Goal: Feedback & Contribution: Contribute content

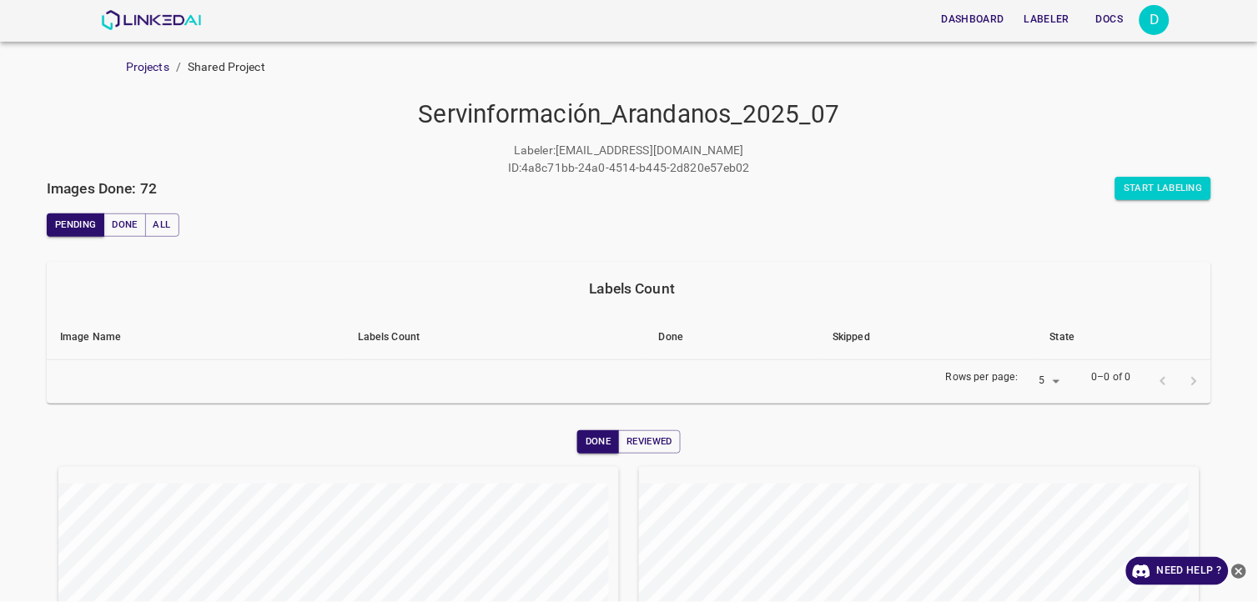
scroll to position [206, 0]
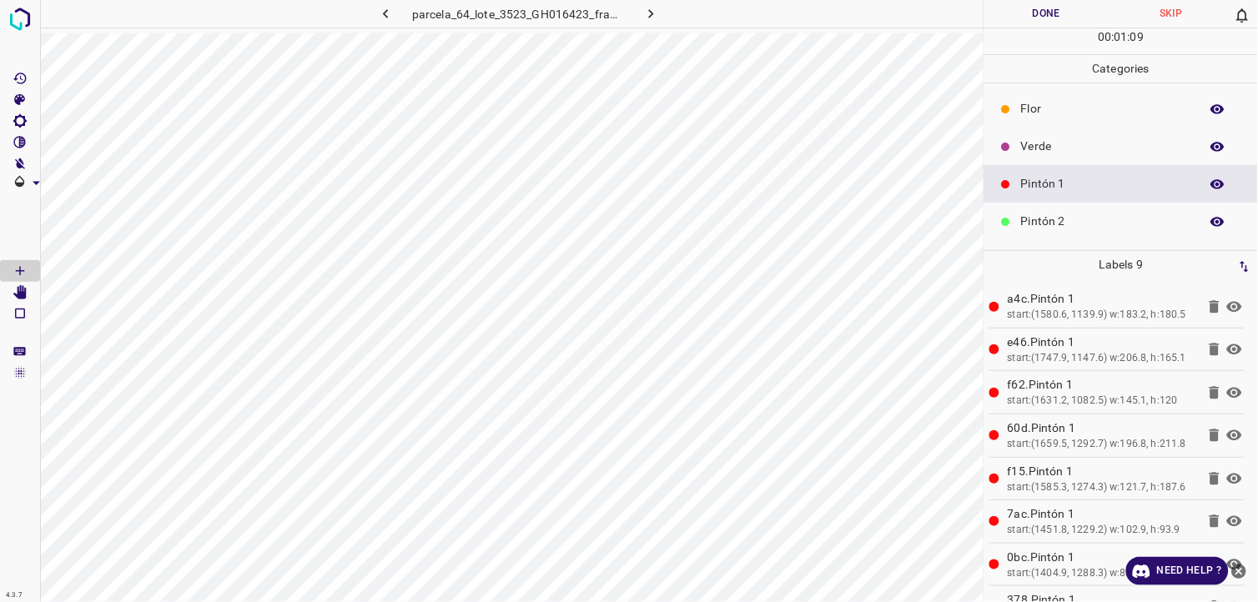
click at [1037, 201] on div "Pintón 1" at bounding box center [1121, 184] width 274 height 38
click at [1063, 110] on p "Flor" at bounding box center [1106, 109] width 170 height 18
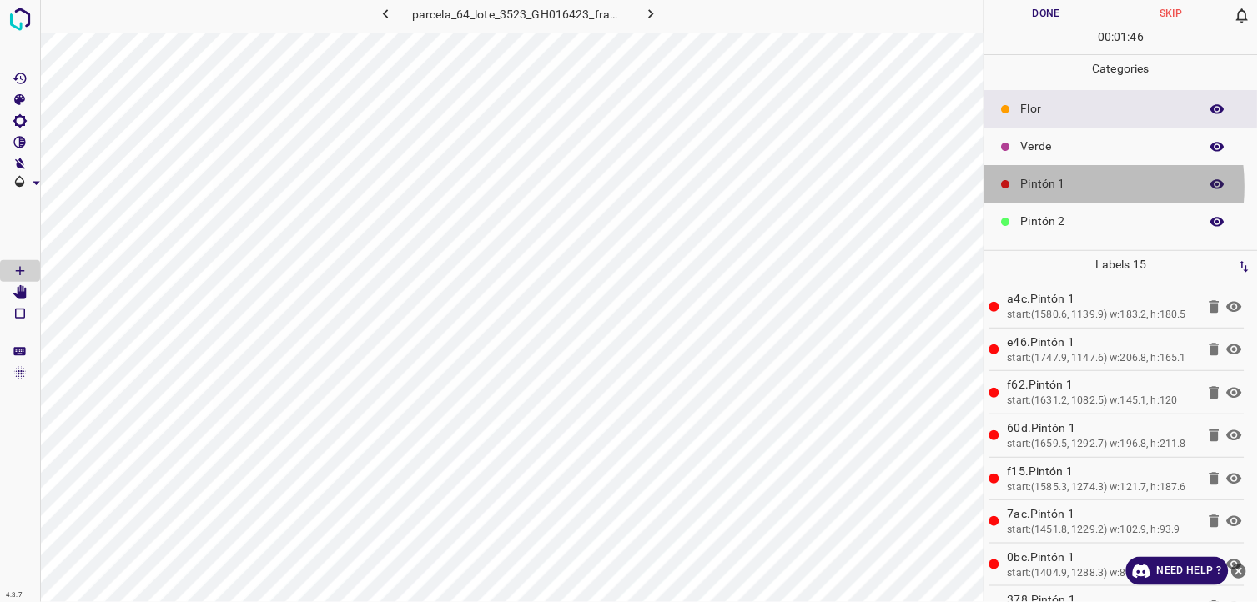
click at [1056, 187] on p "Pintón 1" at bounding box center [1106, 184] width 170 height 18
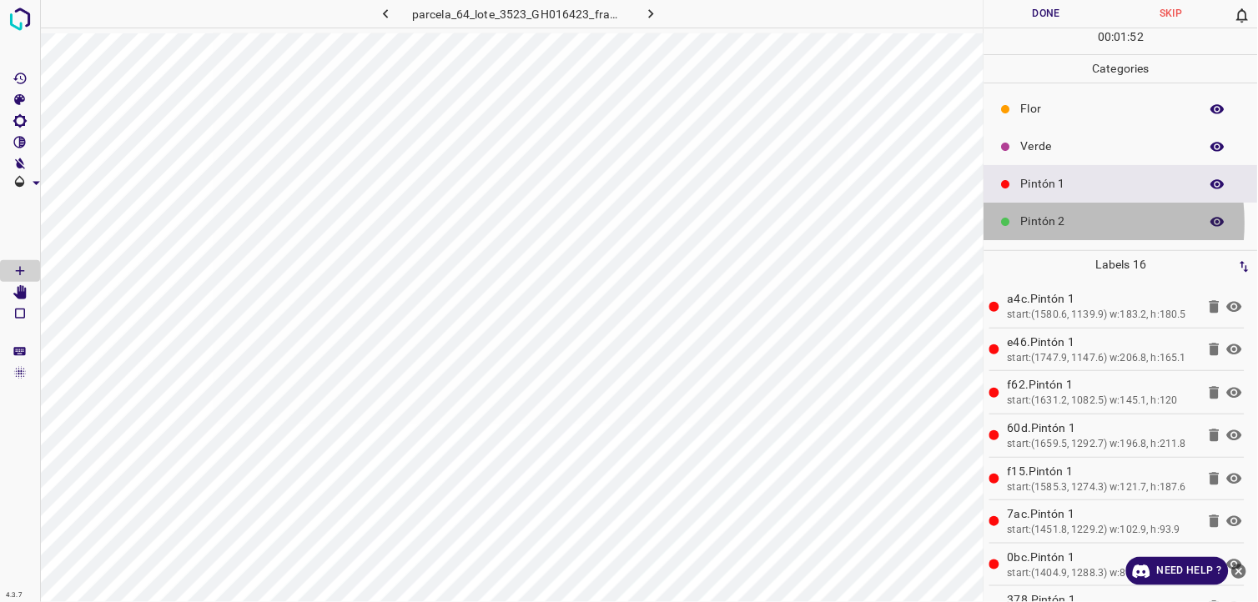
click at [1054, 224] on p "Pintón 2" at bounding box center [1106, 222] width 170 height 18
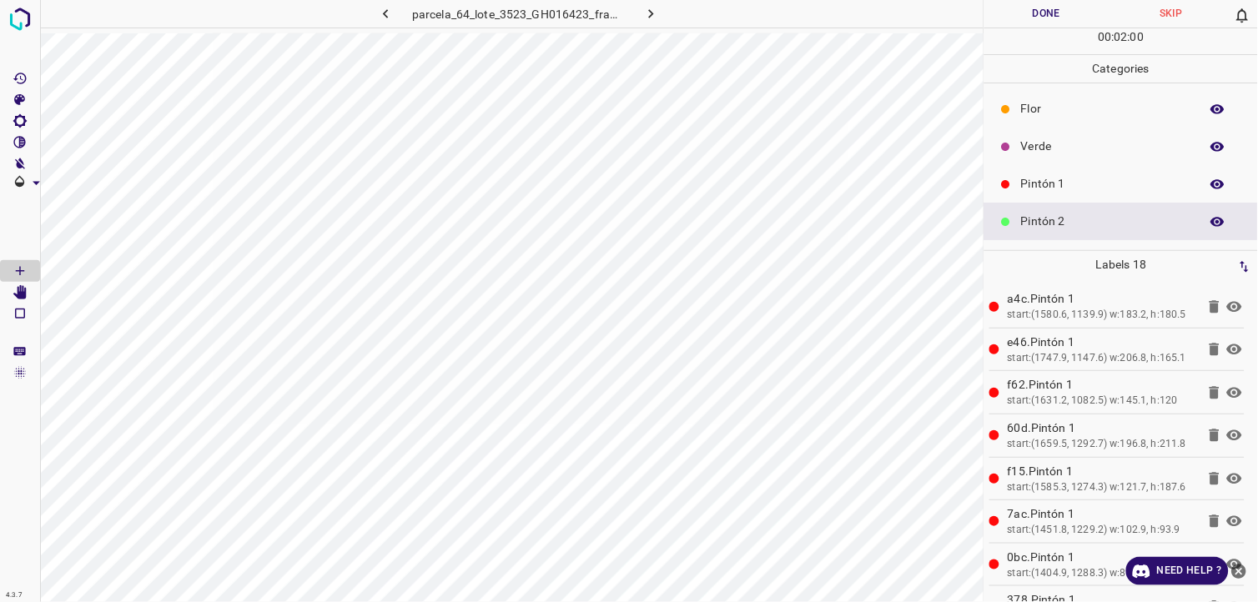
click at [1041, 138] on p "Verde" at bounding box center [1106, 147] width 170 height 18
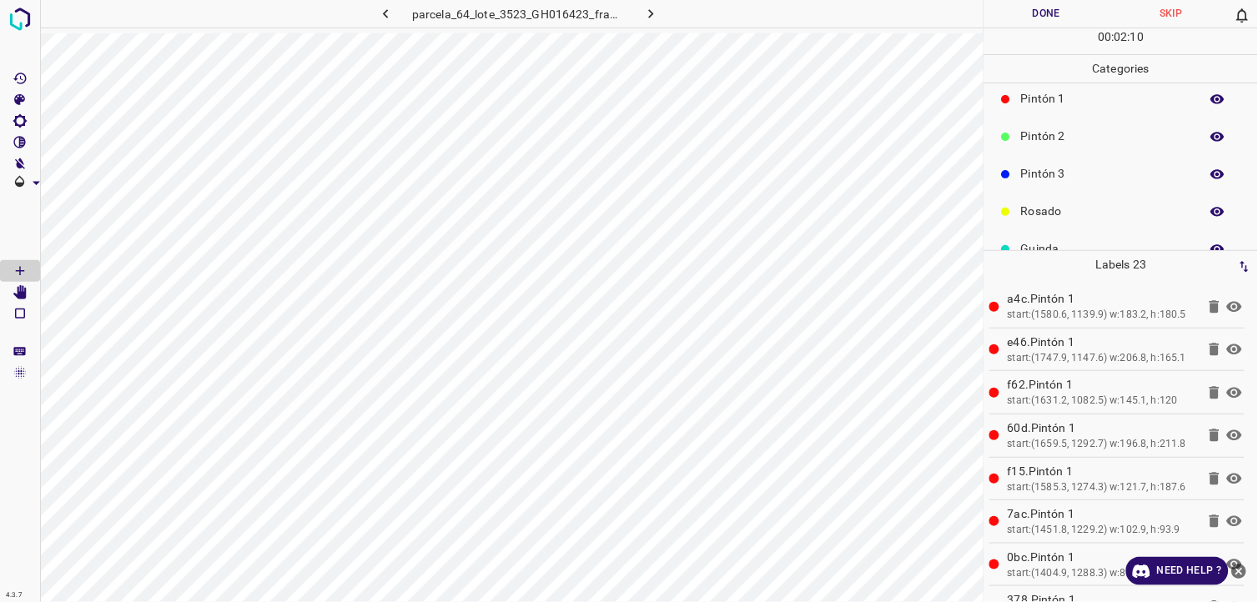
scroll to position [146, 0]
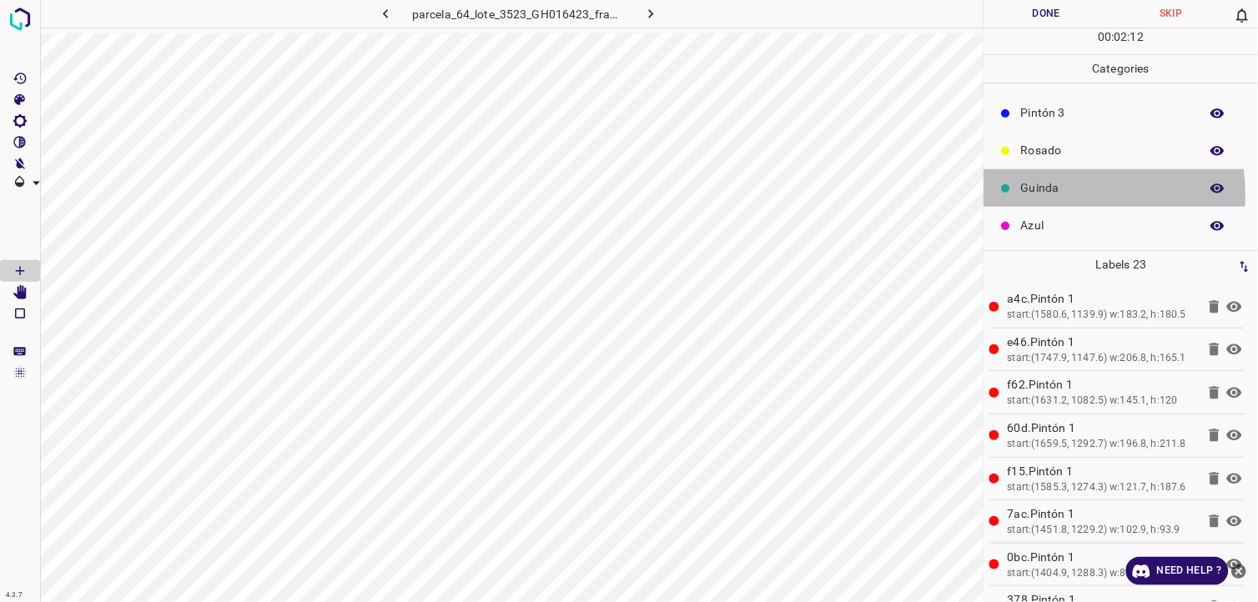
click at [1061, 194] on p "Guinda" at bounding box center [1106, 188] width 170 height 18
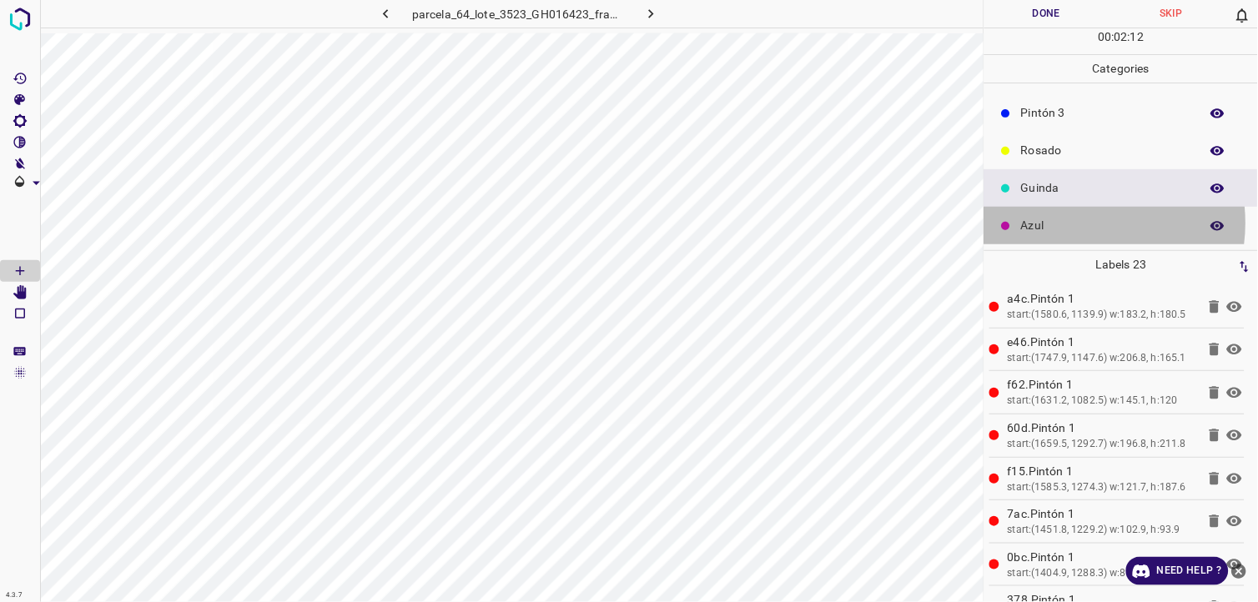
click at [1073, 223] on p "Azul" at bounding box center [1106, 226] width 170 height 18
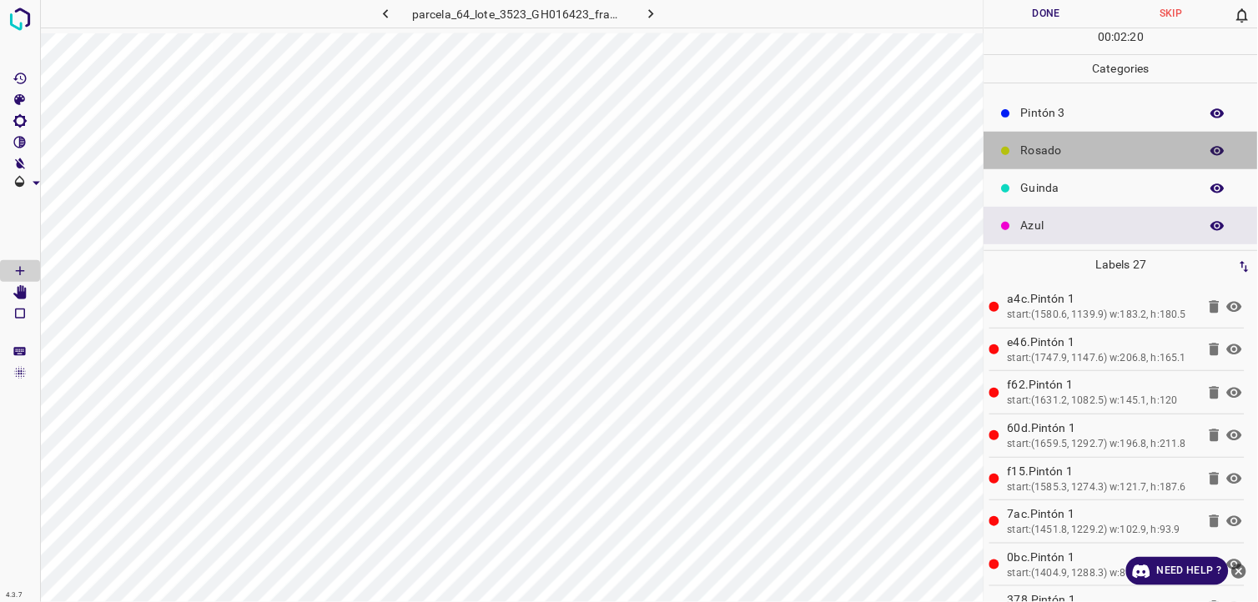
click at [1127, 168] on div "Rosado" at bounding box center [1121, 151] width 274 height 38
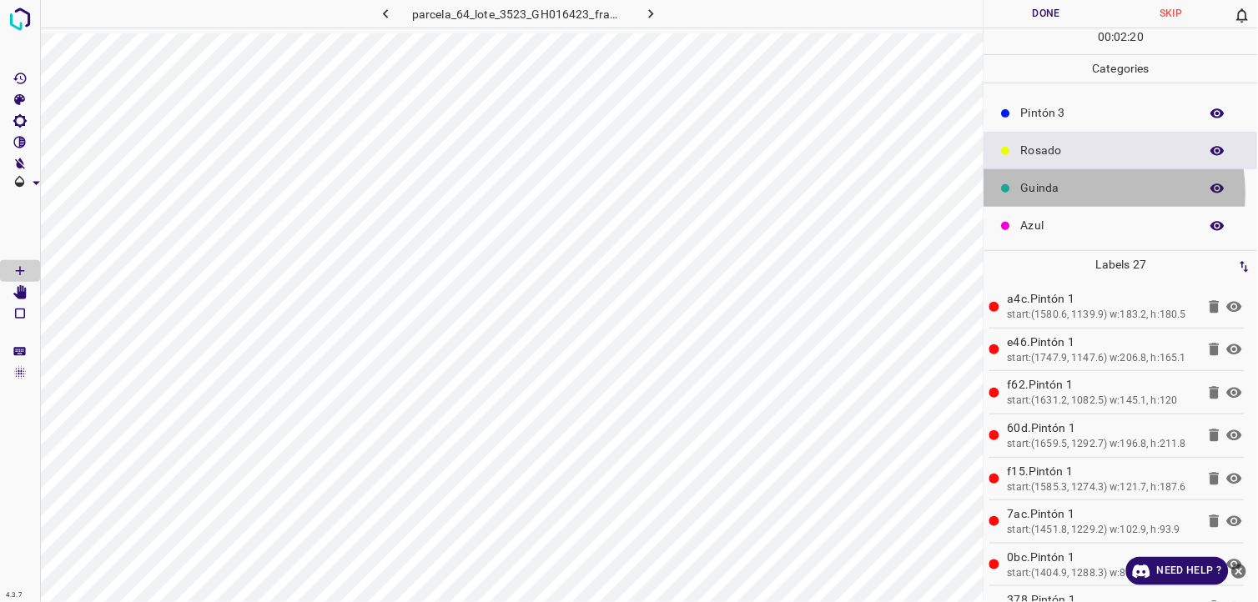
click at [1090, 193] on p "Guinda" at bounding box center [1106, 188] width 170 height 18
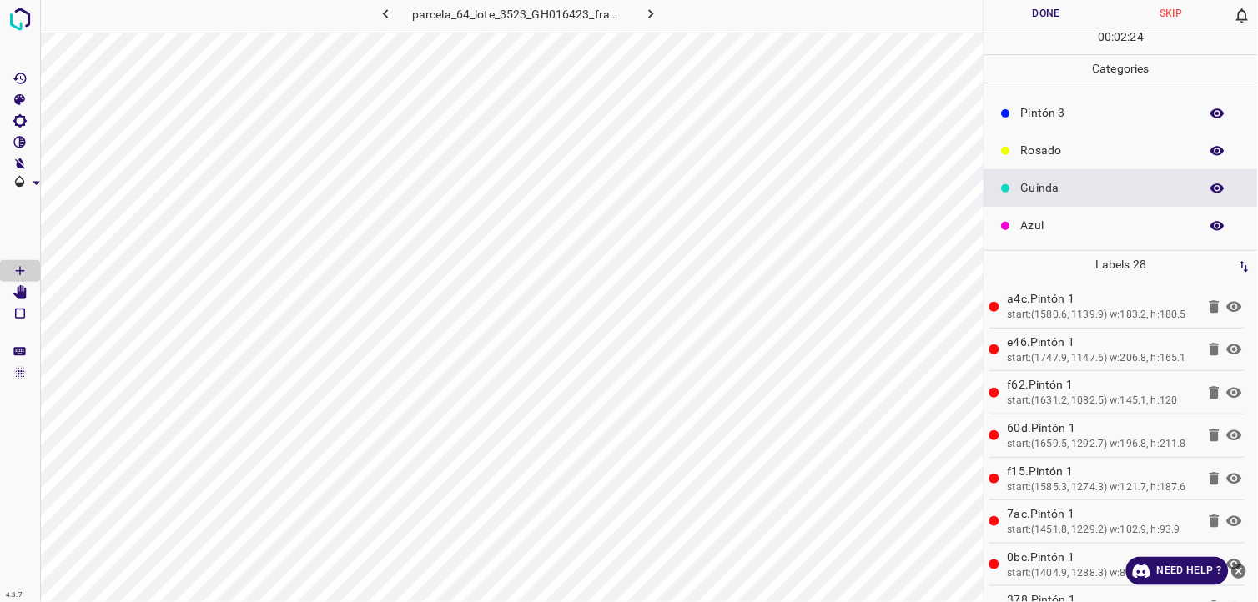
click at [1077, 113] on p "Pintón 3" at bounding box center [1106, 113] width 170 height 18
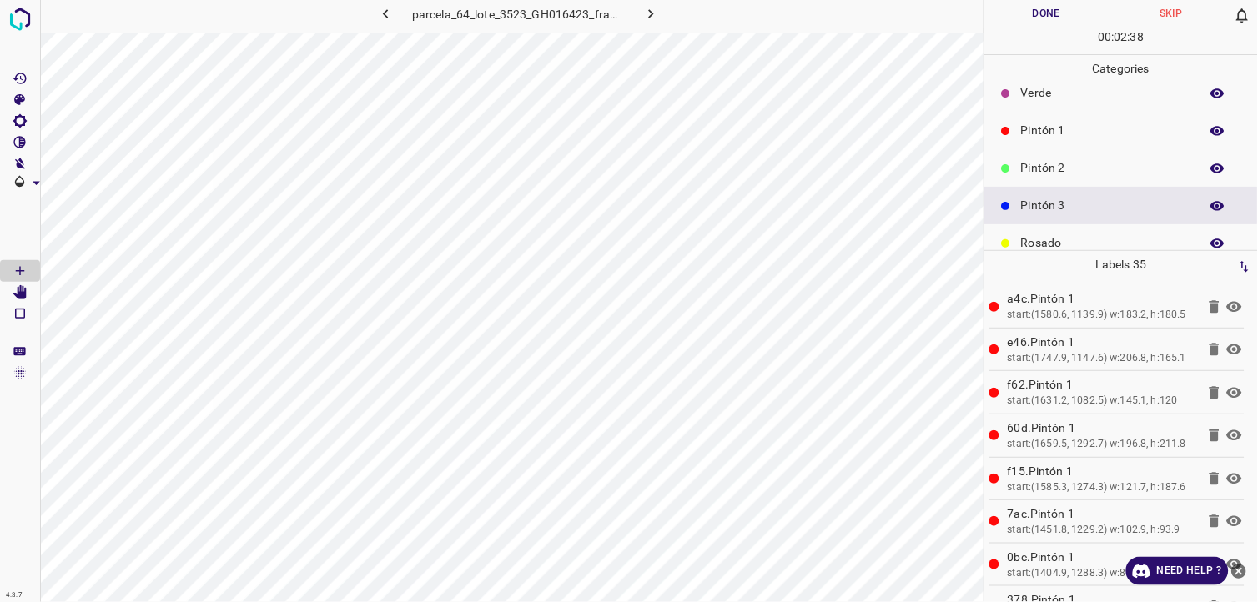
click at [1054, 101] on p "Verde" at bounding box center [1106, 93] width 170 height 18
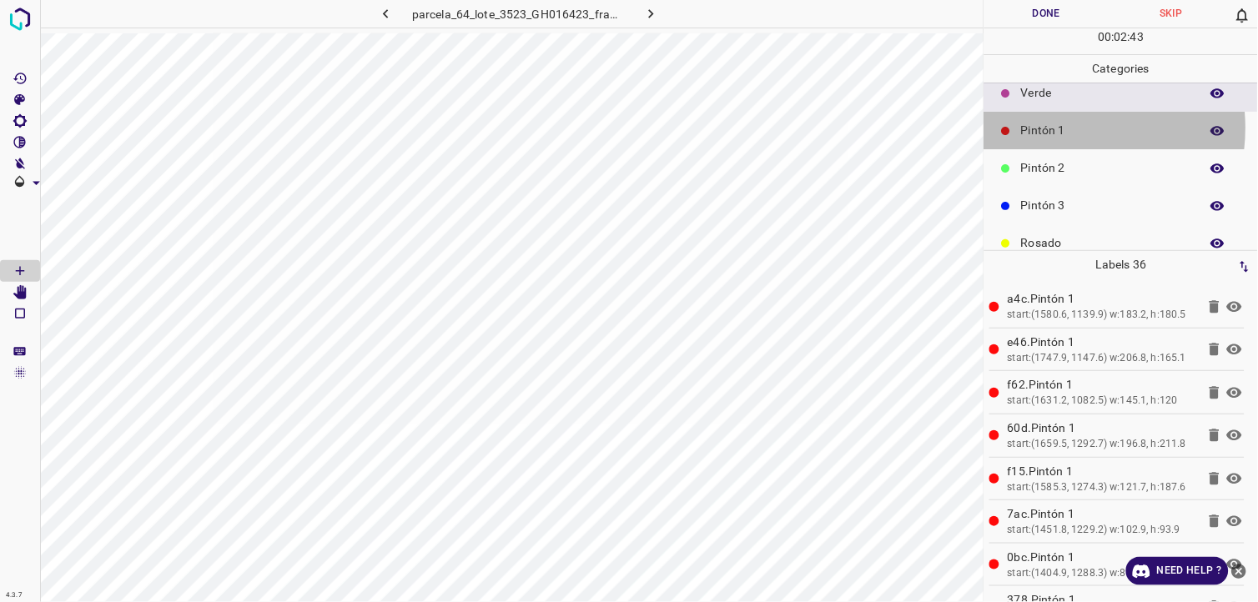
click at [1057, 131] on p "Pintón 1" at bounding box center [1106, 131] width 170 height 18
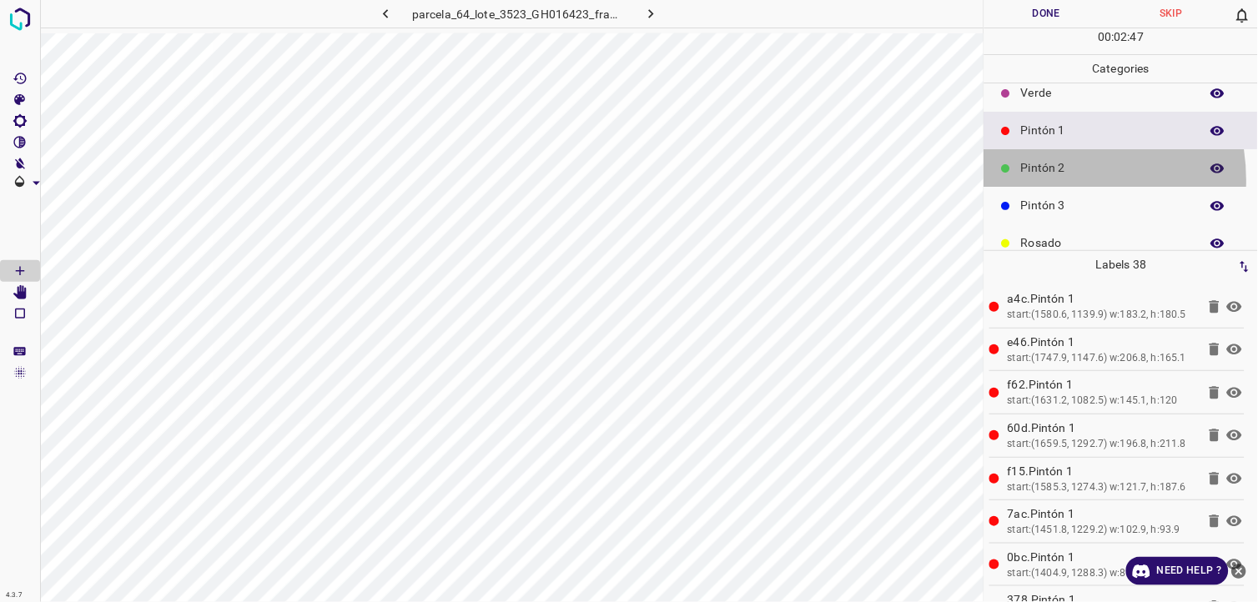
click at [1034, 180] on div "Pintón 2" at bounding box center [1121, 168] width 274 height 38
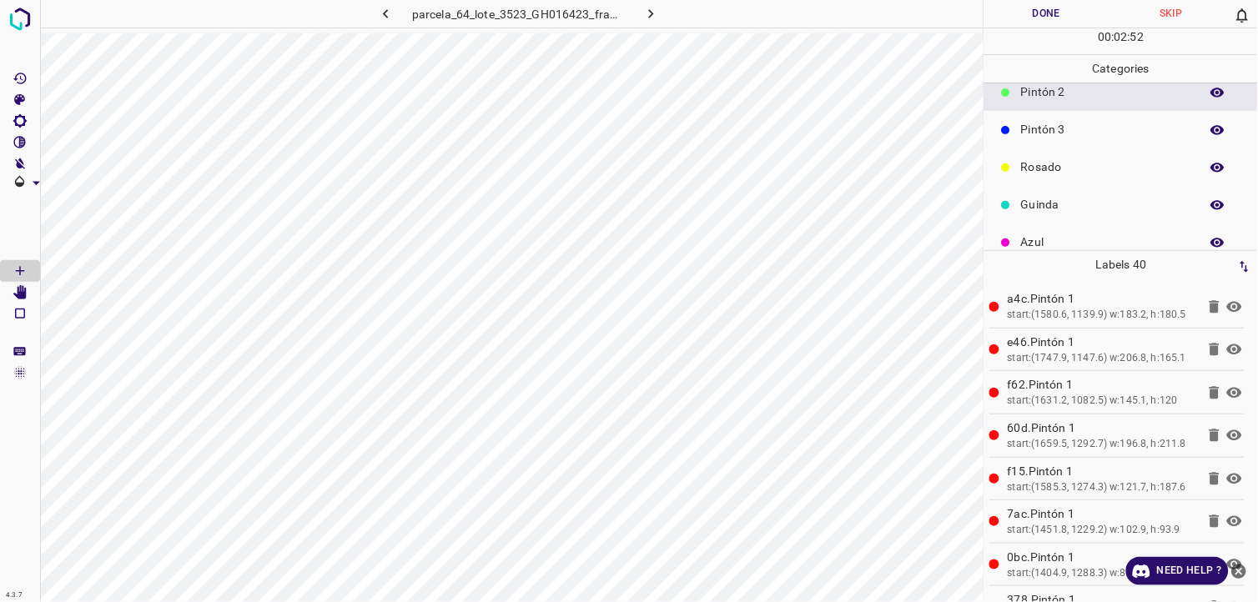
scroll to position [146, 0]
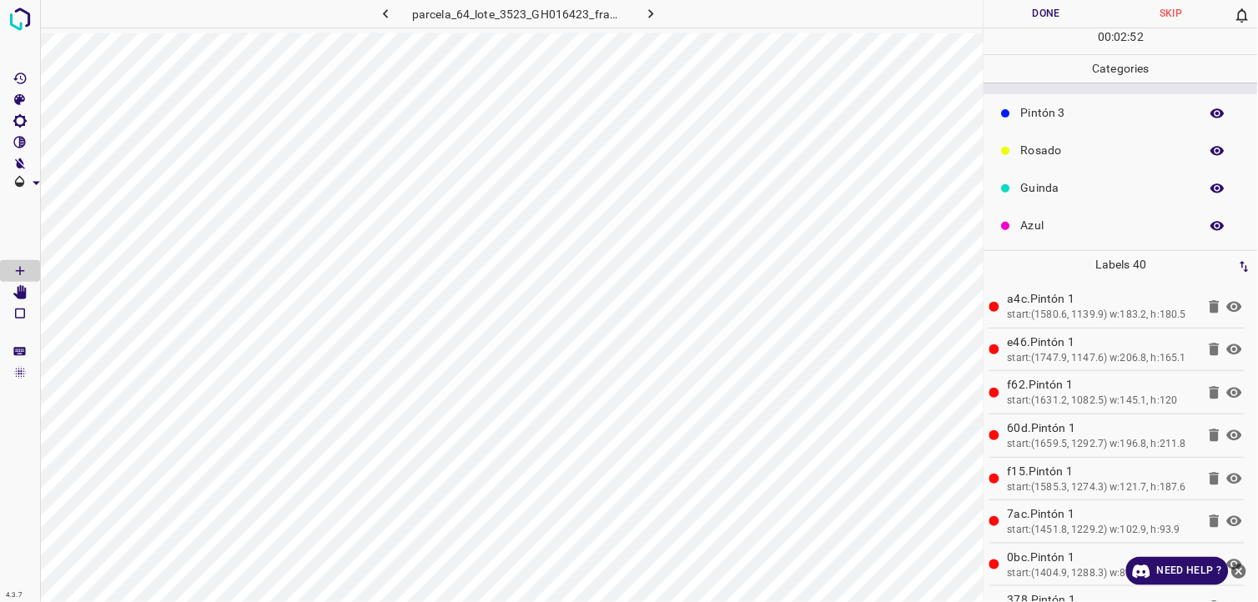
click at [1084, 189] on p "Guinda" at bounding box center [1106, 188] width 170 height 18
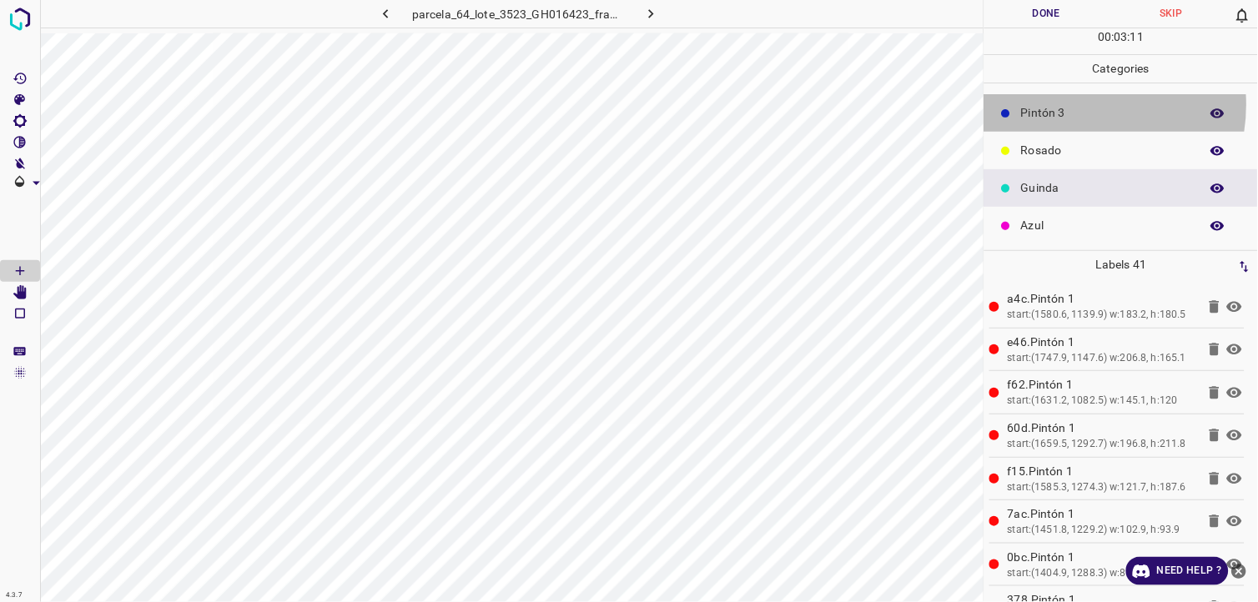
click at [1069, 104] on p "Pintón 3" at bounding box center [1106, 113] width 170 height 18
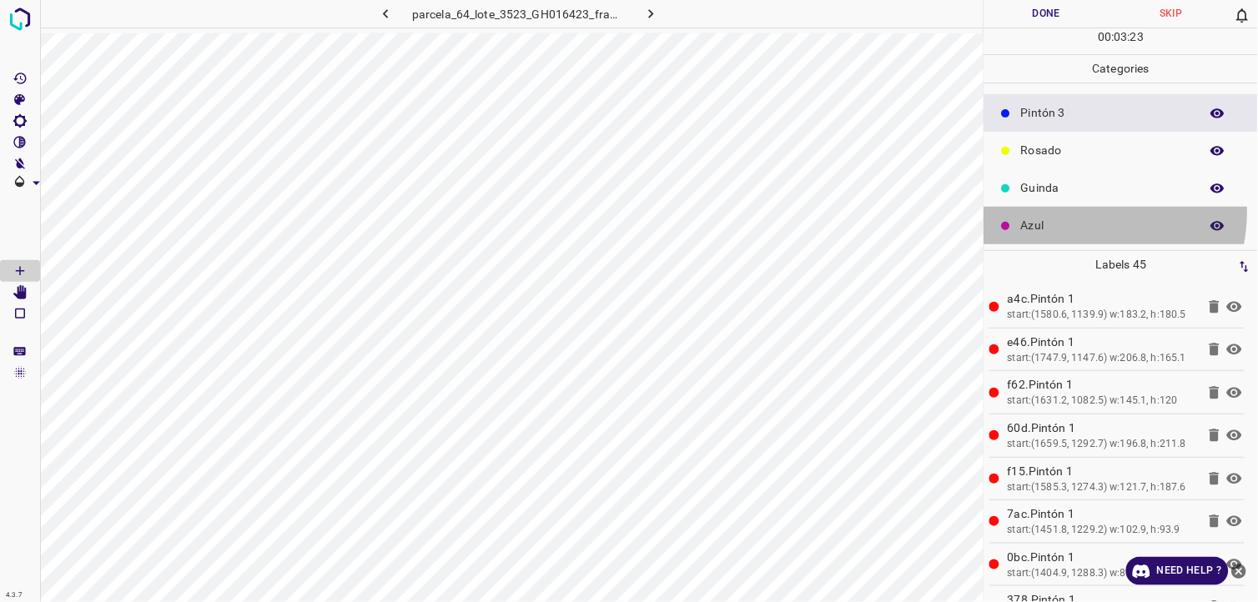
click at [1068, 210] on div "Azul" at bounding box center [1121, 226] width 274 height 38
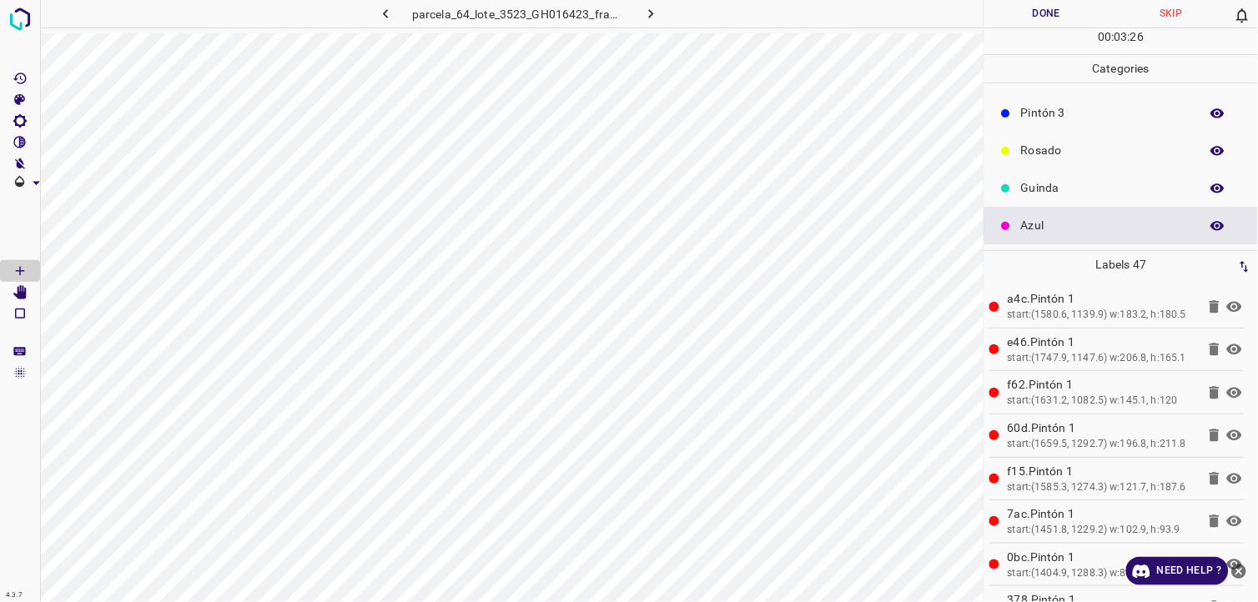
scroll to position [53, 0]
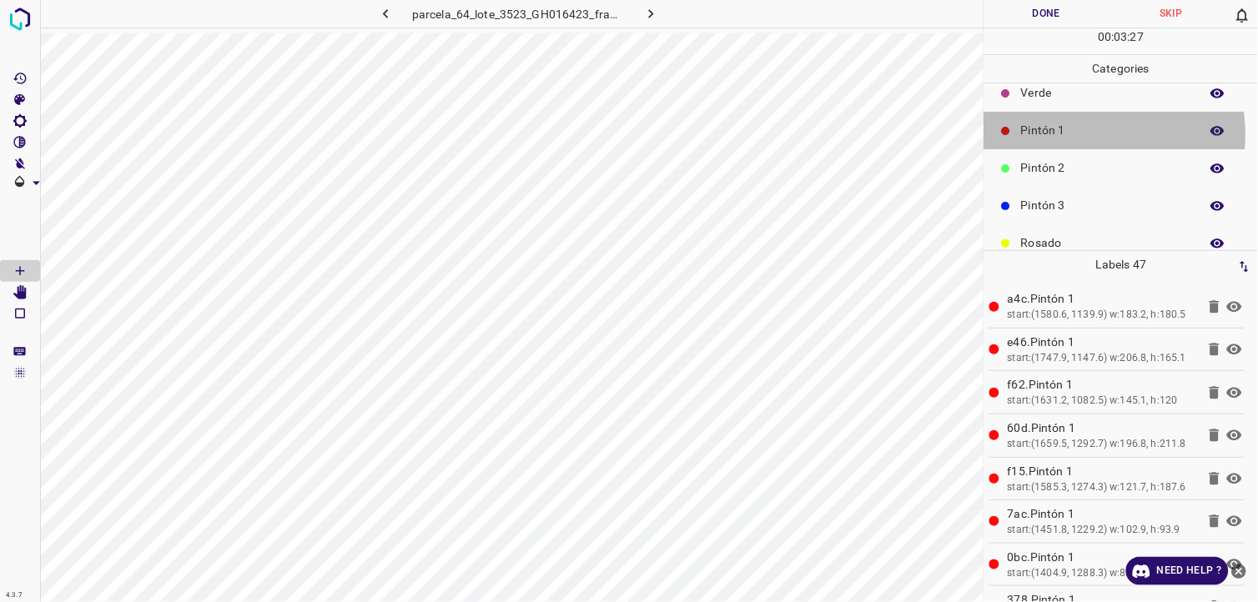
click at [1070, 138] on p "Pintón 1" at bounding box center [1106, 131] width 170 height 18
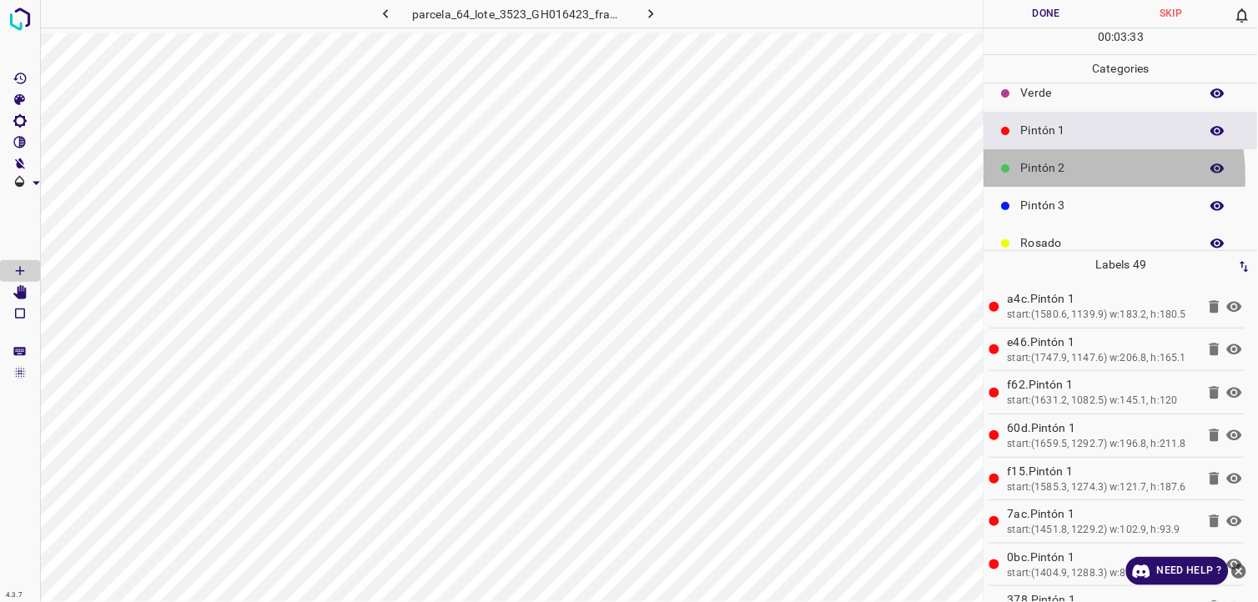
click at [1058, 176] on p "Pintón 2" at bounding box center [1106, 168] width 170 height 18
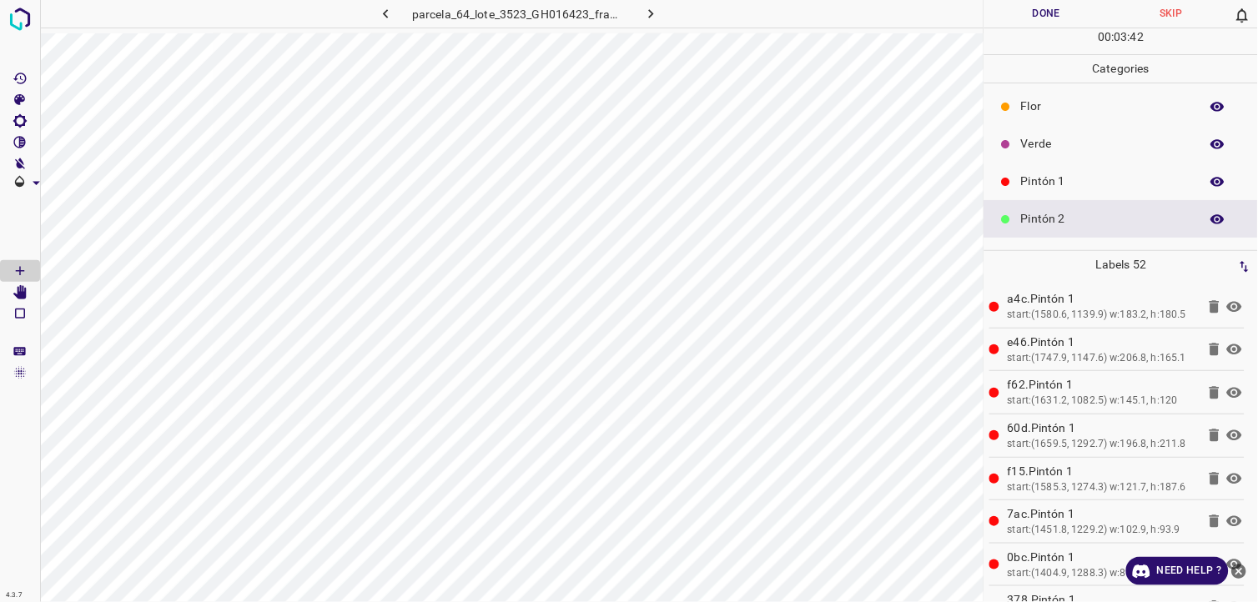
scroll to position [0, 0]
click at [1077, 128] on ul "Flor Verde Pintón 1 Pintón 2 Pintón 3 Rosado Guinda Azul" at bounding box center [1121, 240] width 274 height 314
click at [1069, 138] on p "Verde" at bounding box center [1106, 147] width 170 height 18
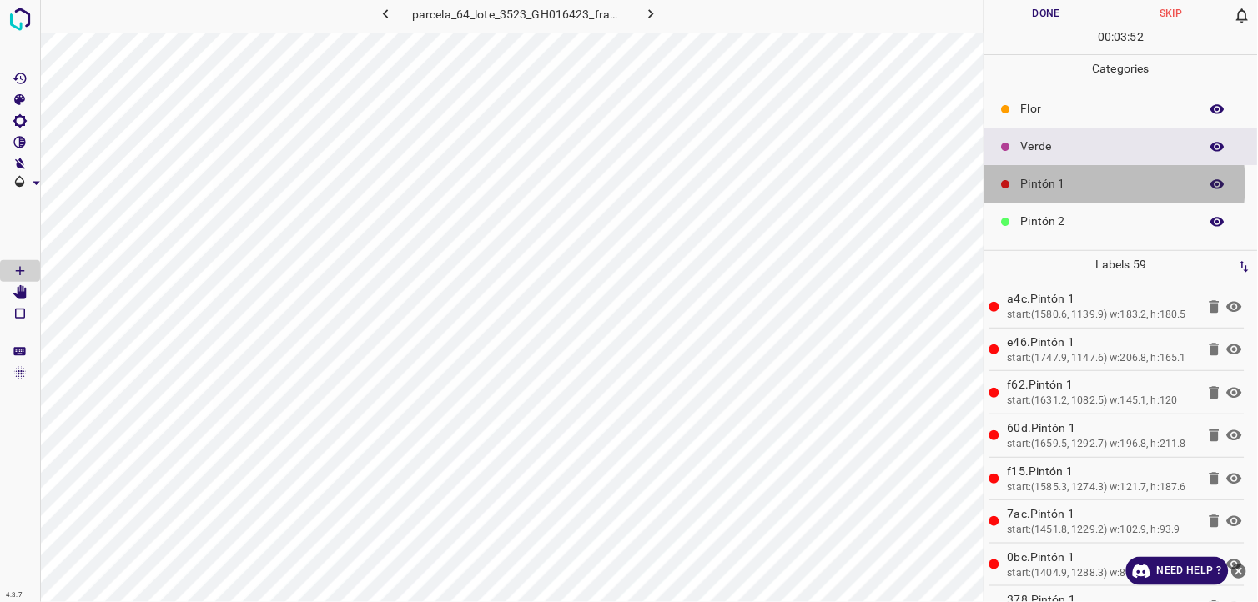
click at [1086, 184] on p "Pintón 1" at bounding box center [1106, 184] width 170 height 18
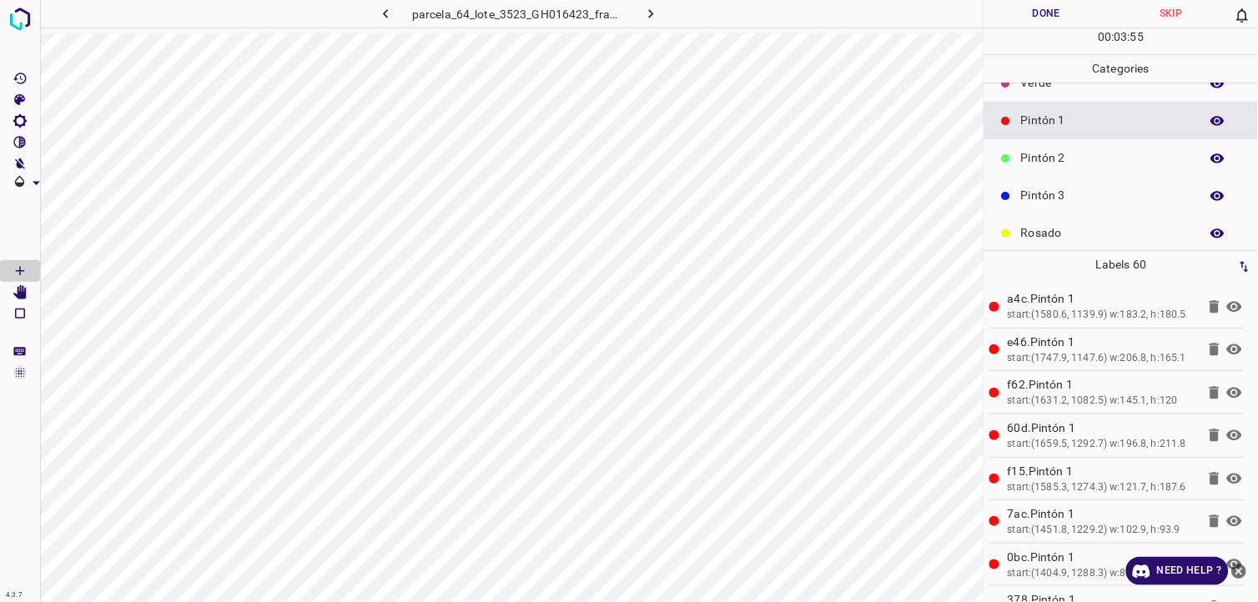
scroll to position [146, 0]
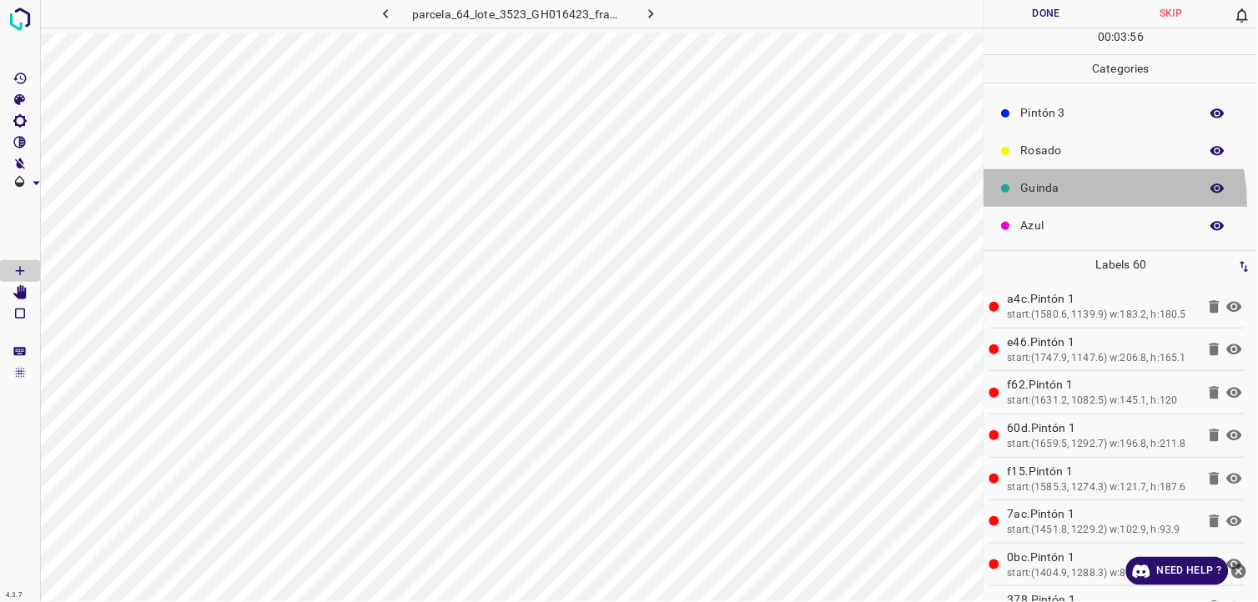
click at [1062, 204] on div "Guinda" at bounding box center [1121, 188] width 274 height 38
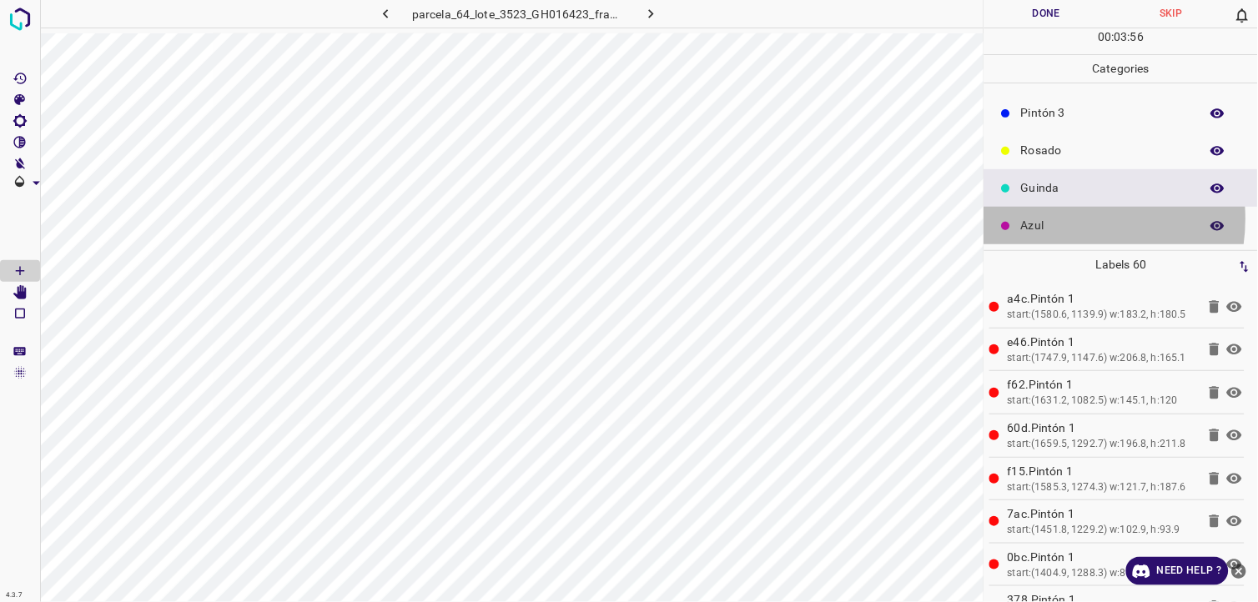
click at [1064, 219] on p "Azul" at bounding box center [1106, 226] width 170 height 18
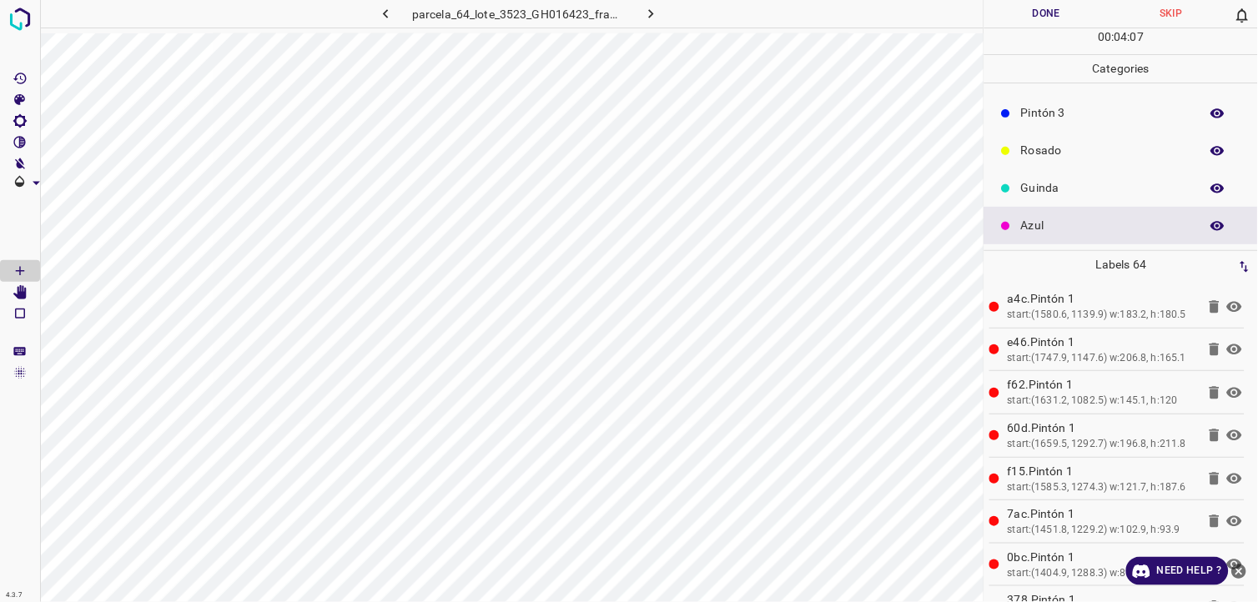
scroll to position [53, 0]
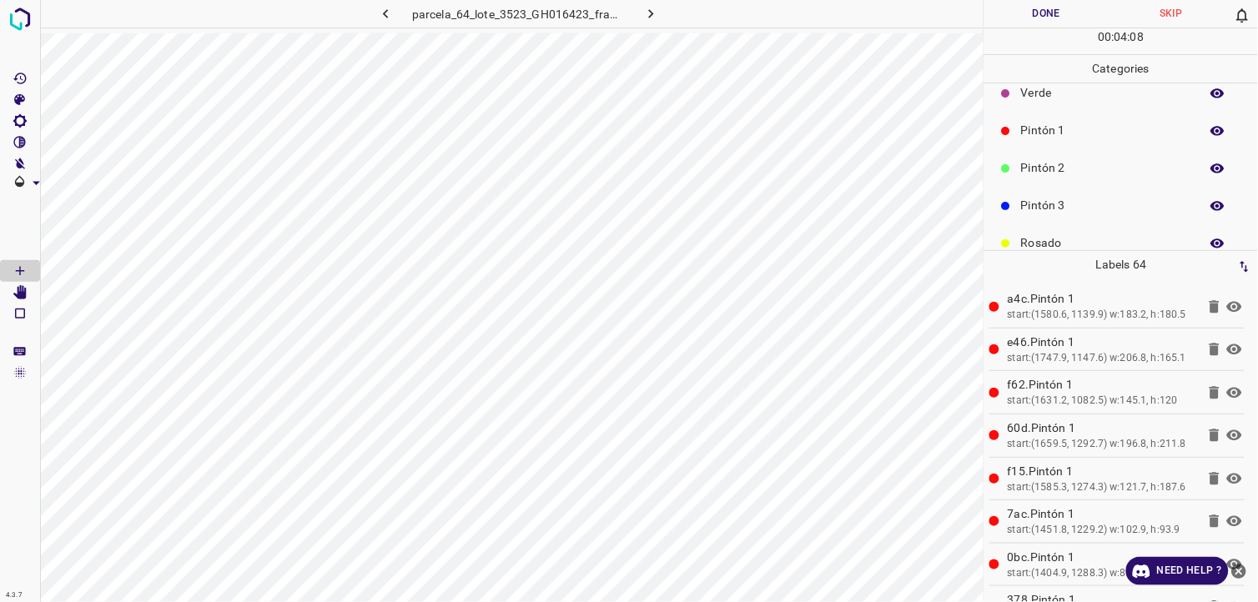
click at [1069, 155] on div "Pintón 2" at bounding box center [1121, 168] width 274 height 38
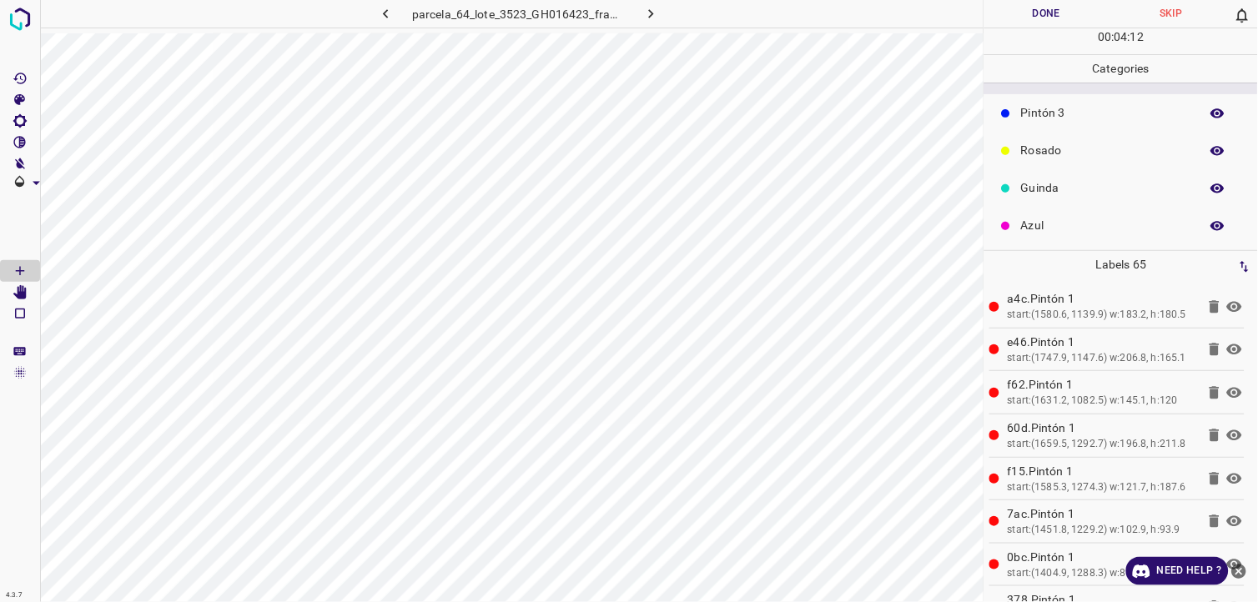
click at [1073, 217] on p "Azul" at bounding box center [1106, 226] width 170 height 18
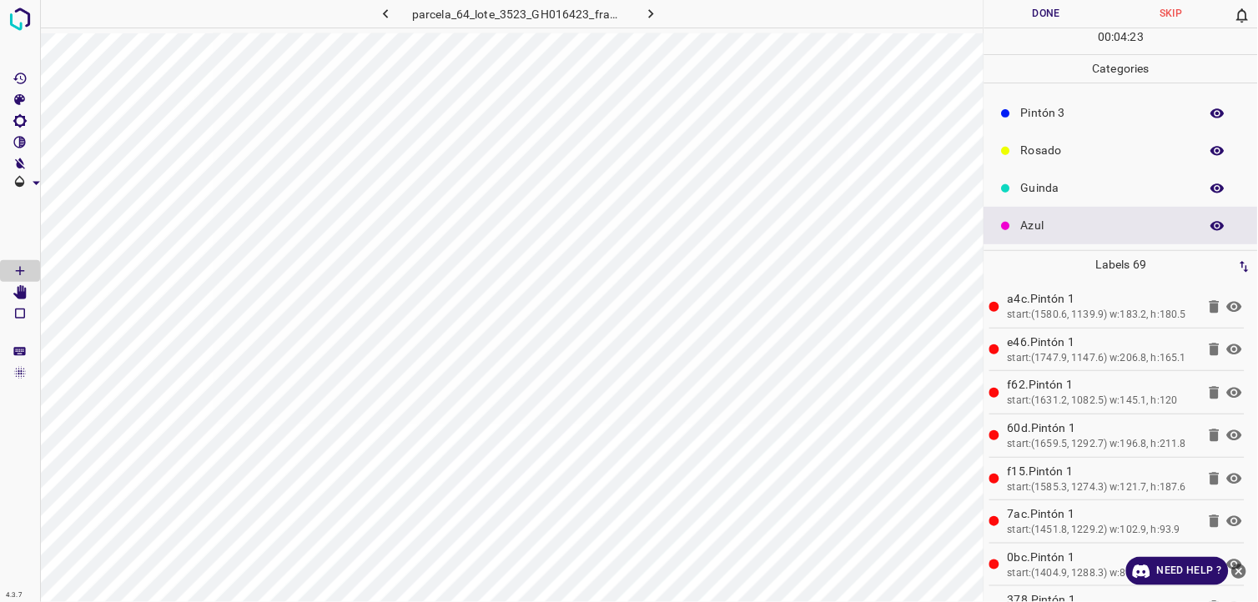
click at [1094, 176] on div "Guinda" at bounding box center [1121, 188] width 274 height 38
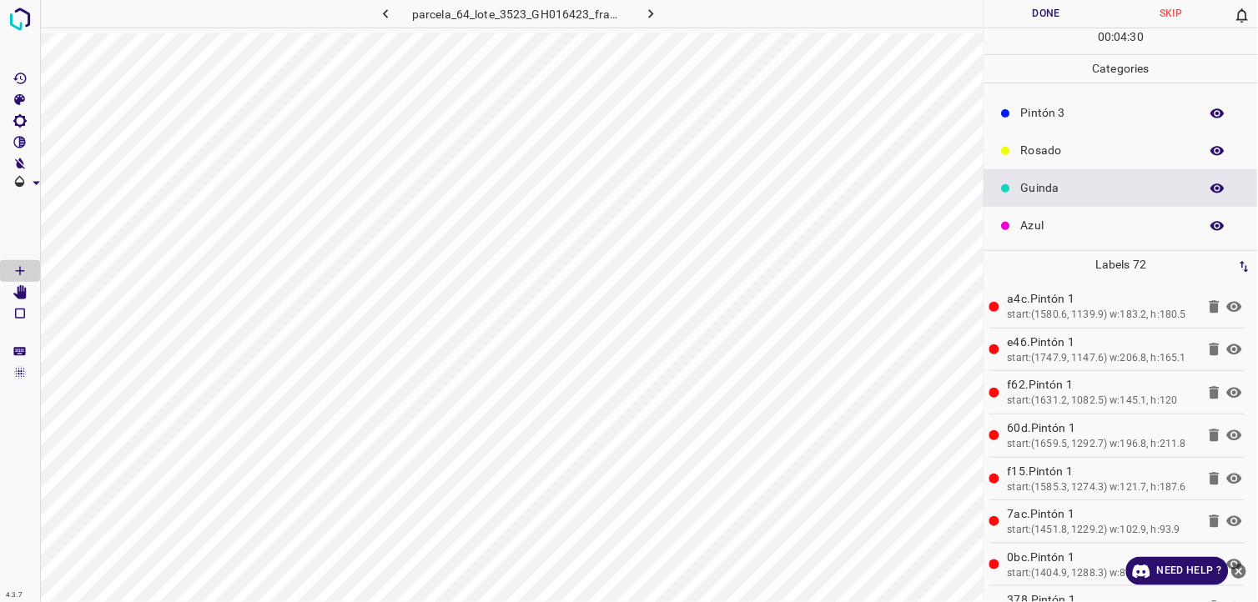
click at [1032, 107] on p "Pintón 3" at bounding box center [1106, 113] width 170 height 18
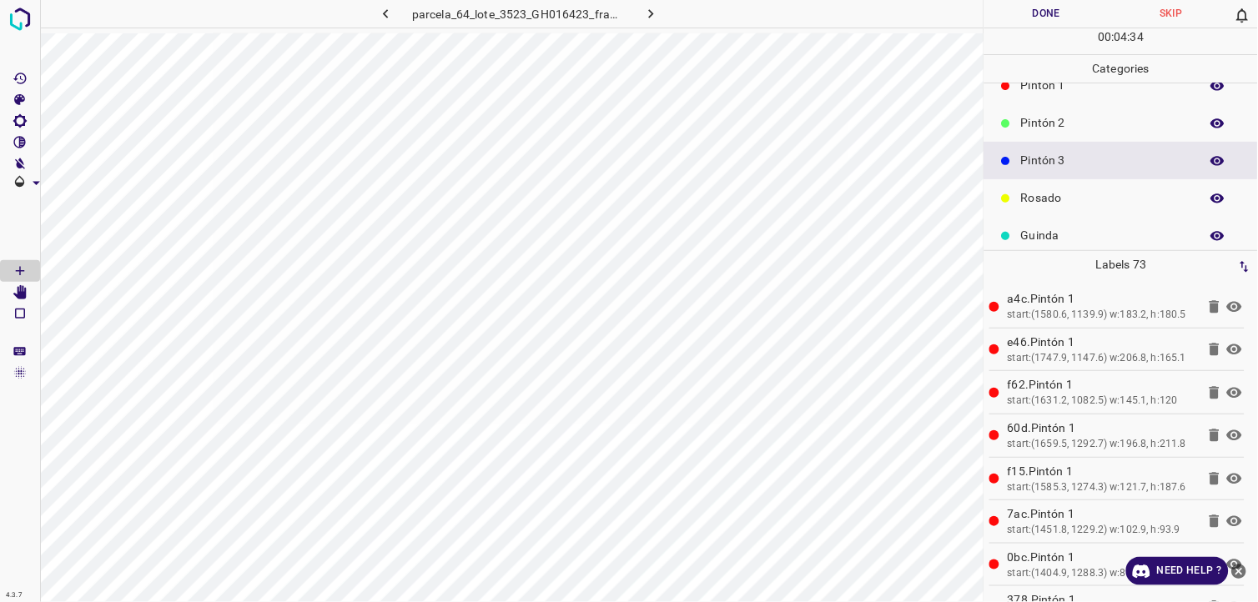
scroll to position [53, 0]
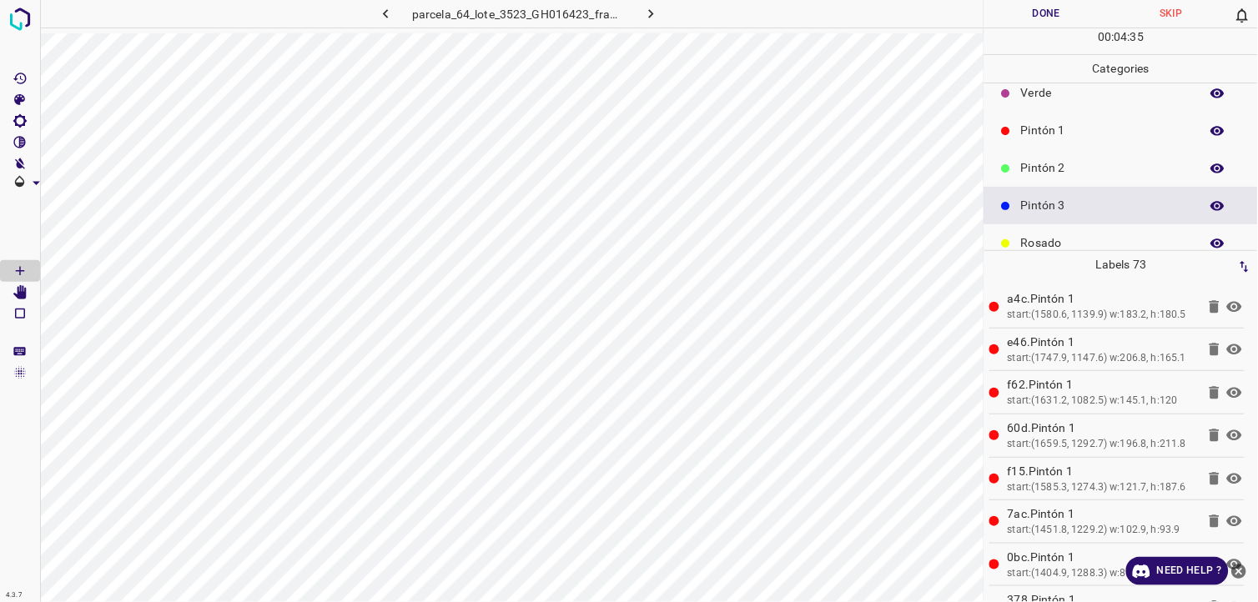
click at [1074, 106] on div "Verde" at bounding box center [1121, 93] width 274 height 38
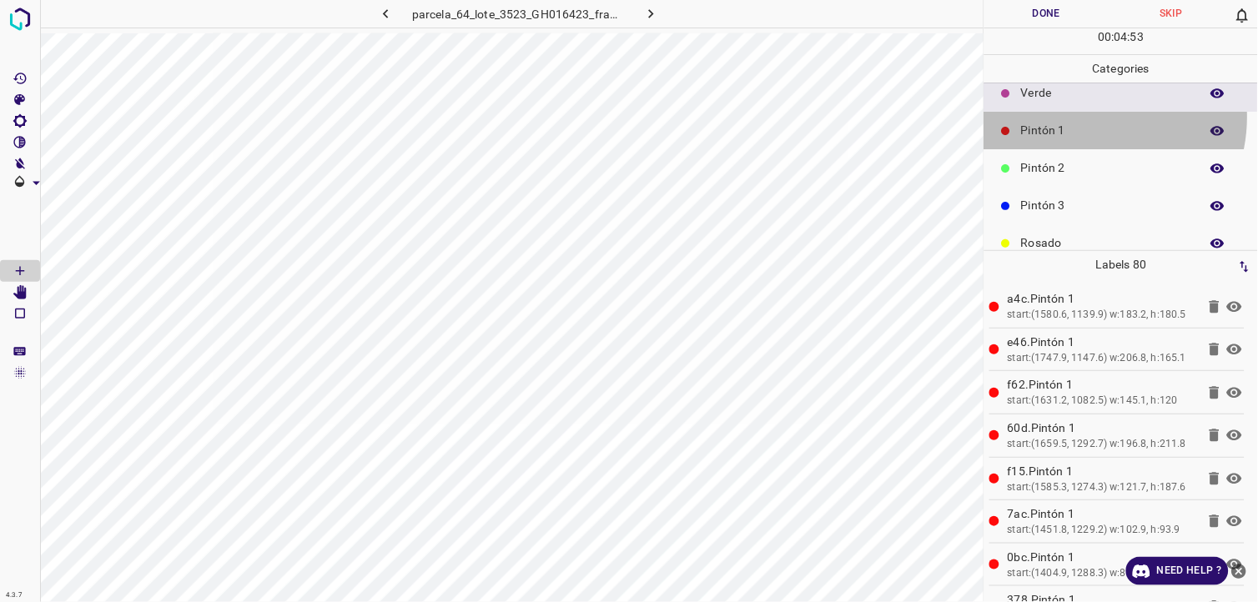
click at [1093, 117] on div "Pintón 1" at bounding box center [1121, 131] width 274 height 38
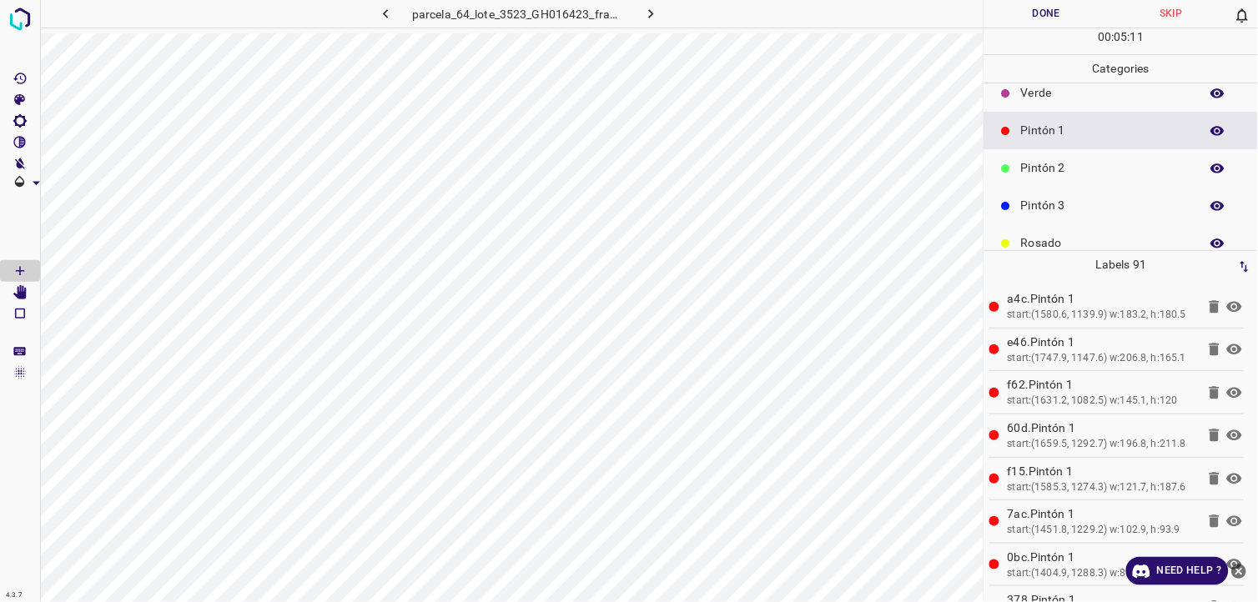
click at [1074, 169] on p "Pintón 2" at bounding box center [1106, 168] width 170 height 18
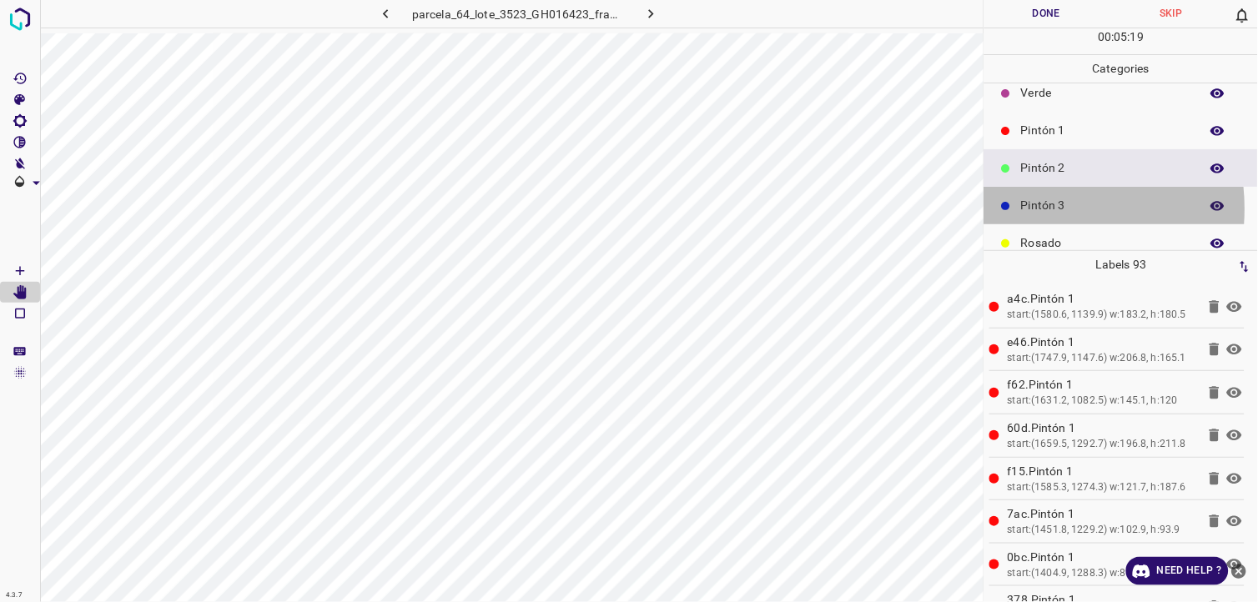
click at [1032, 209] on p "Pintón 3" at bounding box center [1106, 206] width 170 height 18
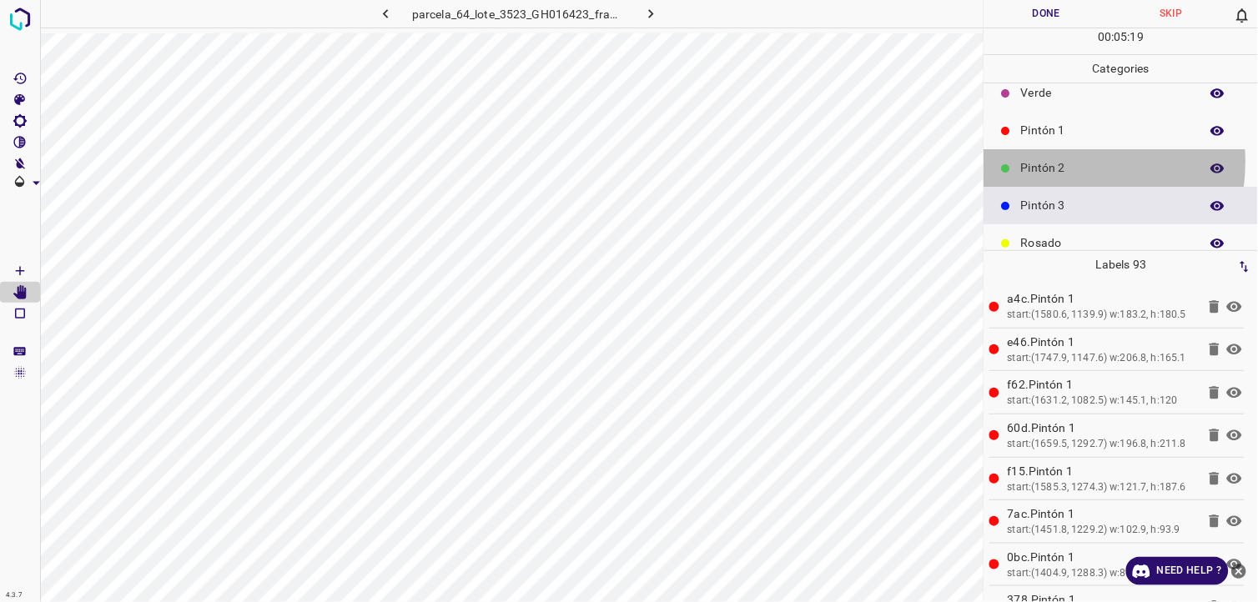
click at [1044, 162] on p "Pintón 2" at bounding box center [1106, 168] width 170 height 18
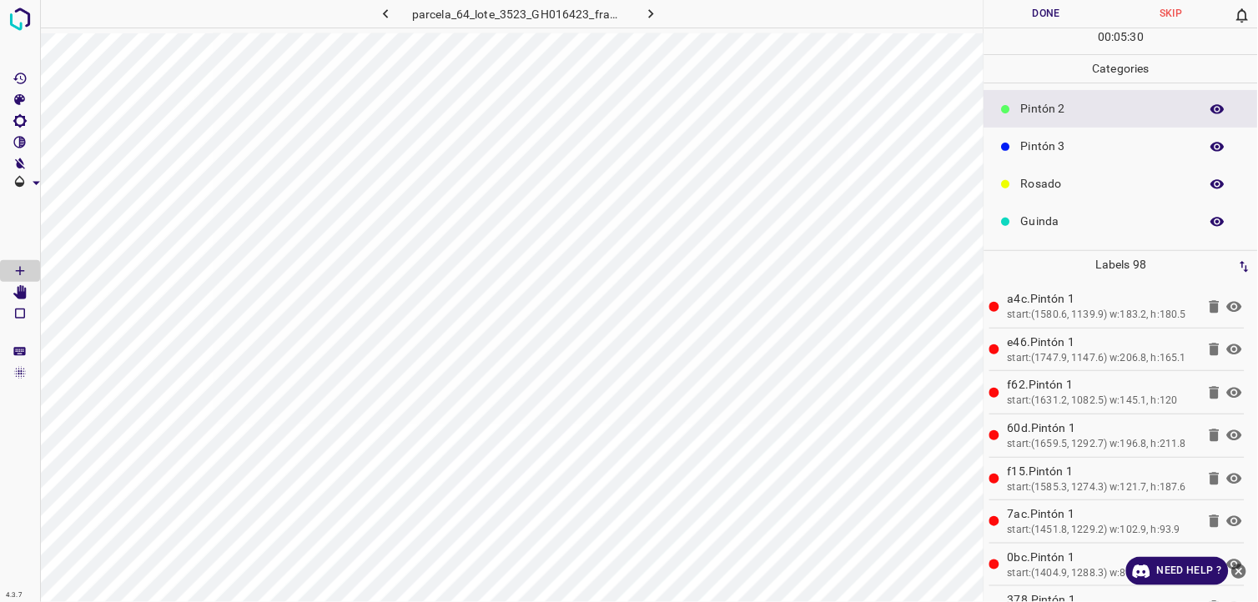
scroll to position [146, 0]
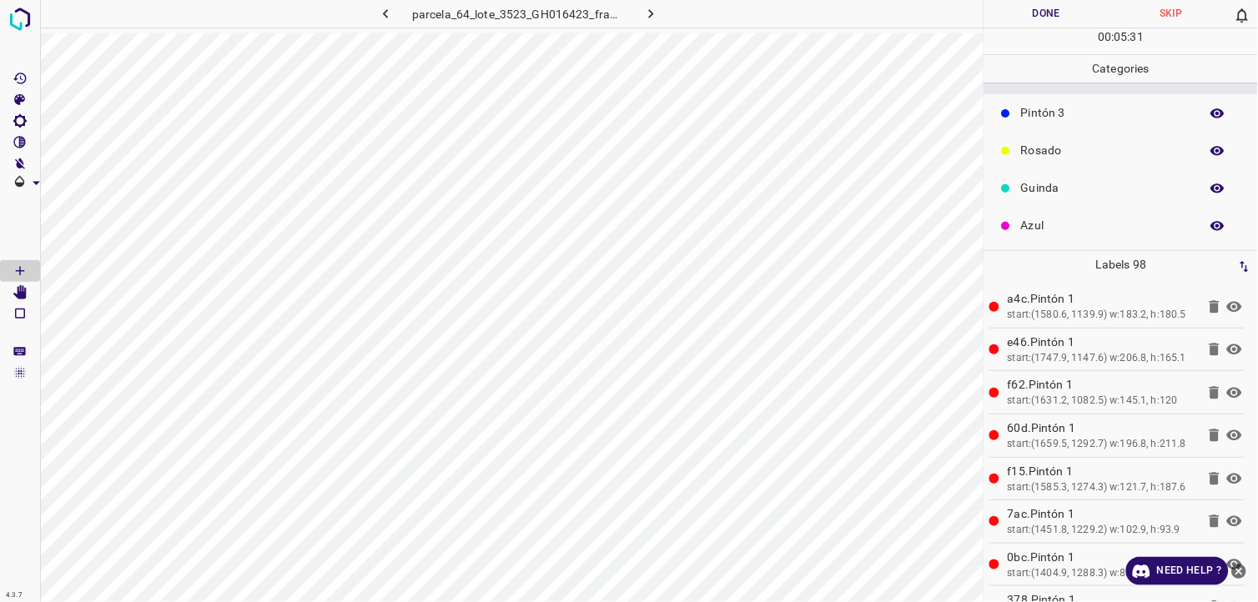
click at [1070, 219] on p "Azul" at bounding box center [1106, 226] width 170 height 18
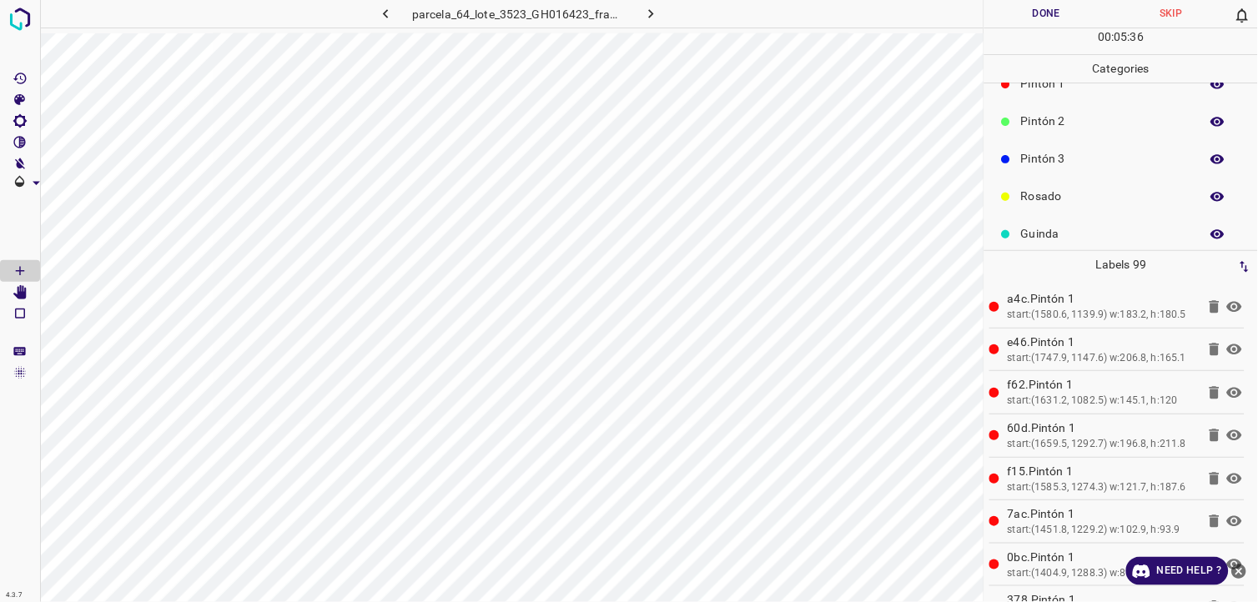
scroll to position [53, 0]
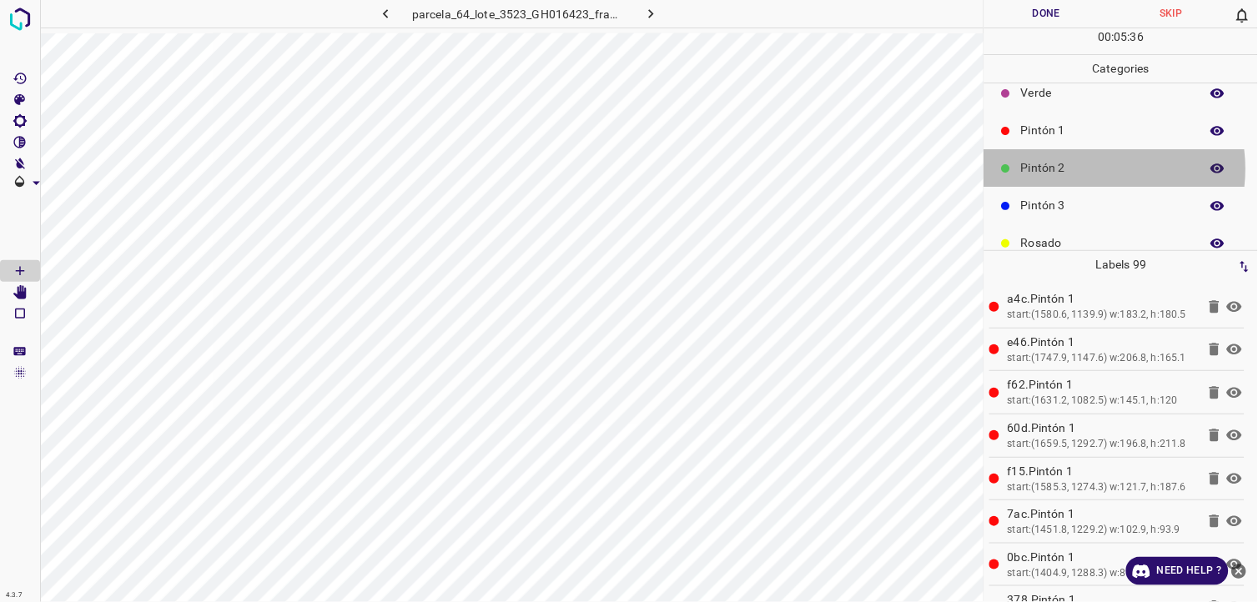
click at [1085, 168] on p "Pintón 2" at bounding box center [1106, 168] width 170 height 18
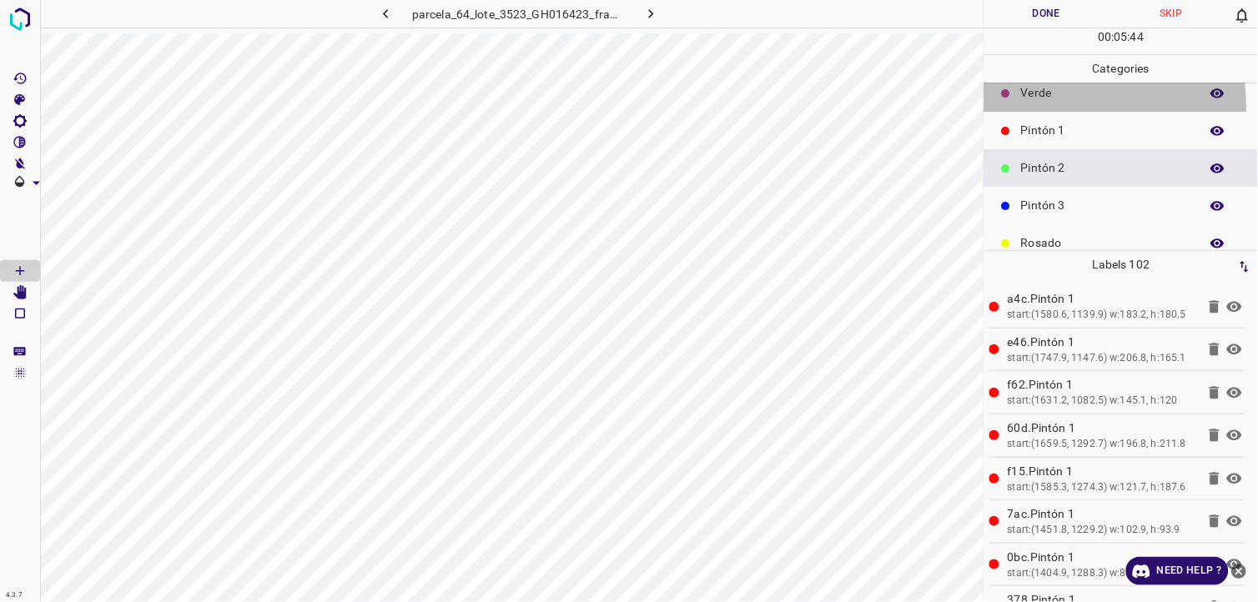
click at [1054, 105] on div "Verde" at bounding box center [1121, 93] width 274 height 38
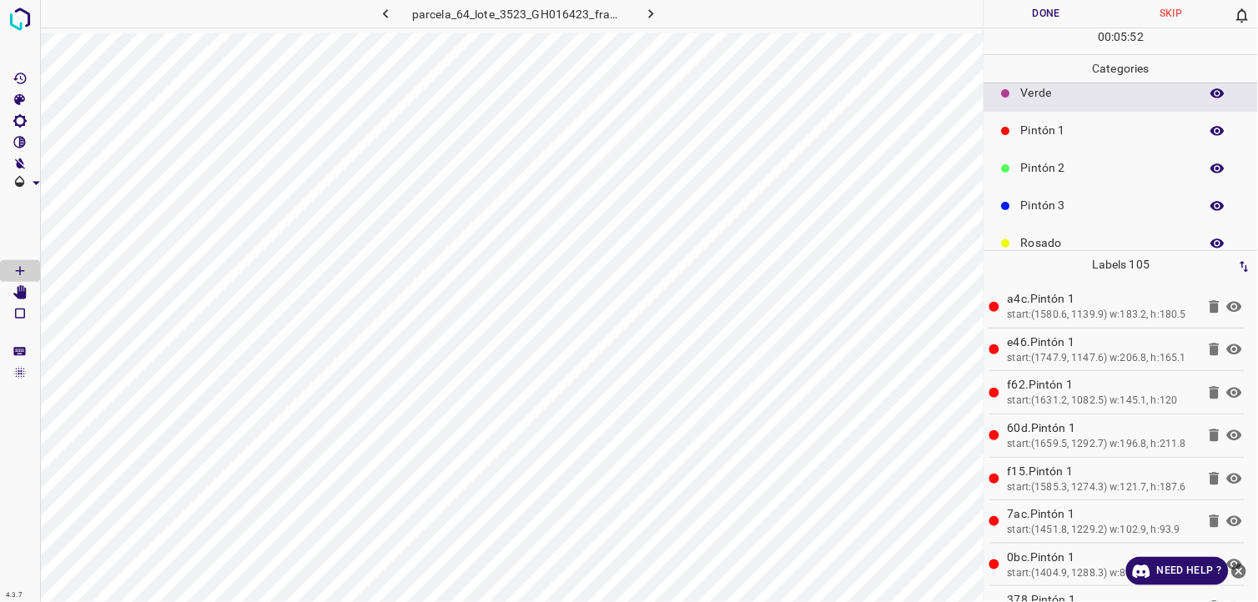
click at [1058, 140] on div "Pintón 1" at bounding box center [1121, 131] width 274 height 38
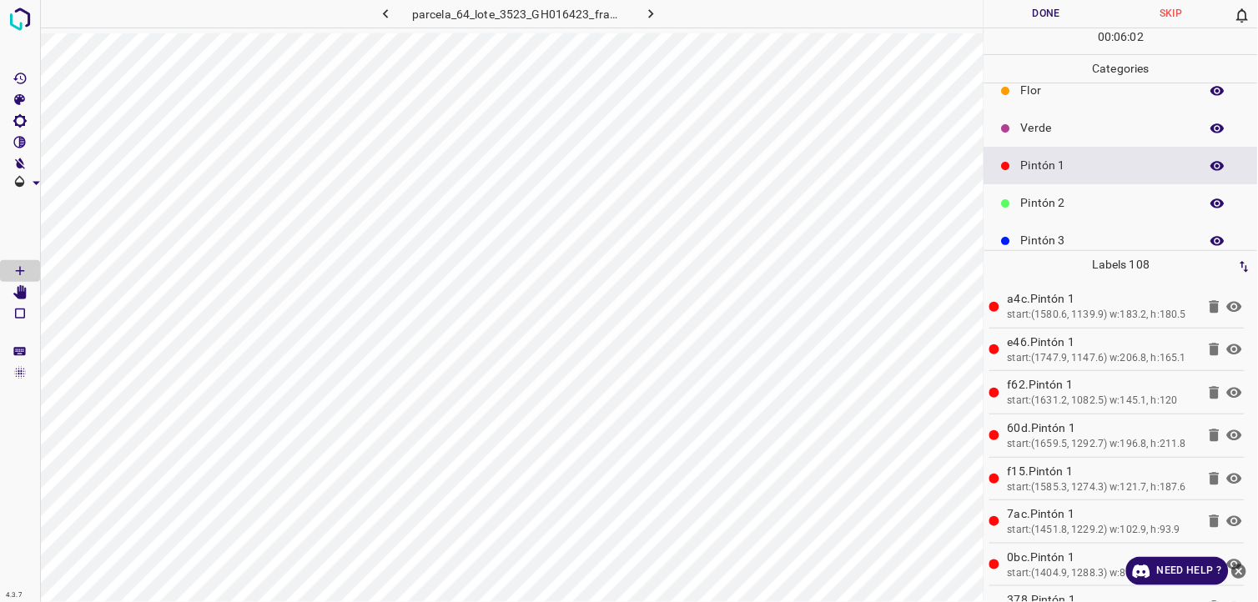
scroll to position [0, 0]
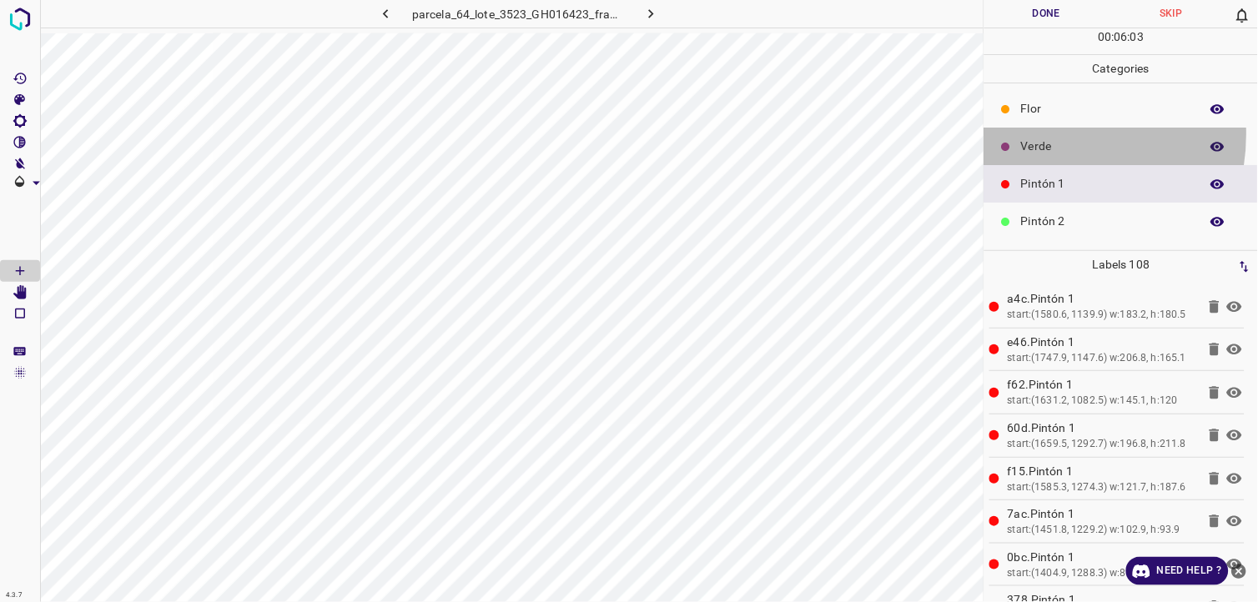
click at [1041, 134] on div "Verde" at bounding box center [1121, 147] width 274 height 38
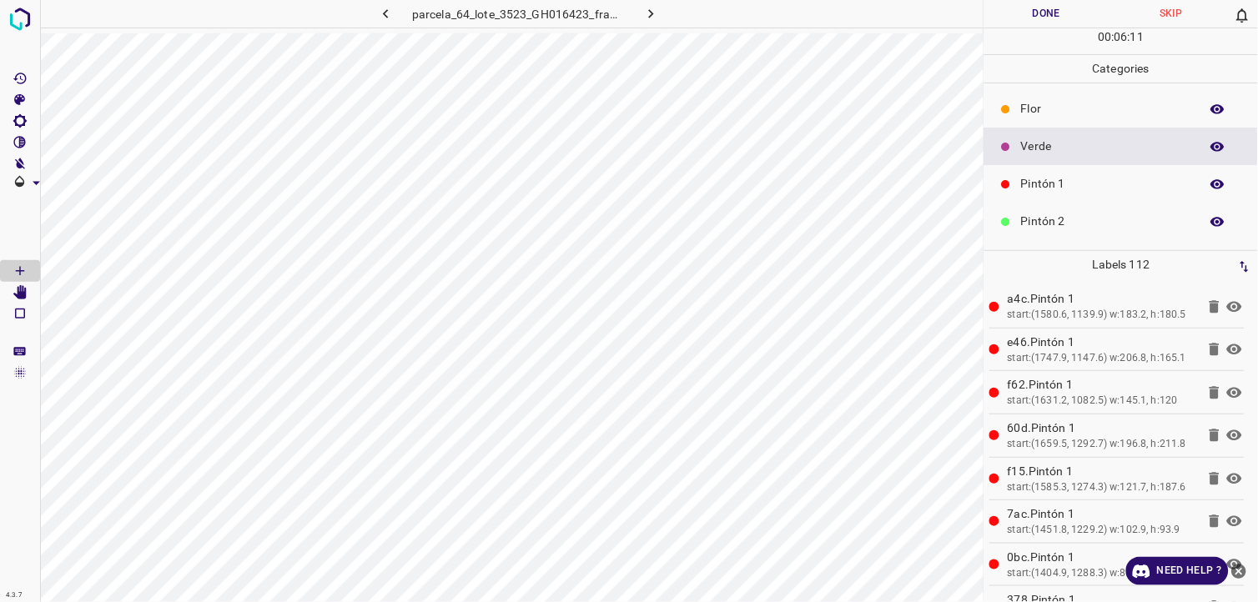
drag, startPoint x: 1079, startPoint y: 190, endPoint x: 1062, endPoint y: 195, distance: 17.4
click at [1062, 195] on div "Pintón 1" at bounding box center [1121, 184] width 274 height 38
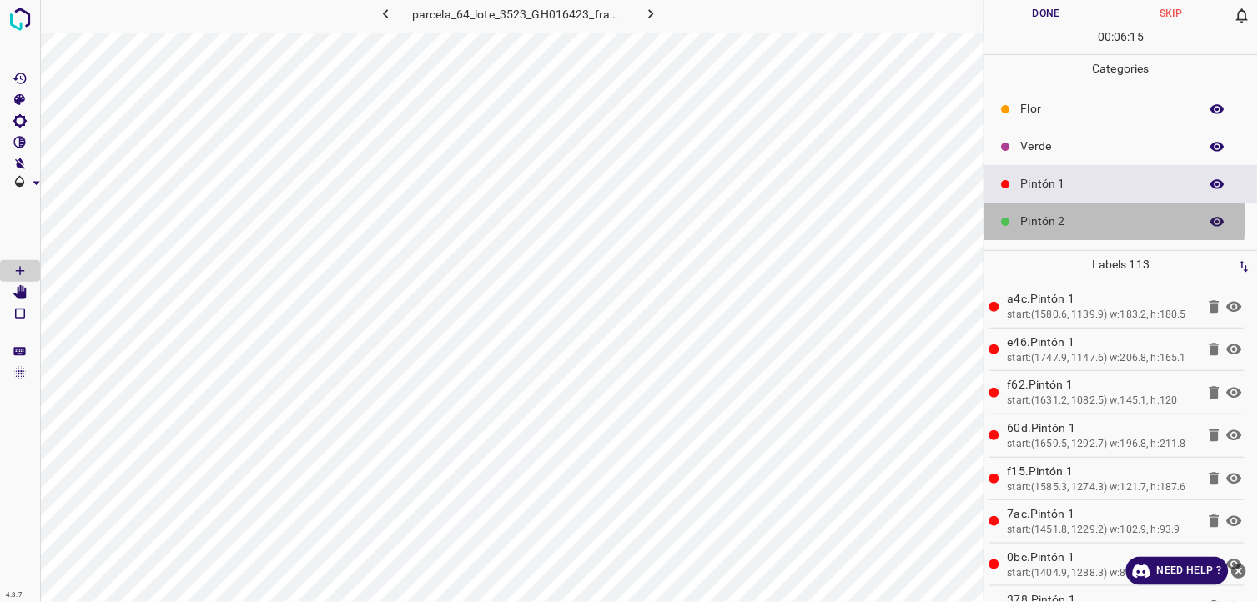
click at [1068, 220] on p "Pintón 2" at bounding box center [1106, 222] width 170 height 18
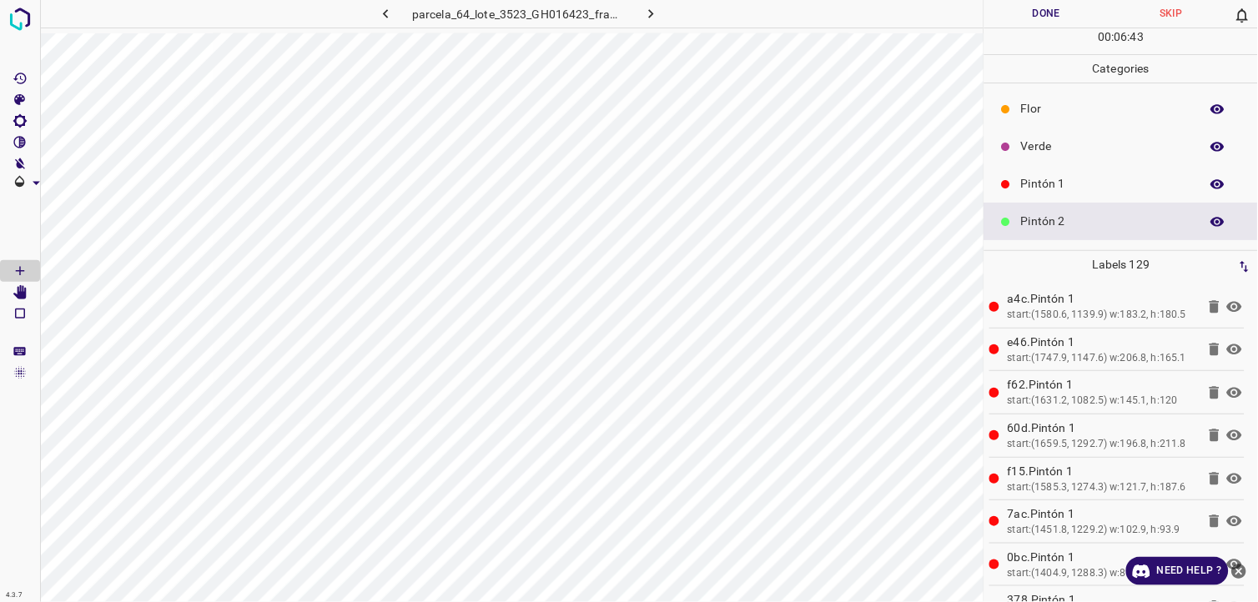
click at [1043, 139] on p "Verde" at bounding box center [1106, 147] width 170 height 18
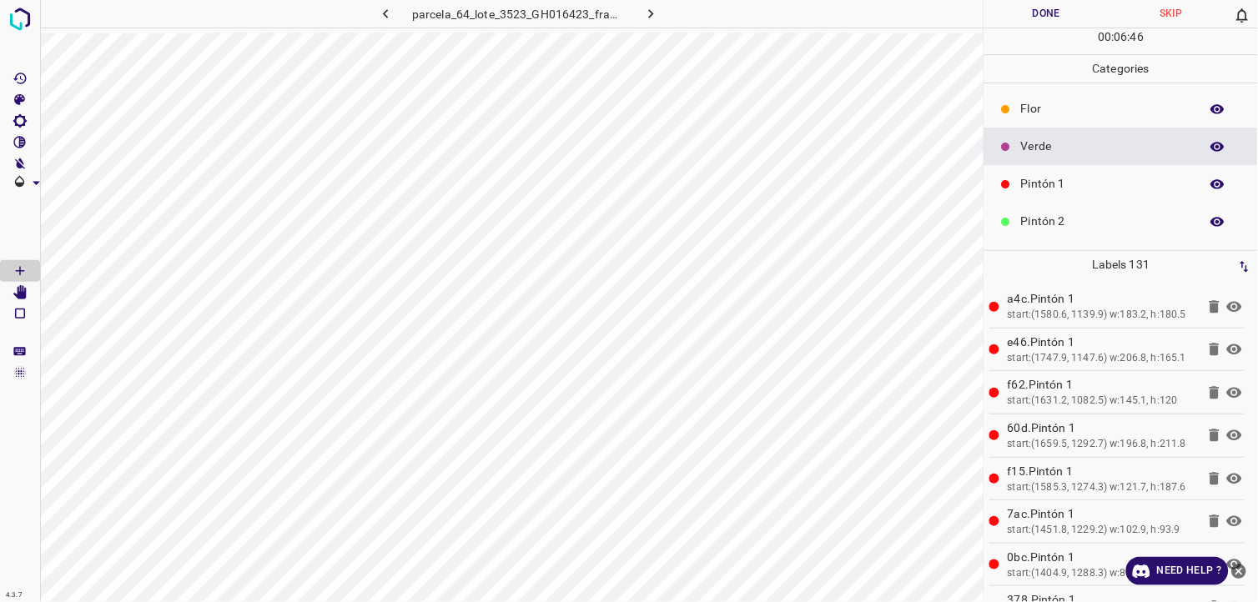
click at [1030, 185] on p "Pintón 1" at bounding box center [1106, 184] width 170 height 18
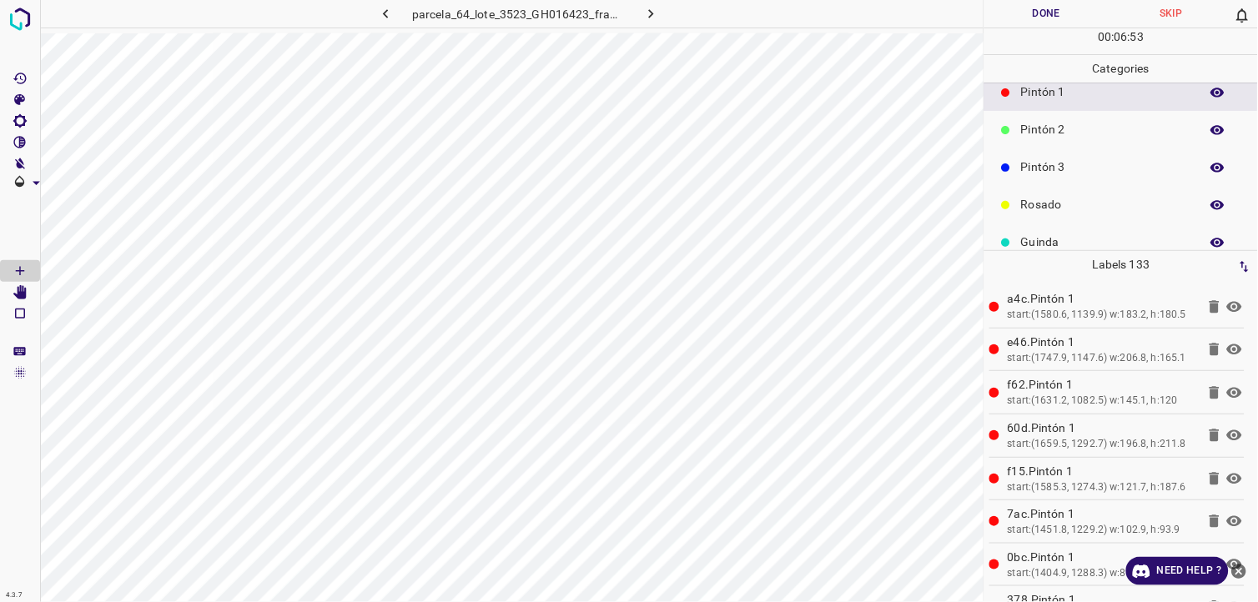
scroll to position [146, 0]
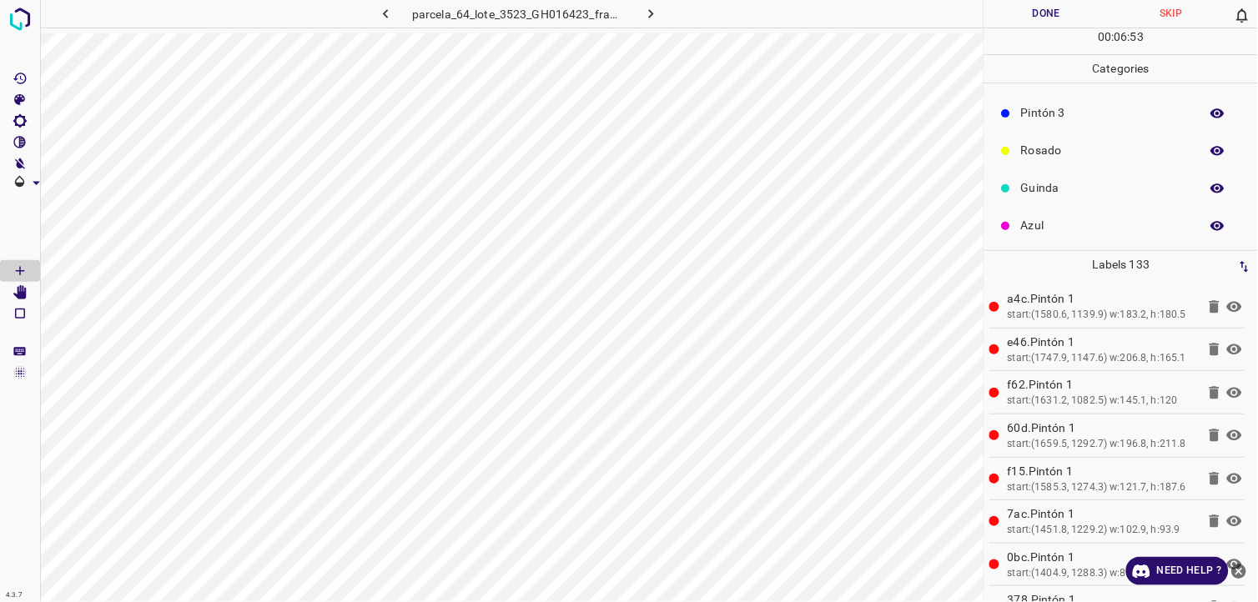
click at [1049, 218] on p "Azul" at bounding box center [1106, 226] width 170 height 18
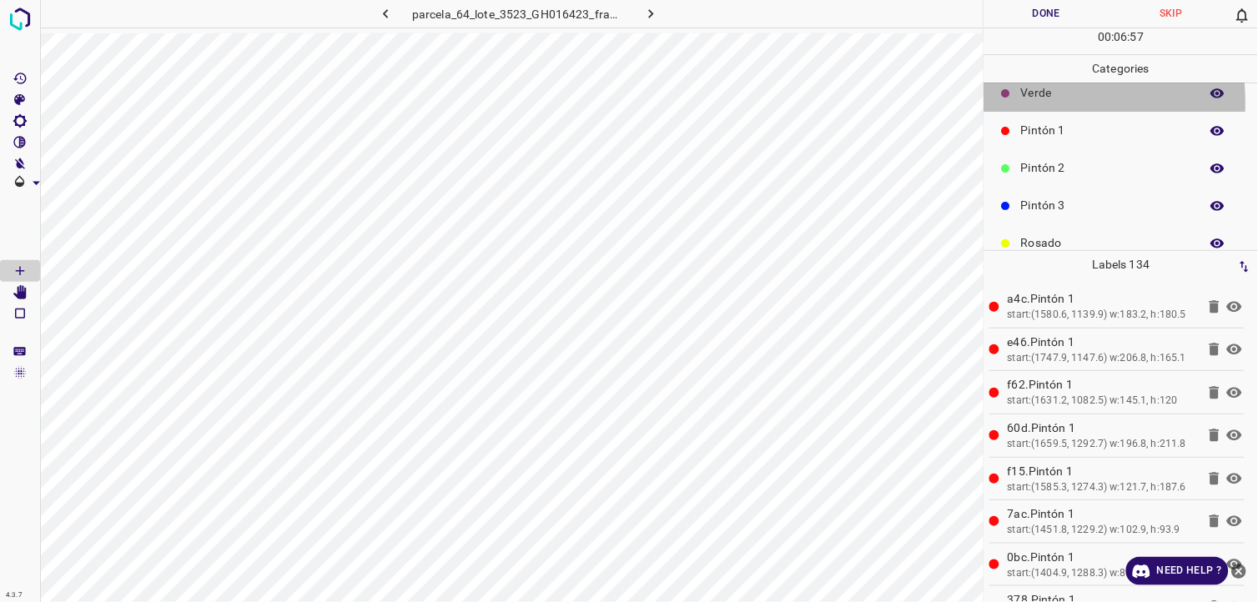
click at [1026, 103] on div "Verde" at bounding box center [1121, 93] width 274 height 38
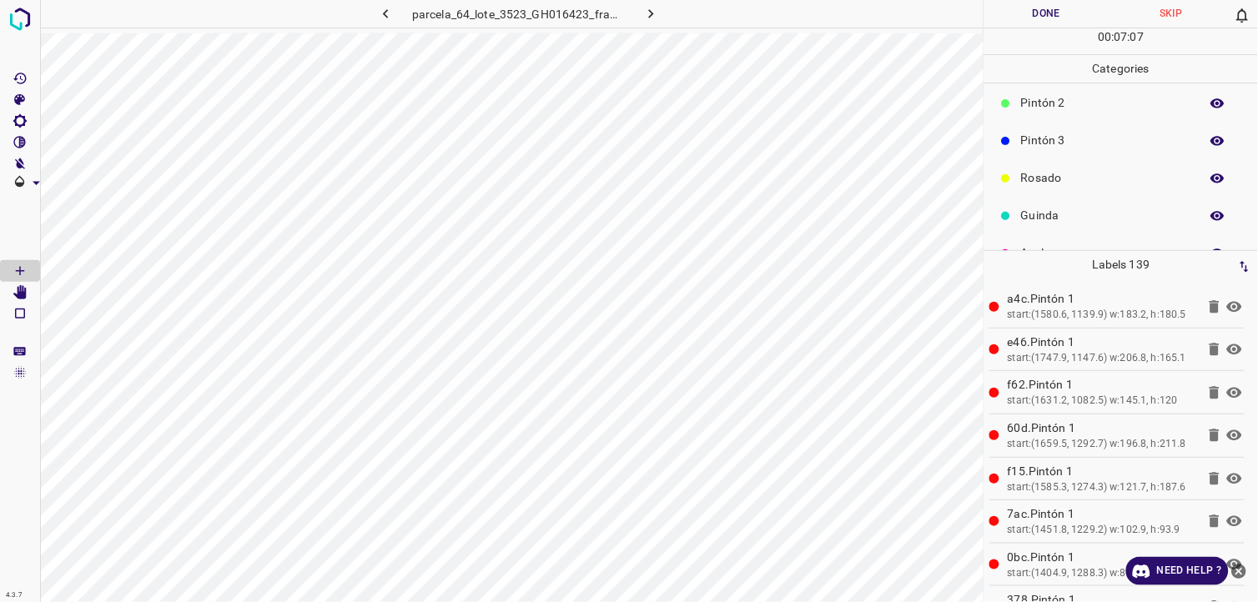
scroll to position [146, 0]
click at [1046, 236] on div "Azul" at bounding box center [1121, 226] width 274 height 38
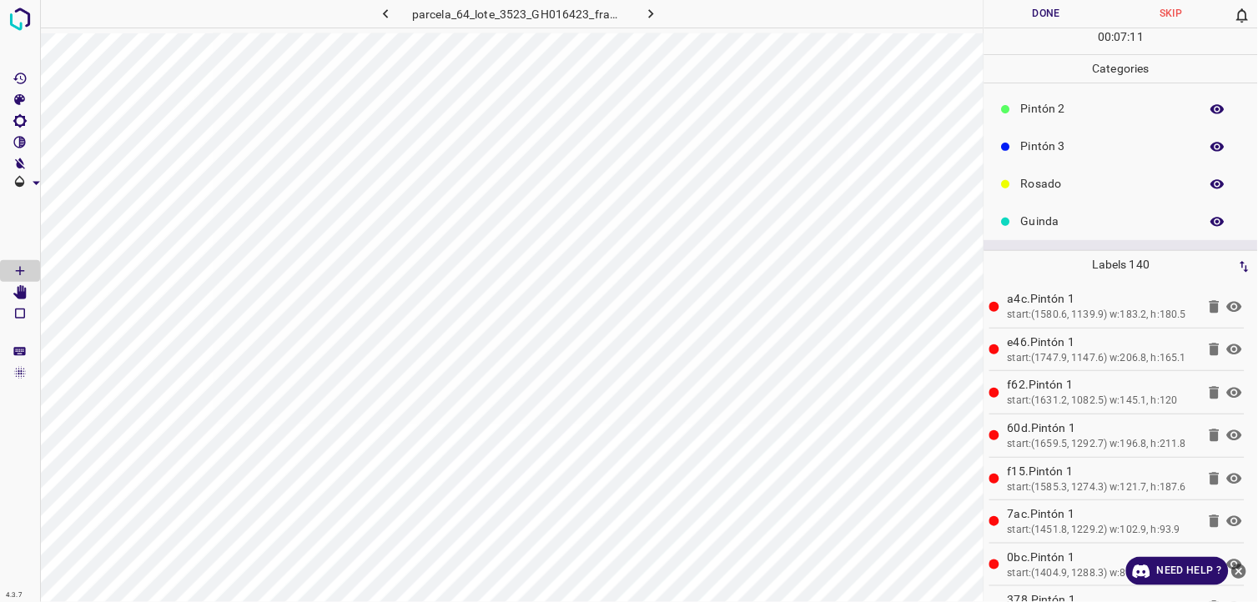
scroll to position [53, 0]
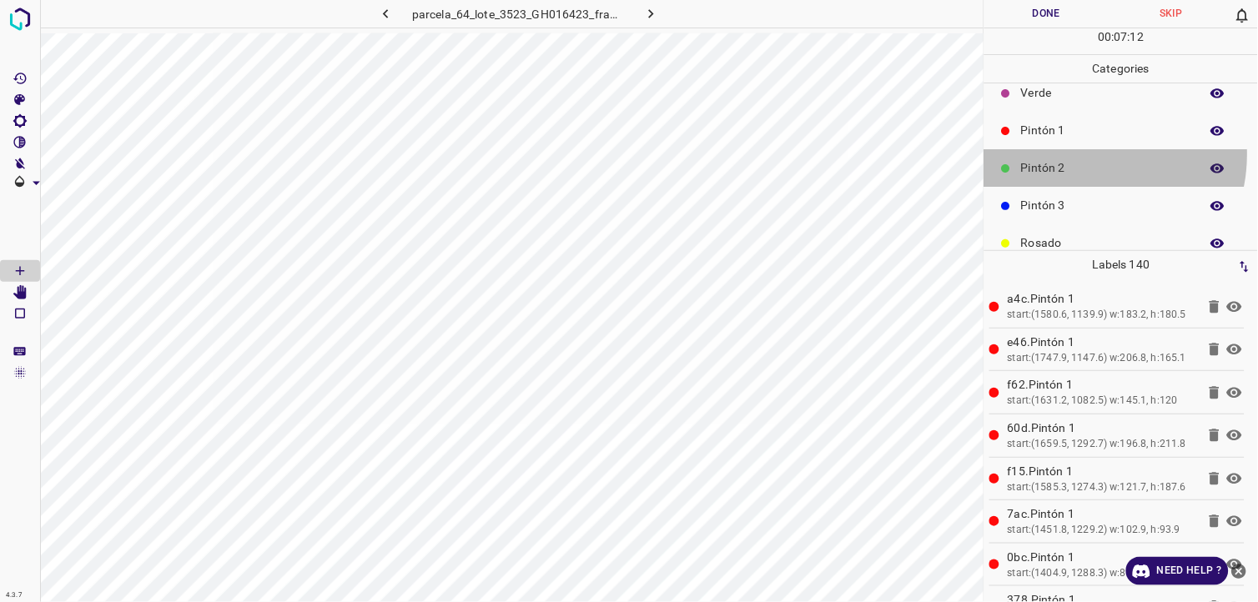
click at [1079, 154] on div "Pintón 2" at bounding box center [1121, 168] width 274 height 38
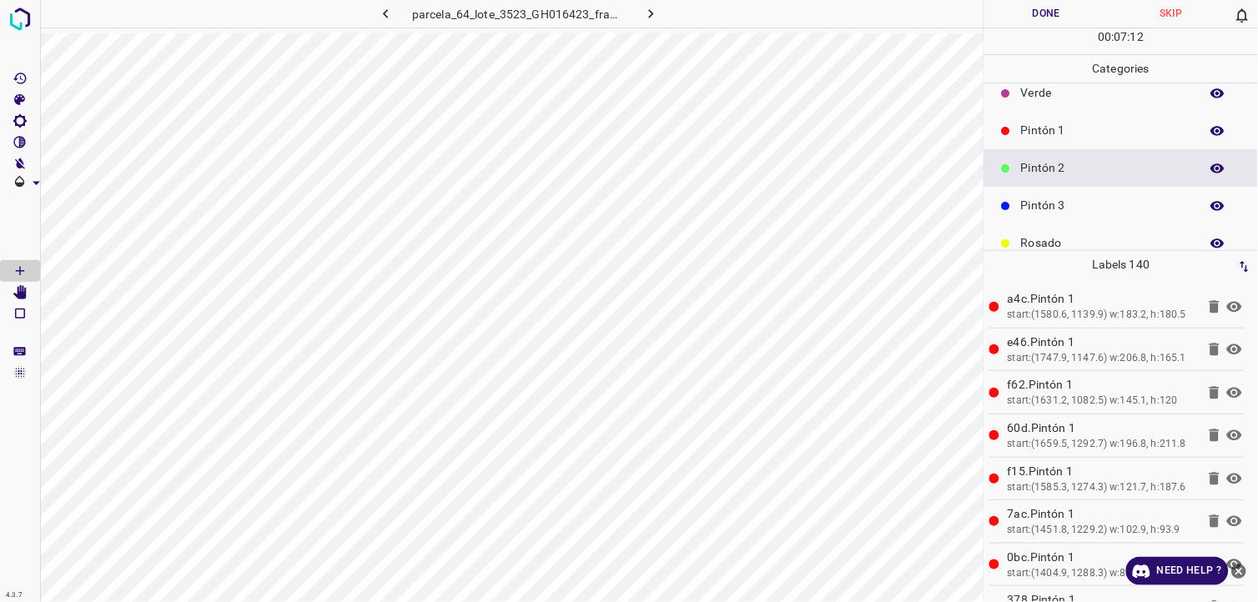
click at [1074, 128] on p "Pintón 1" at bounding box center [1106, 131] width 170 height 18
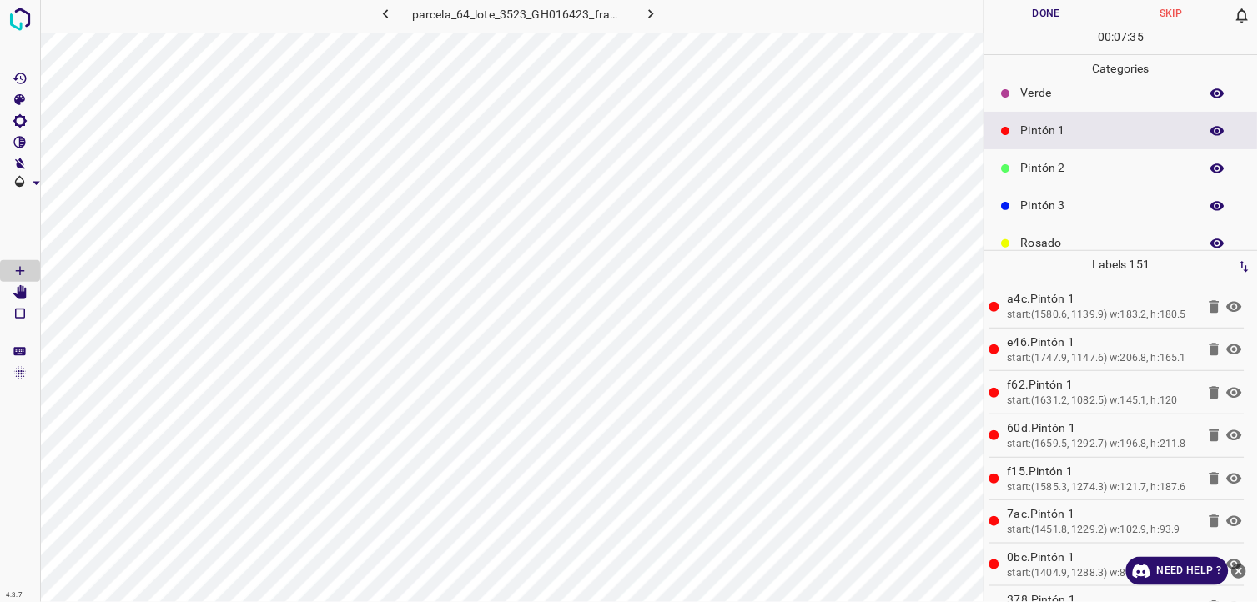
click at [1041, 197] on p "Pintón 3" at bounding box center [1106, 206] width 170 height 18
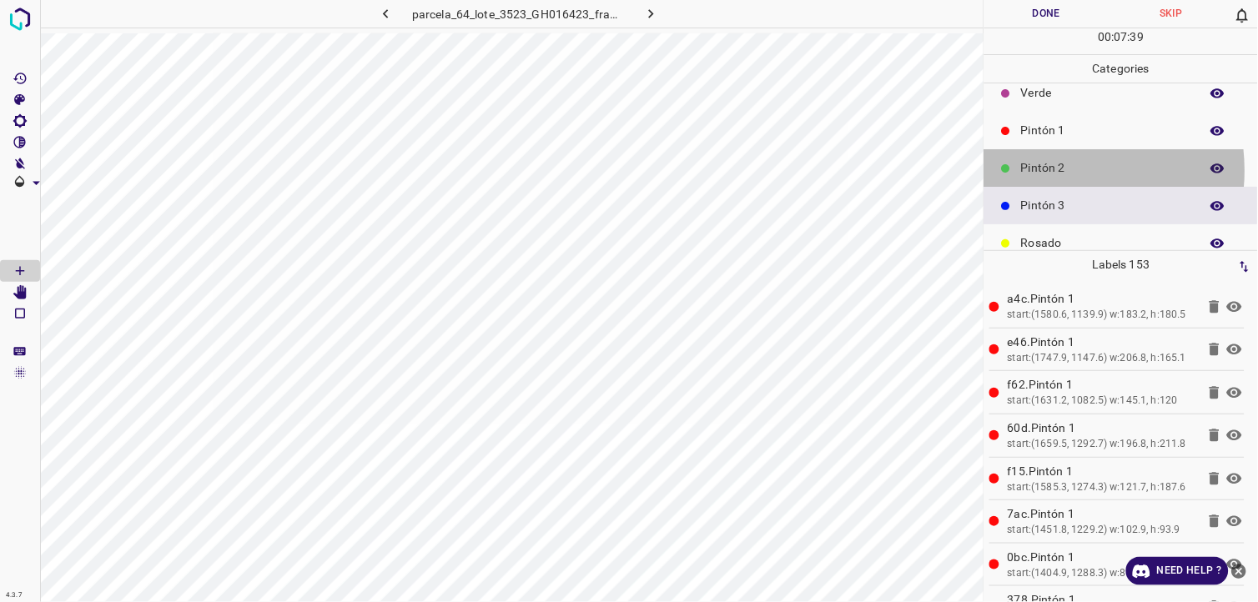
click at [1051, 173] on p "Pintón 2" at bounding box center [1106, 168] width 170 height 18
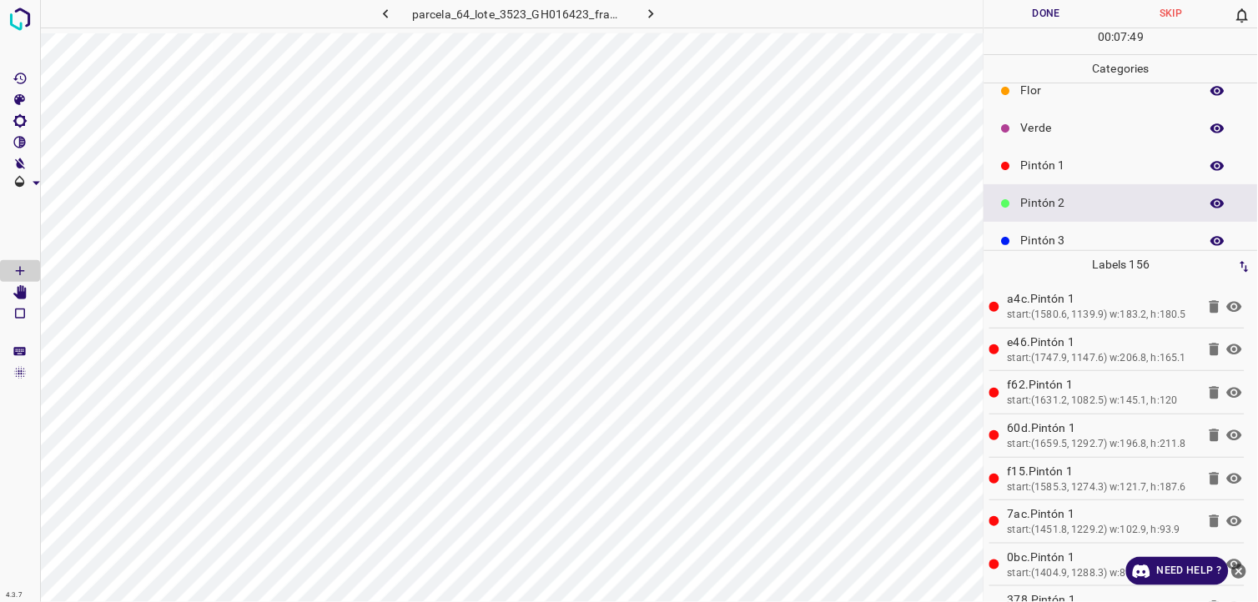
scroll to position [0, 0]
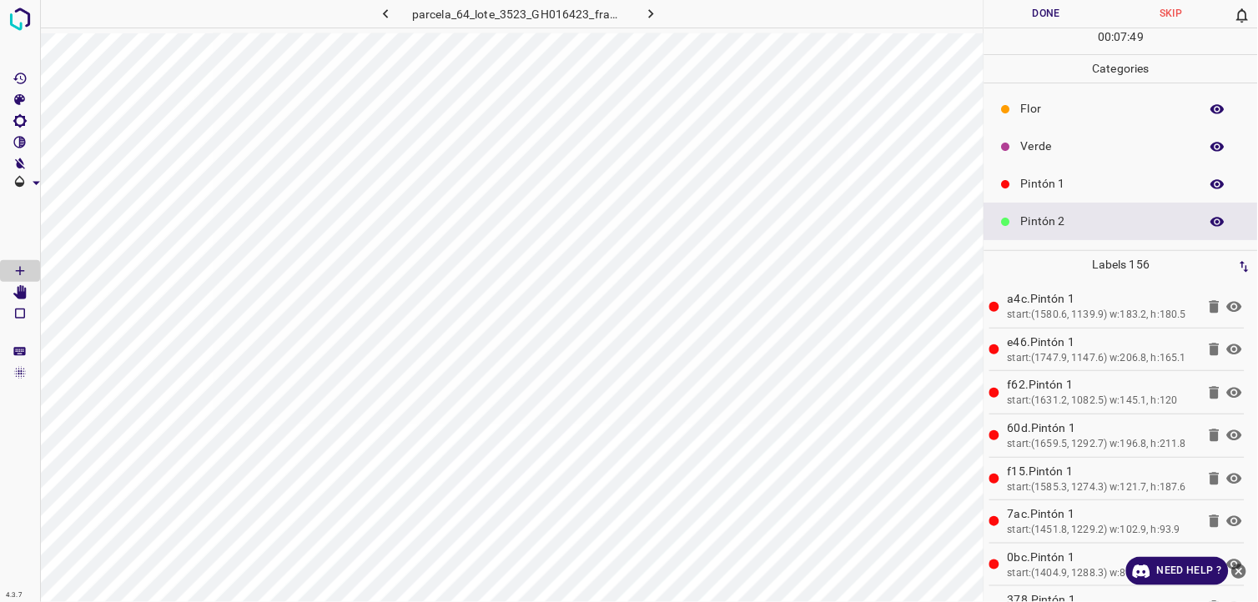
click at [1053, 142] on p "Verde" at bounding box center [1106, 147] width 170 height 18
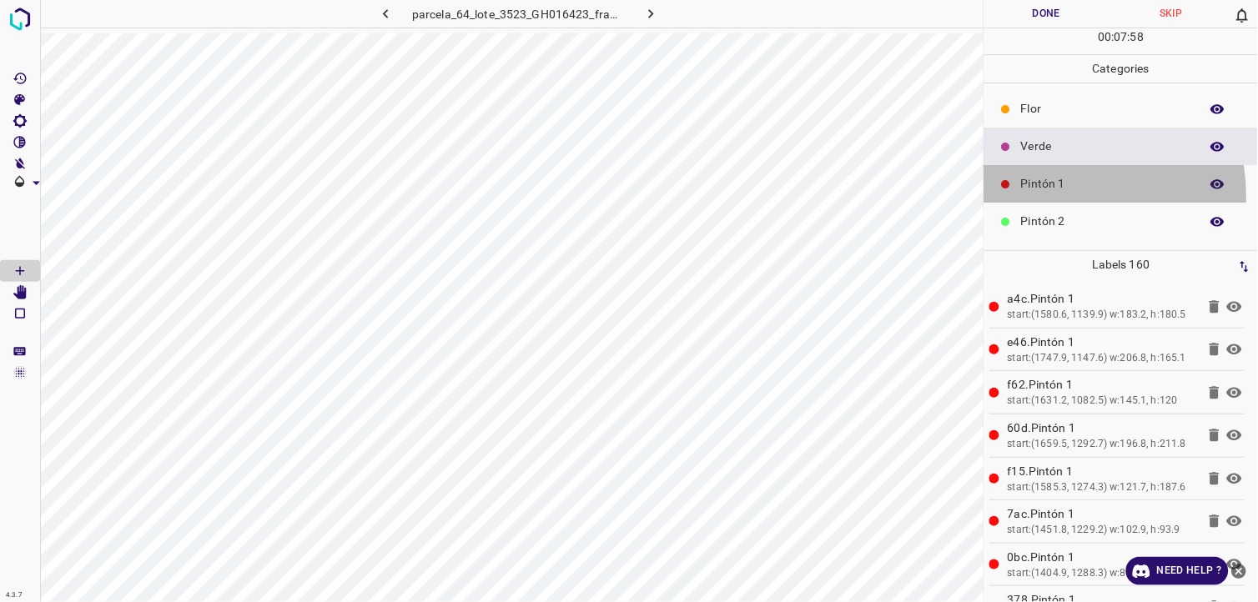
click at [1040, 198] on div "Pintón 1" at bounding box center [1121, 184] width 274 height 38
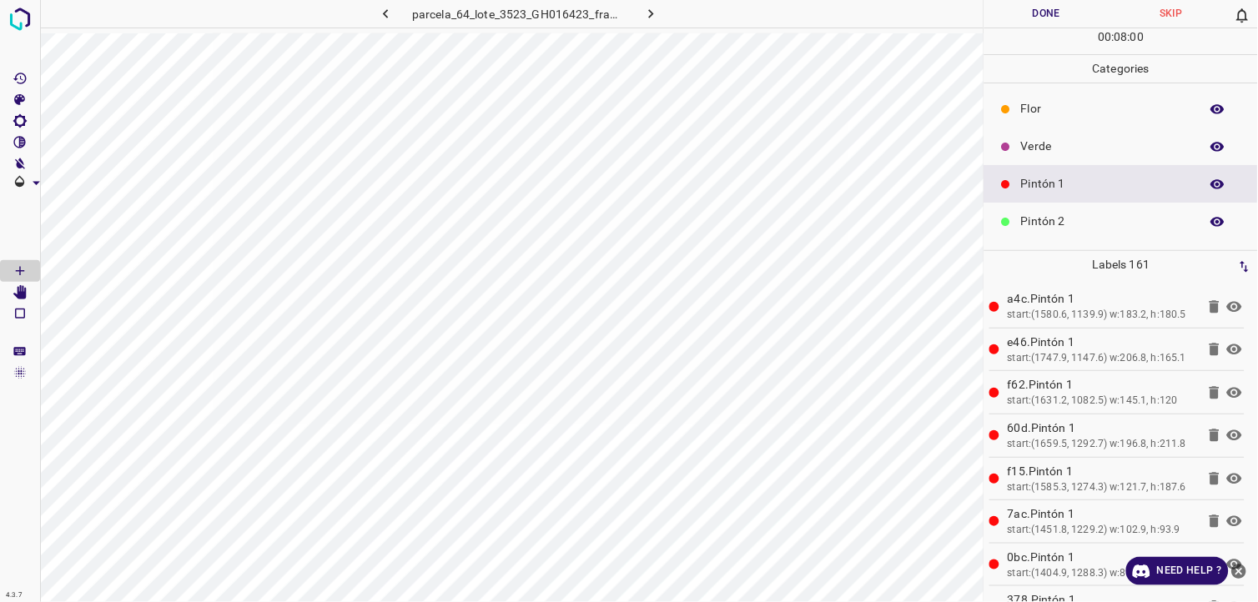
click at [1048, 225] on p "Pintón 2" at bounding box center [1106, 222] width 170 height 18
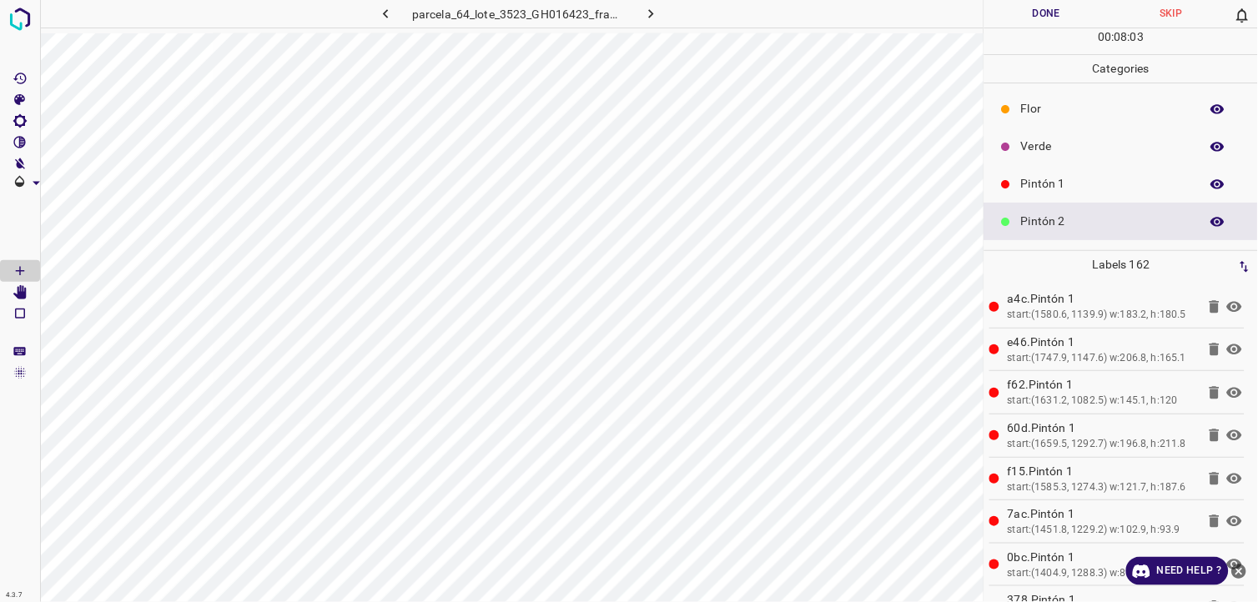
scroll to position [93, 0]
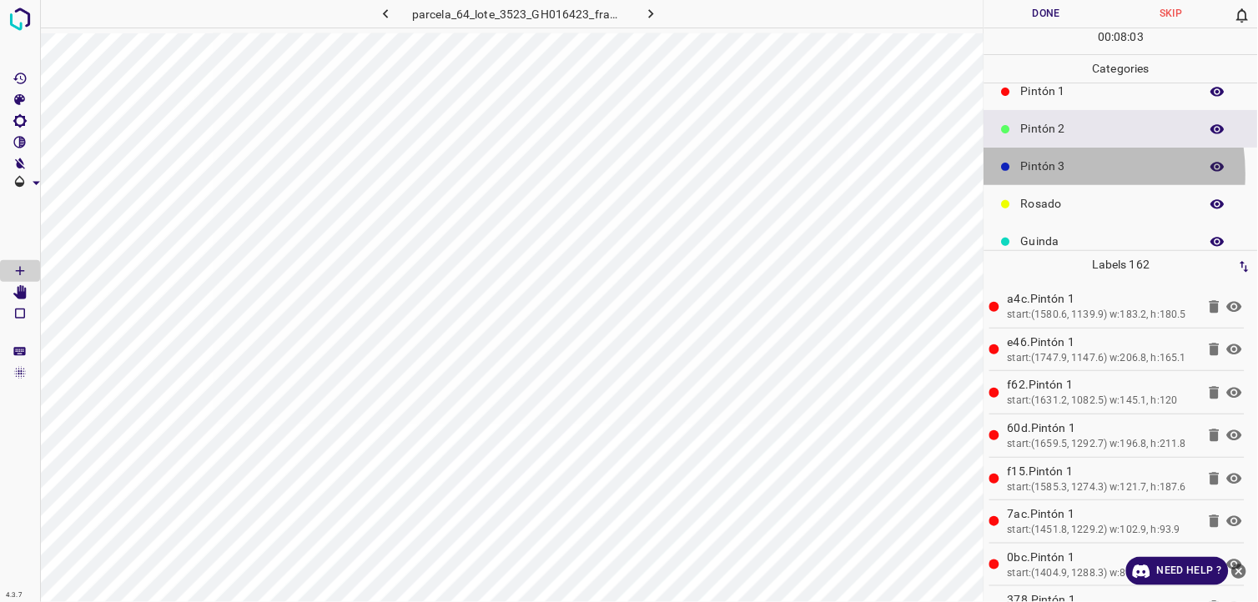
click at [1054, 174] on p "Pintón 3" at bounding box center [1106, 167] width 170 height 18
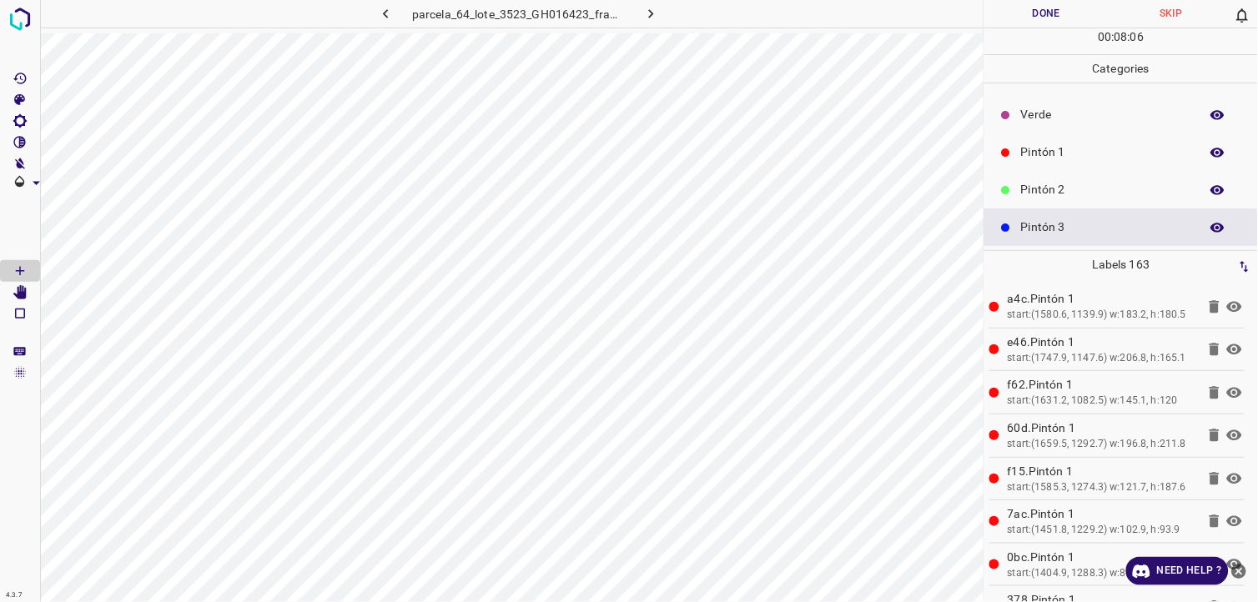
scroll to position [0, 0]
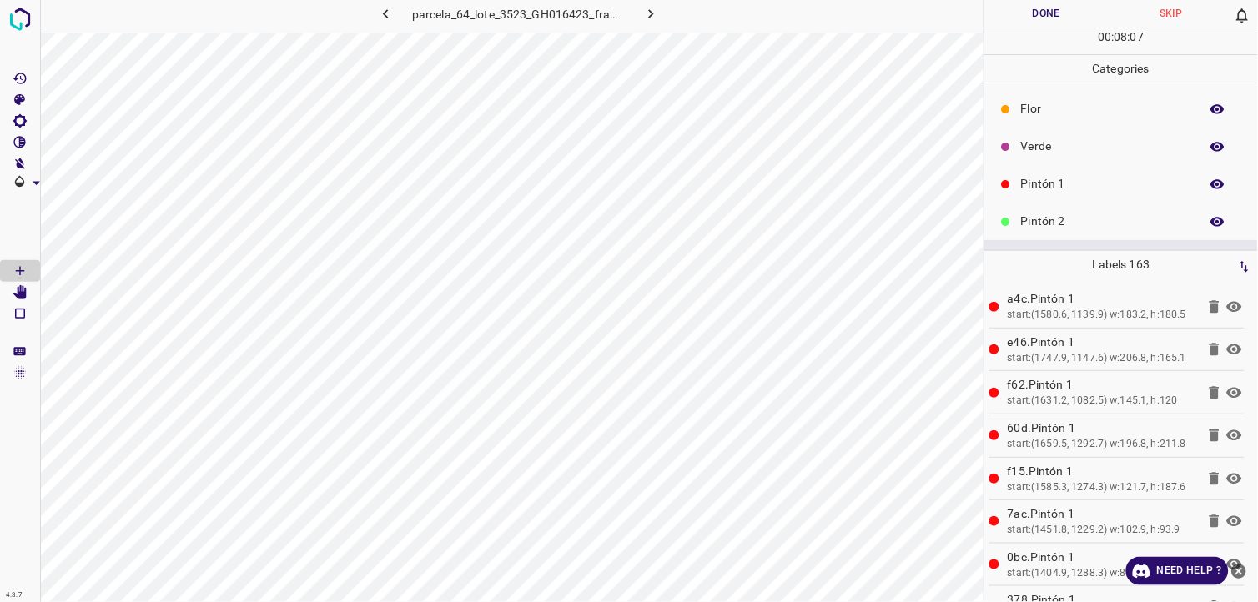
click at [1059, 148] on p "Verde" at bounding box center [1106, 147] width 170 height 18
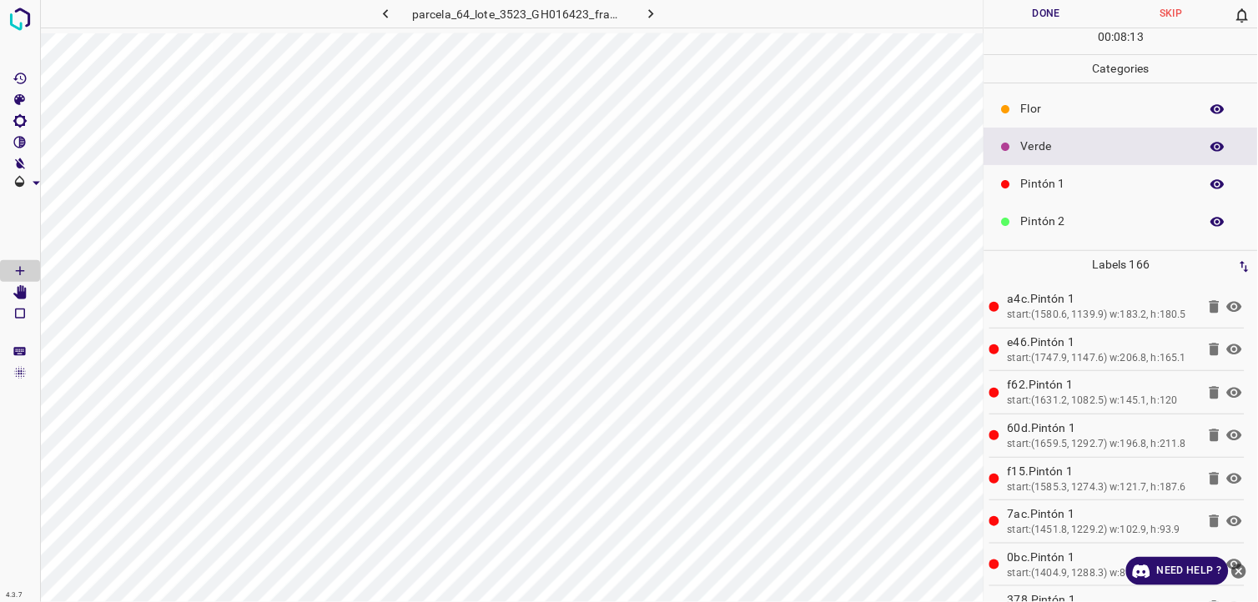
click at [1041, 188] on p "Pintón 1" at bounding box center [1106, 184] width 170 height 18
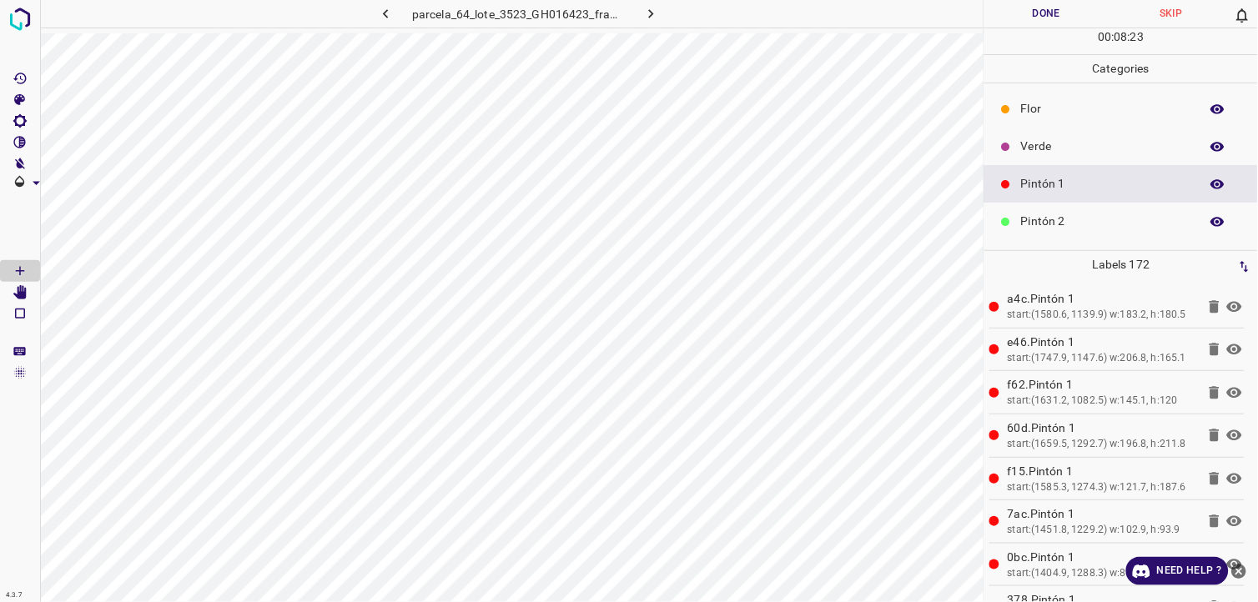
click at [1082, 232] on div "Pintón 2" at bounding box center [1121, 222] width 274 height 38
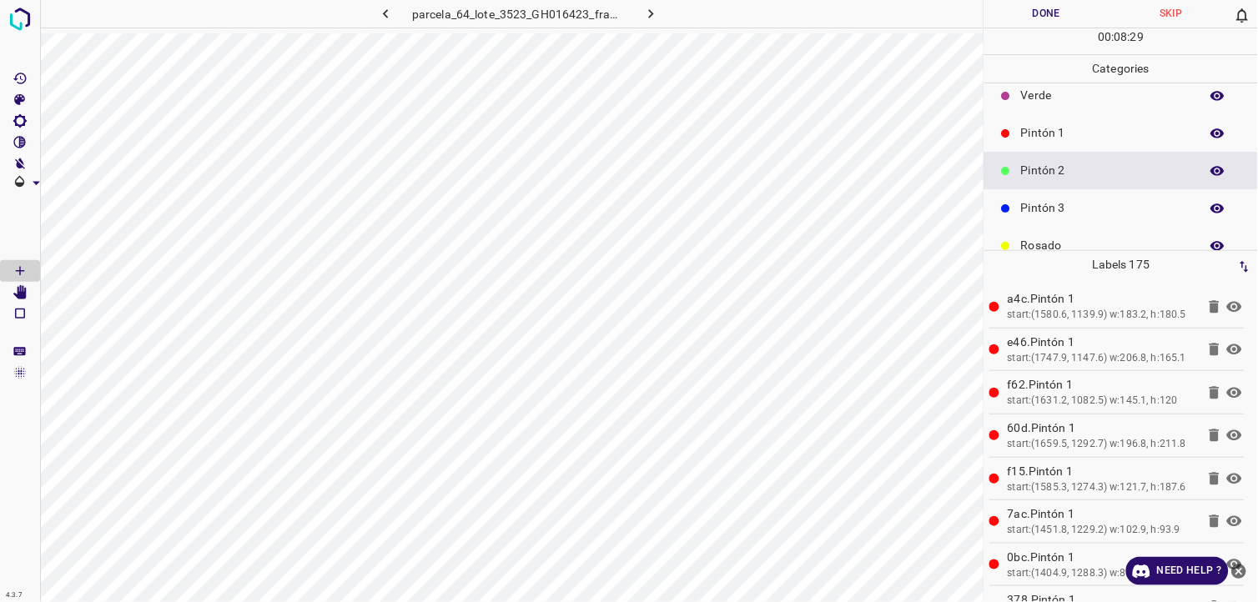
scroll to position [93, 0]
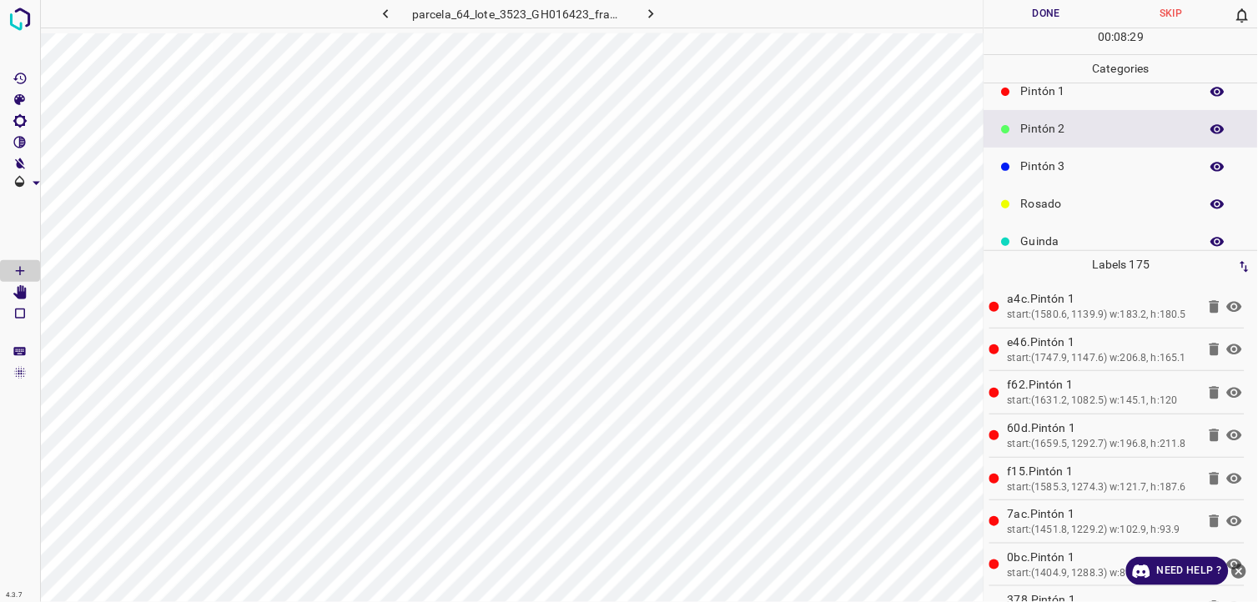
drag, startPoint x: 1047, startPoint y: 172, endPoint x: 1035, endPoint y: 173, distance: 11.7
click at [1035, 173] on p "Pintón 3" at bounding box center [1106, 167] width 170 height 18
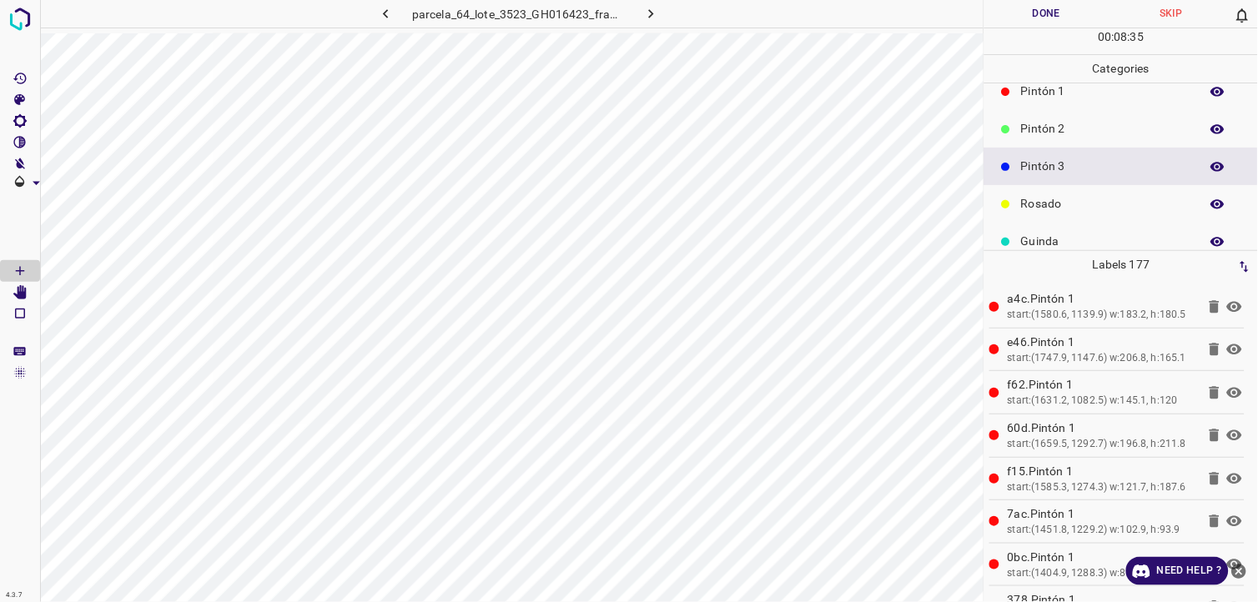
click at [1079, 117] on div "Pintón 2" at bounding box center [1121, 129] width 274 height 38
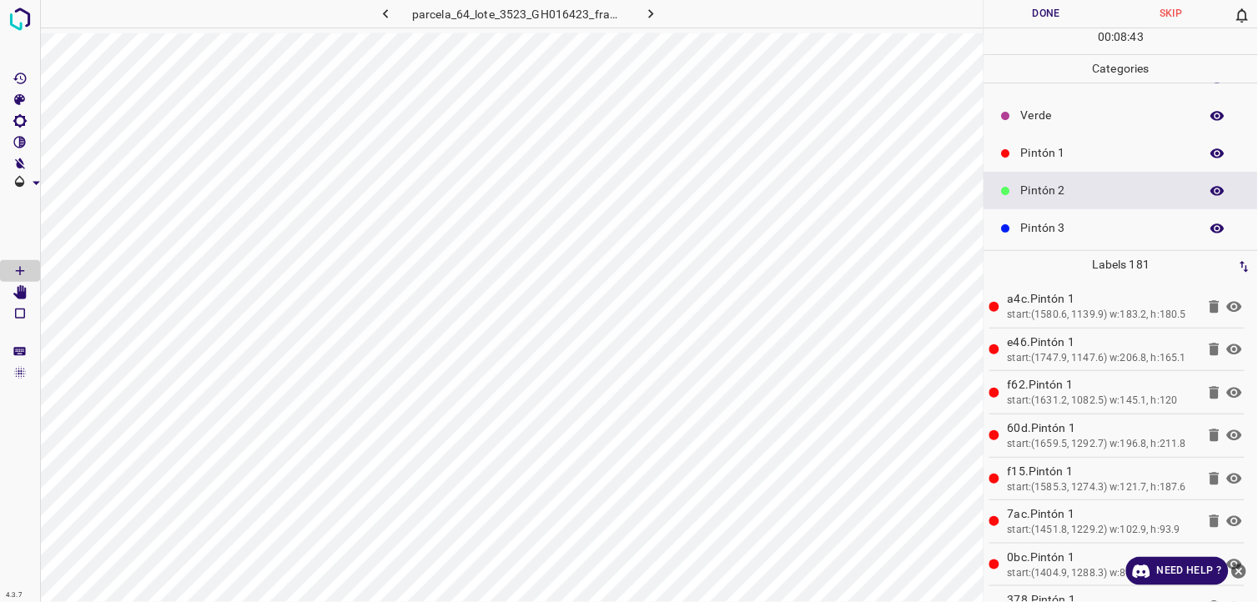
scroll to position [0, 0]
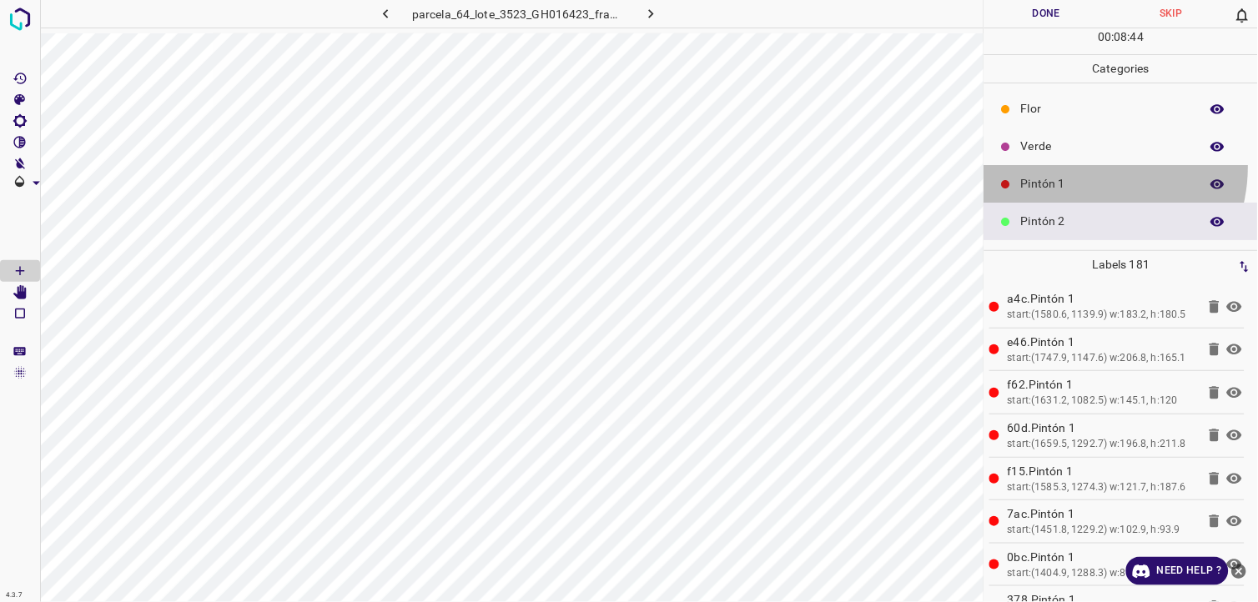
click at [1079, 168] on div "Pintón 1" at bounding box center [1121, 184] width 274 height 38
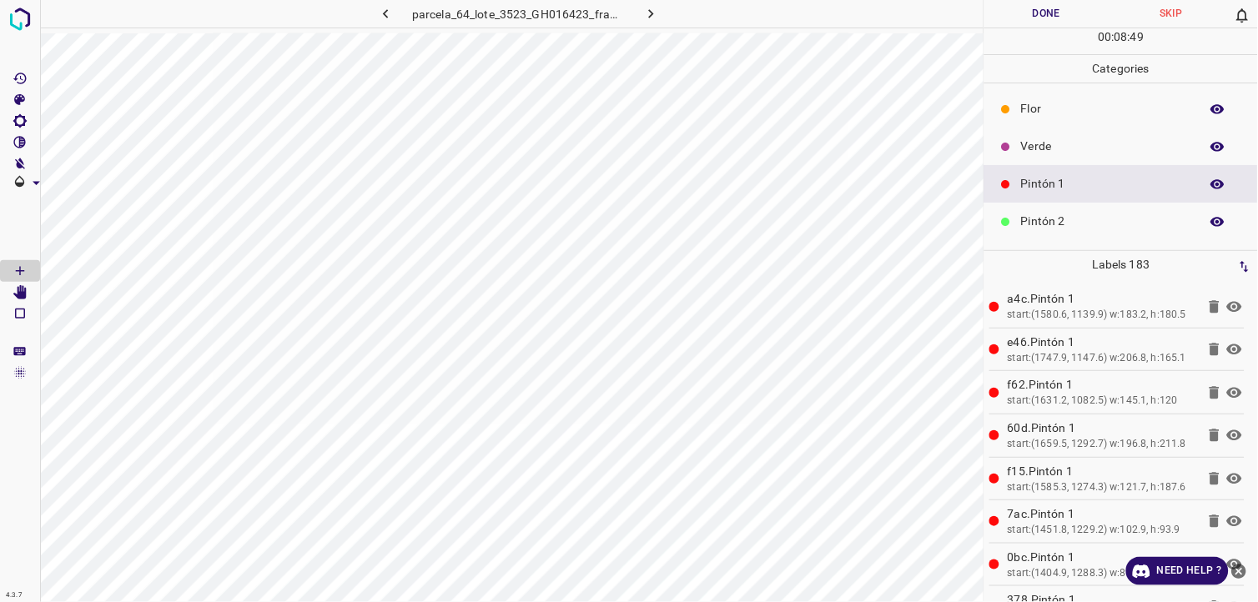
click at [543, 37] on div "parcela_64_lote_3523_GH016423_frame_00109_105438.jpg" at bounding box center [511, 301] width 943 height 602
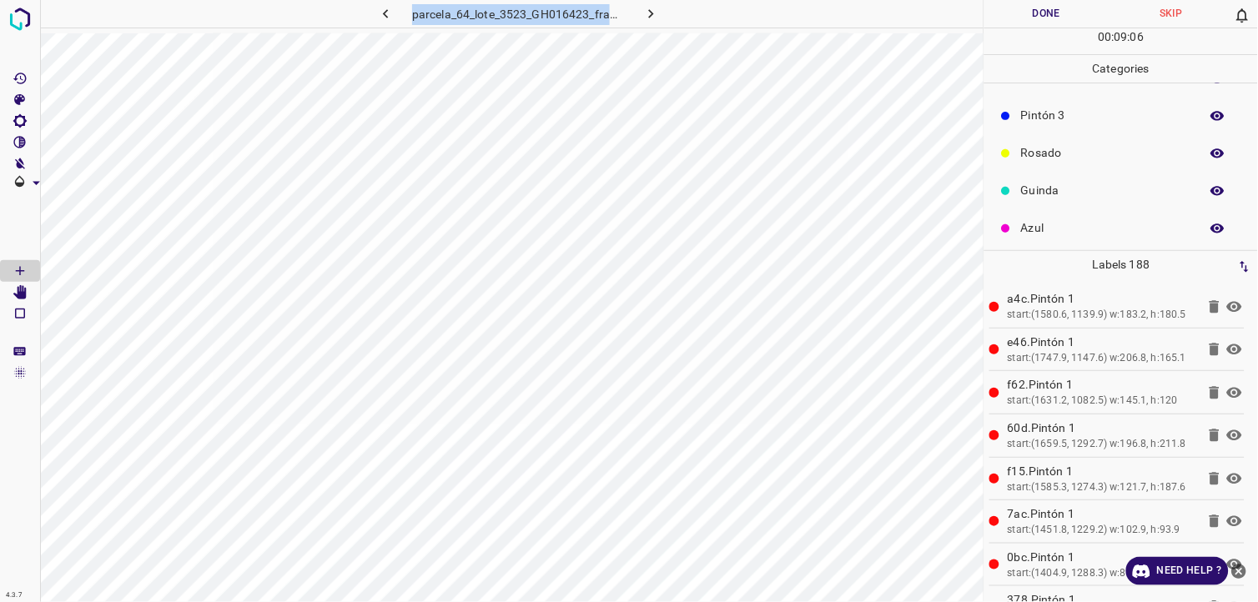
scroll to position [146, 0]
click at [1072, 163] on div "Rosado" at bounding box center [1121, 151] width 274 height 38
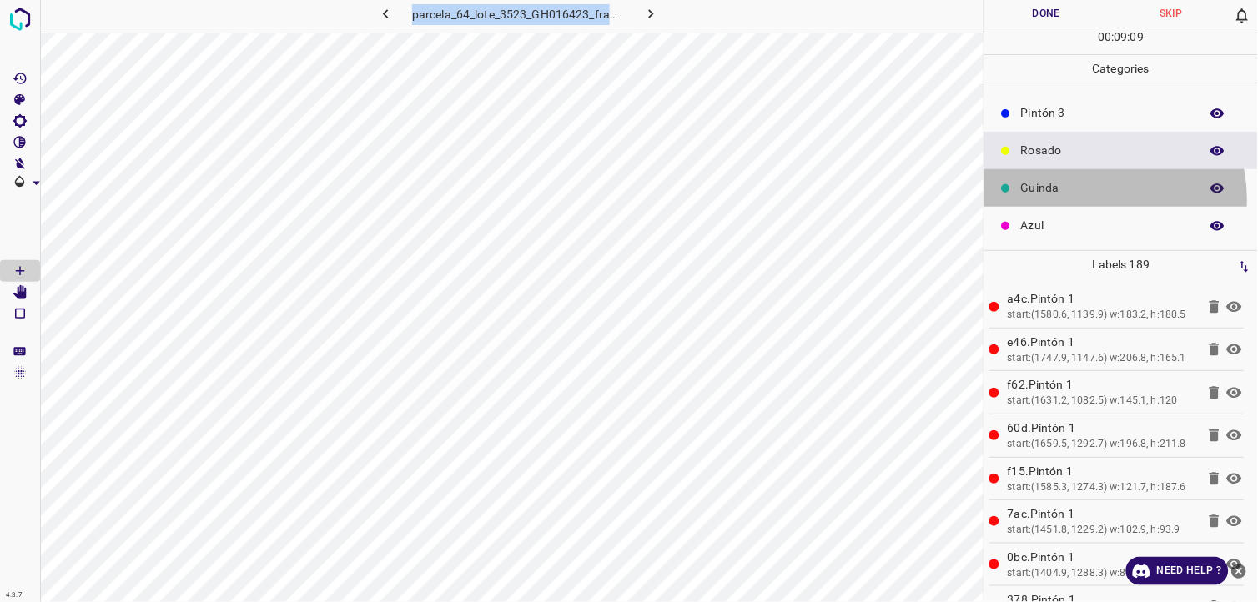
click at [1099, 199] on div "Guinda" at bounding box center [1121, 188] width 274 height 38
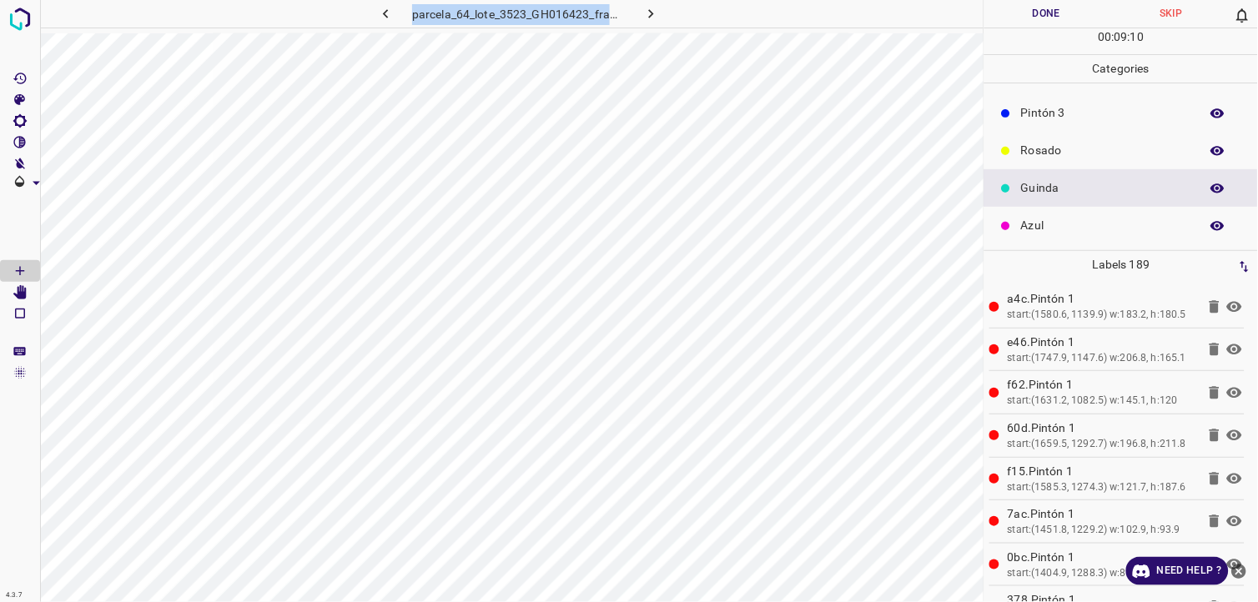
click at [1039, 237] on div "Azul" at bounding box center [1121, 226] width 274 height 38
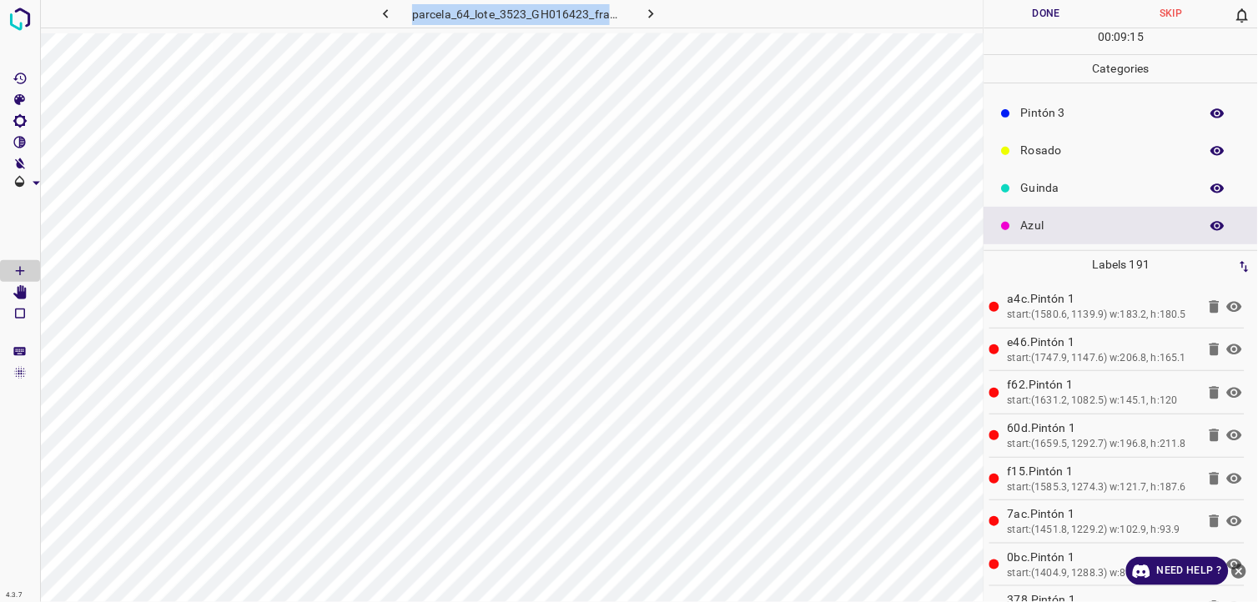
scroll to position [53, 0]
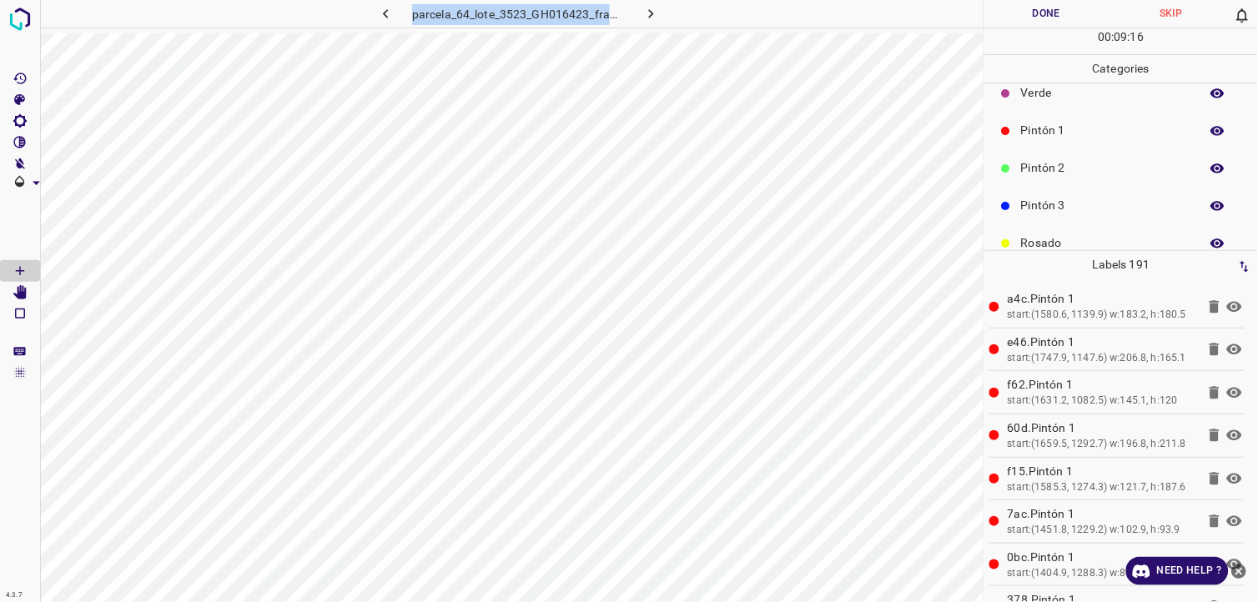
click at [1066, 161] on p "Pintón 2" at bounding box center [1106, 168] width 170 height 18
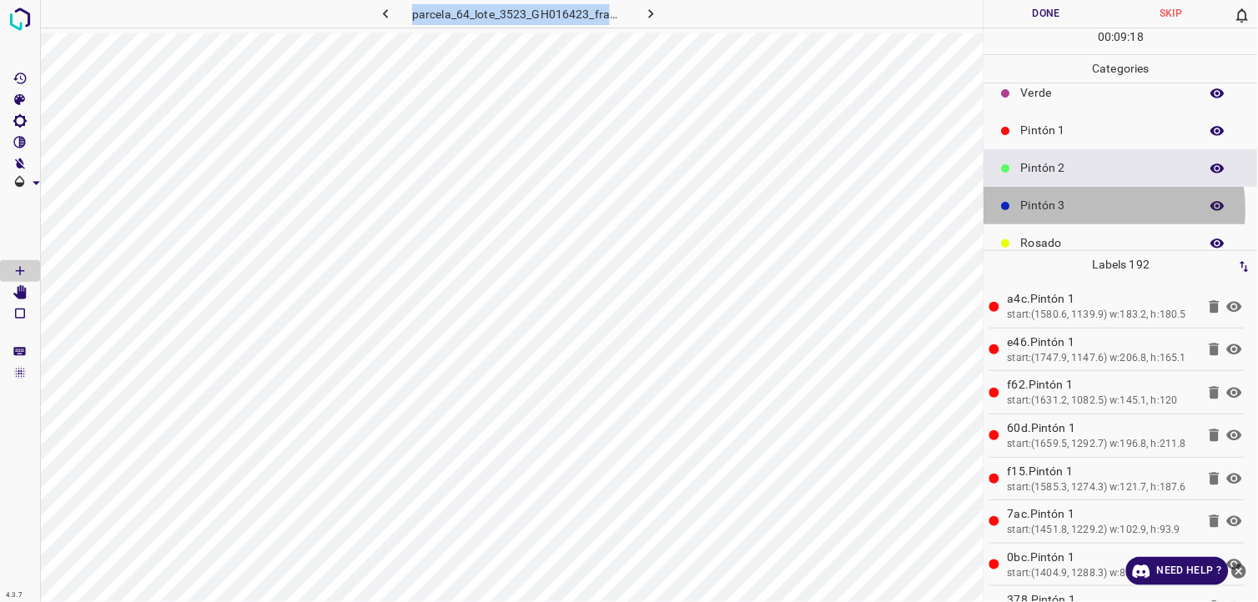
click at [1083, 209] on p "Pintón 3" at bounding box center [1106, 206] width 170 height 18
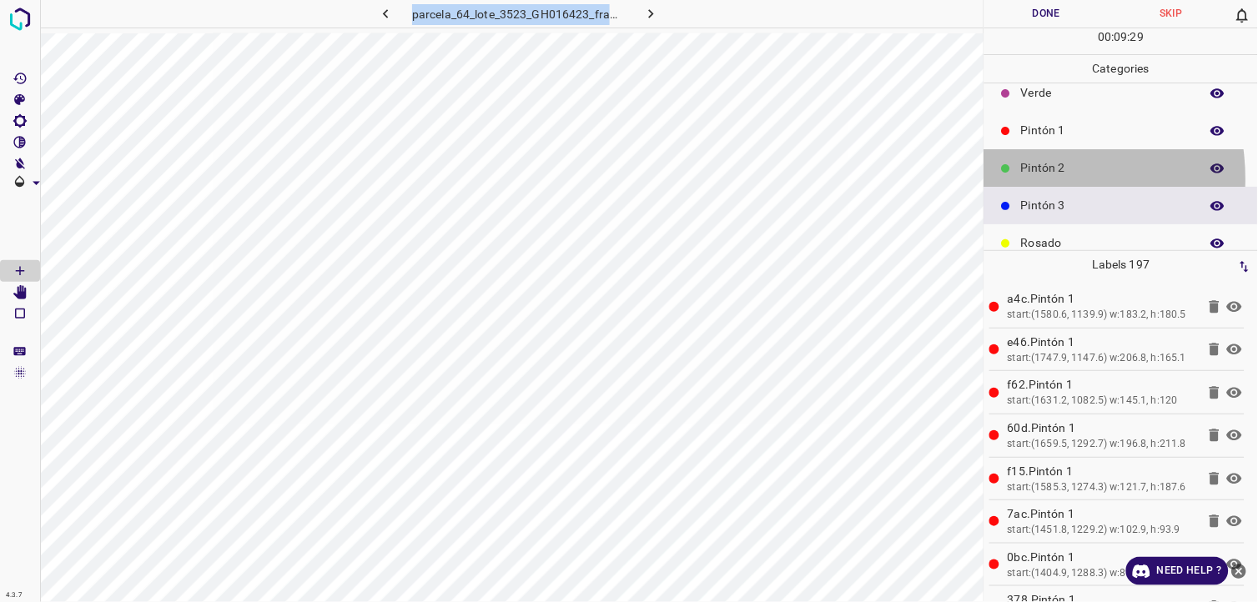
click at [1020, 179] on div "Pintón 2" at bounding box center [1121, 168] width 274 height 38
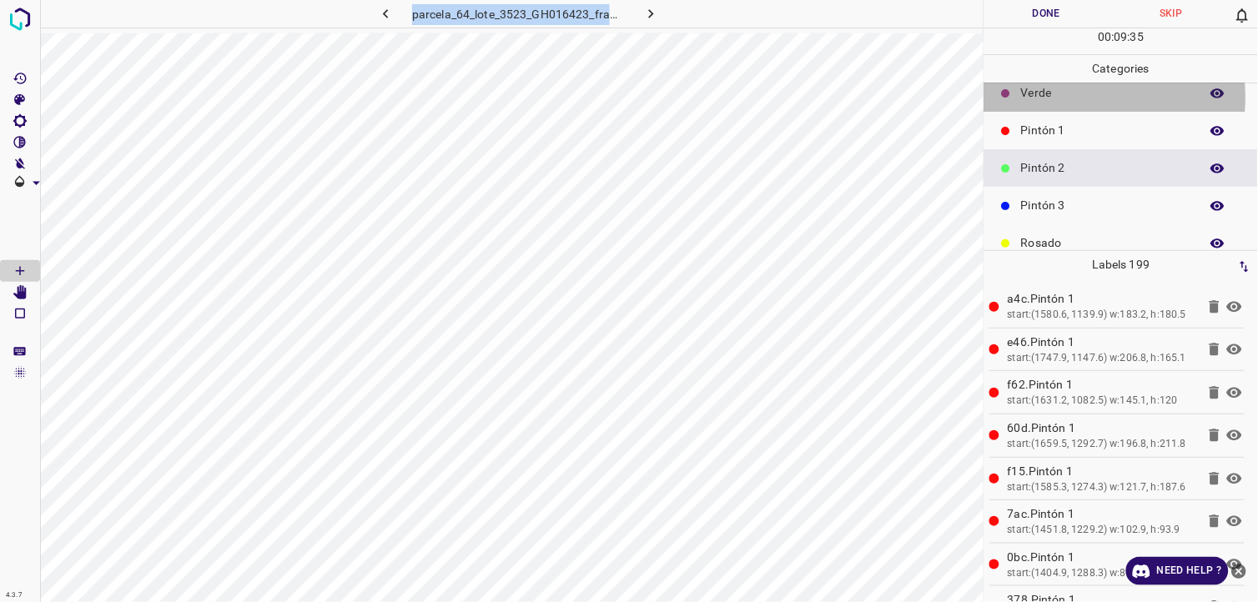
click at [1047, 97] on p "Verde" at bounding box center [1106, 93] width 170 height 18
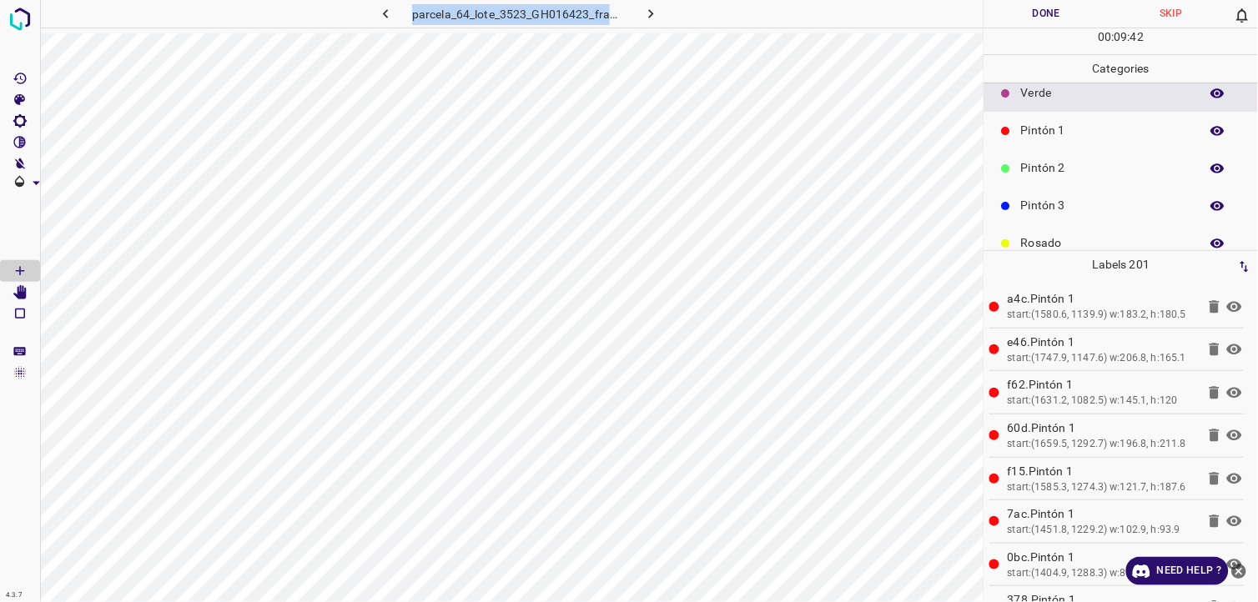
click at [1060, 197] on p "Pintón 3" at bounding box center [1106, 206] width 170 height 18
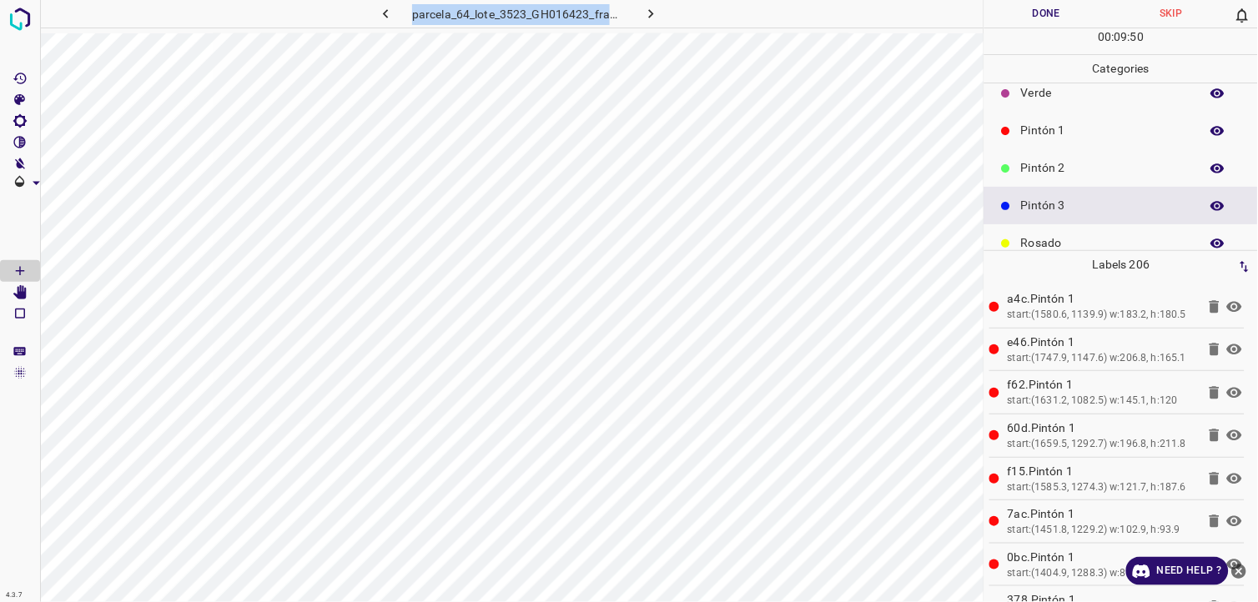
click at [1048, 95] on p "Verde" at bounding box center [1106, 93] width 170 height 18
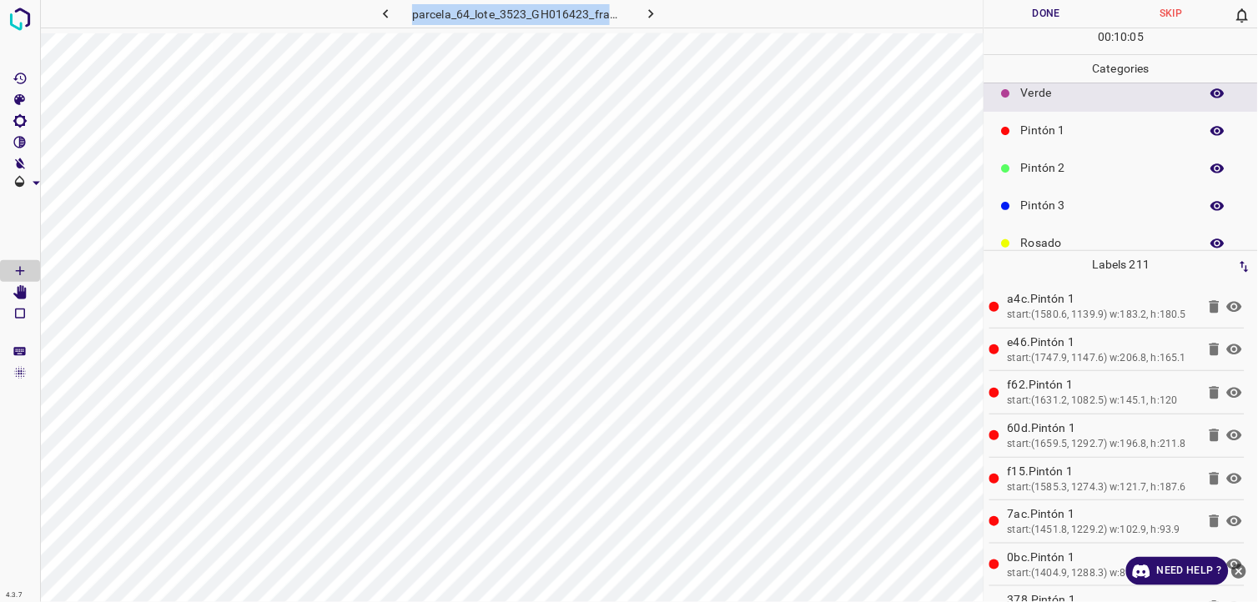
click at [1059, 173] on p "Pintón 2" at bounding box center [1106, 168] width 170 height 18
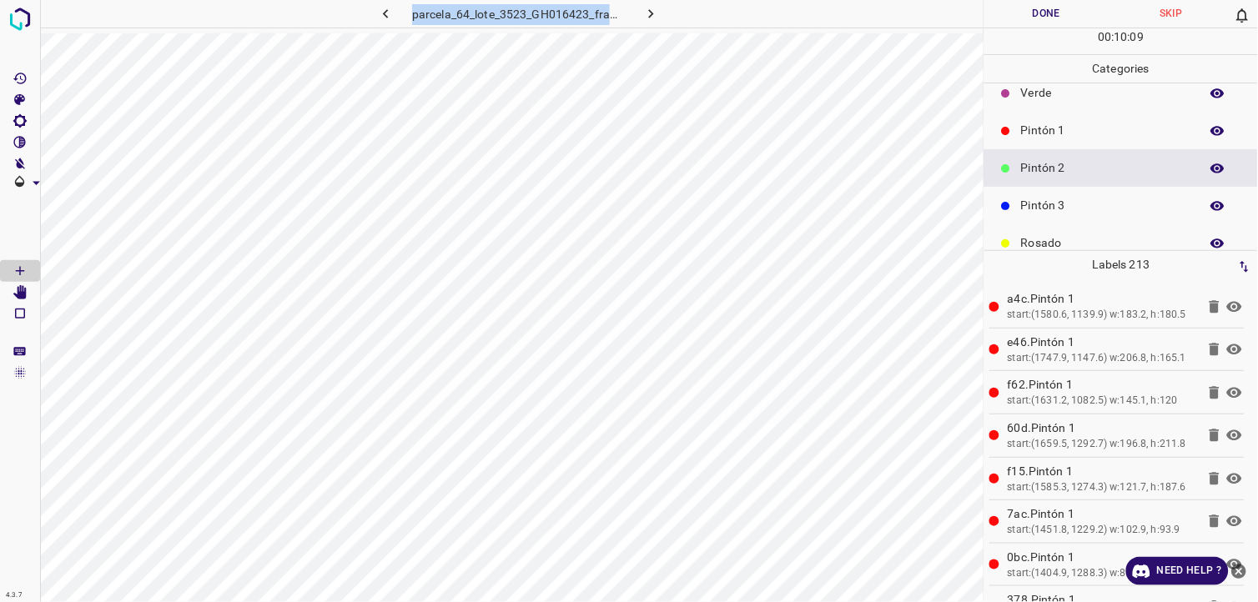
click at [1094, 212] on p "Pintón 3" at bounding box center [1106, 206] width 170 height 18
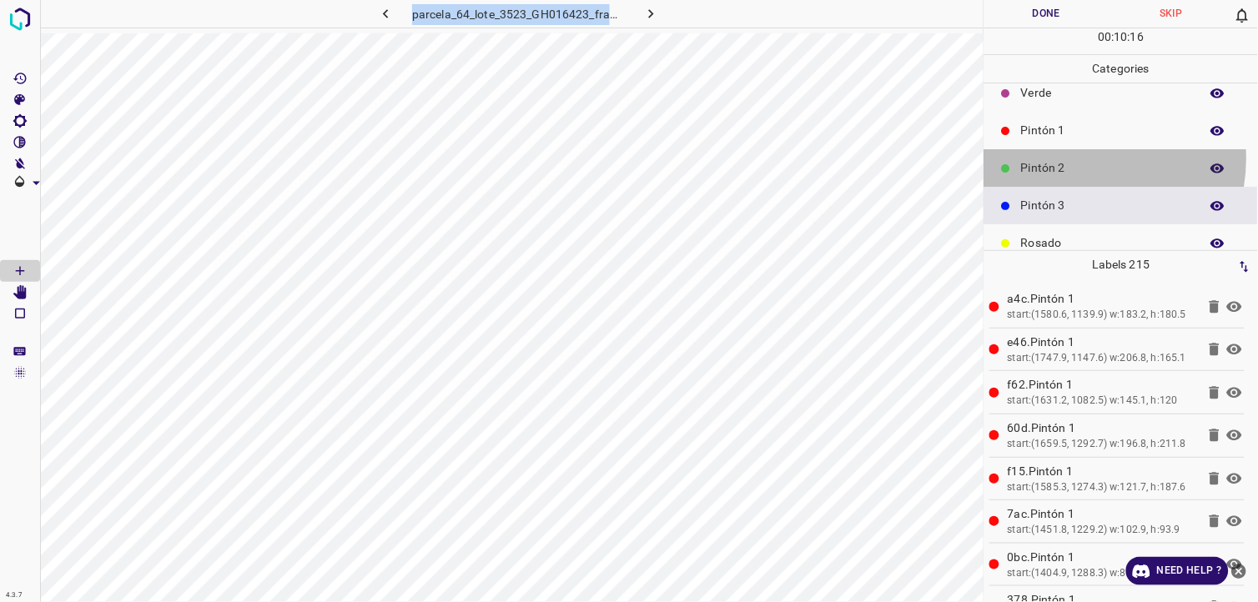
click at [1074, 159] on p "Pintón 2" at bounding box center [1106, 168] width 170 height 18
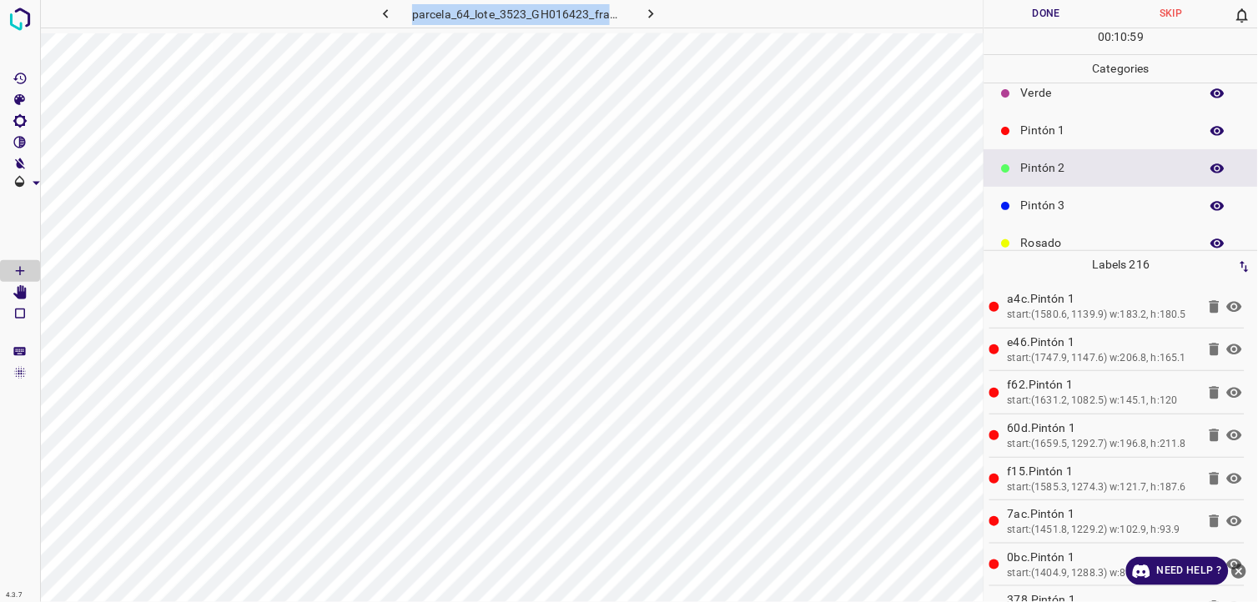
click at [1051, 138] on p "Pintón 1" at bounding box center [1106, 131] width 170 height 18
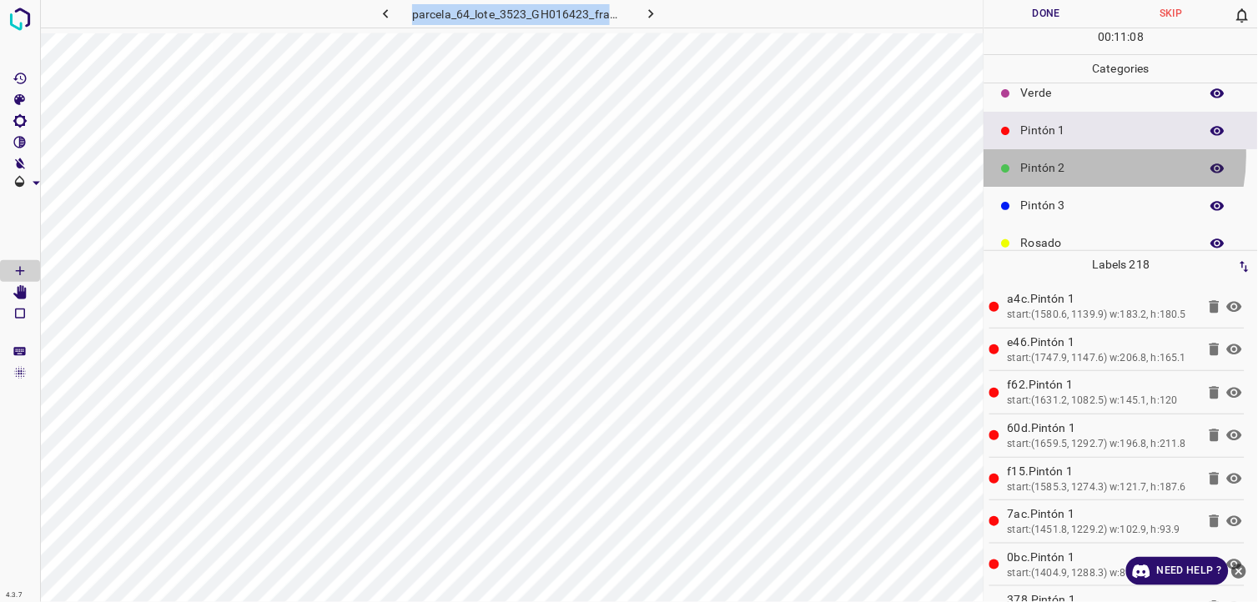
click at [1066, 155] on div "Pintón 2" at bounding box center [1121, 168] width 274 height 38
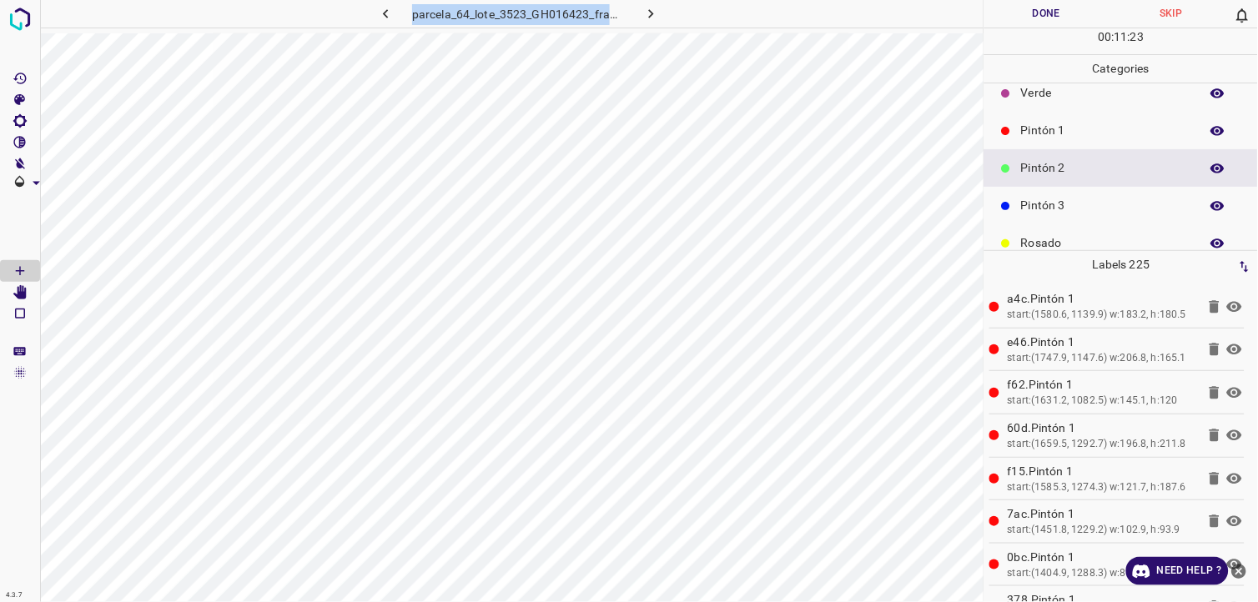
click at [1090, 119] on div "Pintón 1" at bounding box center [1121, 131] width 274 height 38
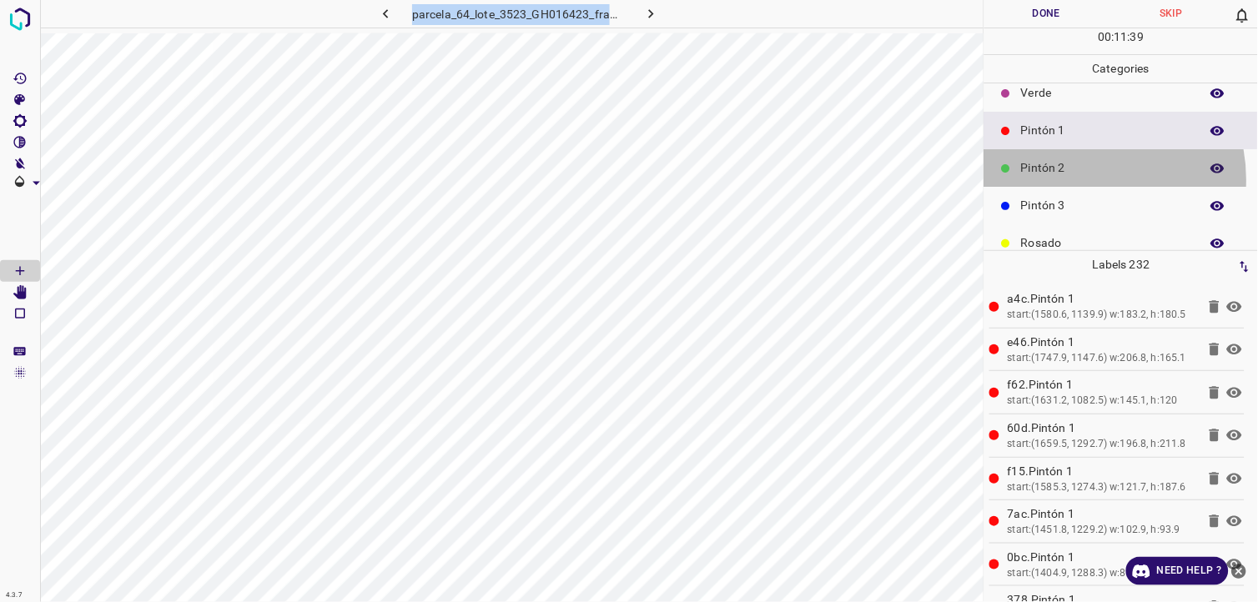
click at [1081, 179] on div "Pintón 2" at bounding box center [1121, 168] width 274 height 38
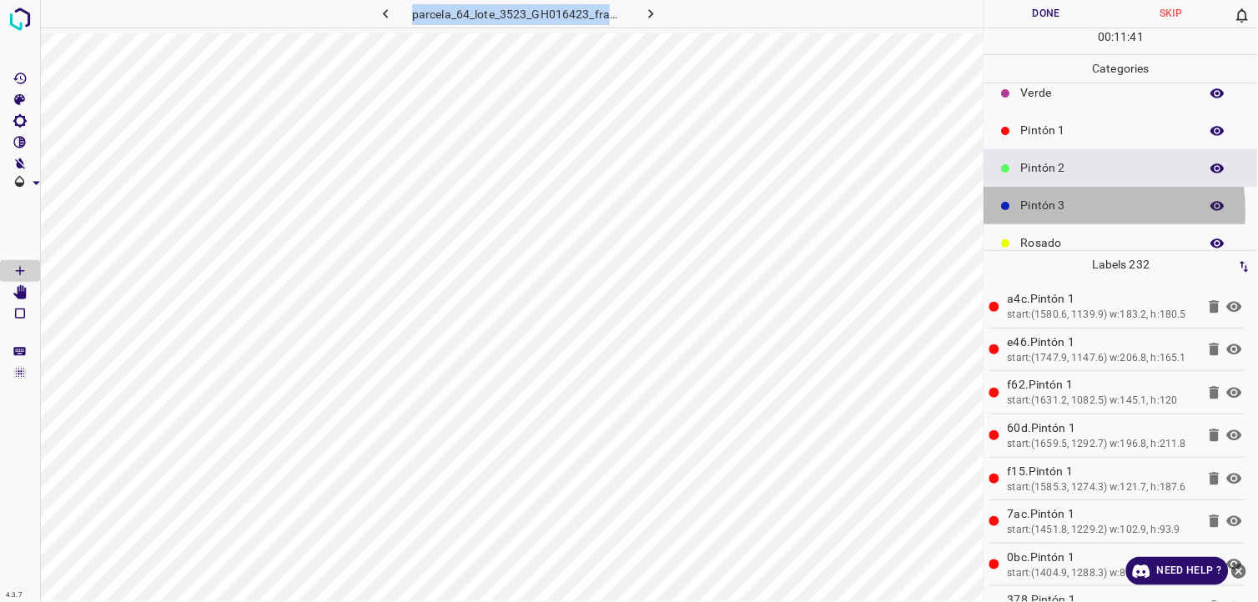
click at [1053, 211] on p "Pintón 3" at bounding box center [1106, 206] width 170 height 18
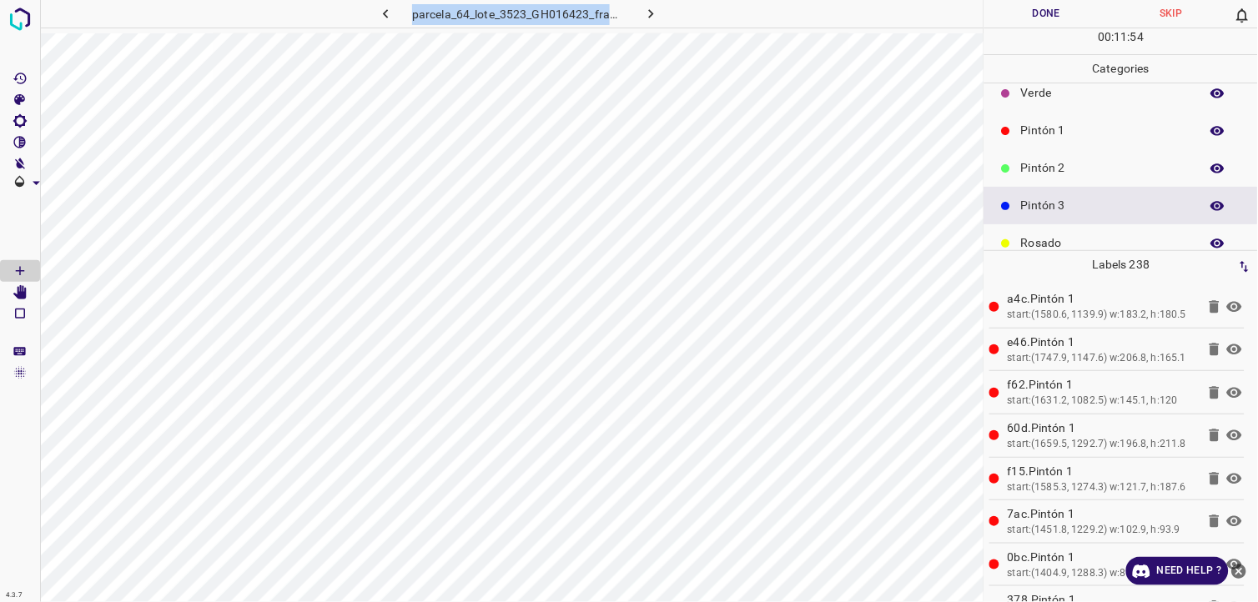
click at [1052, 129] on p "Pintón 1" at bounding box center [1106, 131] width 170 height 18
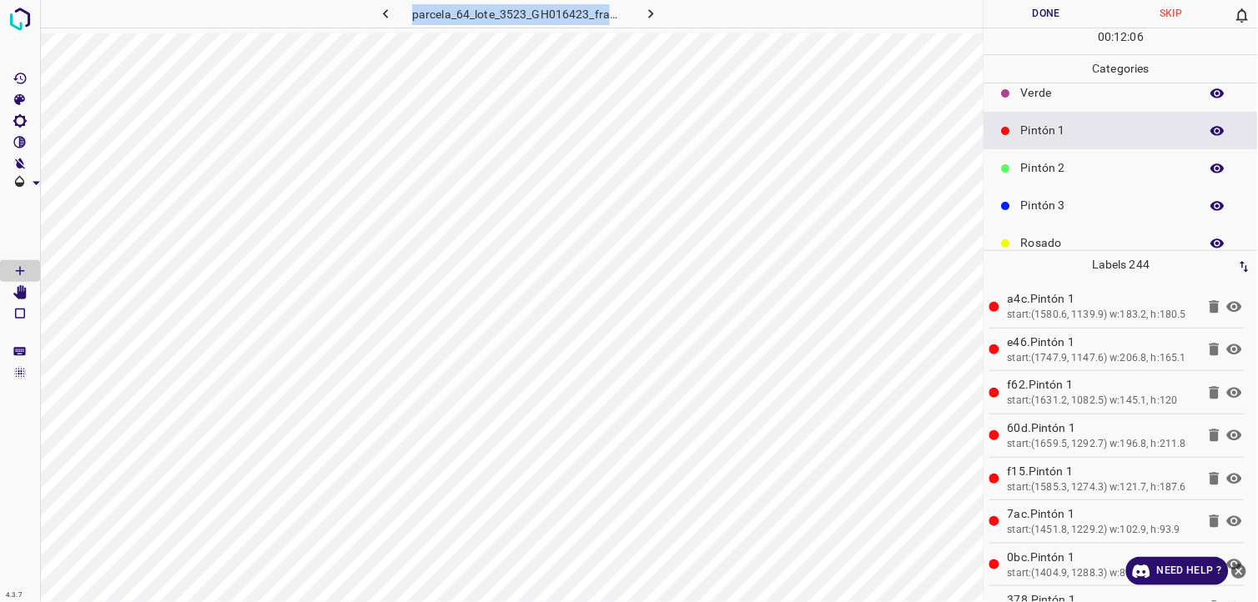
click at [1069, 98] on p "Verde" at bounding box center [1106, 93] width 170 height 18
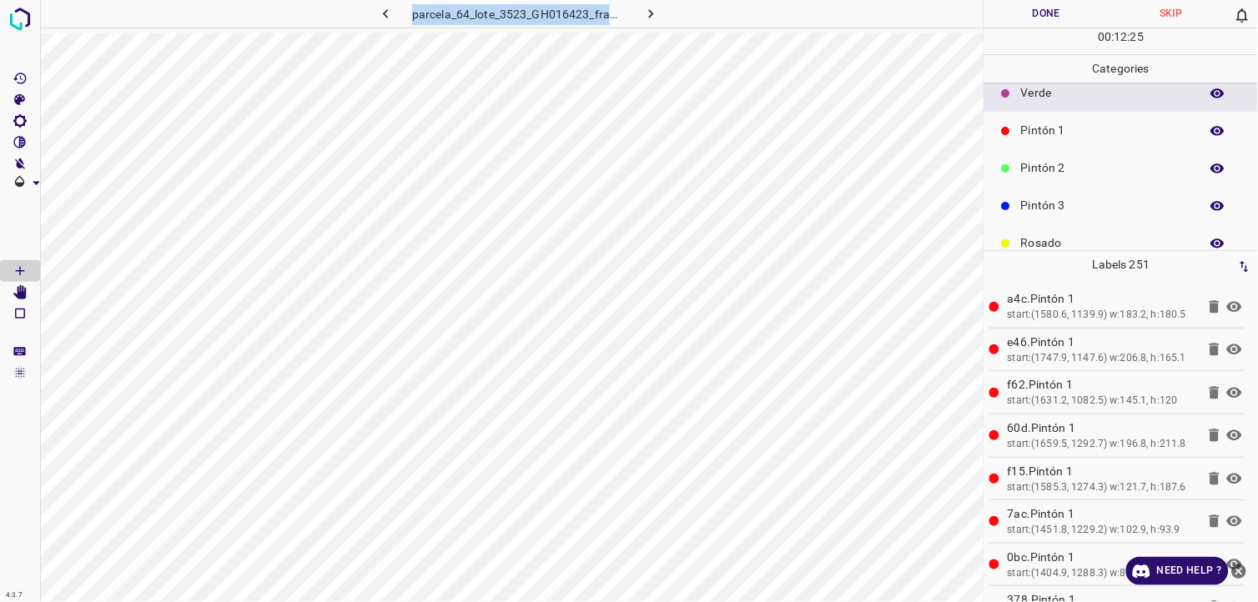
click at [840, 33] on div "parcela_64_lote_3523_GH016423_frame_00109_105438.jpg" at bounding box center [511, 301] width 943 height 602
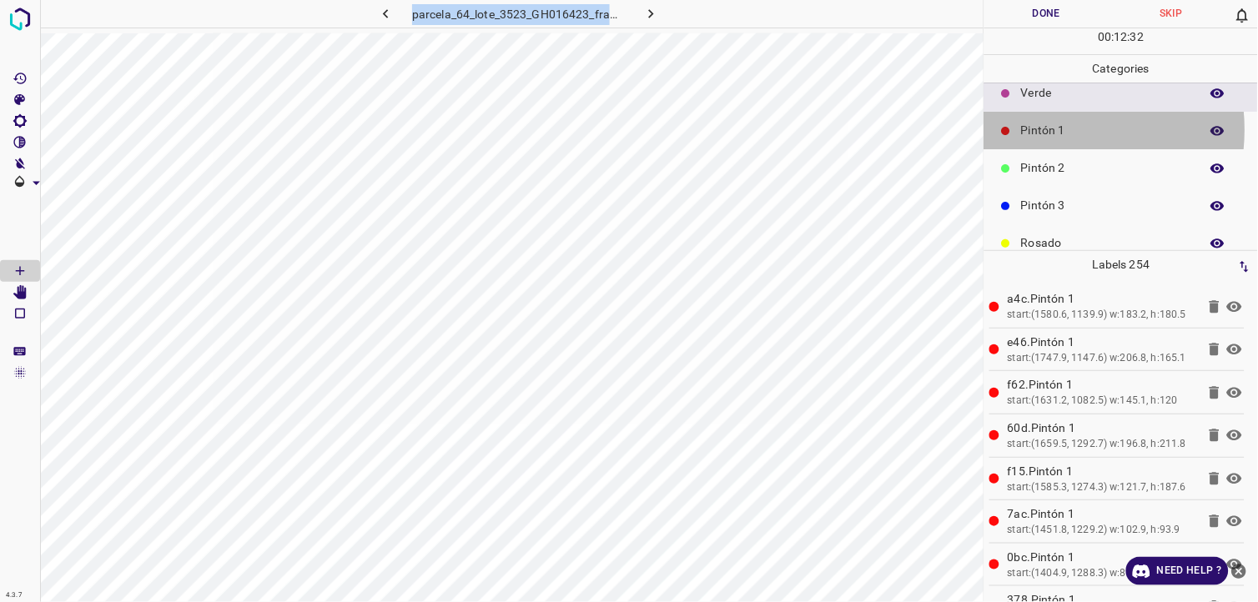
click at [1049, 129] on p "Pintón 1" at bounding box center [1106, 131] width 170 height 18
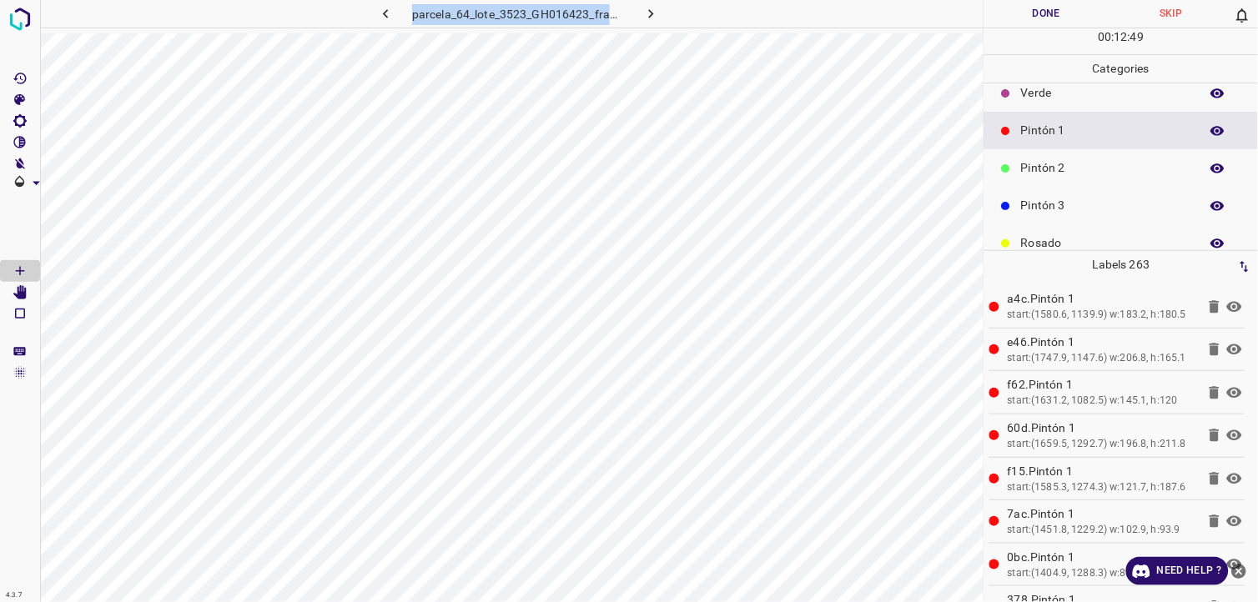
click at [1043, 210] on p "Pintón 3" at bounding box center [1106, 206] width 170 height 18
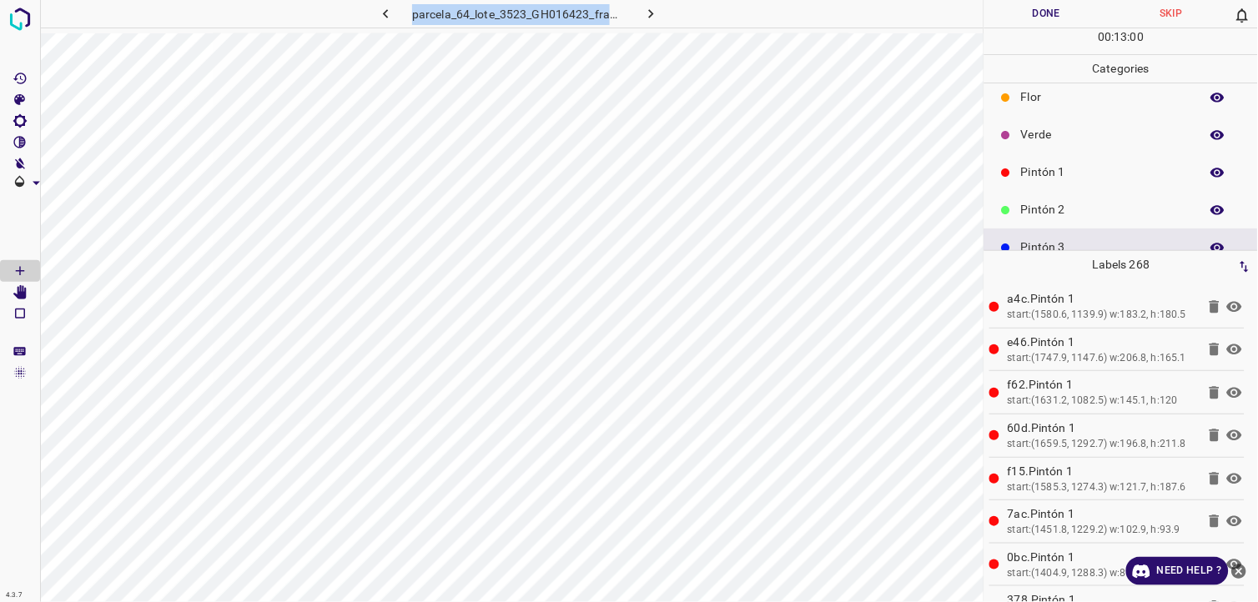
scroll to position [0, 0]
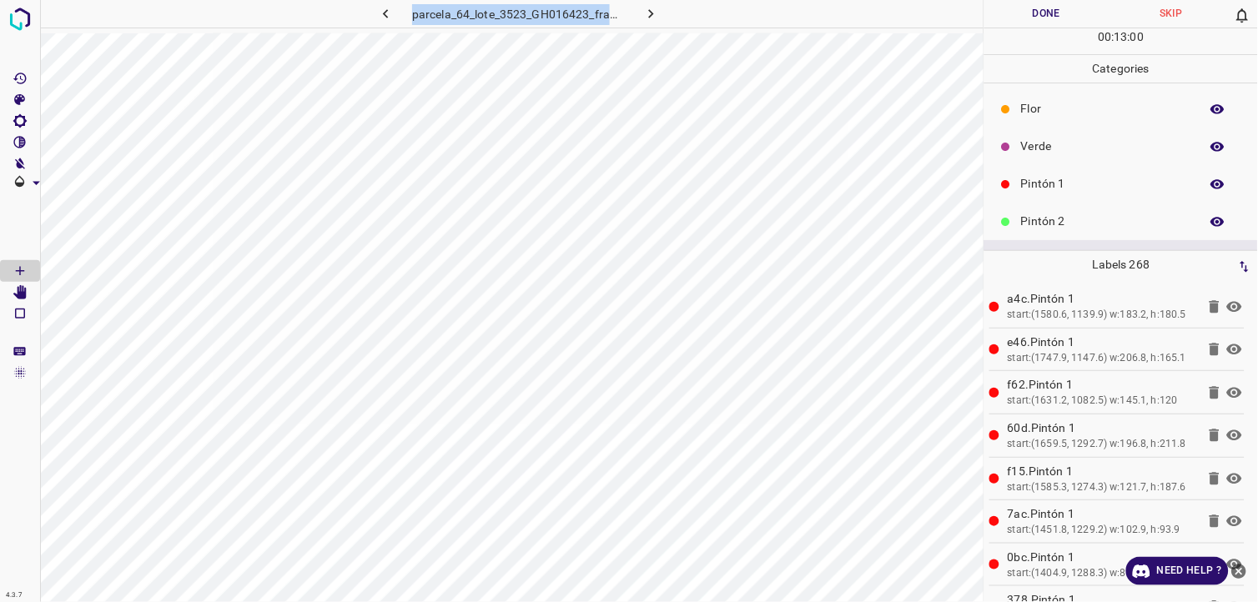
click at [1098, 156] on div "Verde" at bounding box center [1121, 147] width 274 height 38
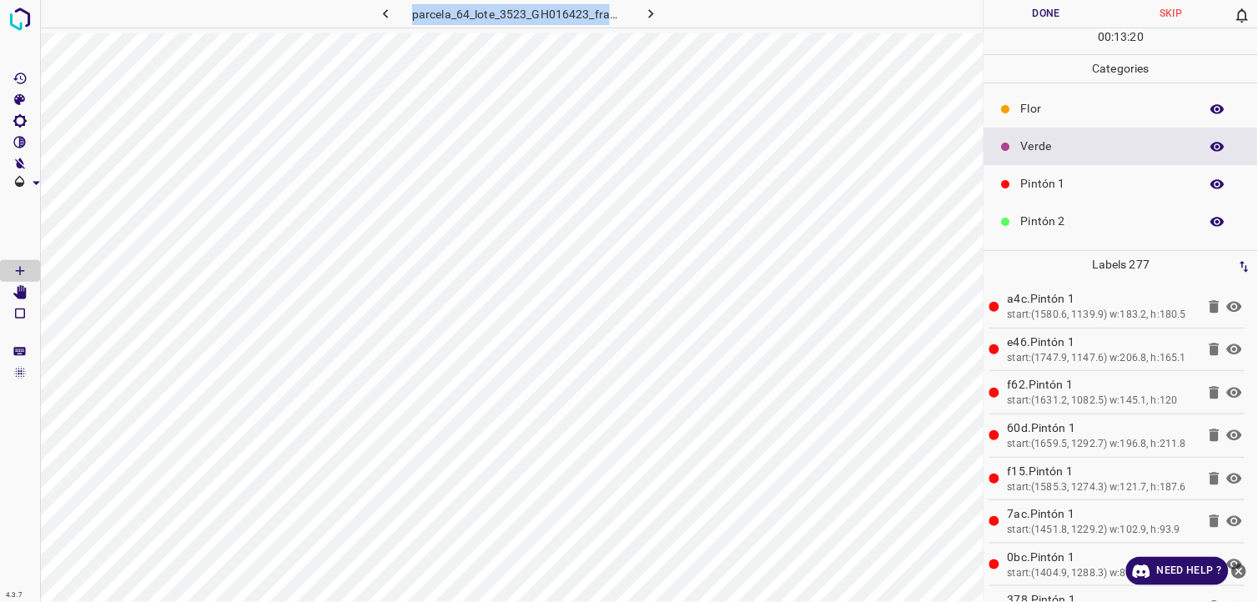
click at [1052, 192] on p "Pintón 1" at bounding box center [1106, 184] width 170 height 18
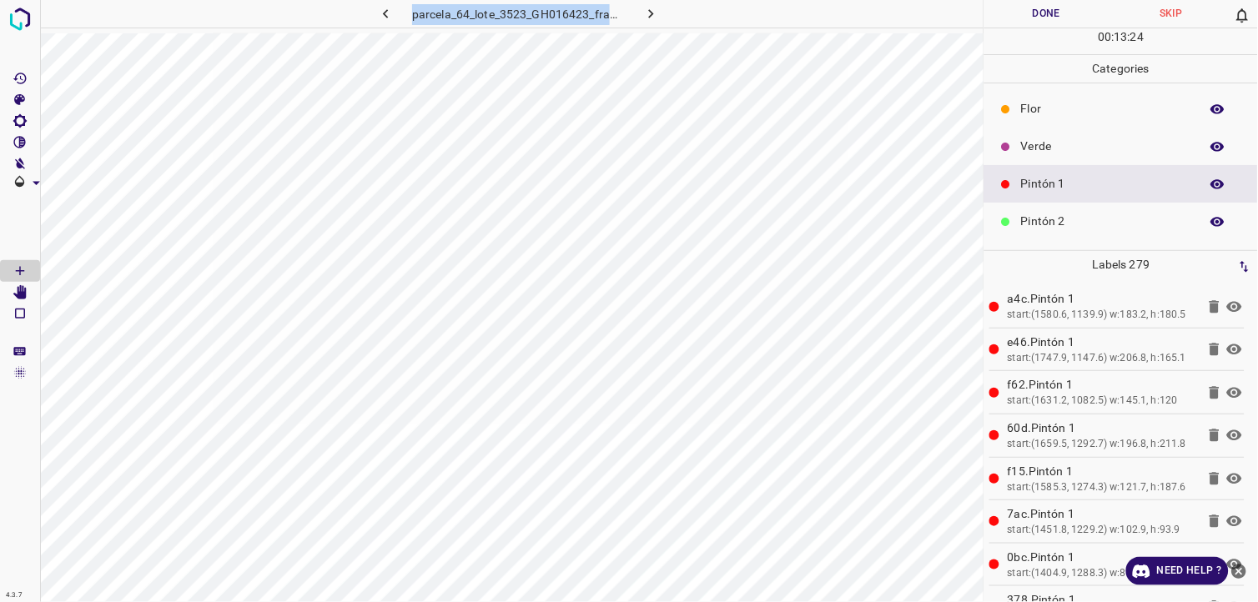
scroll to position [93, 0]
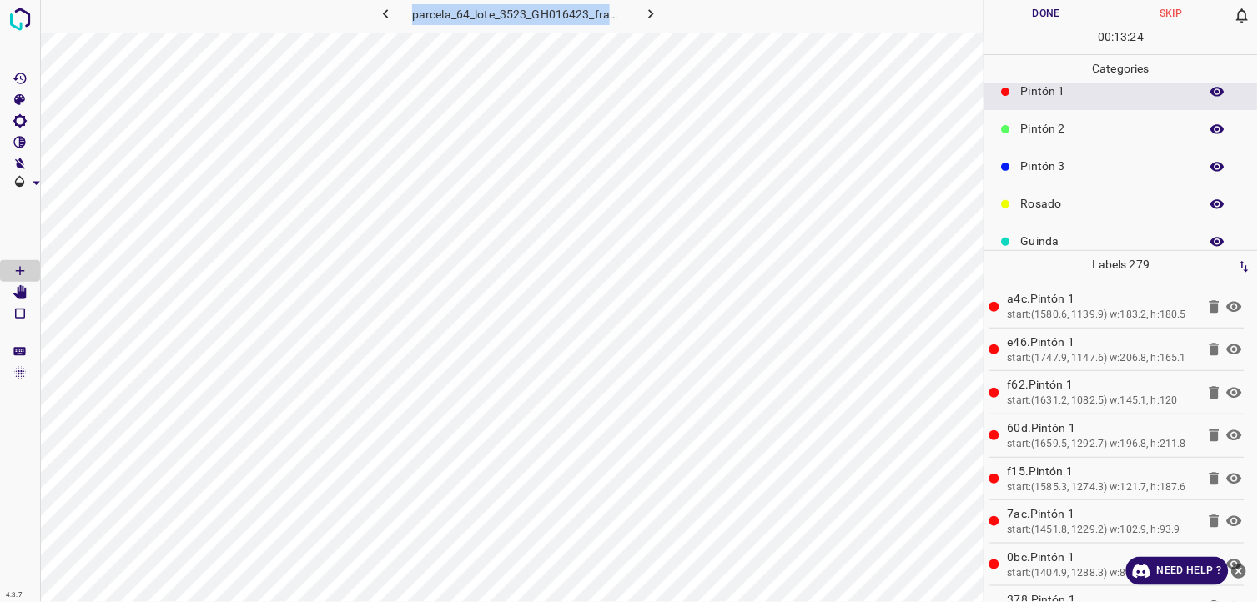
click at [1074, 152] on div "Pintón 3" at bounding box center [1121, 167] width 274 height 38
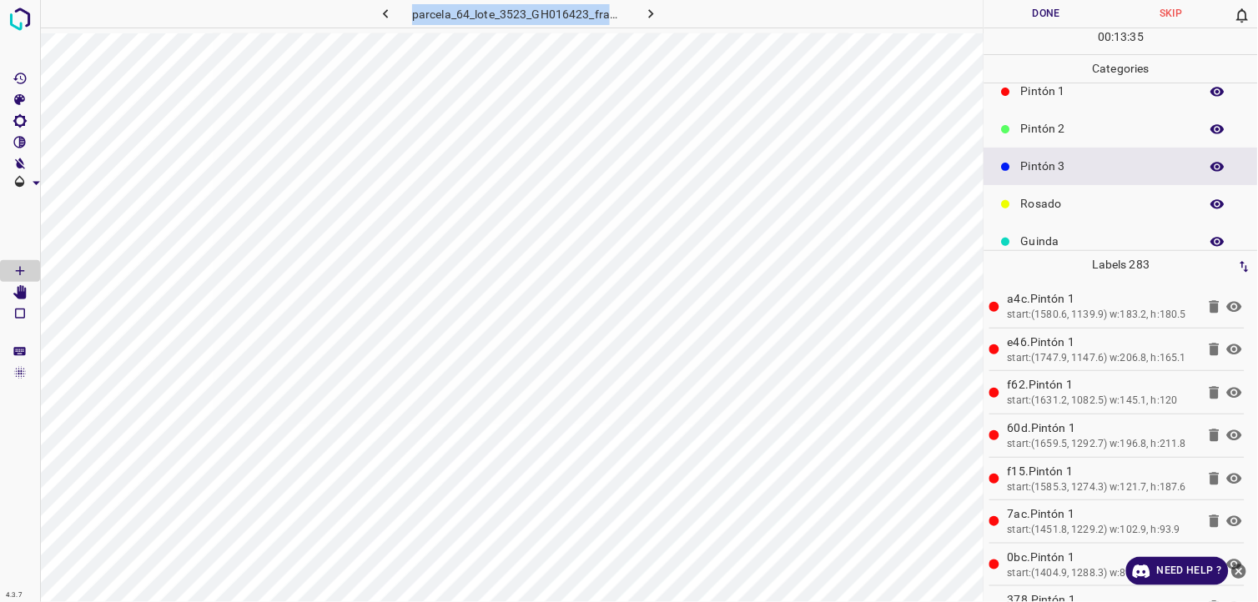
scroll to position [0, 0]
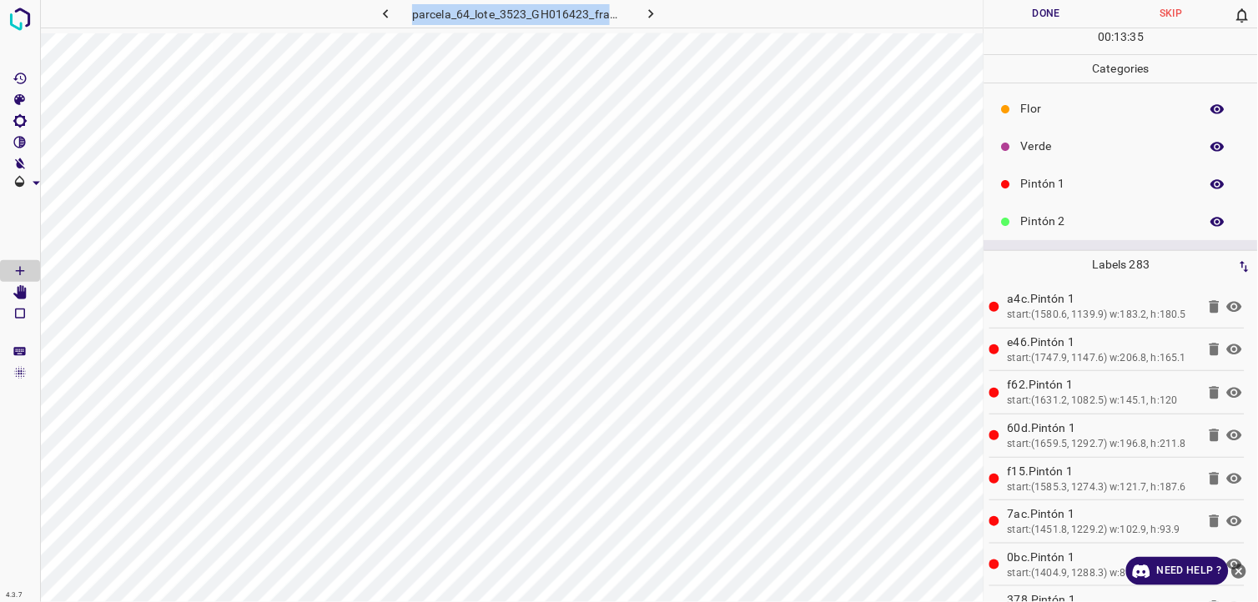
click at [1062, 143] on p "Verde" at bounding box center [1106, 147] width 170 height 18
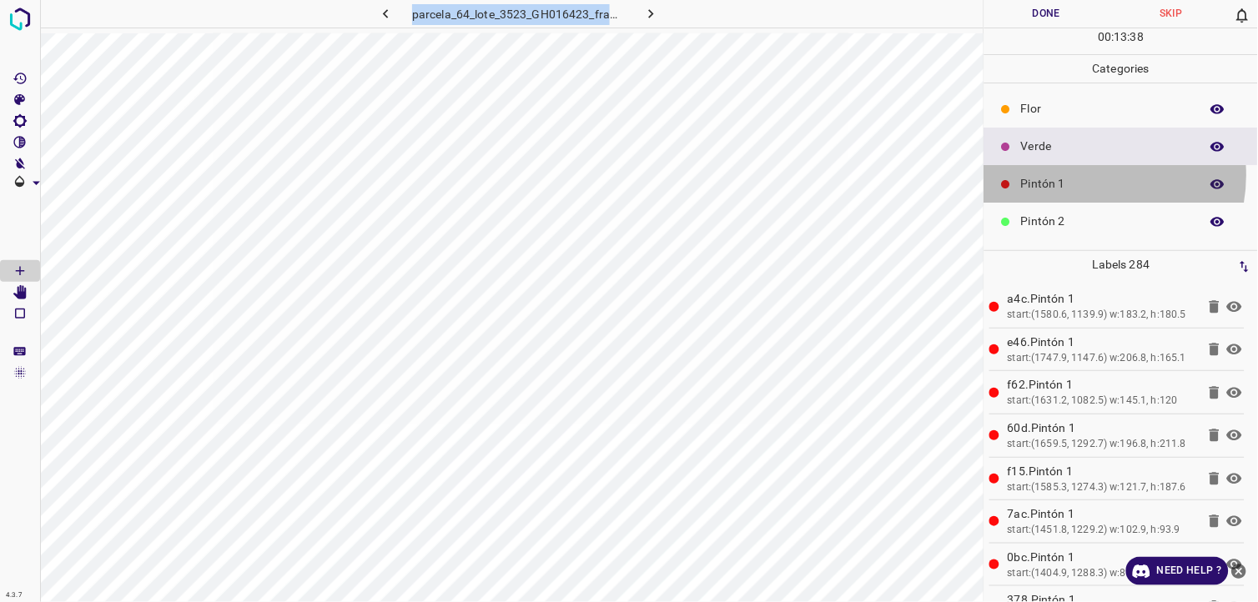
click at [1085, 176] on p "Pintón 1" at bounding box center [1106, 184] width 170 height 18
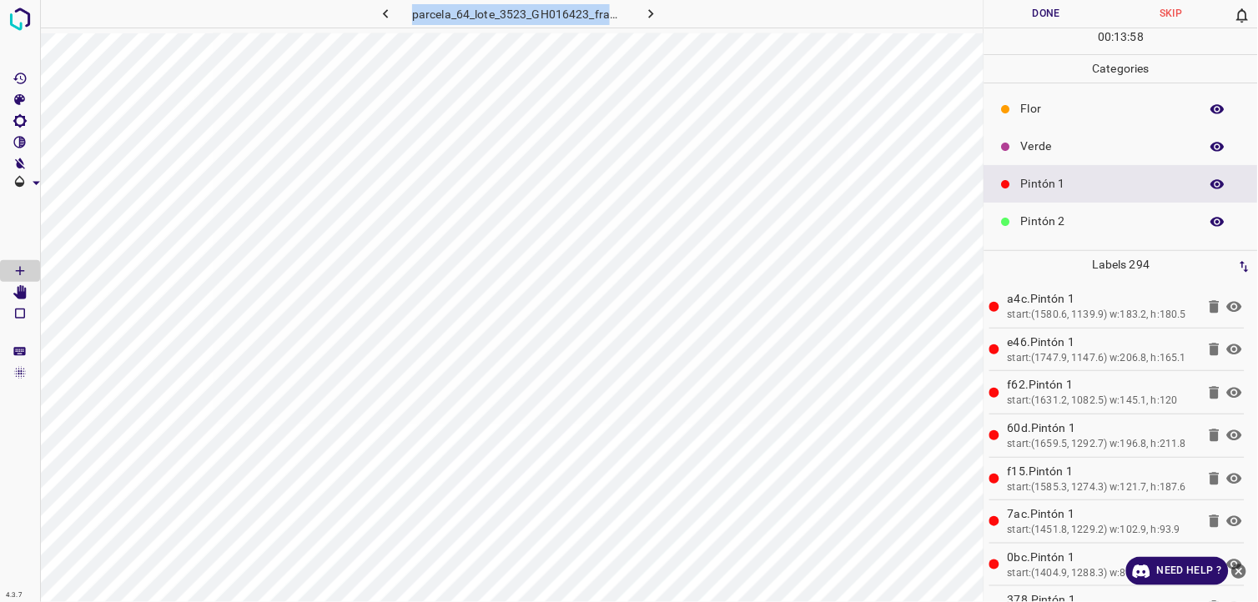
click at [1044, 154] on p "Verde" at bounding box center [1106, 147] width 170 height 18
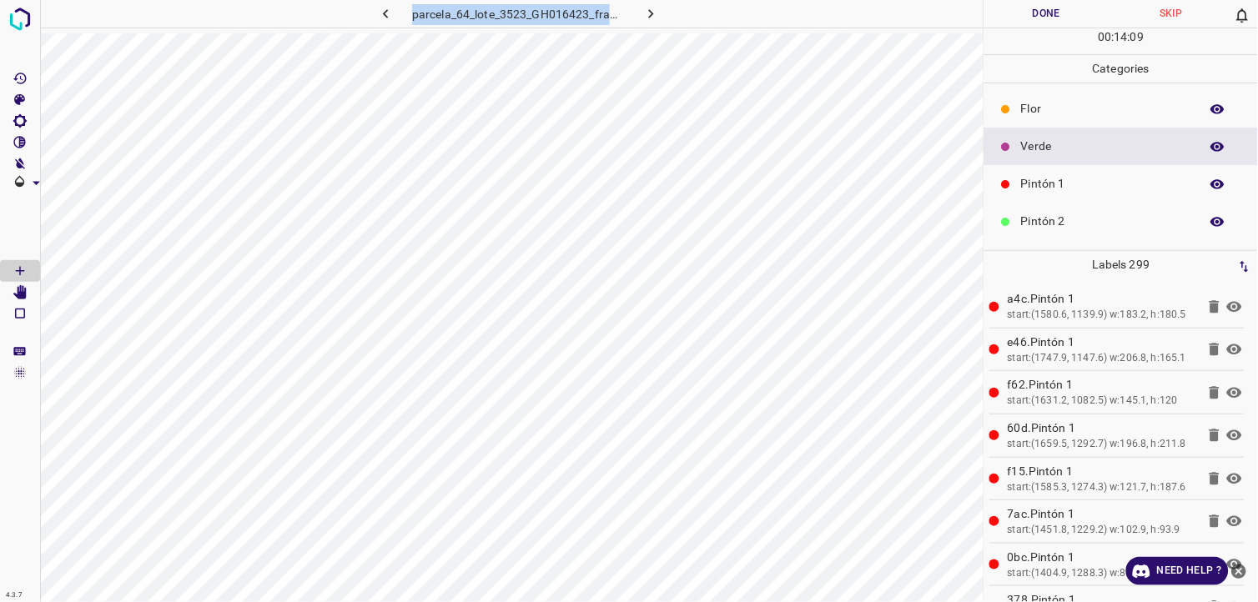
click at [1066, 223] on p "Pintón 2" at bounding box center [1106, 222] width 170 height 18
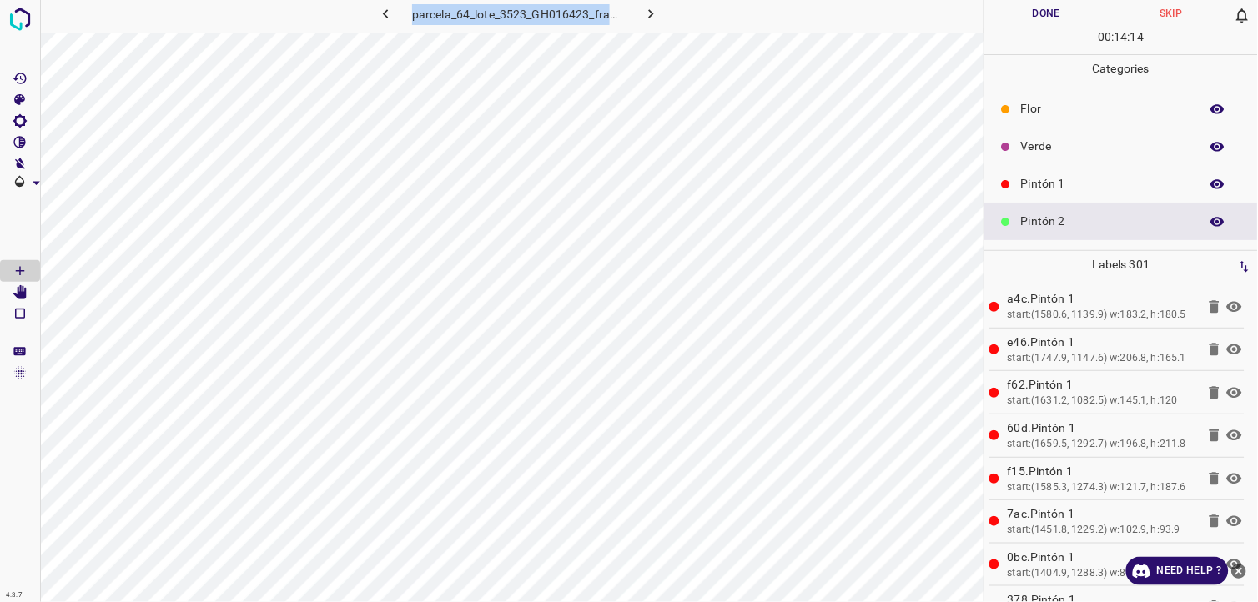
scroll to position [93, 0]
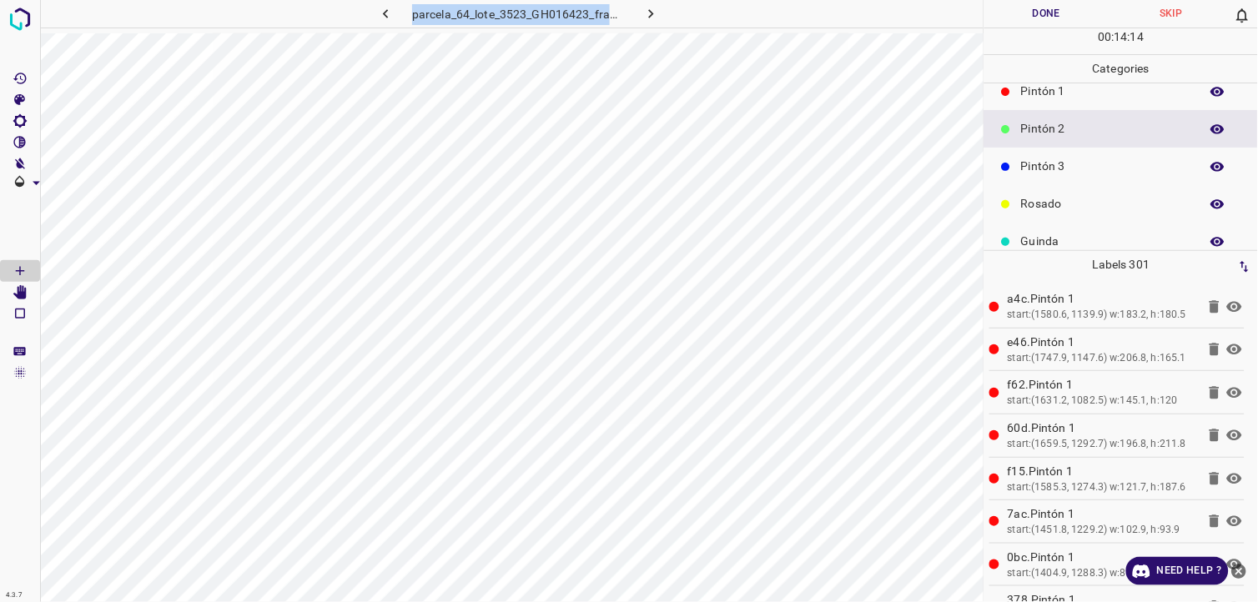
click at [1063, 156] on div "Pintón 3" at bounding box center [1121, 167] width 274 height 38
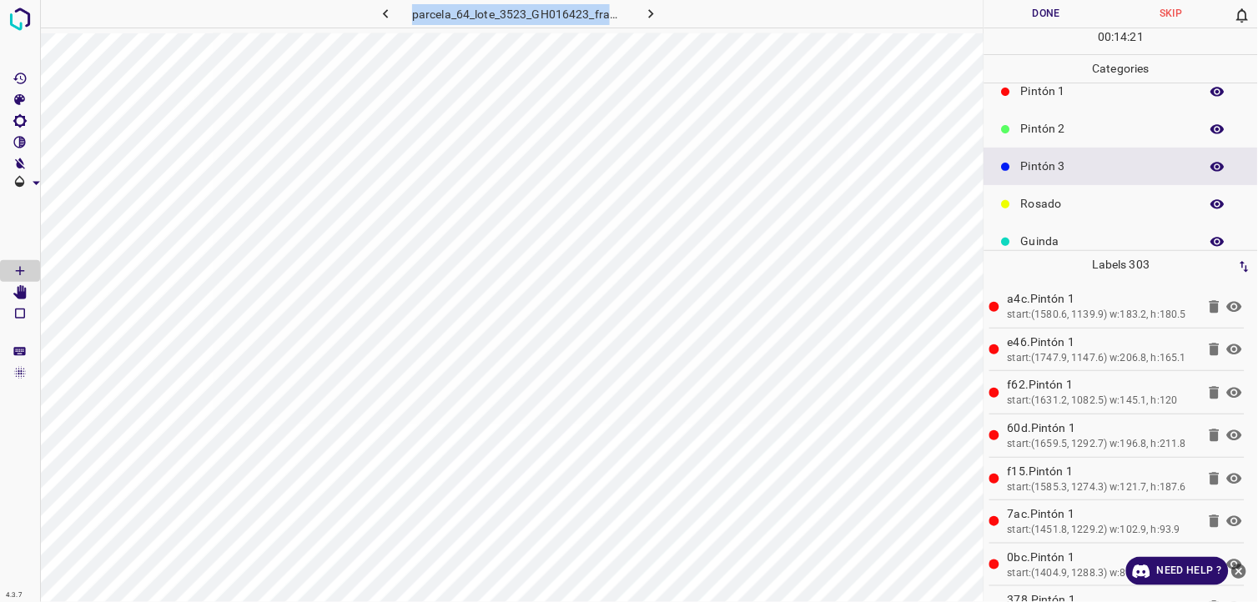
click at [1066, 126] on p "Pintón 2" at bounding box center [1106, 129] width 170 height 18
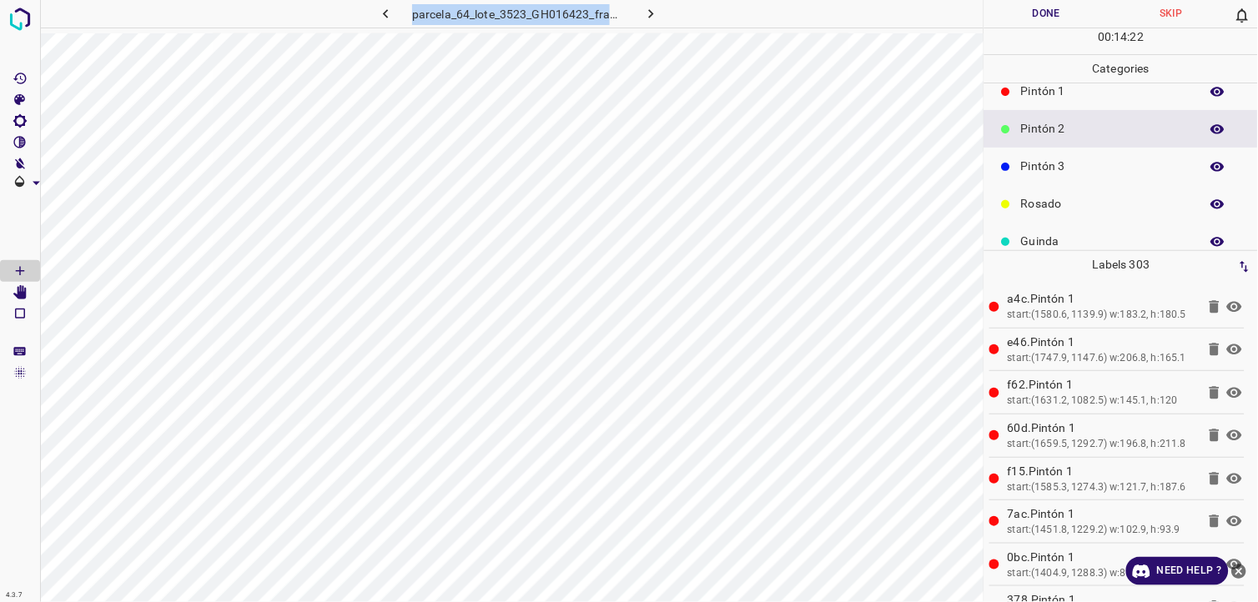
scroll to position [0, 0]
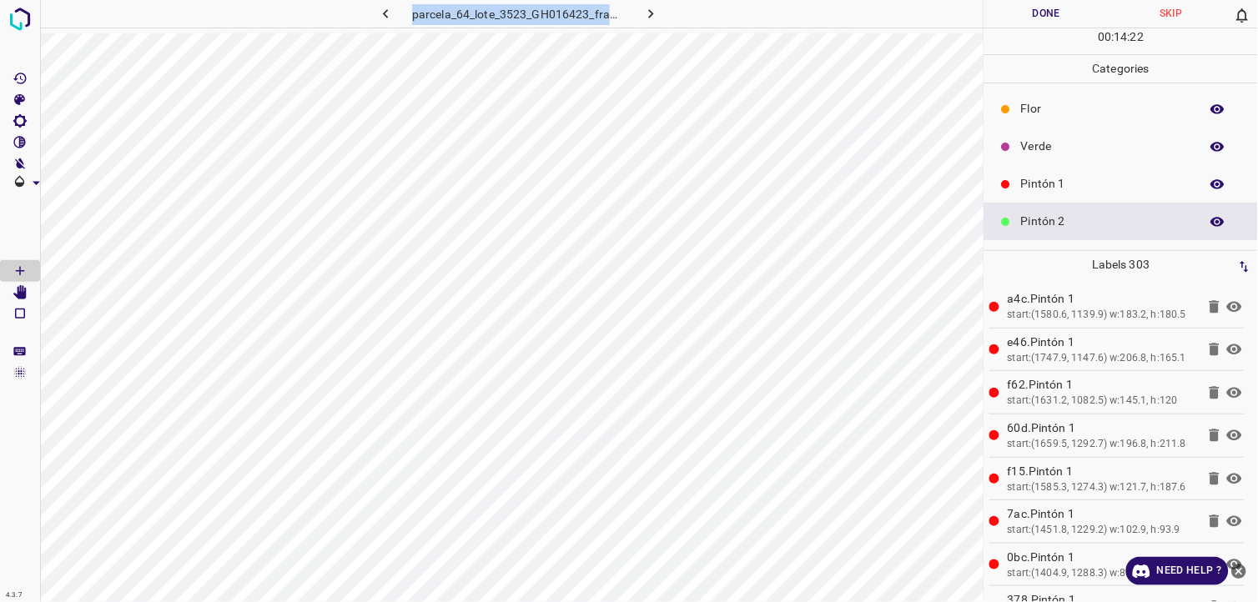
click at [1066, 182] on p "Pintón 1" at bounding box center [1106, 184] width 170 height 18
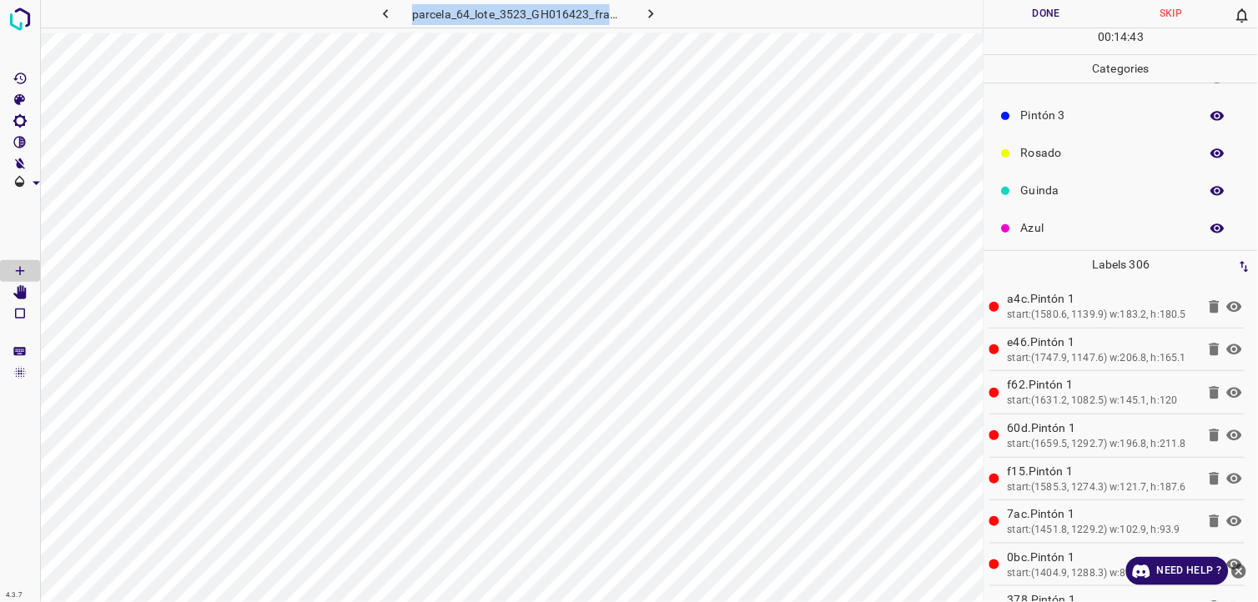
scroll to position [146, 0]
click at [1056, 122] on div "Pintón 3" at bounding box center [1121, 113] width 274 height 38
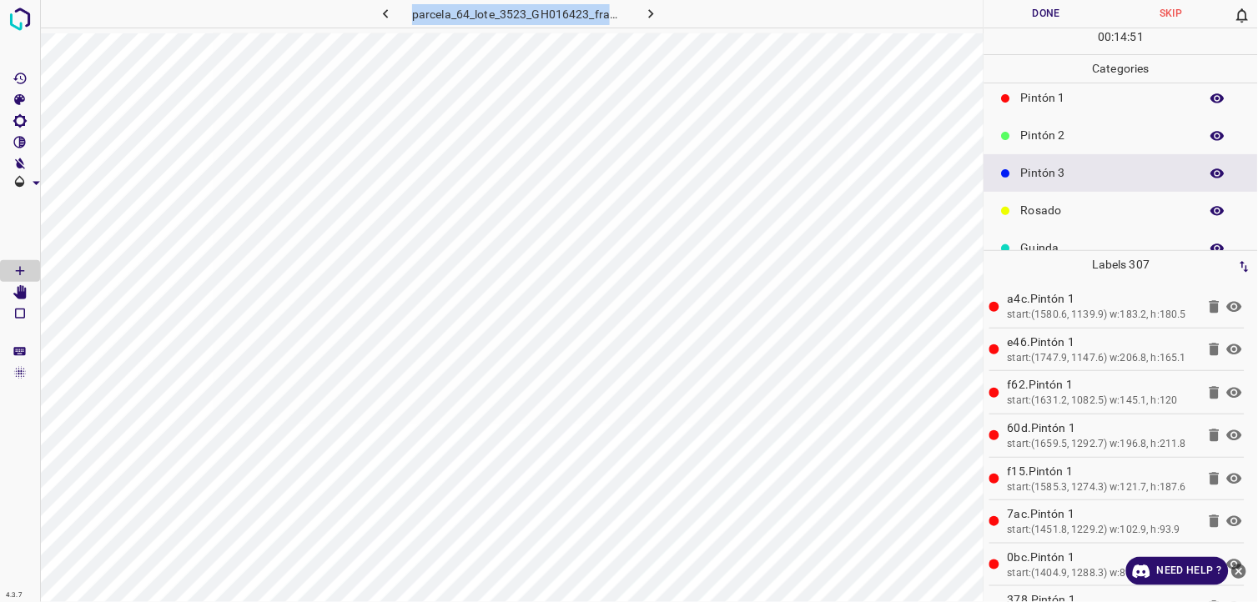
scroll to position [53, 0]
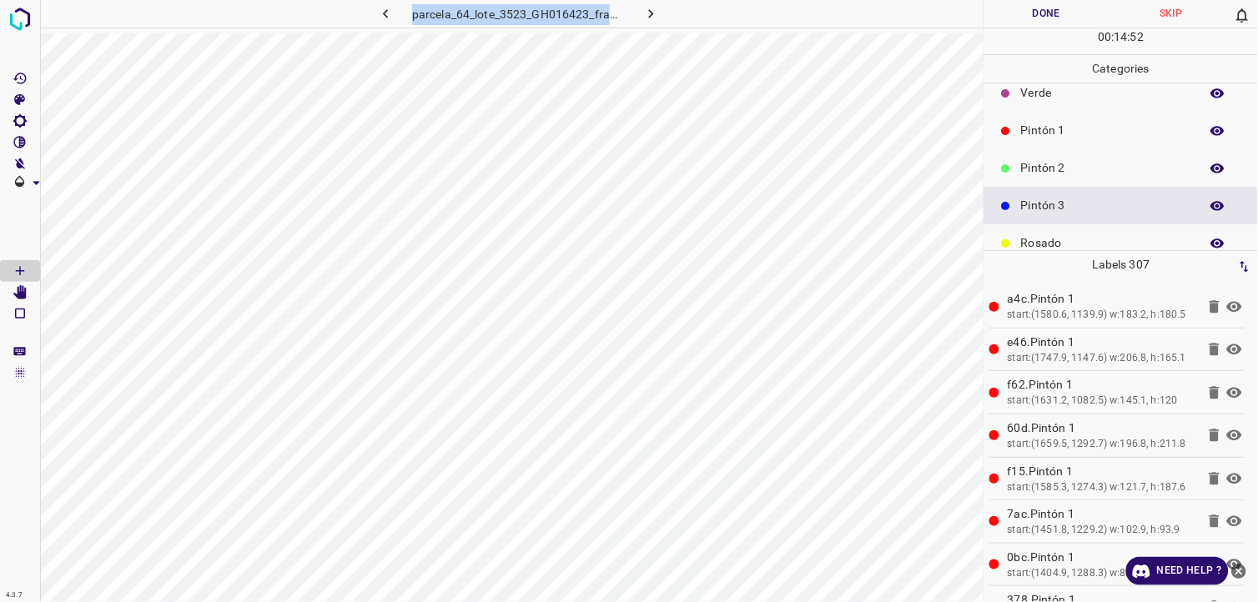
click at [1069, 159] on p "Pintón 2" at bounding box center [1106, 168] width 170 height 18
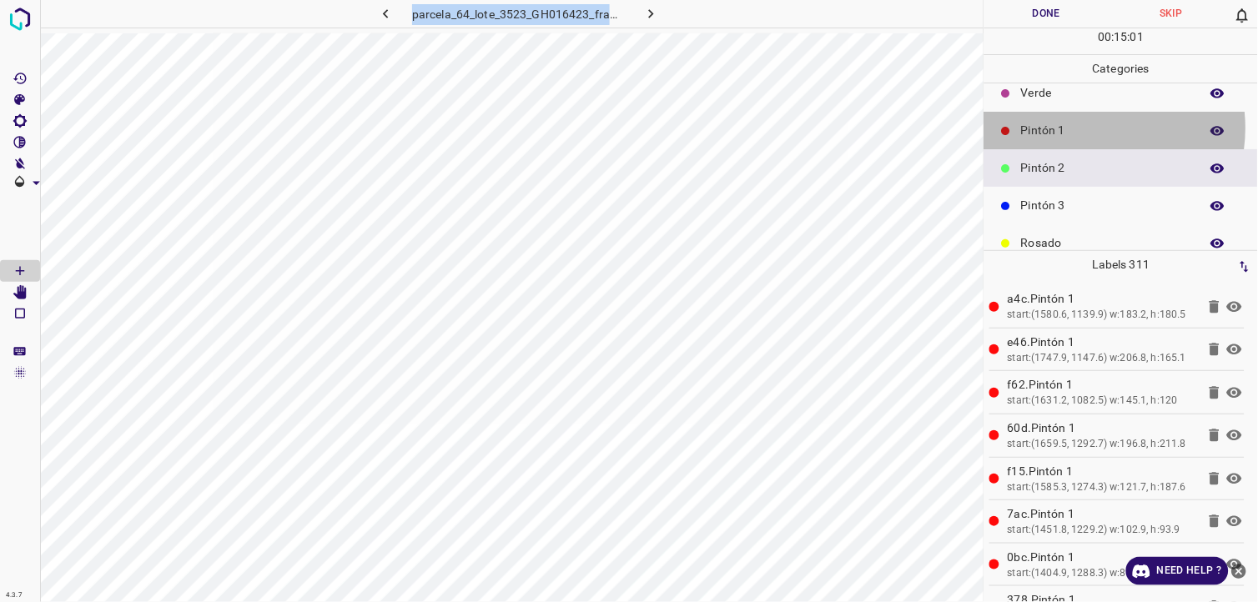
click at [1083, 129] on p "Pintón 1" at bounding box center [1106, 131] width 170 height 18
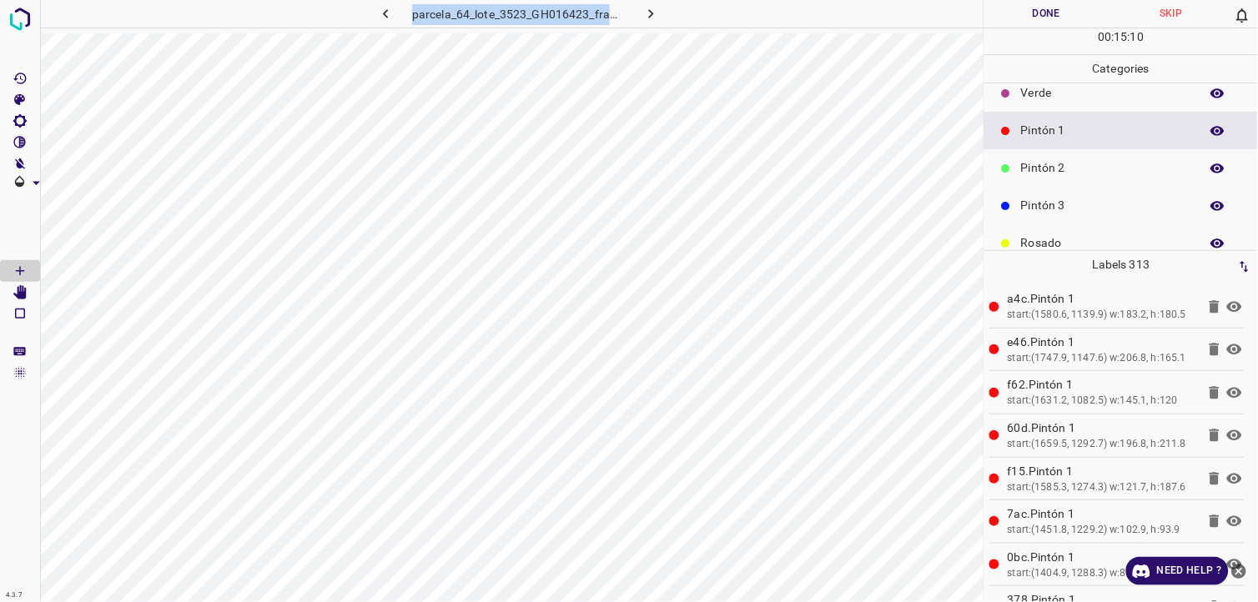
click at [1074, 163] on p "Pintón 2" at bounding box center [1106, 168] width 170 height 18
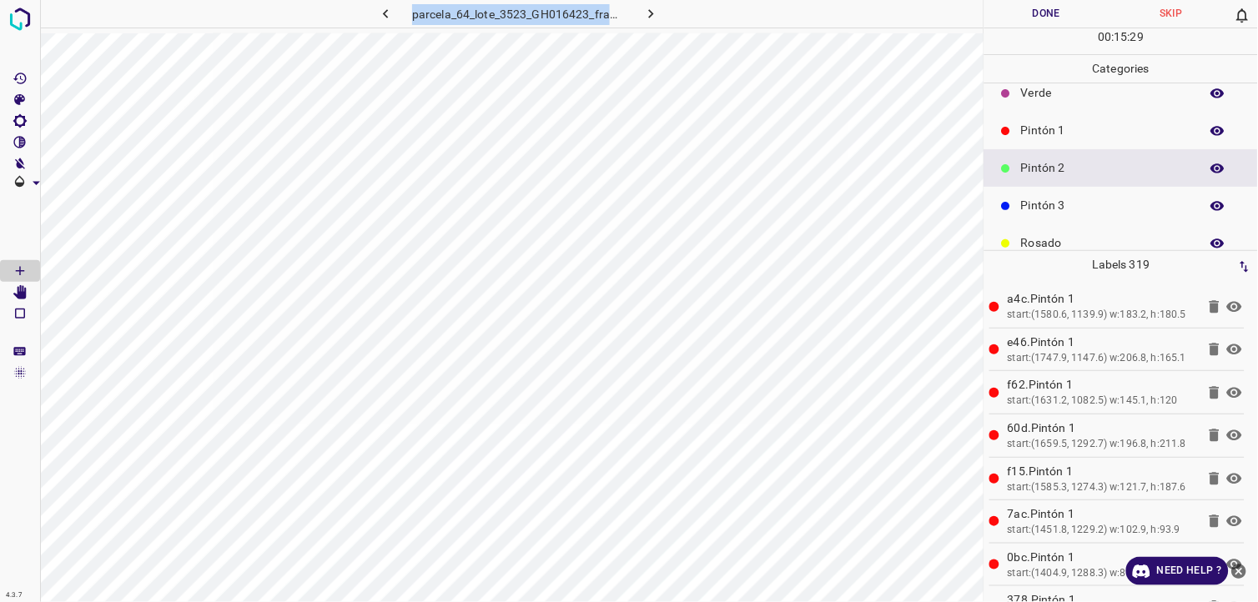
click at [1056, 132] on p "Pintón 1" at bounding box center [1106, 131] width 170 height 18
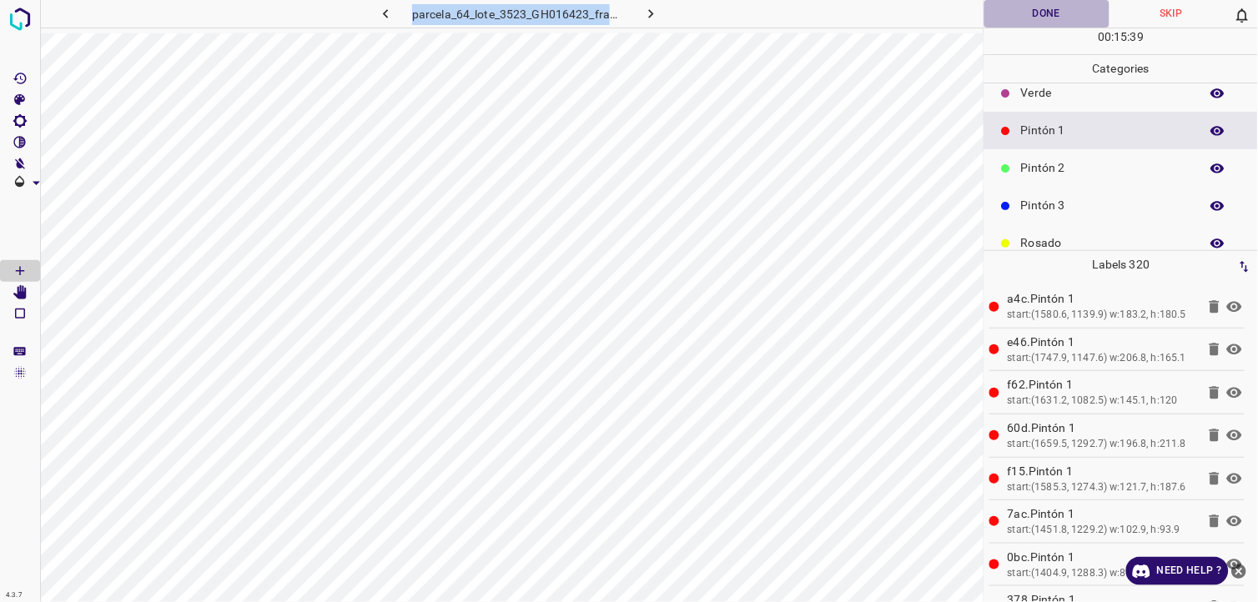
click at [1049, 8] on button "Done" at bounding box center [1046, 14] width 125 height 28
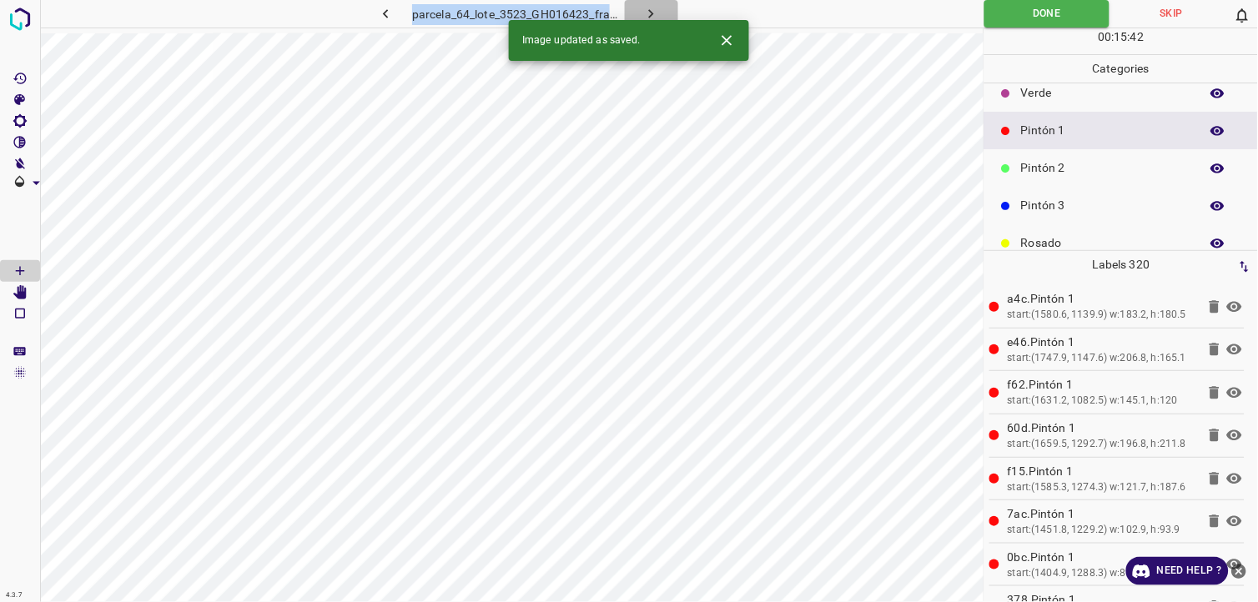
click at [656, 10] on icon "button" at bounding box center [651, 14] width 18 height 18
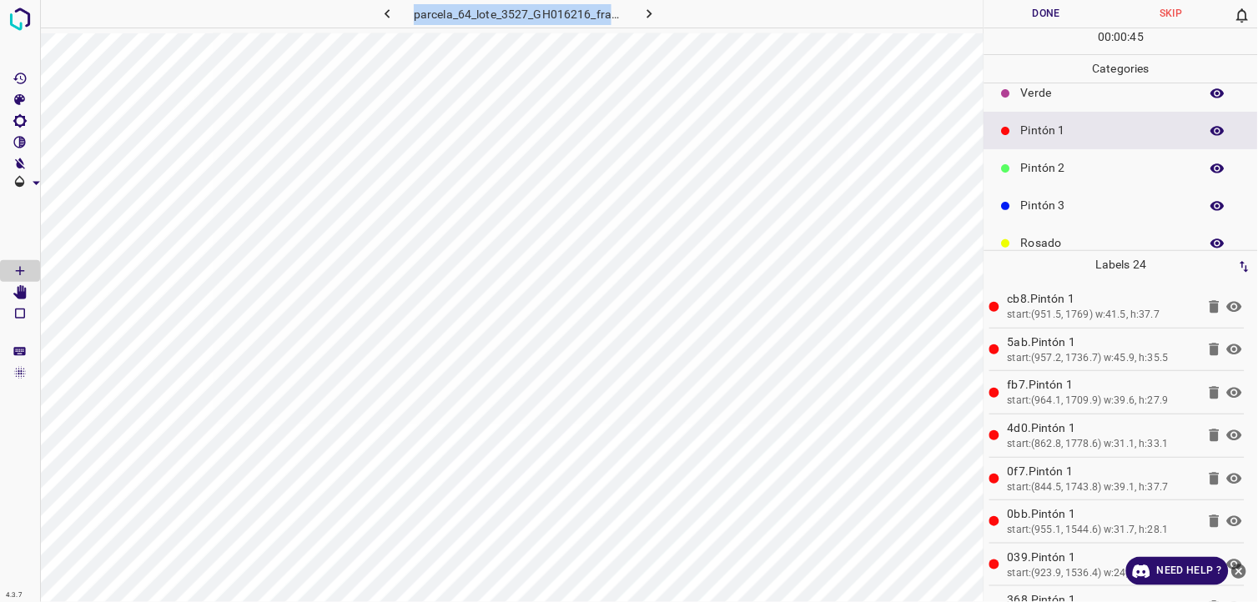
click at [1072, 100] on p "Verde" at bounding box center [1106, 93] width 170 height 18
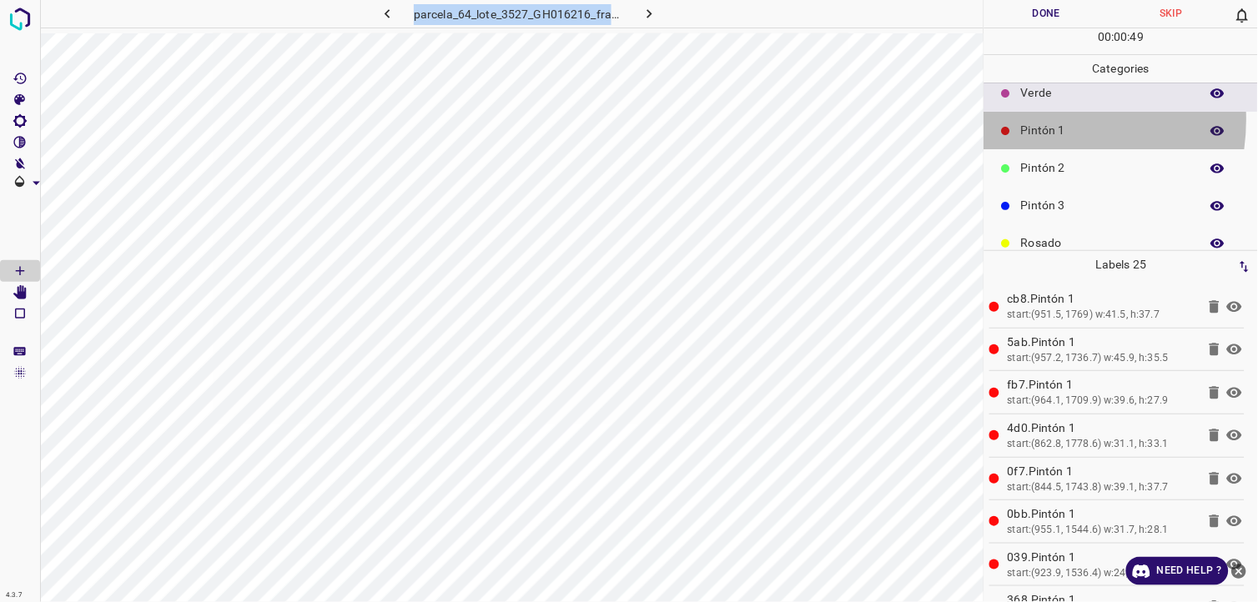
click at [1039, 117] on div "Pintón 1" at bounding box center [1121, 131] width 274 height 38
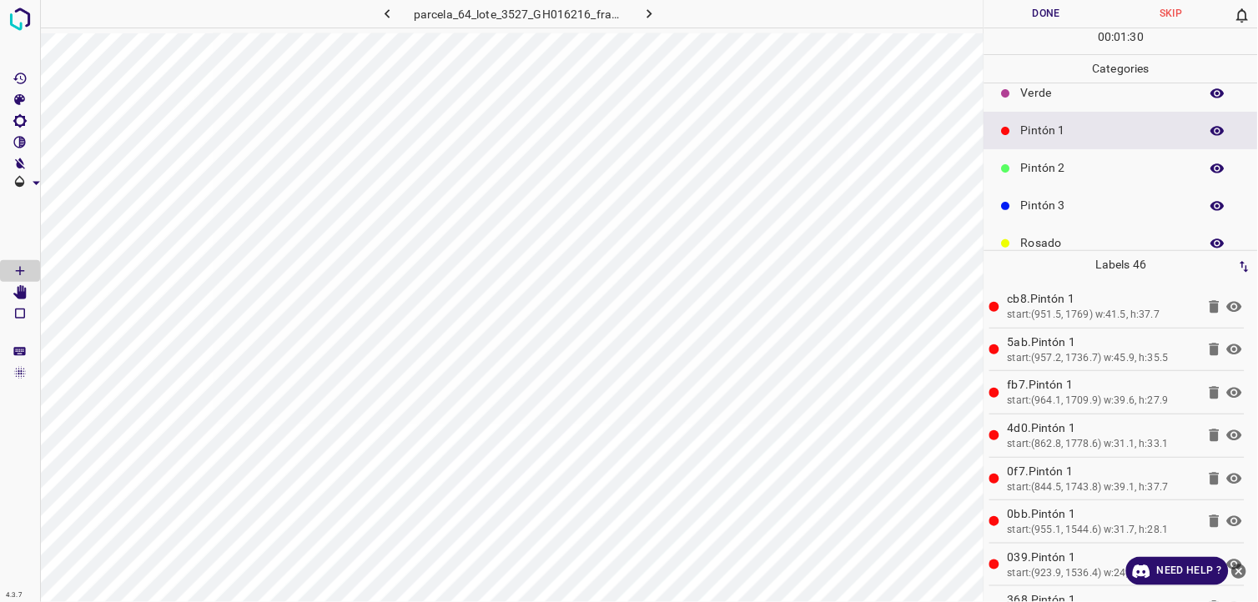
click at [1066, 78] on p "Categories" at bounding box center [1121, 69] width 274 height 28
click at [1052, 90] on p "Verde" at bounding box center [1106, 93] width 170 height 18
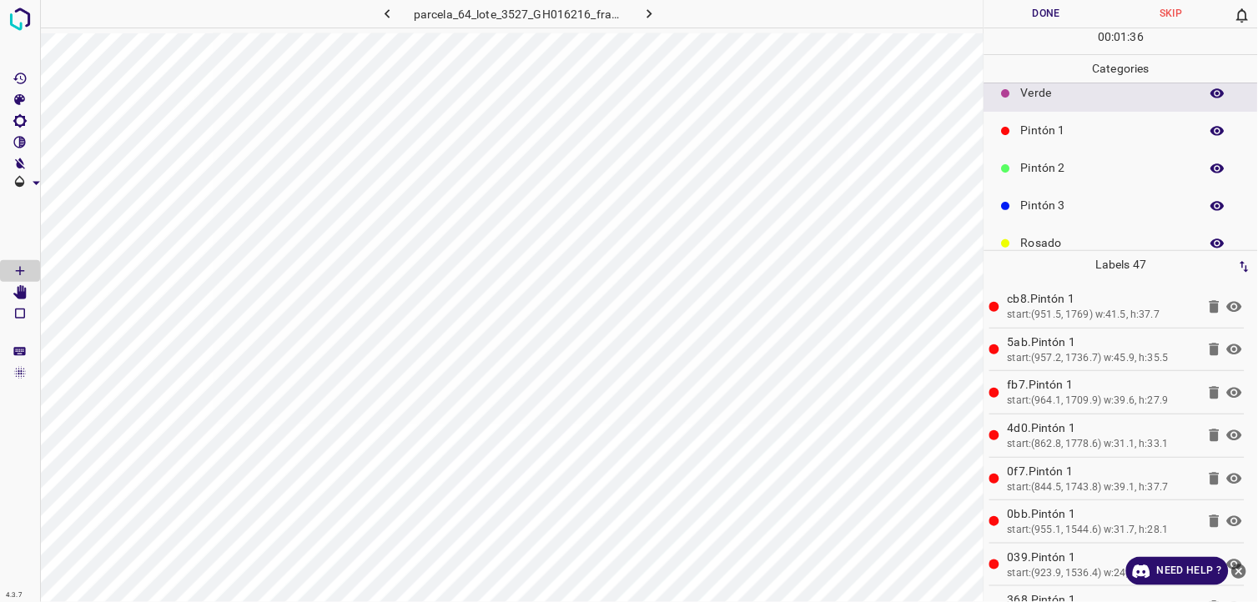
scroll to position [0, 0]
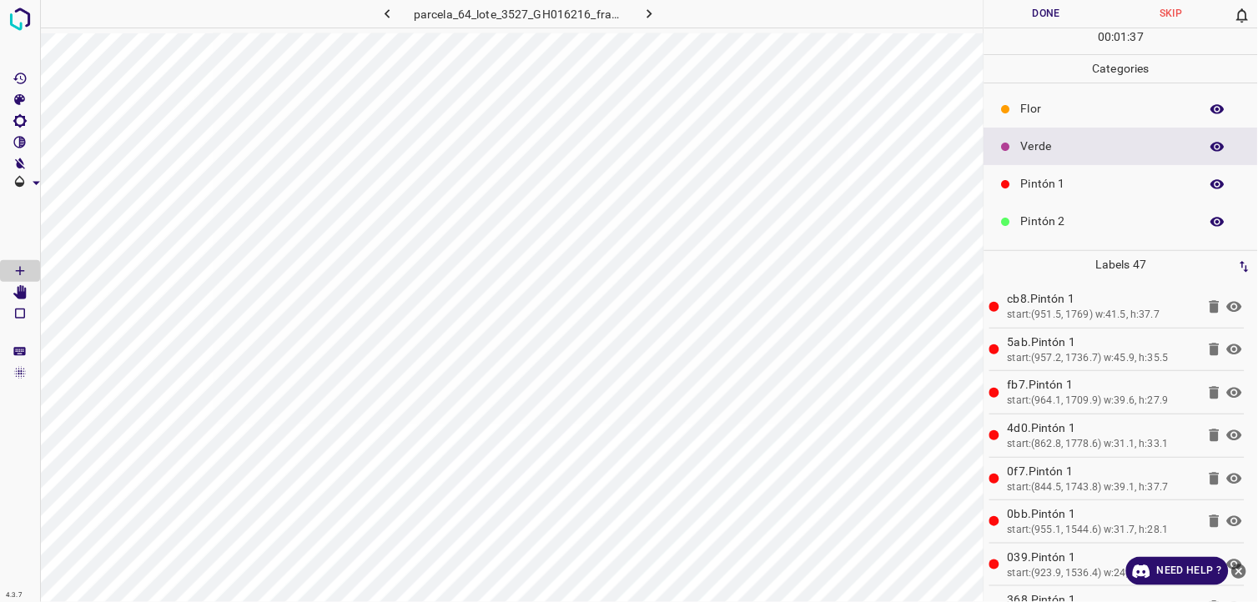
click at [1039, 118] on div "Flor" at bounding box center [1121, 109] width 274 height 38
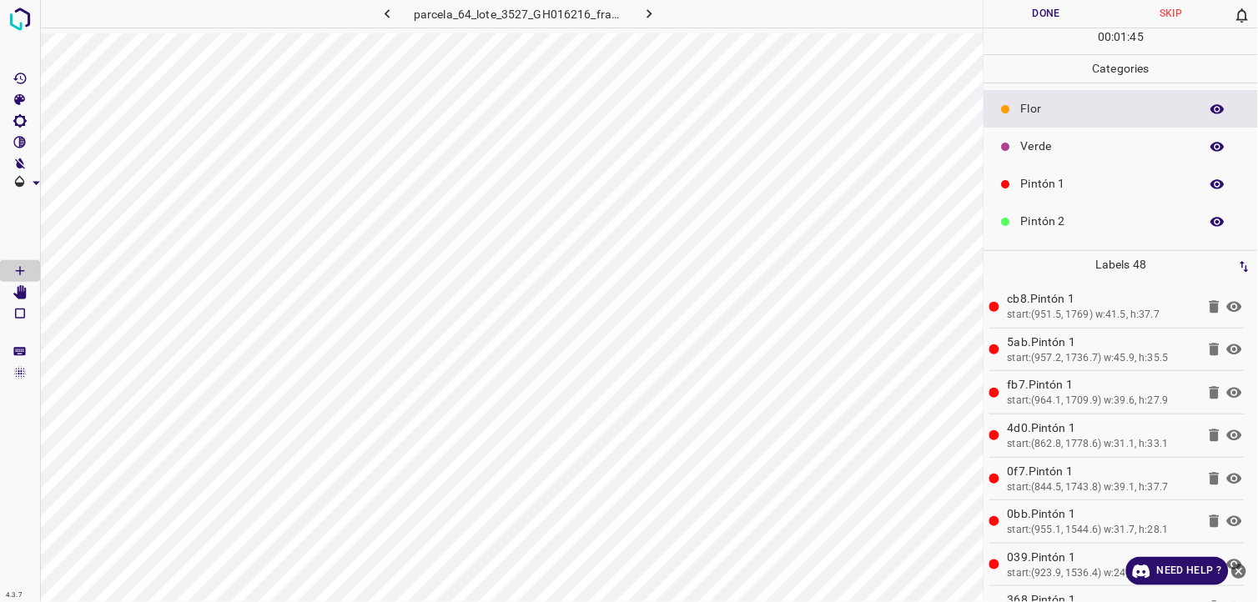
click at [1079, 179] on p "Pintón 1" at bounding box center [1106, 184] width 170 height 18
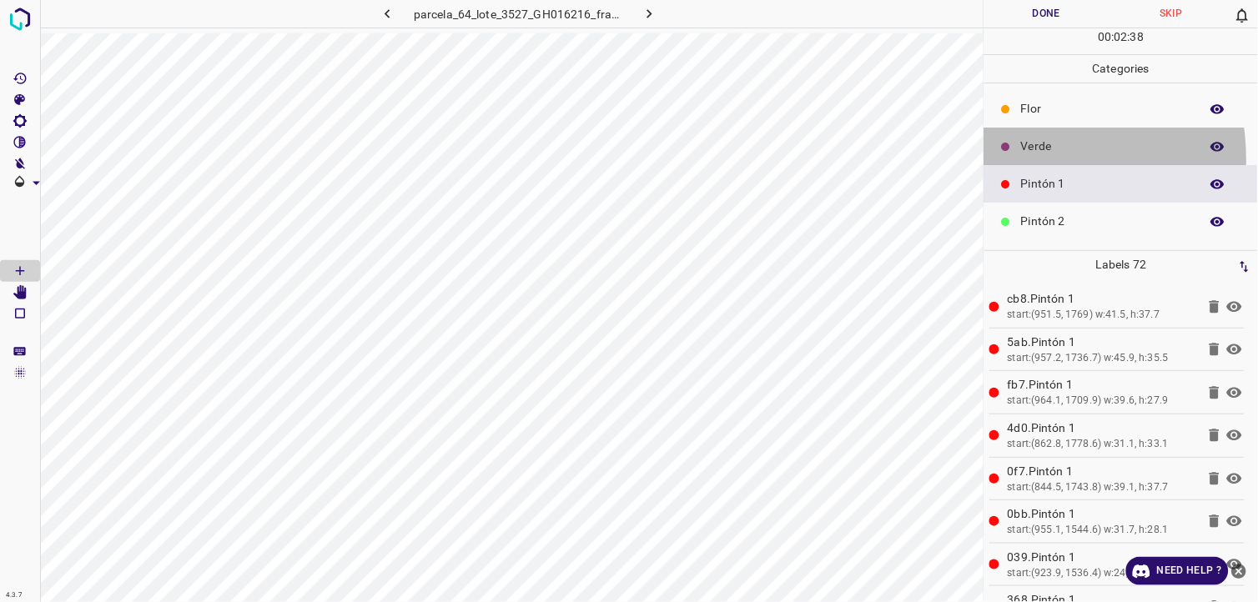
click at [1007, 158] on div "Verde" at bounding box center [1121, 147] width 274 height 38
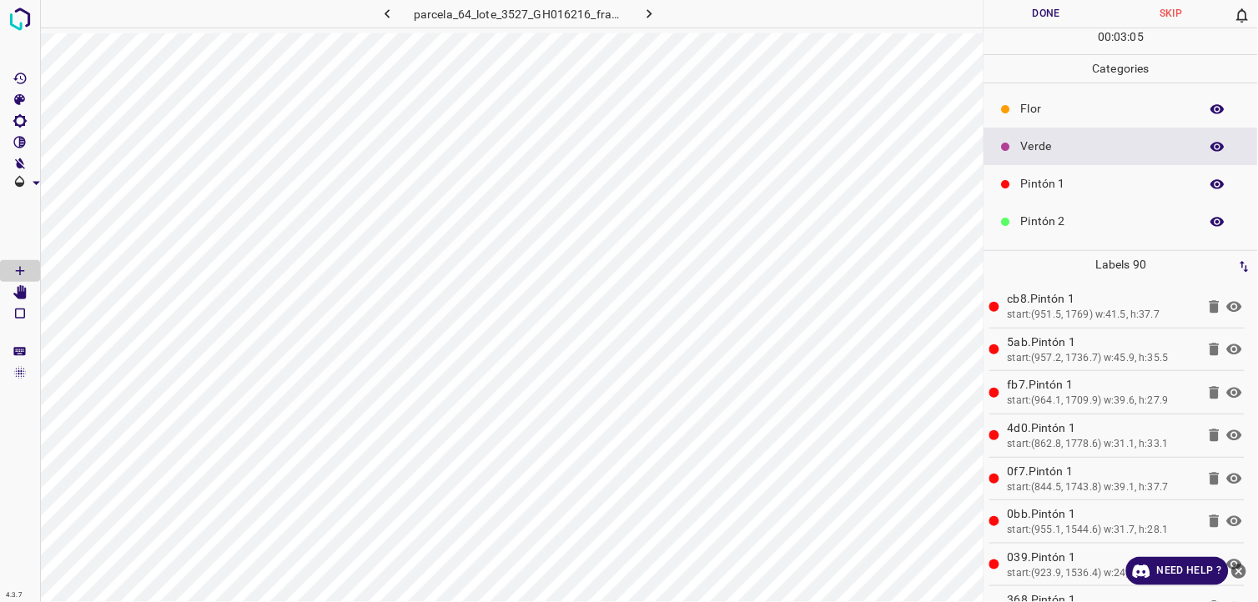
click at [1044, 194] on div "Pintón 1" at bounding box center [1121, 184] width 274 height 38
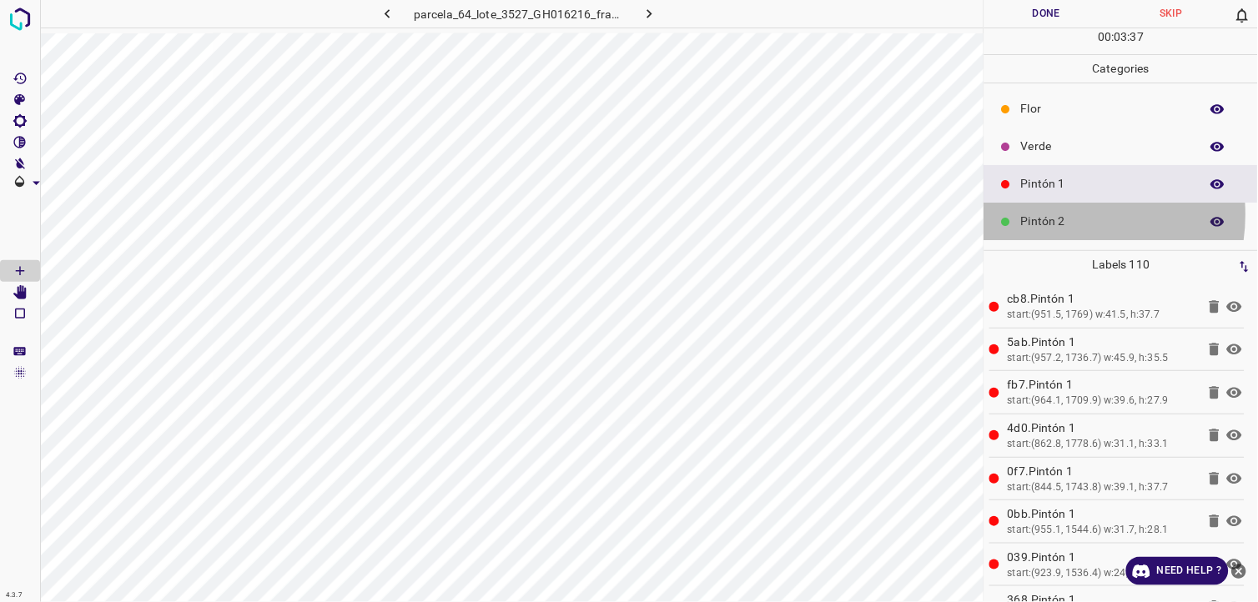
click at [1062, 218] on p "Pintón 2" at bounding box center [1106, 222] width 170 height 18
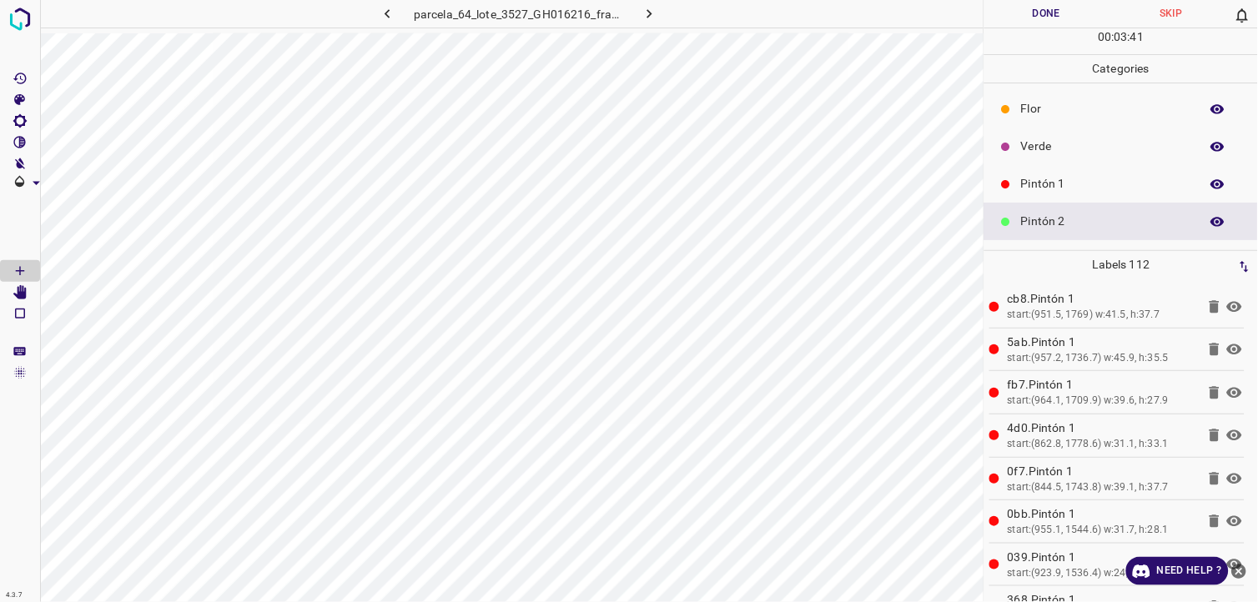
click at [1014, 189] on div at bounding box center [1006, 184] width 17 height 17
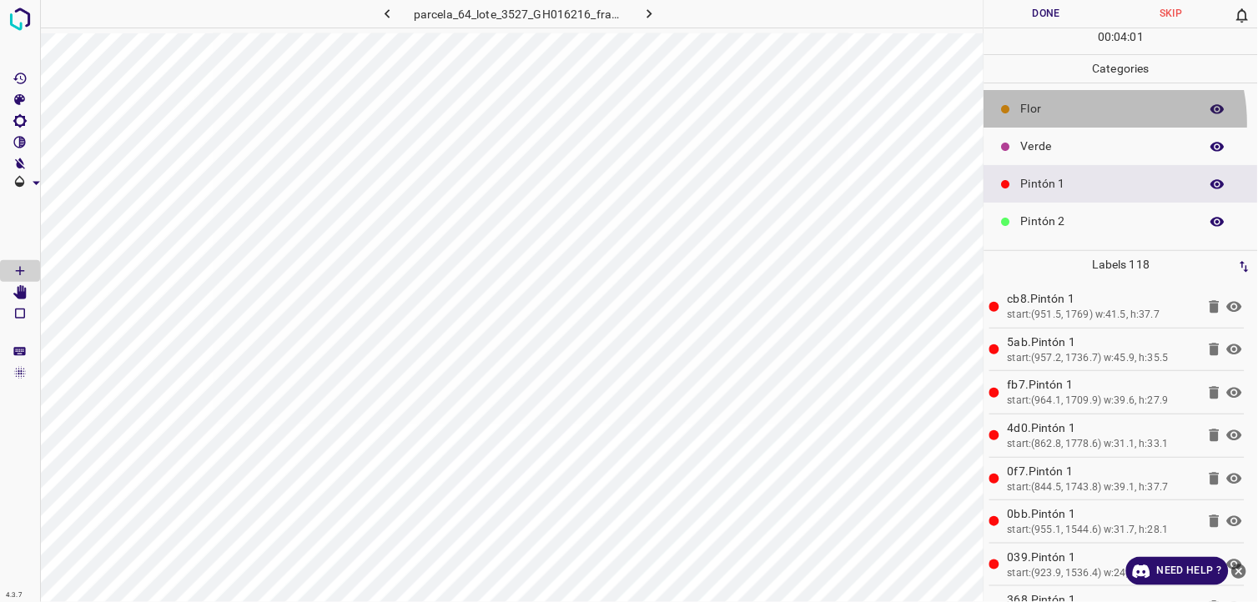
click at [1072, 123] on div "Flor" at bounding box center [1121, 109] width 274 height 38
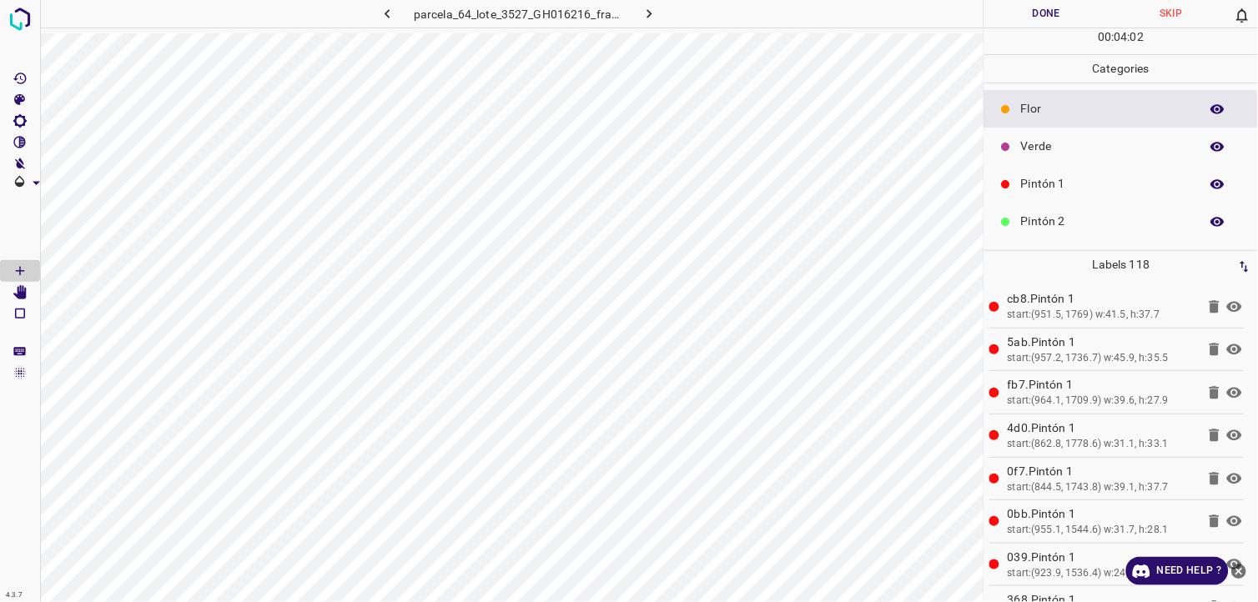
click at [1028, 139] on p "Verde" at bounding box center [1106, 147] width 170 height 18
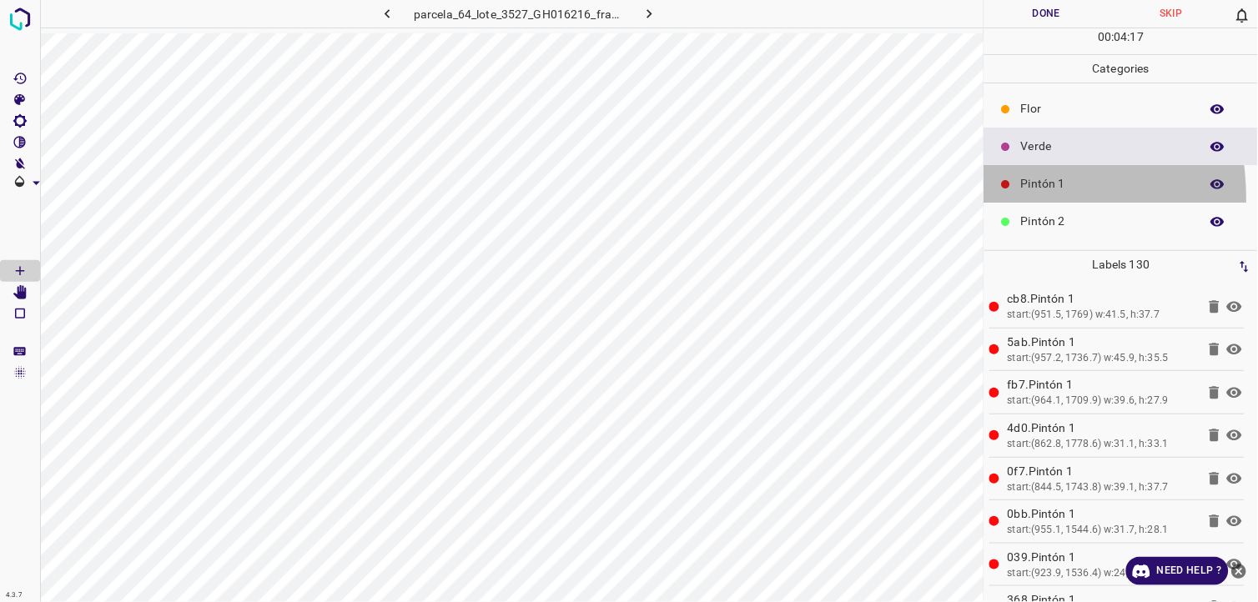
click at [985, 199] on div "Pintón 1" at bounding box center [1121, 184] width 274 height 38
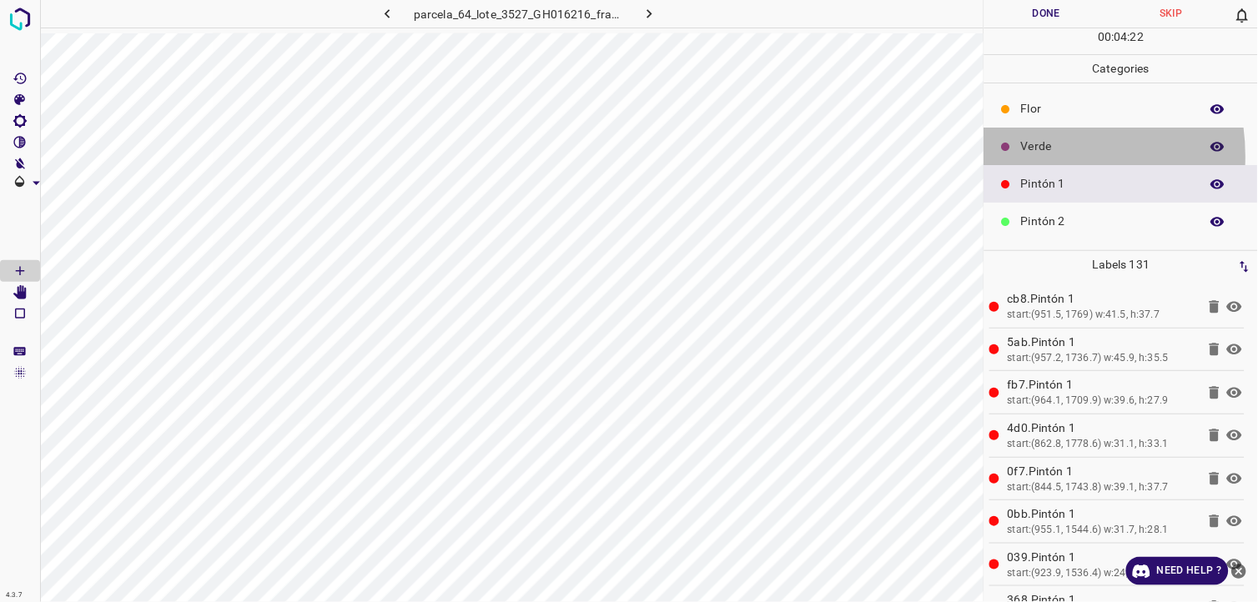
click at [1030, 156] on div "Verde" at bounding box center [1121, 147] width 274 height 38
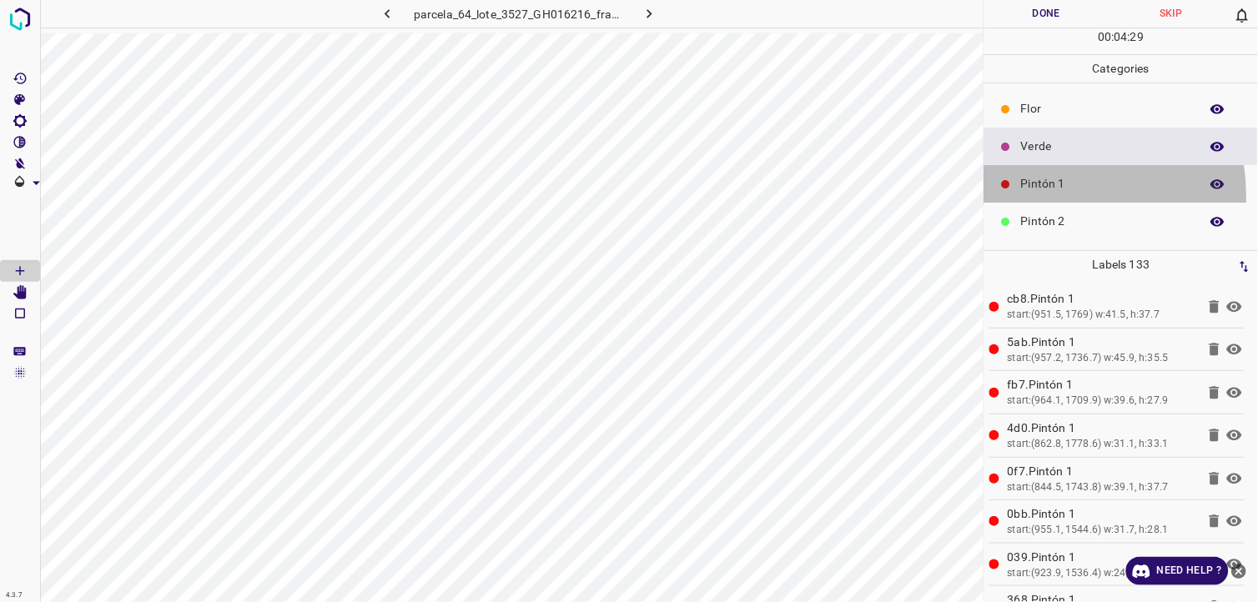
click at [1043, 196] on div "Pintón 1" at bounding box center [1121, 184] width 274 height 38
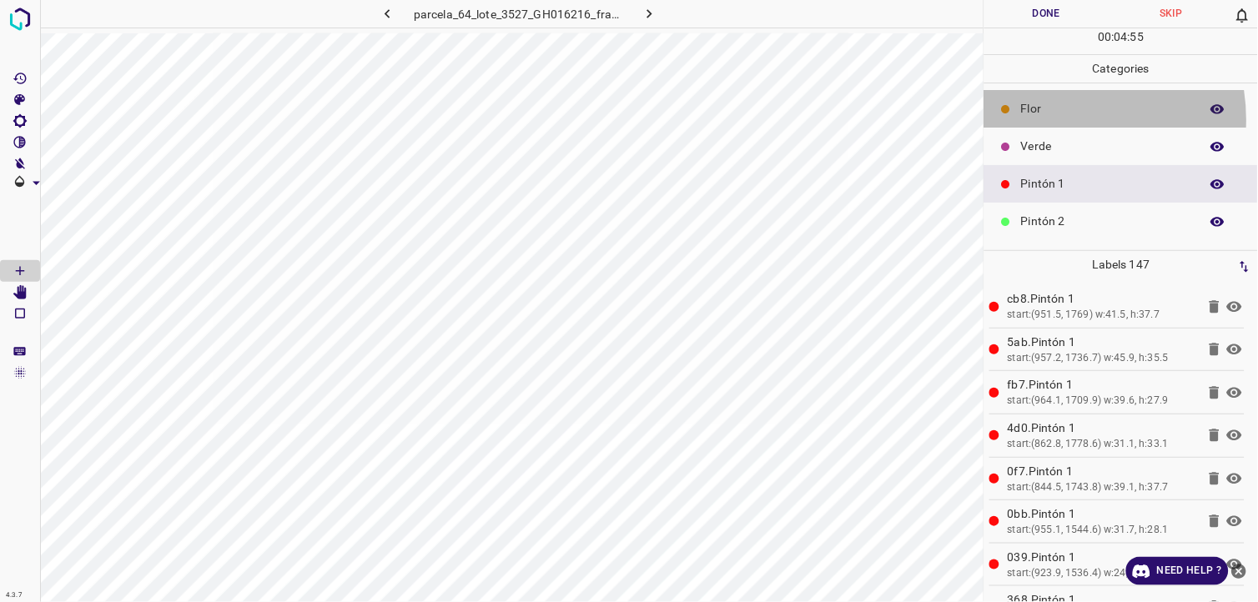
click at [1051, 120] on div "Flor" at bounding box center [1121, 109] width 274 height 38
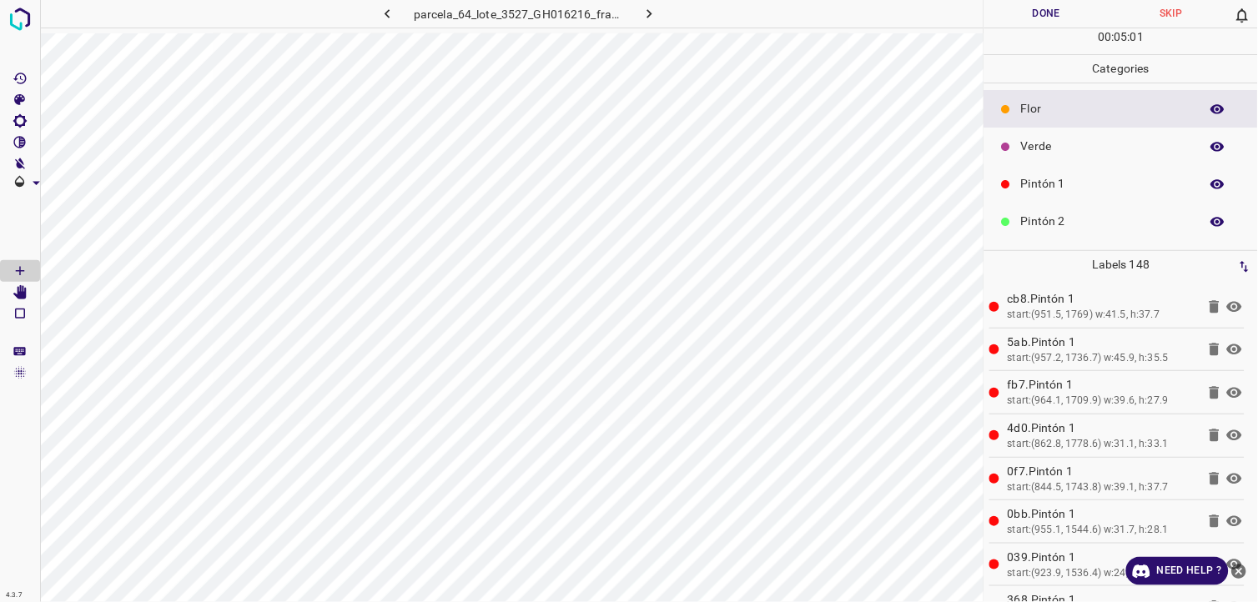
click at [1039, 157] on div "Verde" at bounding box center [1121, 147] width 274 height 38
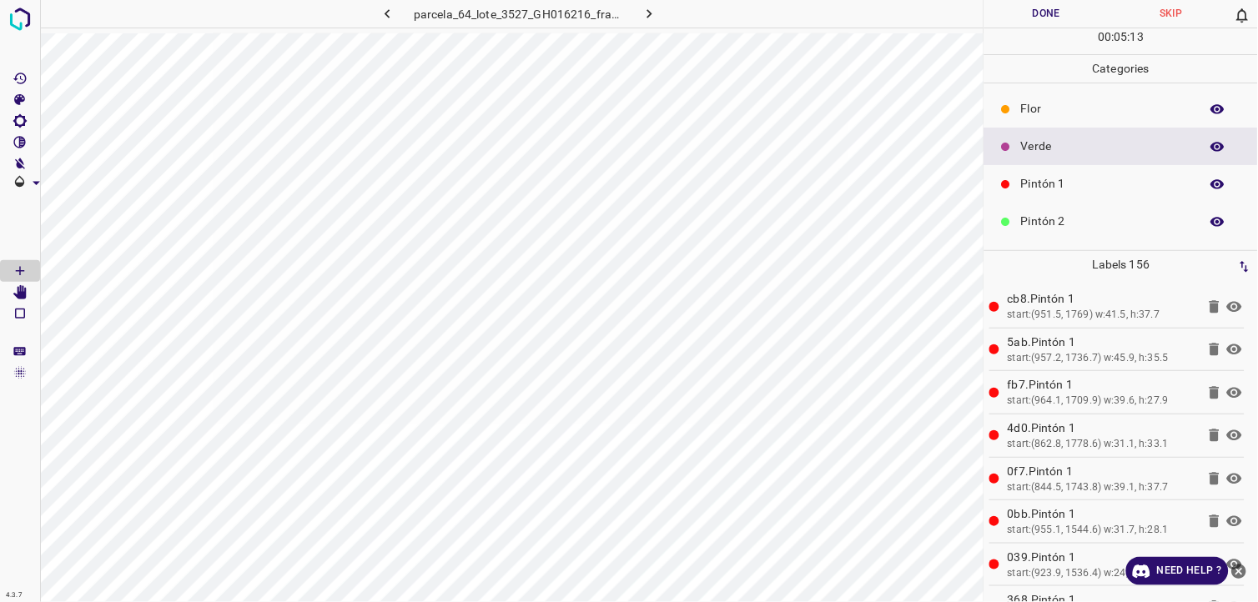
click at [1018, 180] on div "Pintón 1" at bounding box center [1121, 184] width 274 height 38
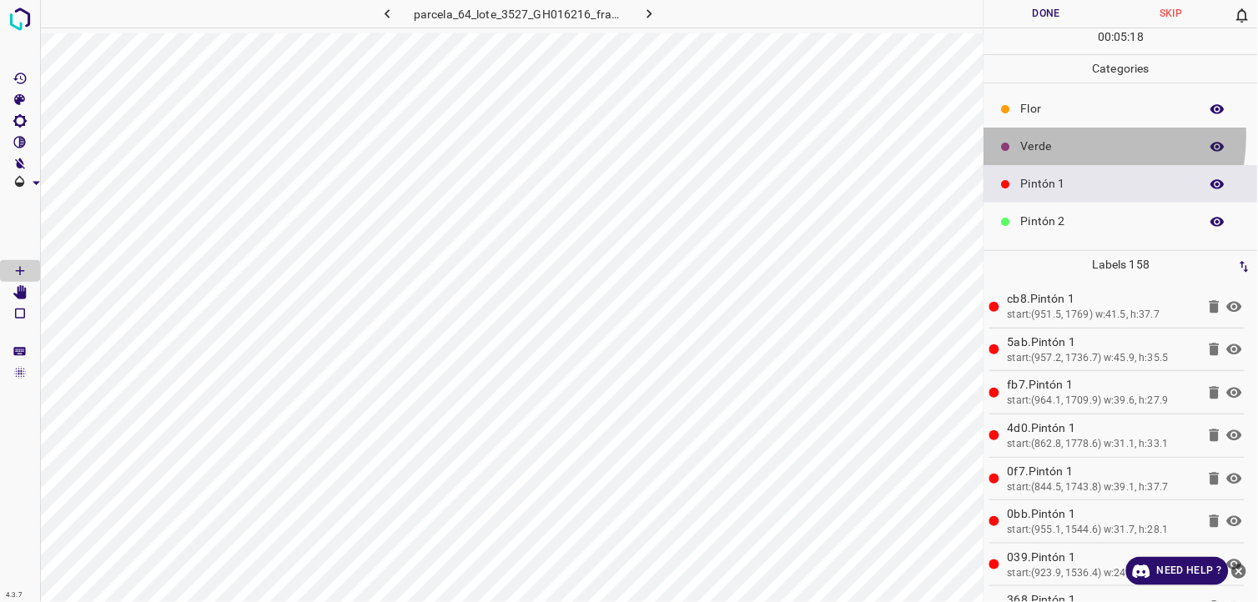
drag, startPoint x: 1072, startPoint y: 137, endPoint x: 1062, endPoint y: 138, distance: 10.1
click at [1062, 138] on div "Verde" at bounding box center [1121, 147] width 274 height 38
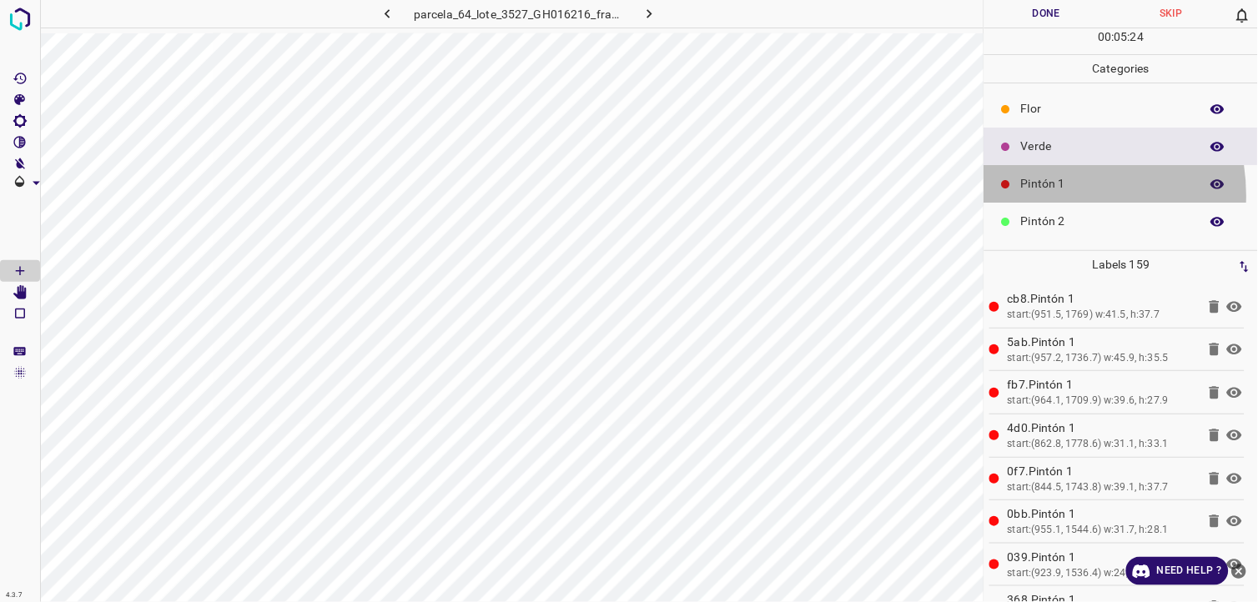
click at [1041, 196] on div "Pintón 1" at bounding box center [1121, 184] width 274 height 38
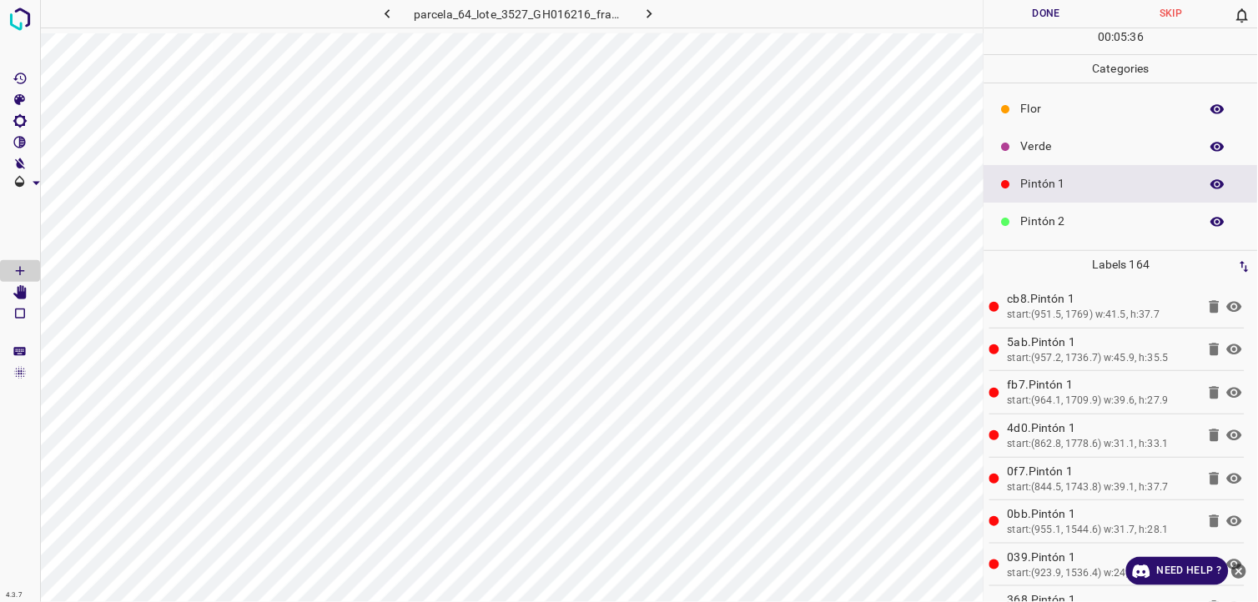
click at [1039, 150] on p "Verde" at bounding box center [1106, 147] width 170 height 18
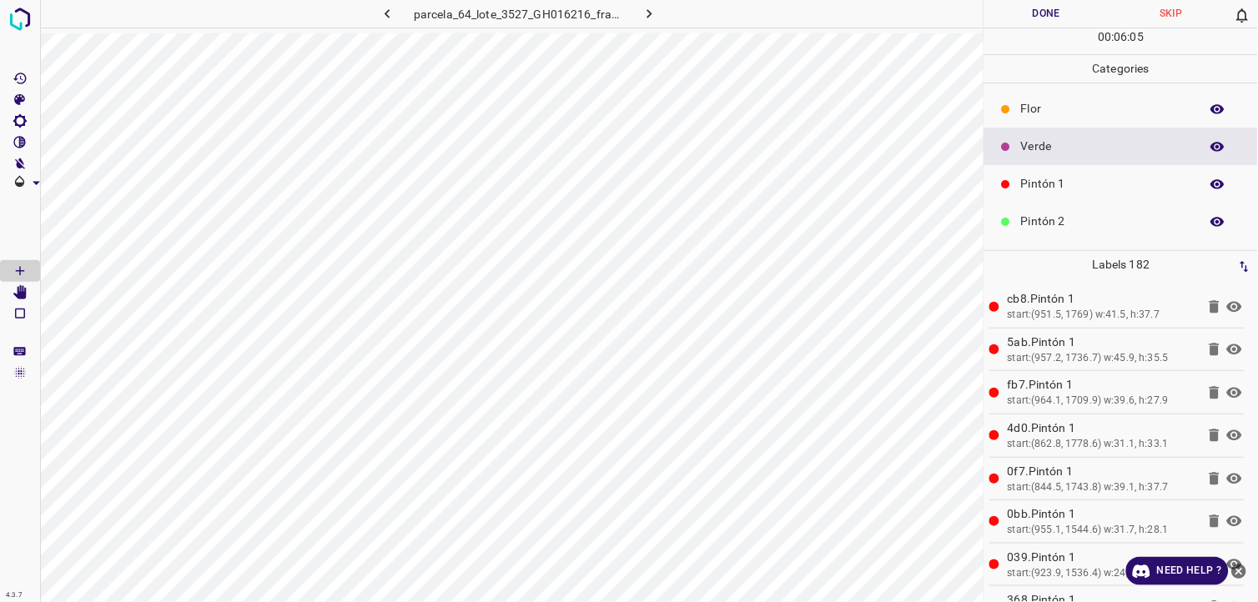
click at [1035, 118] on p "Flor" at bounding box center [1106, 109] width 170 height 18
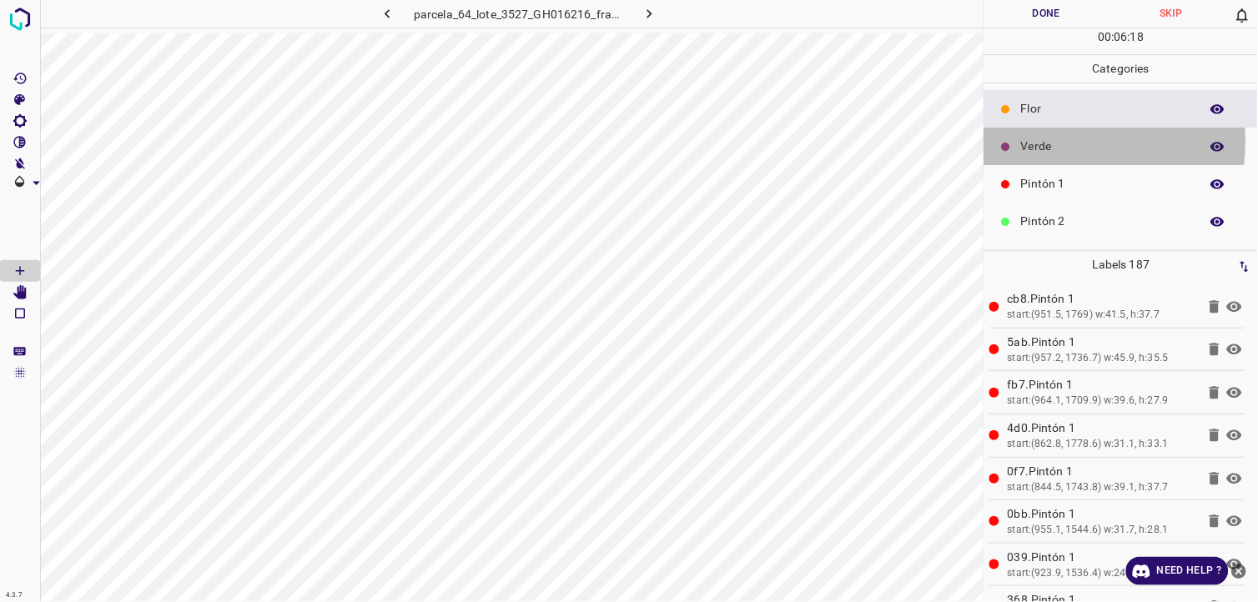
click at [1047, 142] on p "Verde" at bounding box center [1106, 147] width 170 height 18
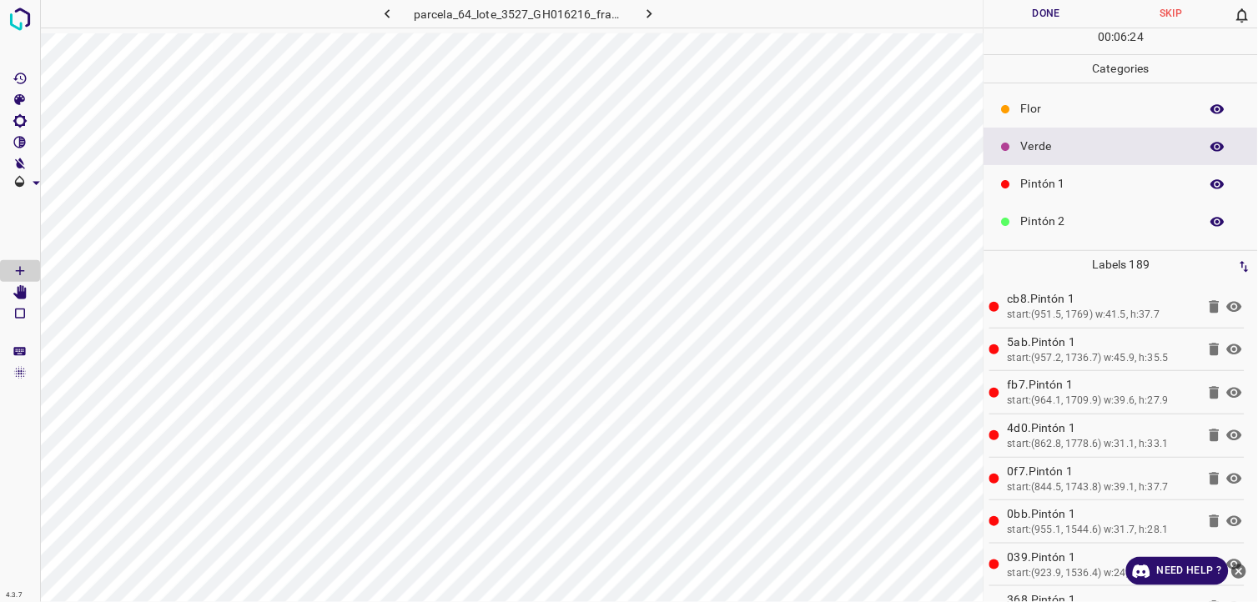
click at [1049, 123] on div "Flor" at bounding box center [1121, 109] width 274 height 38
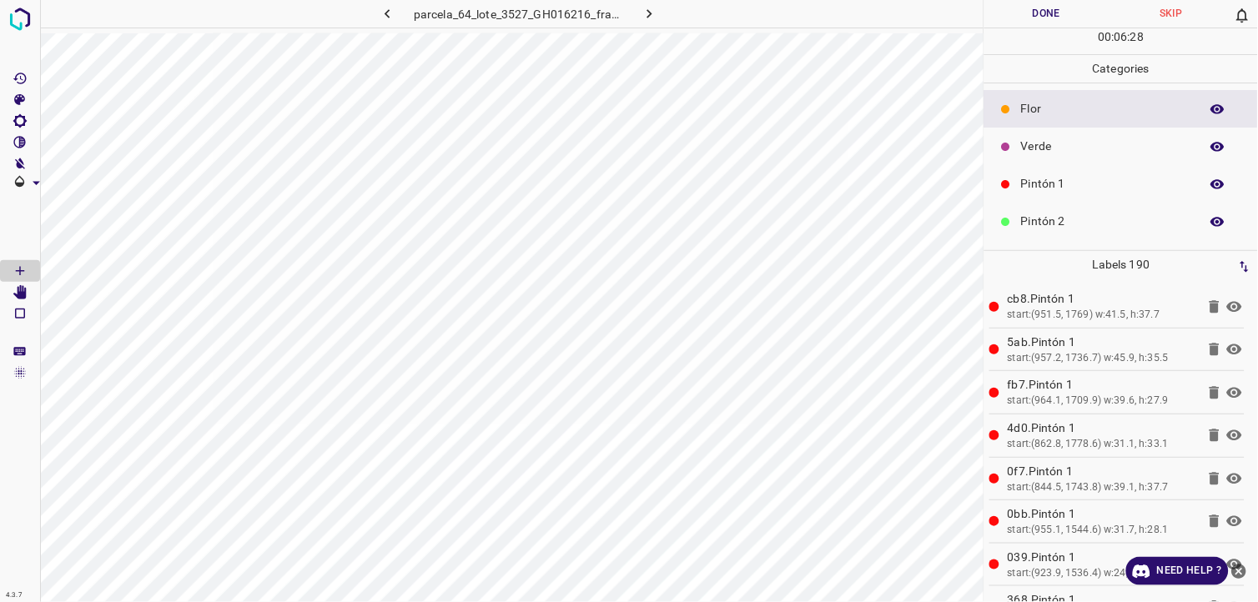
click at [1059, 182] on p "Pintón 1" at bounding box center [1106, 184] width 170 height 18
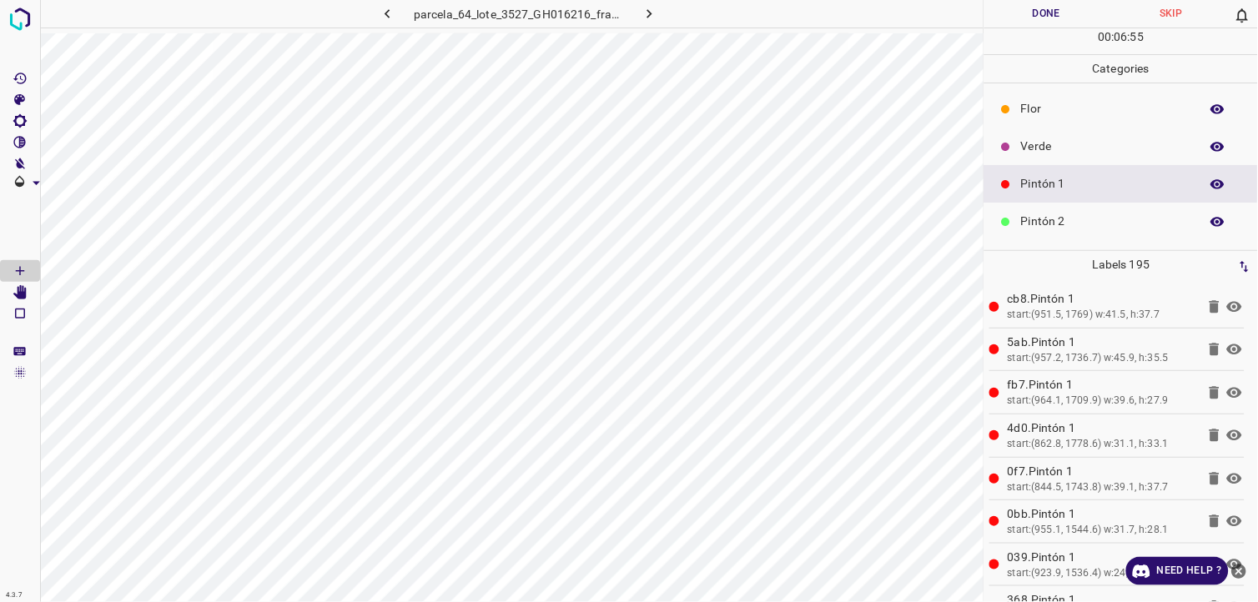
drag, startPoint x: 1096, startPoint y: 130, endPoint x: 1076, endPoint y: 135, distance: 20.6
click at [1095, 130] on div "Verde" at bounding box center [1121, 147] width 274 height 38
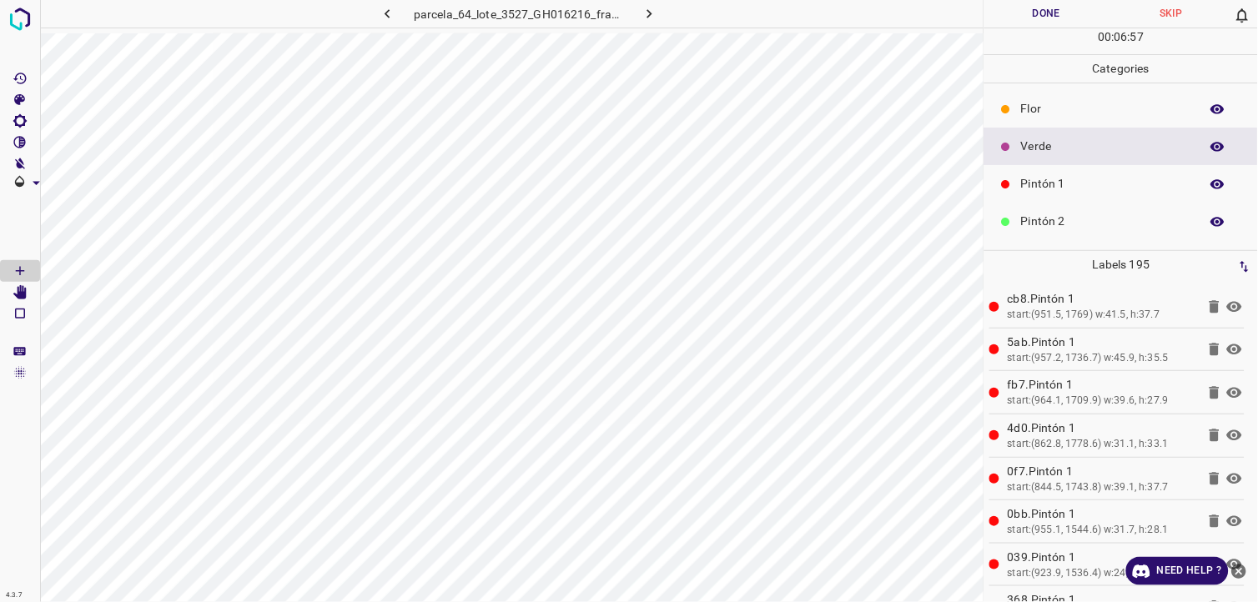
click at [1048, 167] on div "Pintón 1" at bounding box center [1121, 184] width 274 height 38
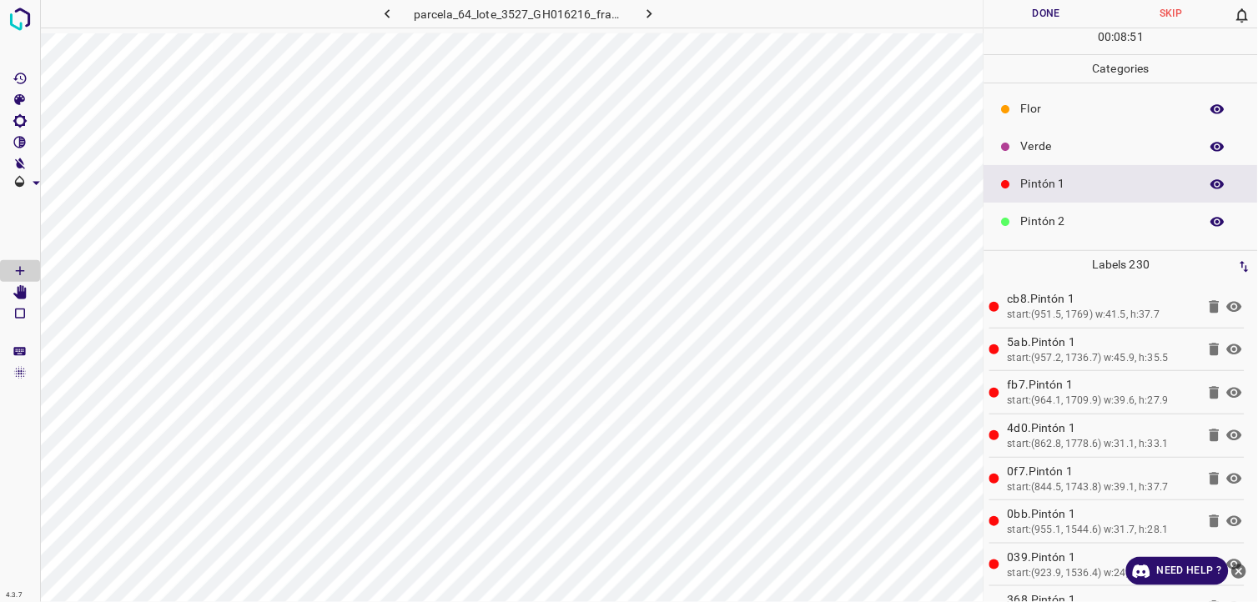
click at [1018, 23] on button "Done" at bounding box center [1046, 14] width 125 height 28
click at [1053, 18] on button "Done" at bounding box center [1046, 14] width 125 height 28
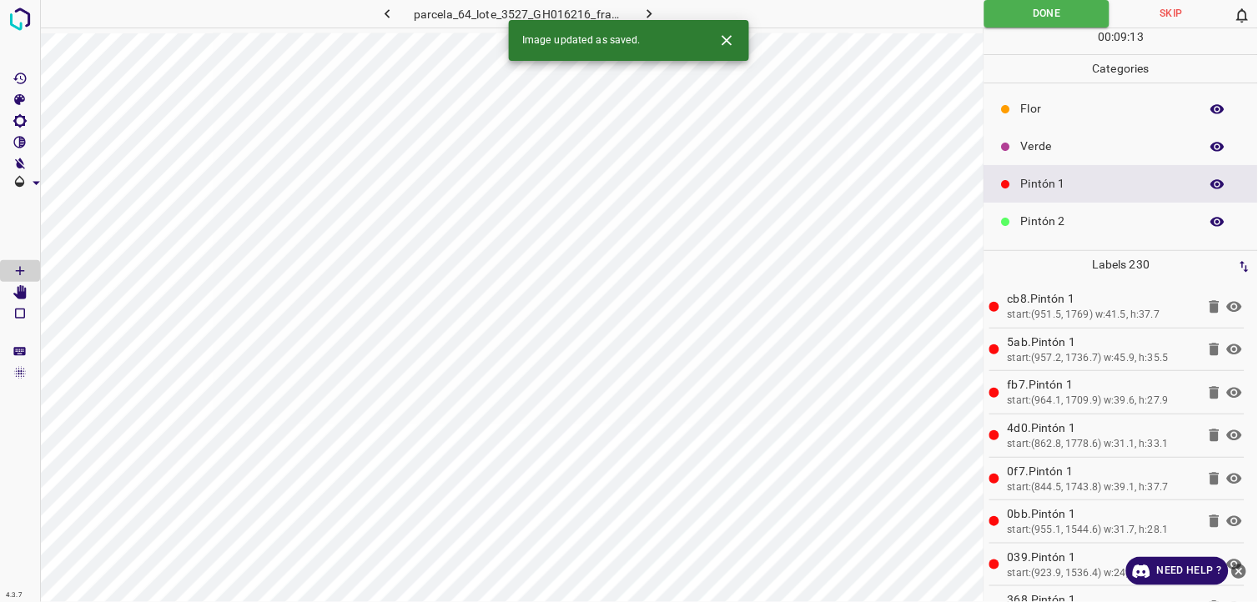
click at [653, 15] on icon "button" at bounding box center [650, 14] width 18 height 18
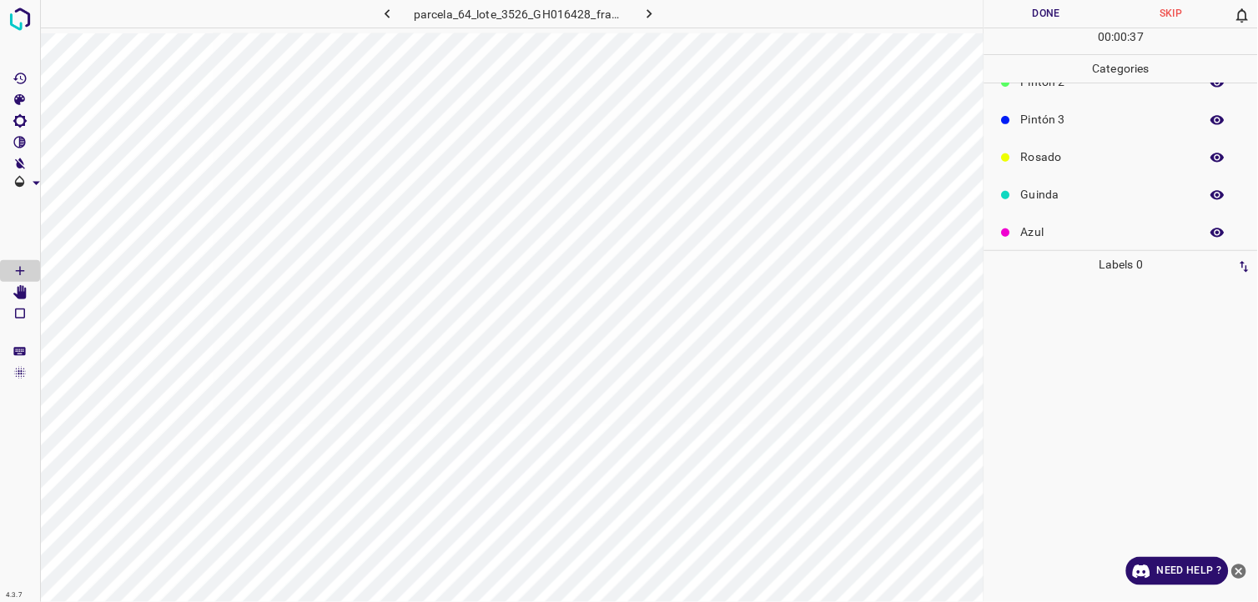
scroll to position [146, 0]
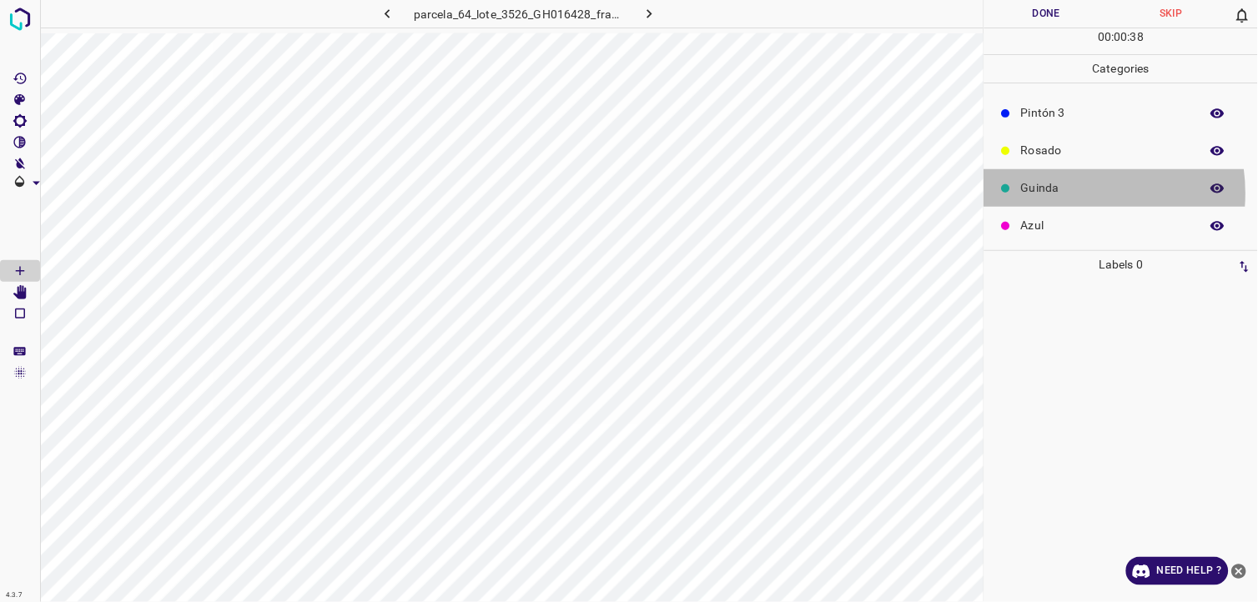
click at [1061, 194] on p "Guinda" at bounding box center [1106, 188] width 170 height 18
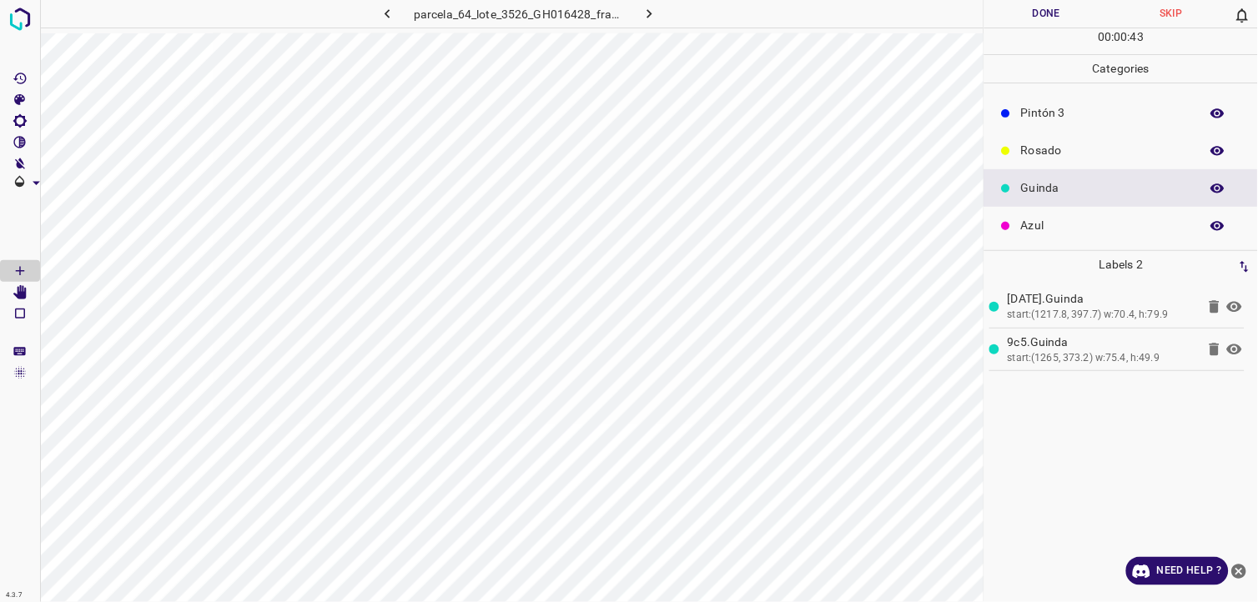
scroll to position [53, 0]
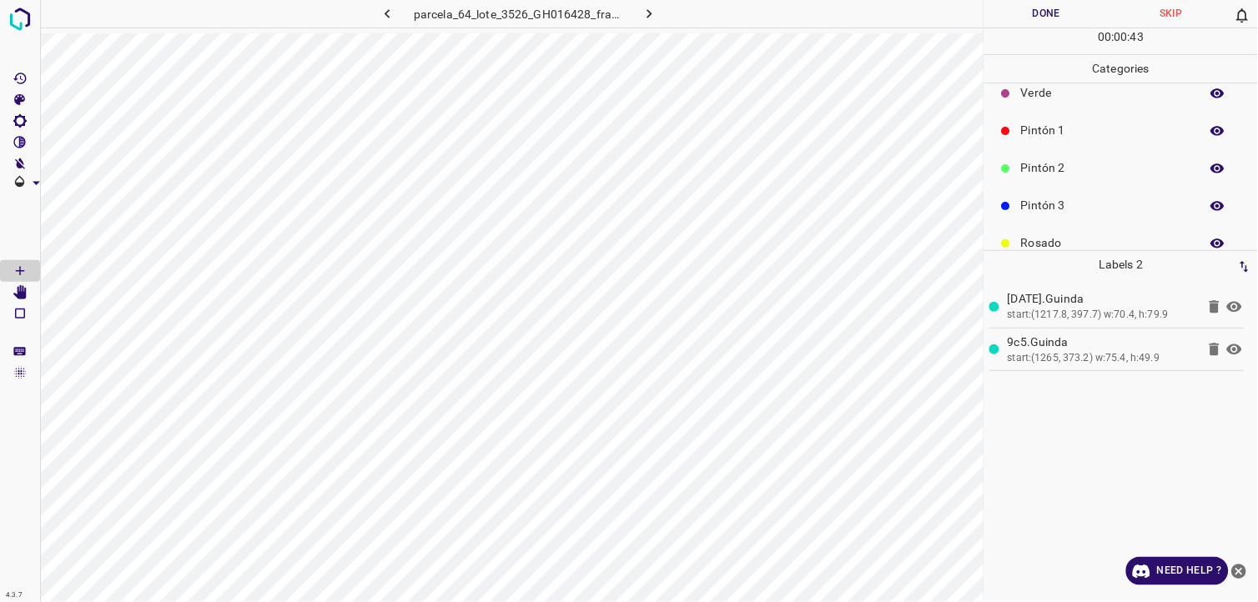
drag, startPoint x: 1104, startPoint y: 171, endPoint x: 1094, endPoint y: 170, distance: 10.9
click at [1107, 170] on p "Pintón 2" at bounding box center [1106, 168] width 170 height 18
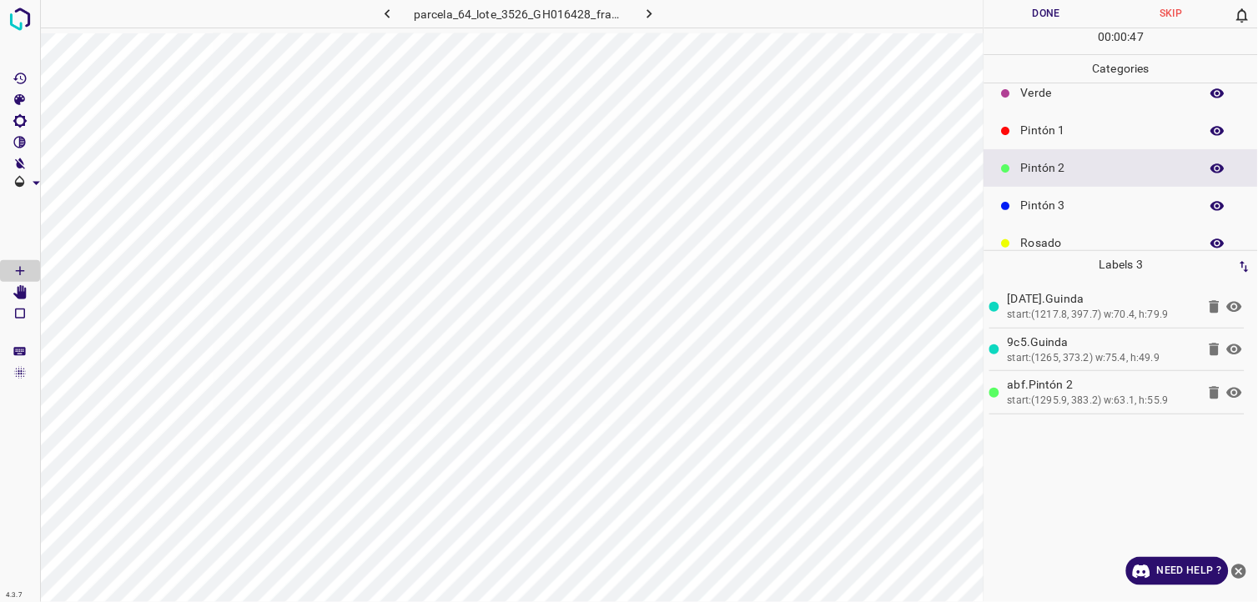
click at [1070, 119] on div "Pintón 1" at bounding box center [1121, 131] width 274 height 38
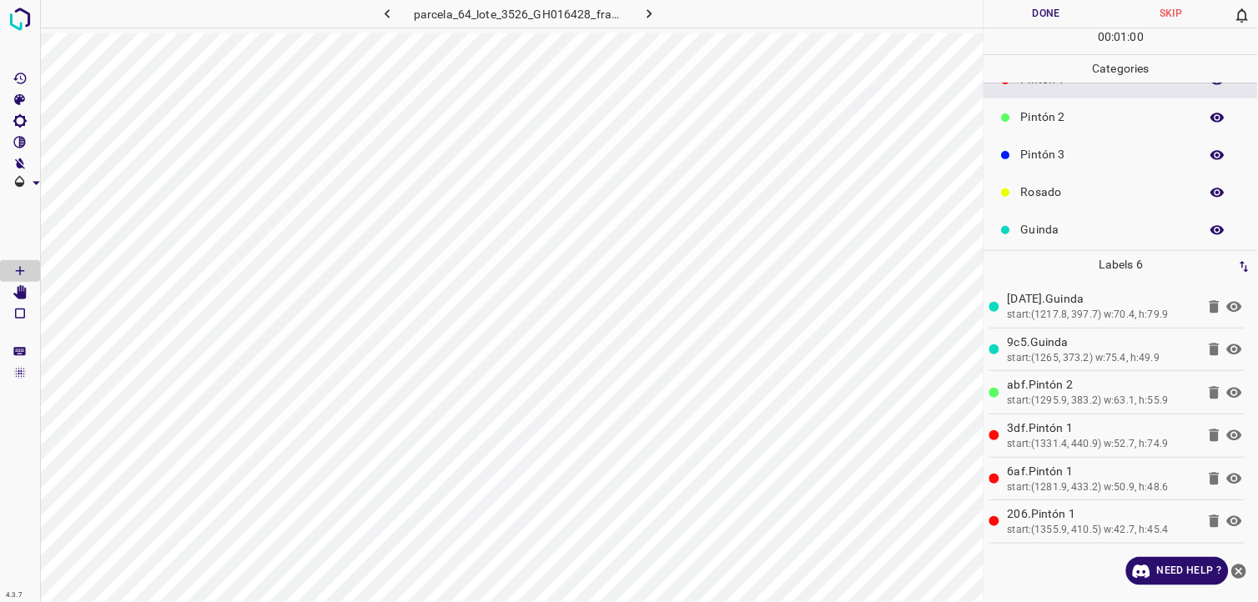
scroll to position [146, 0]
click at [1059, 163] on div "Rosado" at bounding box center [1121, 151] width 274 height 38
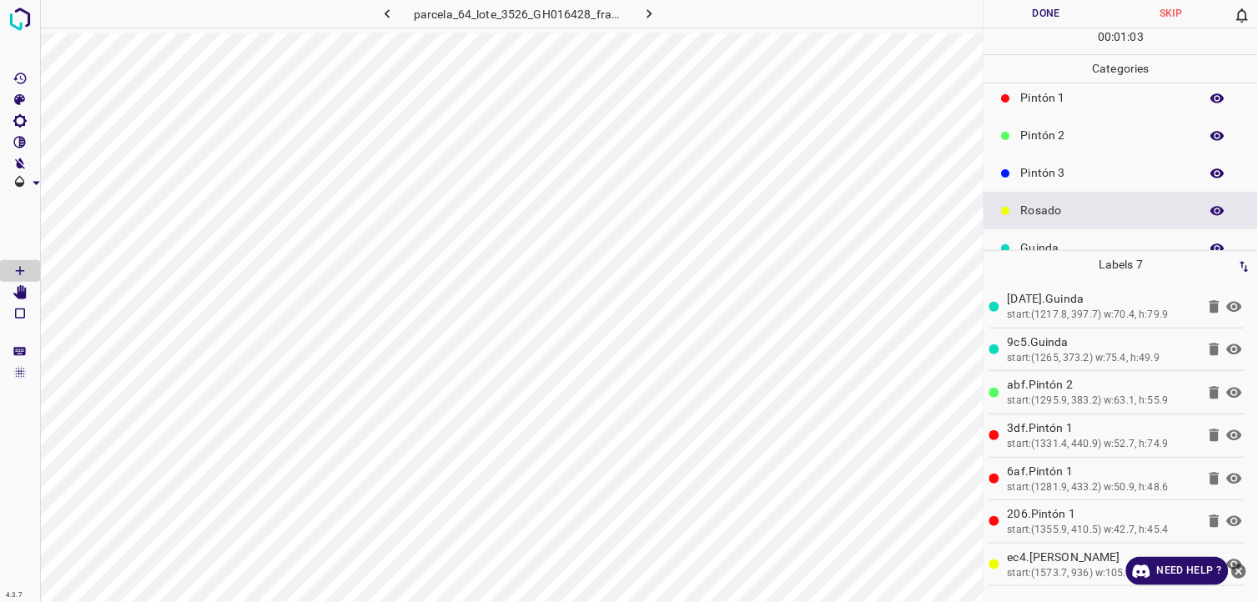
scroll to position [53, 0]
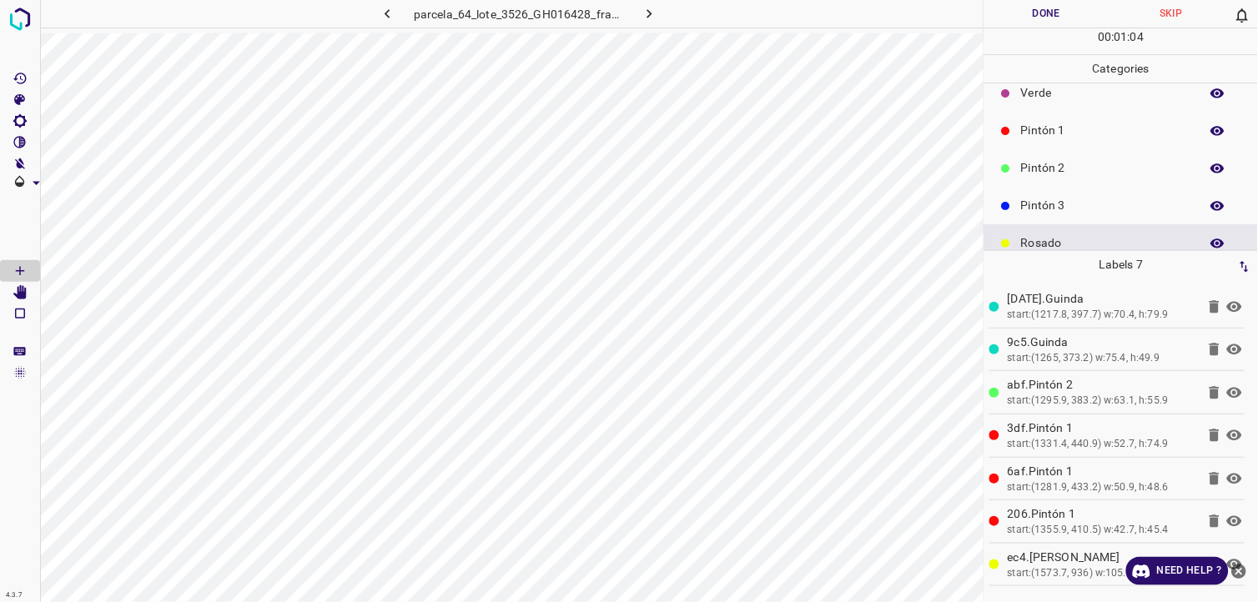
click at [1062, 146] on div "Pintón 1" at bounding box center [1121, 131] width 274 height 38
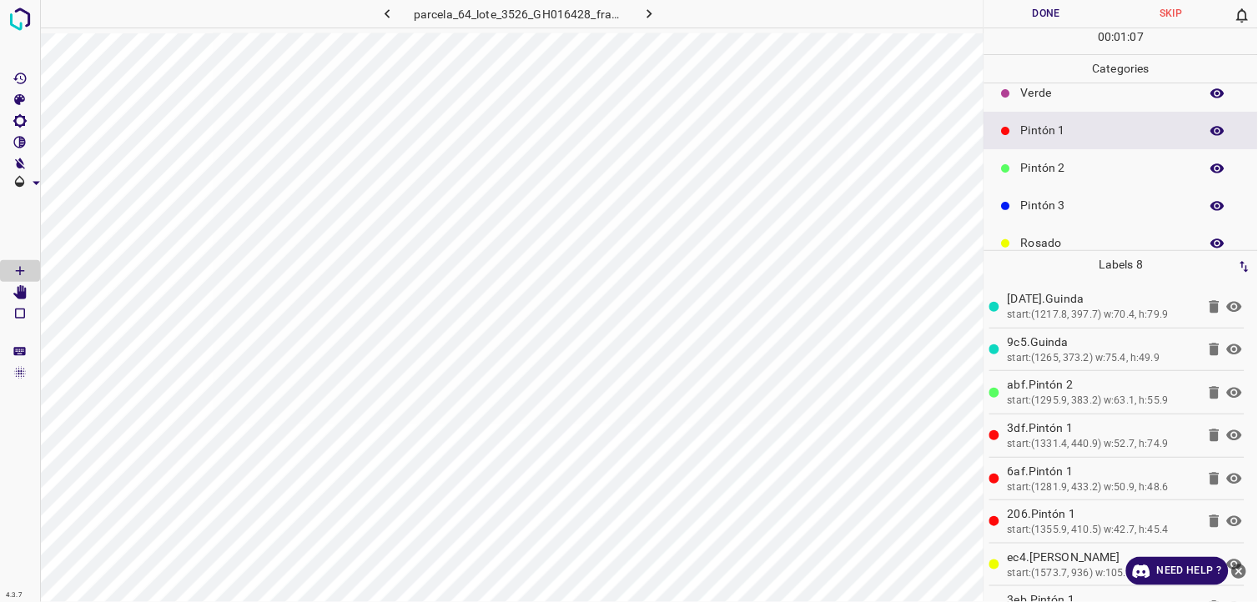
click at [1044, 160] on p "Pintón 2" at bounding box center [1106, 168] width 170 height 18
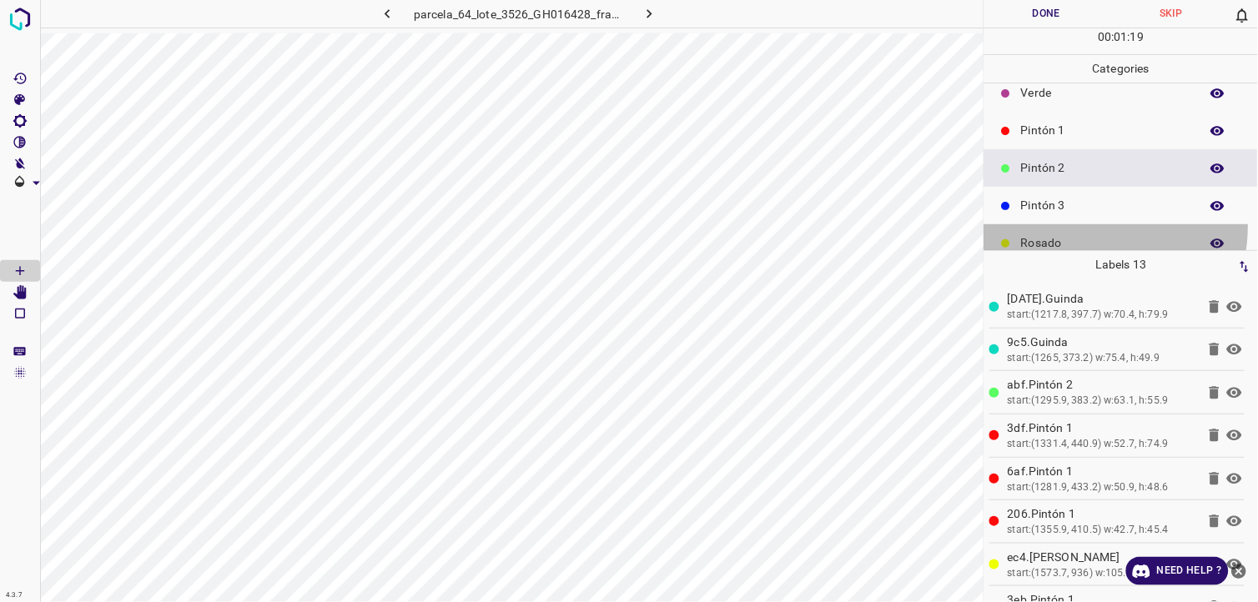
click at [1069, 225] on div "Rosado" at bounding box center [1121, 243] width 274 height 38
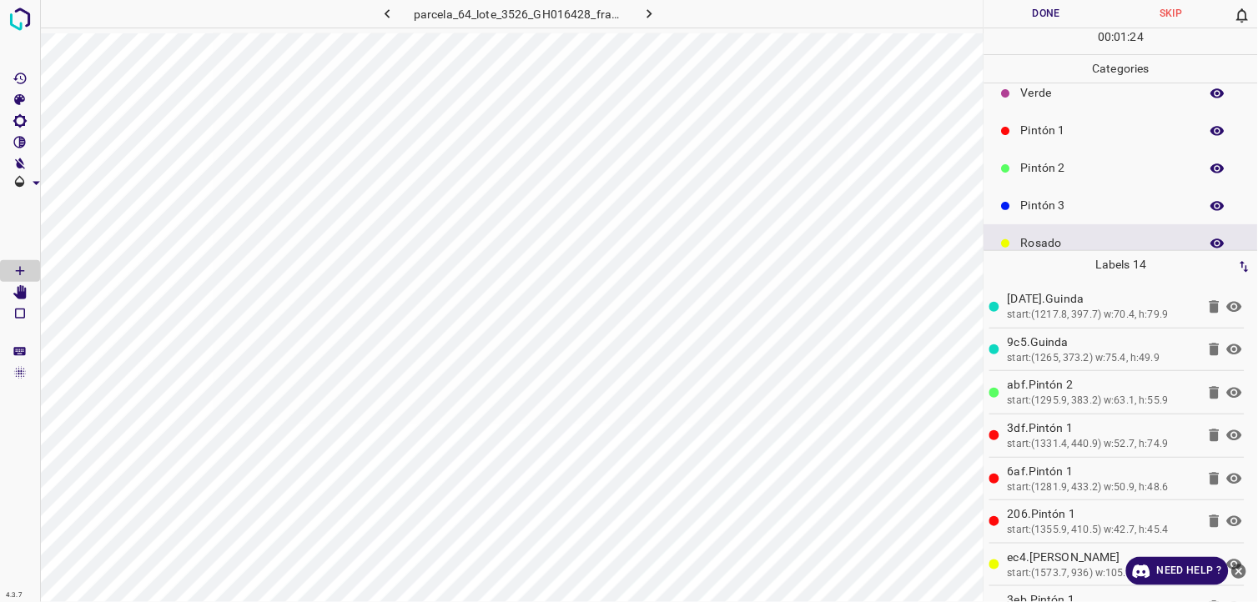
click at [1043, 174] on p "Pintón 2" at bounding box center [1106, 168] width 170 height 18
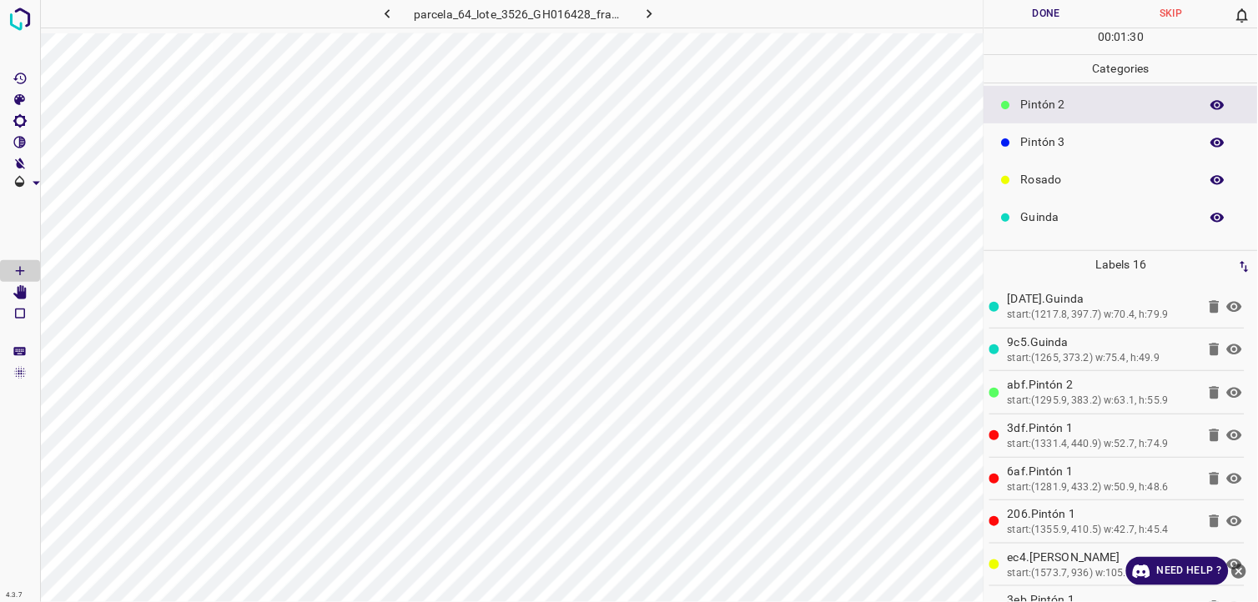
scroll to position [146, 0]
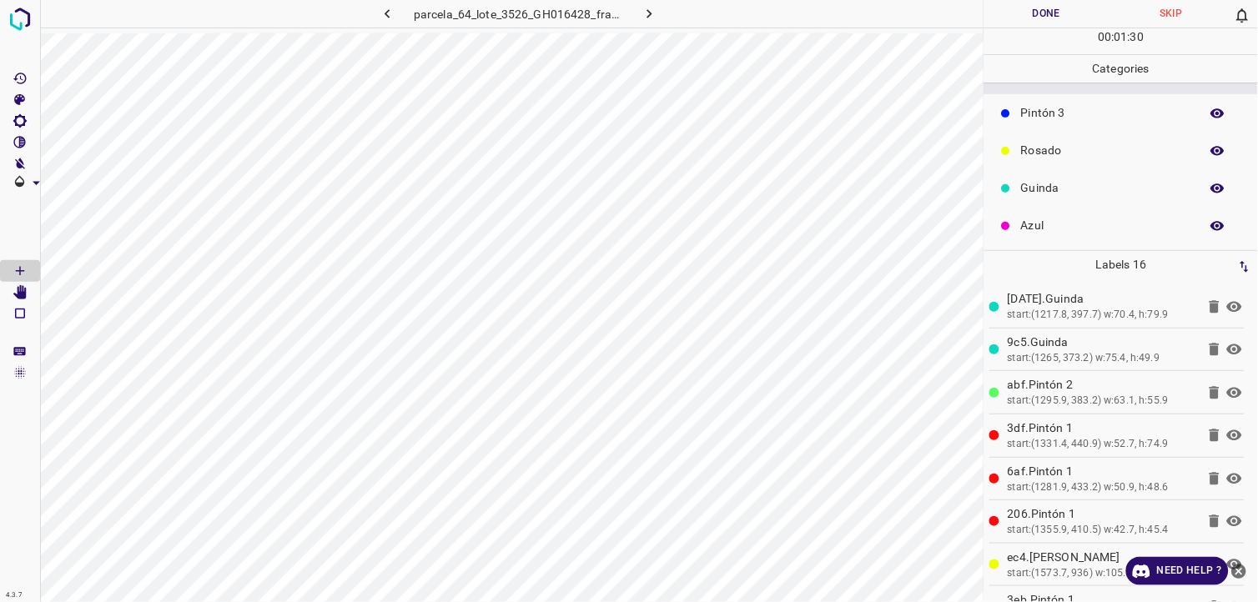
click at [1043, 188] on p "Guinda" at bounding box center [1106, 188] width 170 height 18
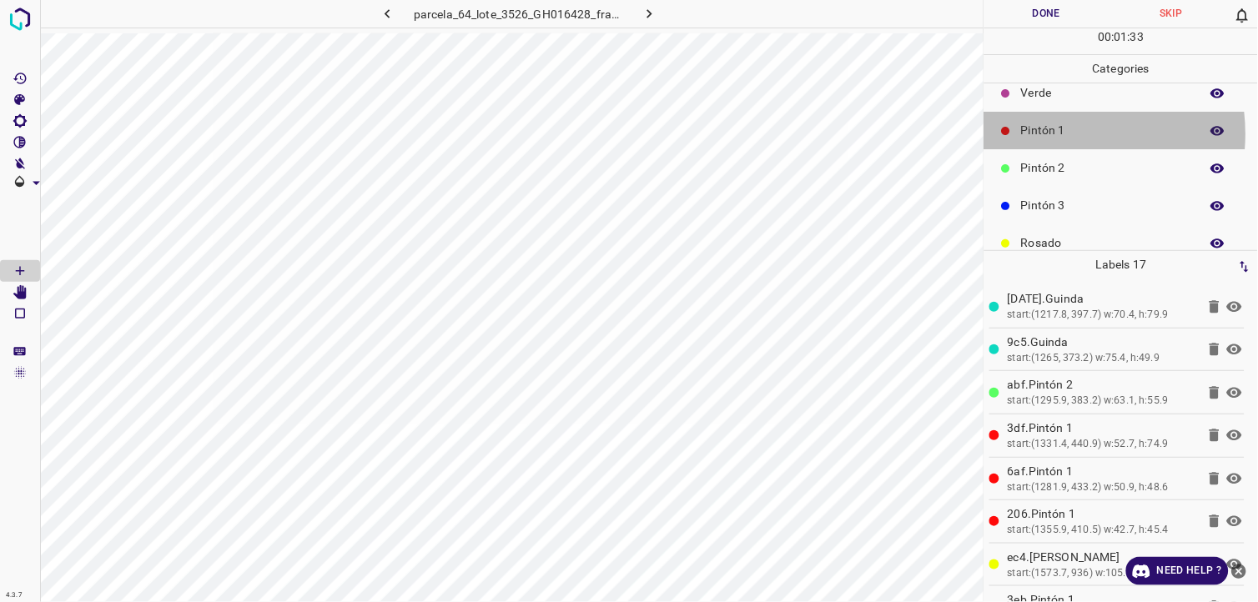
click at [1052, 133] on p "Pintón 1" at bounding box center [1106, 131] width 170 height 18
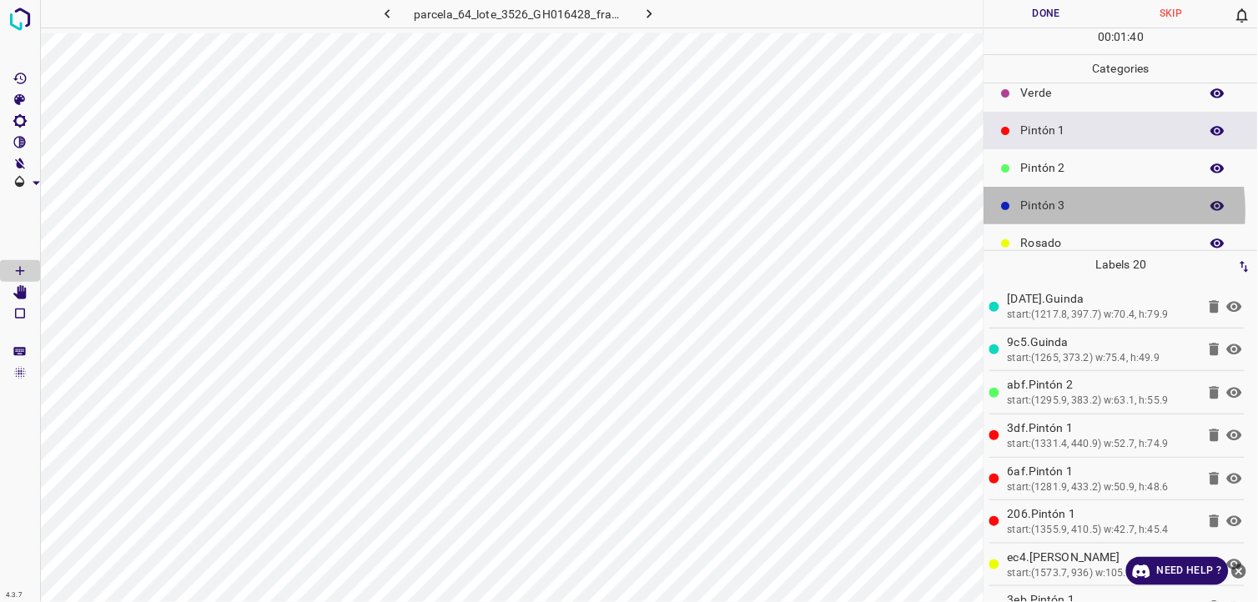
click at [1058, 210] on p "Pintón 3" at bounding box center [1106, 206] width 170 height 18
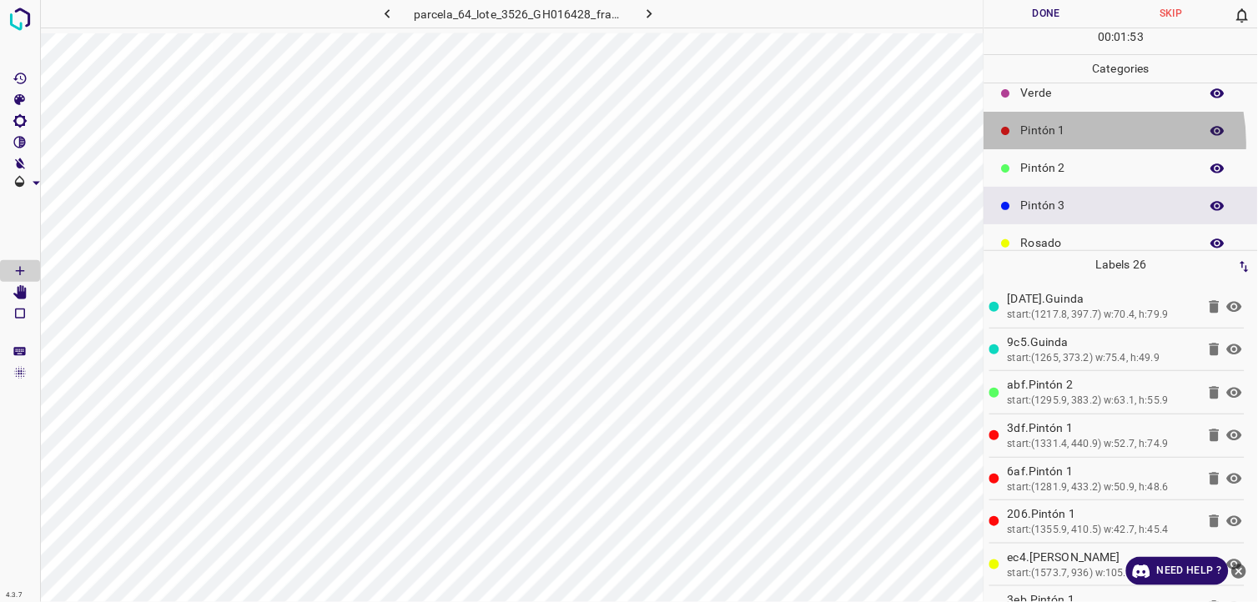
drag, startPoint x: 1074, startPoint y: 143, endPoint x: 1049, endPoint y: 143, distance: 24.2
click at [1071, 143] on div "Pintón 1" at bounding box center [1121, 131] width 274 height 38
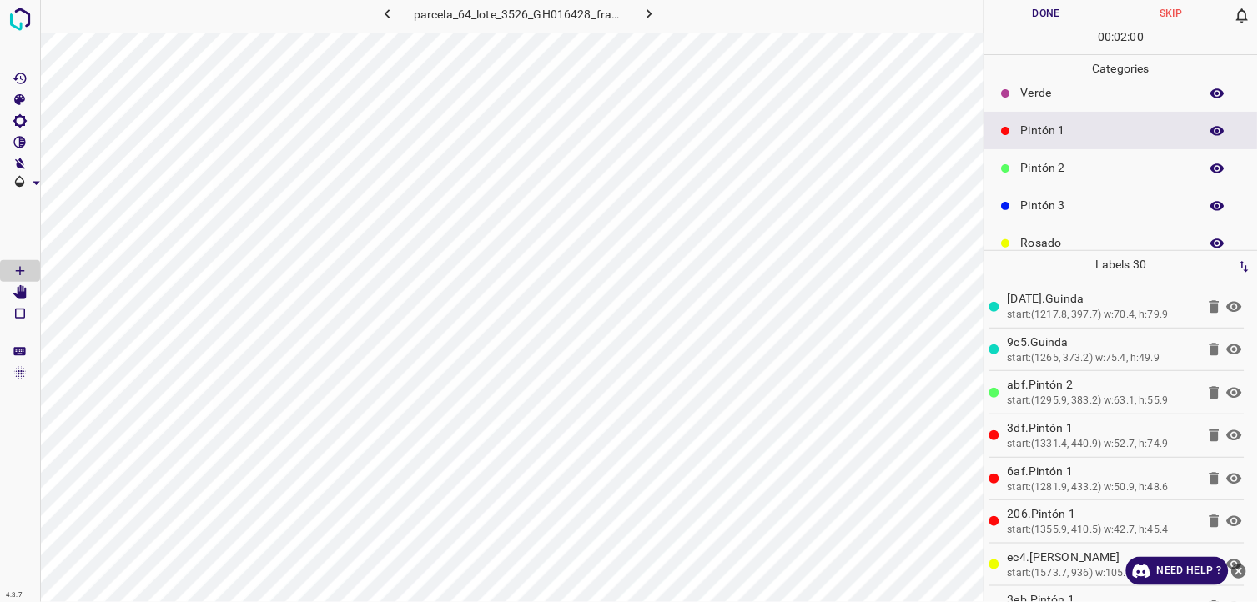
click at [1091, 161] on p "Pintón 2" at bounding box center [1106, 168] width 170 height 18
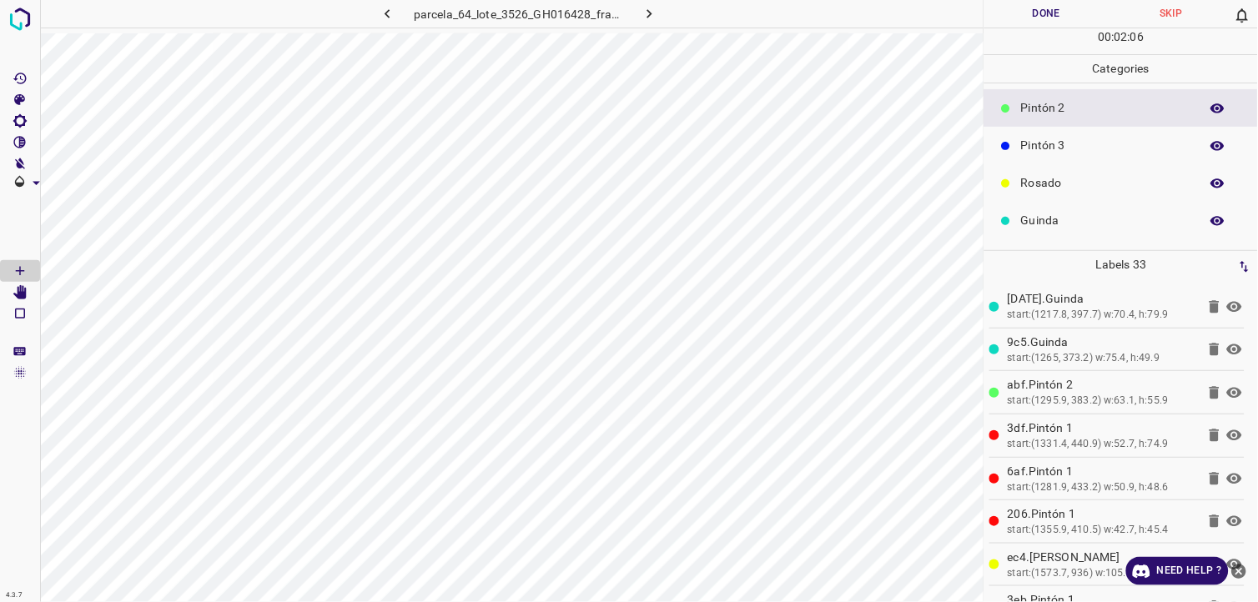
scroll to position [146, 0]
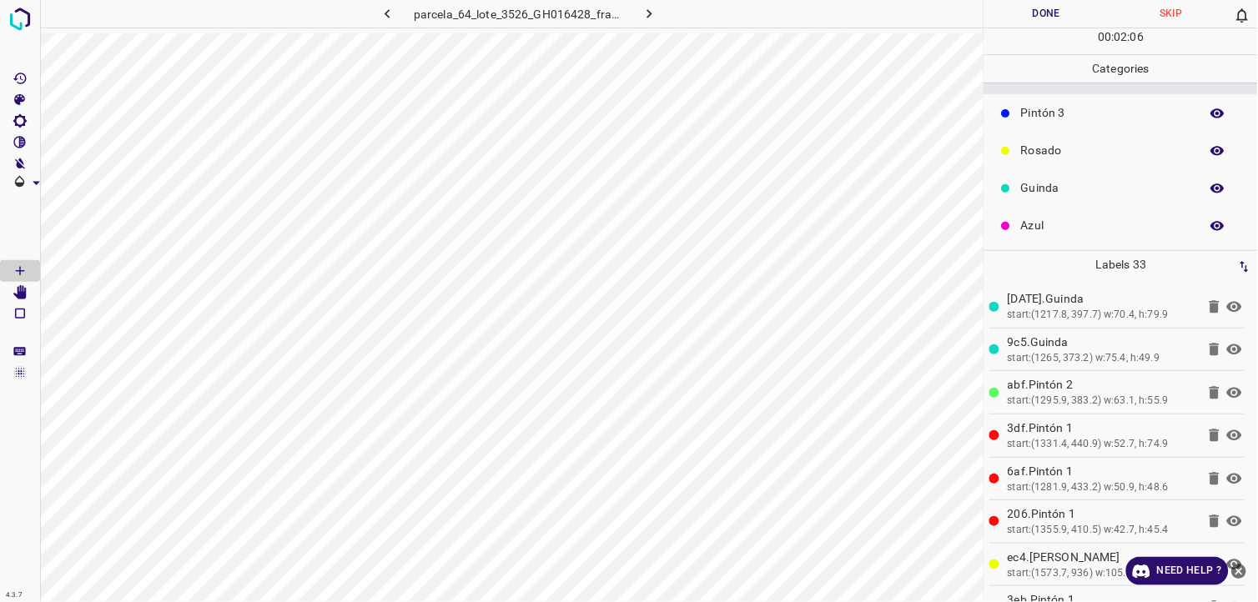
click at [1066, 211] on div "Azul" at bounding box center [1121, 226] width 274 height 38
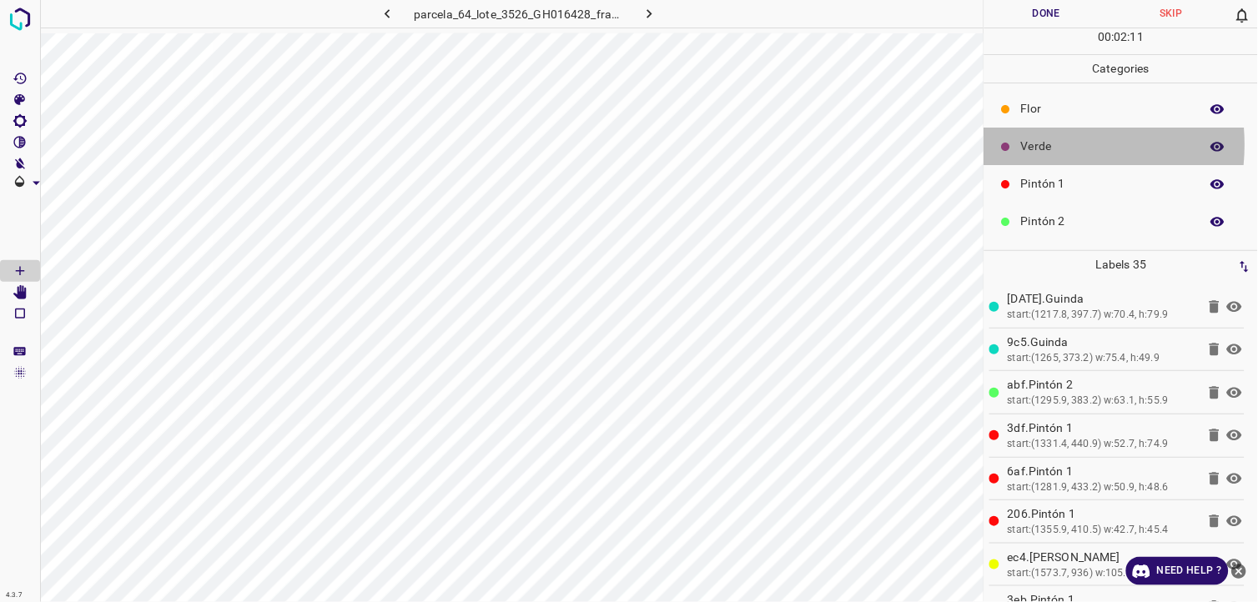
click at [1029, 145] on p "Verde" at bounding box center [1106, 147] width 170 height 18
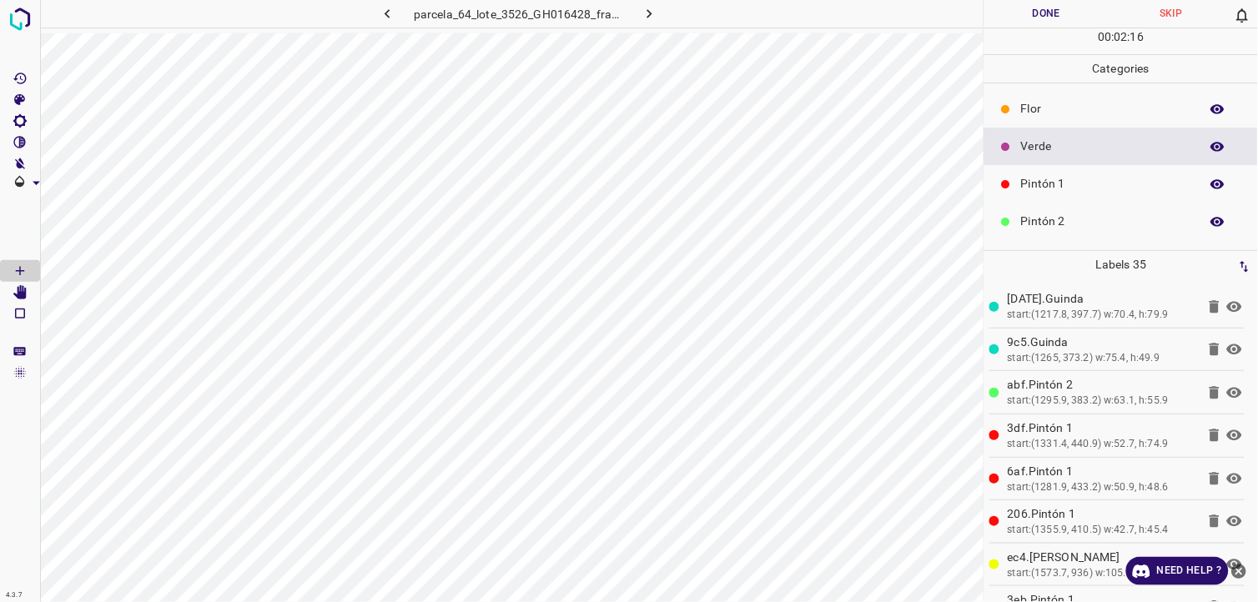
click at [1071, 227] on p "Pintón 2" at bounding box center [1106, 222] width 170 height 18
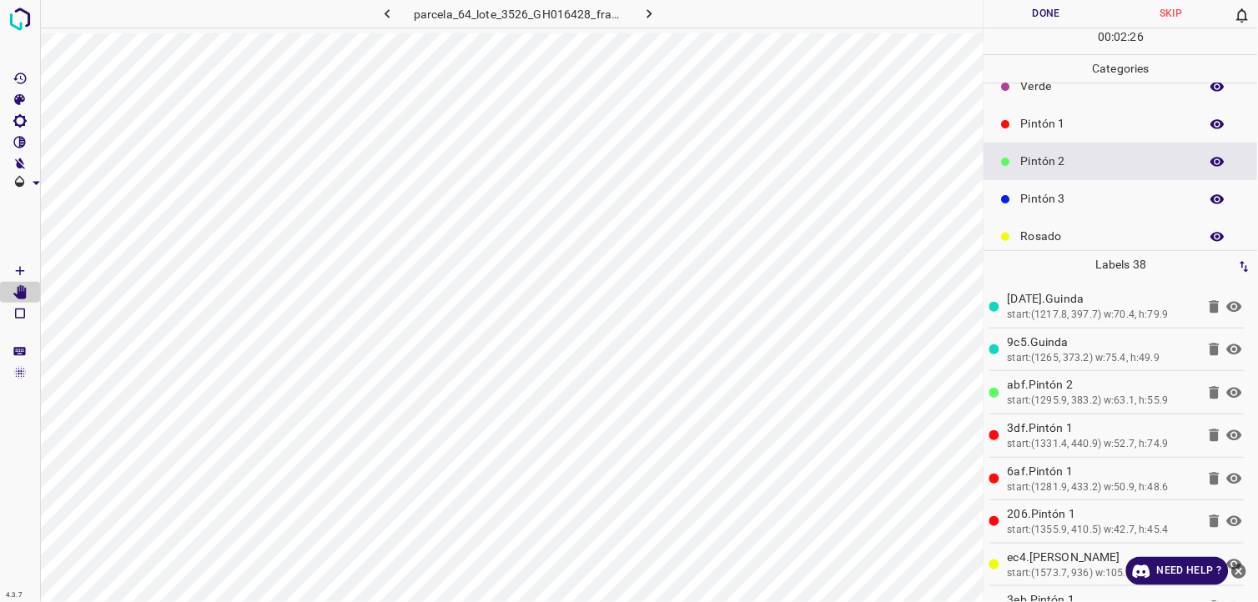
scroll to position [93, 0]
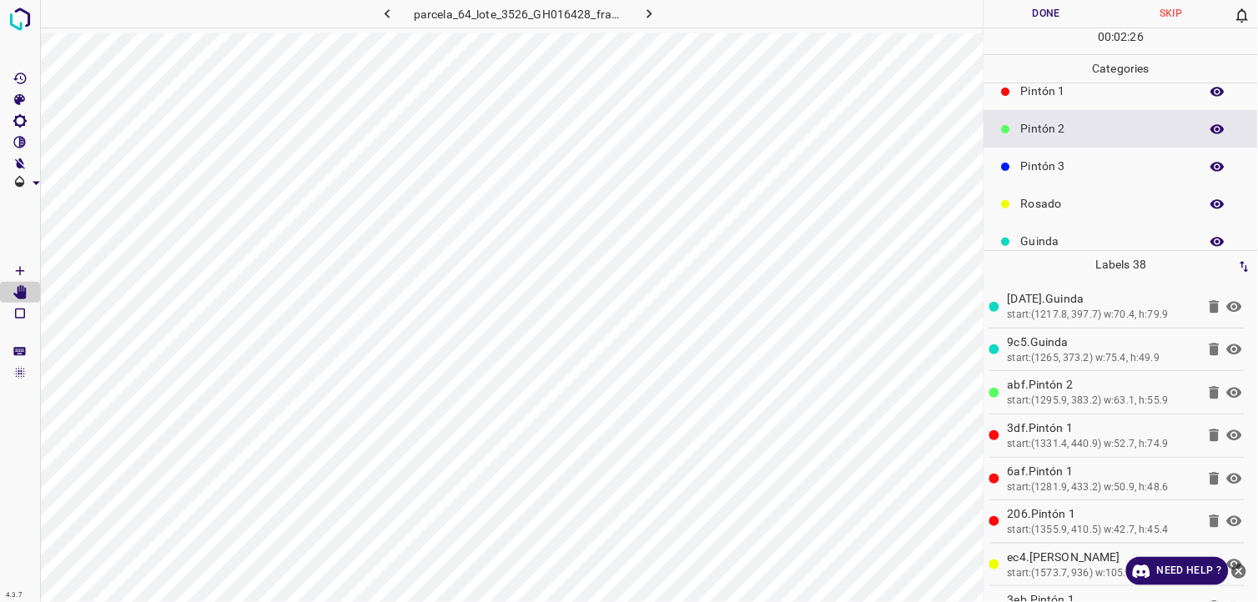
click at [1052, 172] on p "Pintón 3" at bounding box center [1106, 167] width 170 height 18
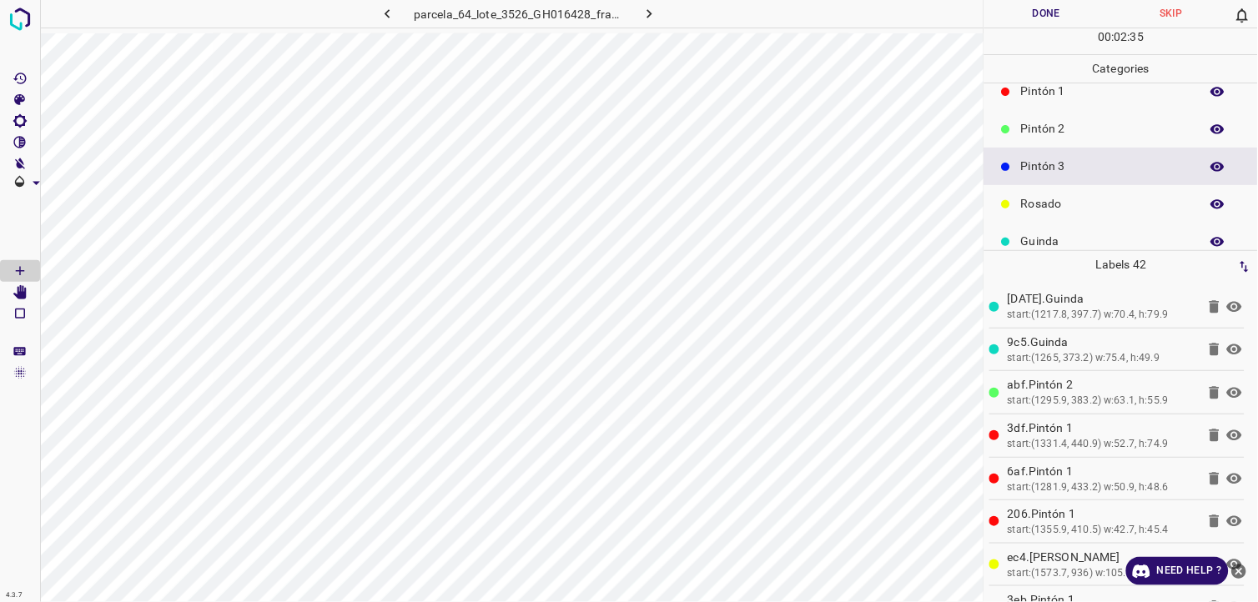
click at [1056, 130] on p "Pintón 2" at bounding box center [1106, 129] width 170 height 18
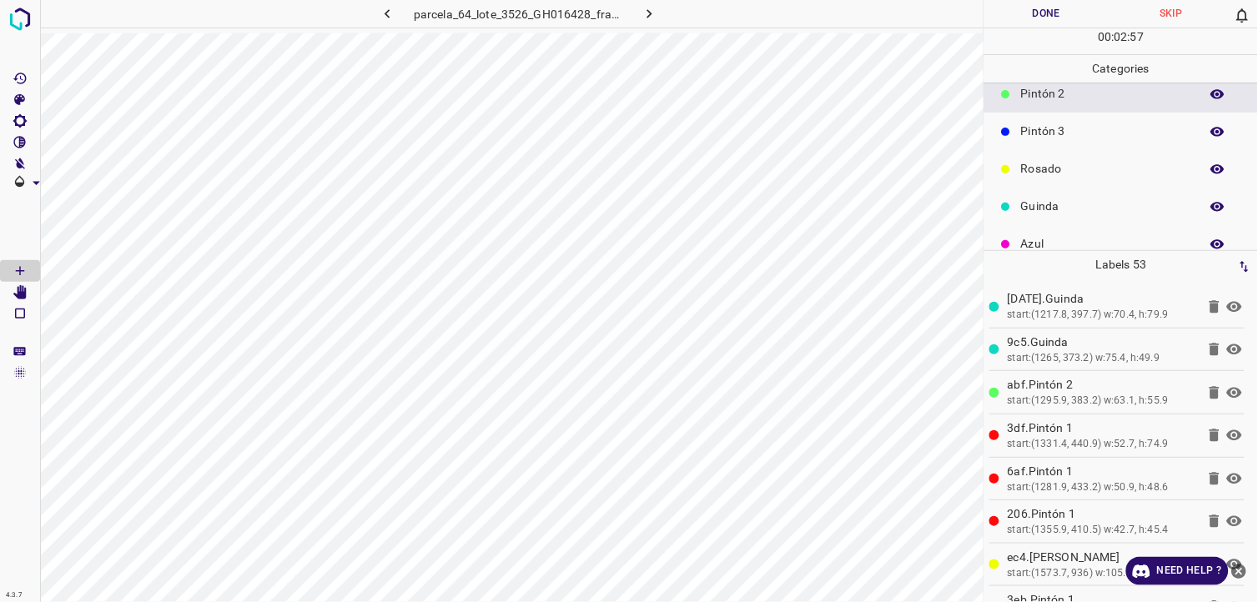
scroll to position [146, 0]
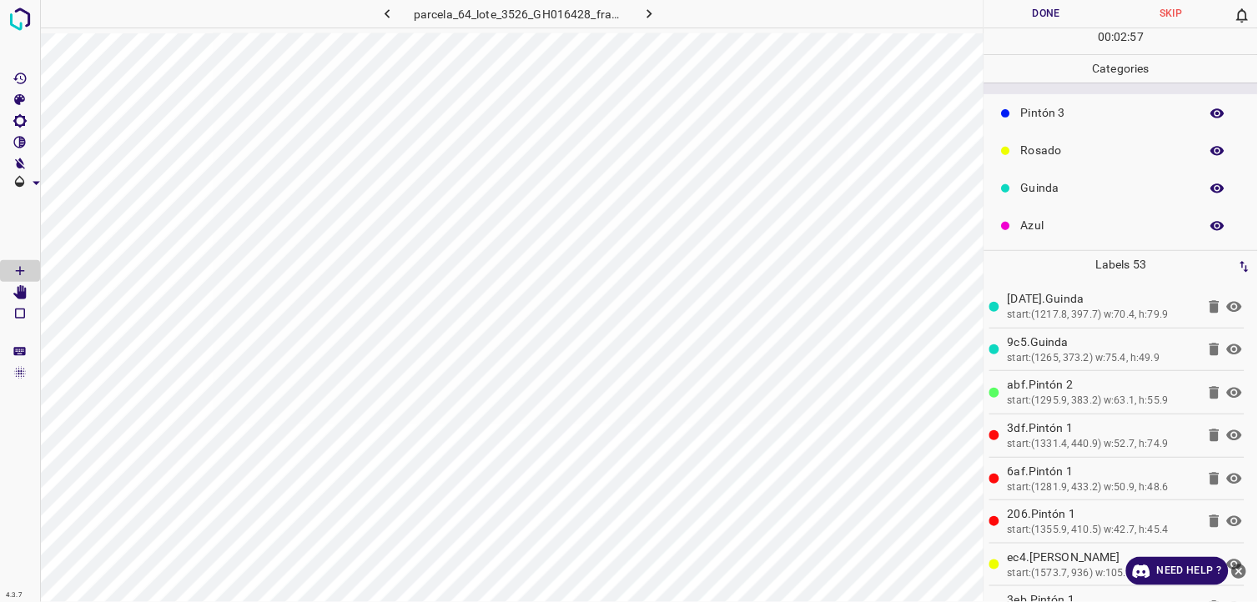
click at [1049, 214] on div "Azul" at bounding box center [1121, 226] width 274 height 38
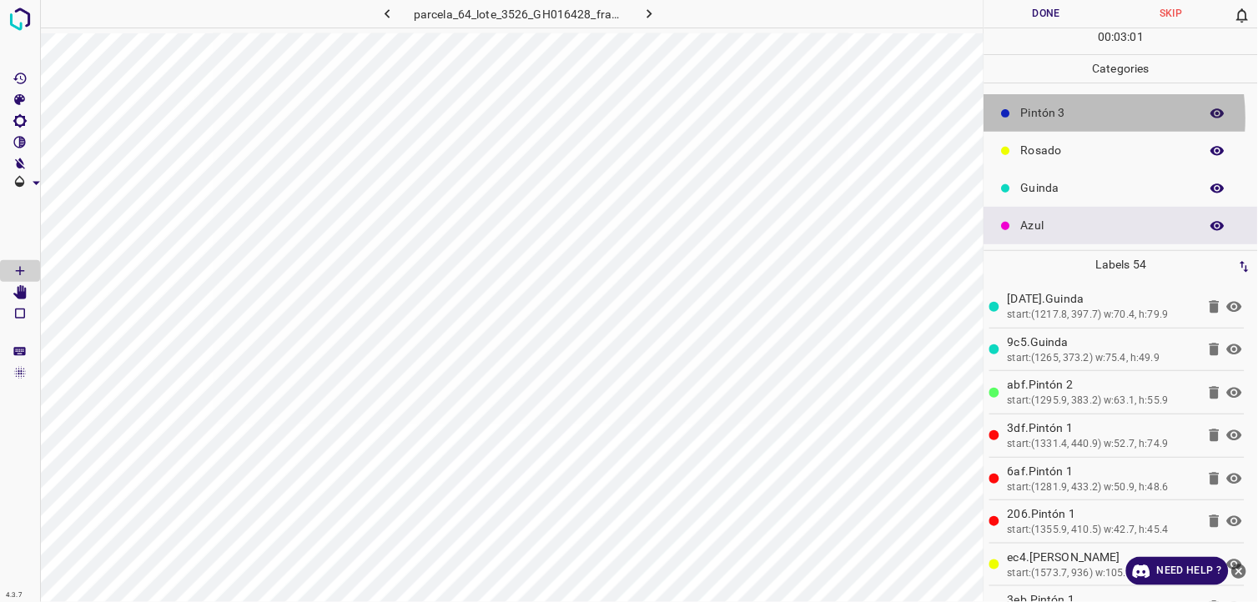
click at [1049, 118] on p "Pintón 3" at bounding box center [1106, 113] width 170 height 18
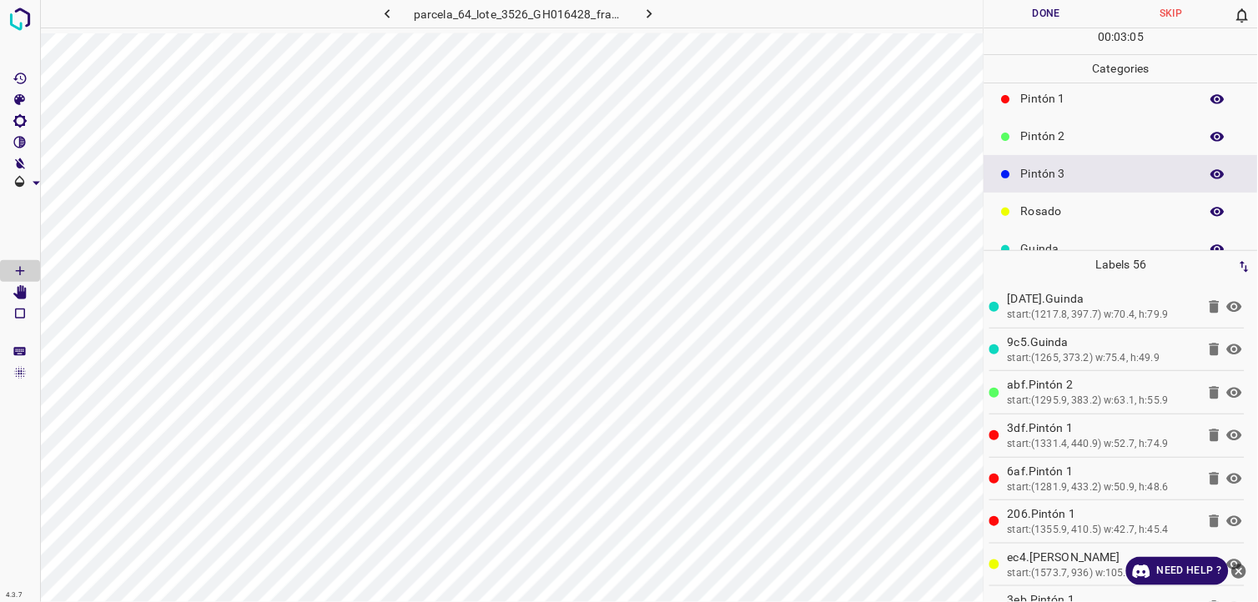
scroll to position [53, 0]
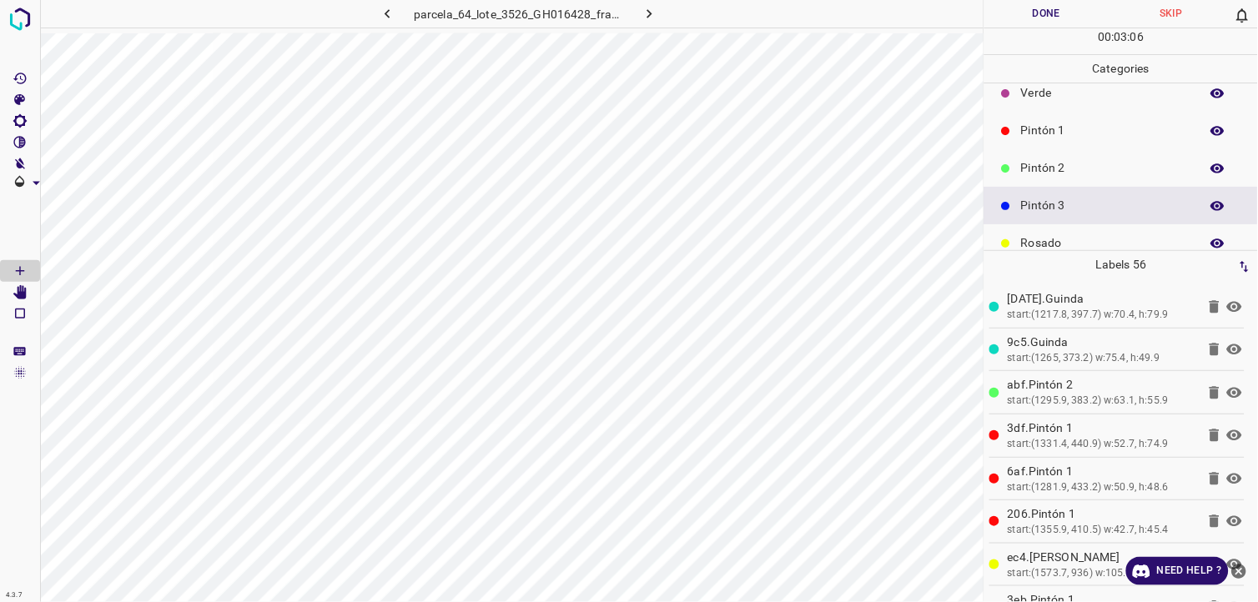
click at [1062, 157] on div "Pintón 2" at bounding box center [1121, 168] width 274 height 38
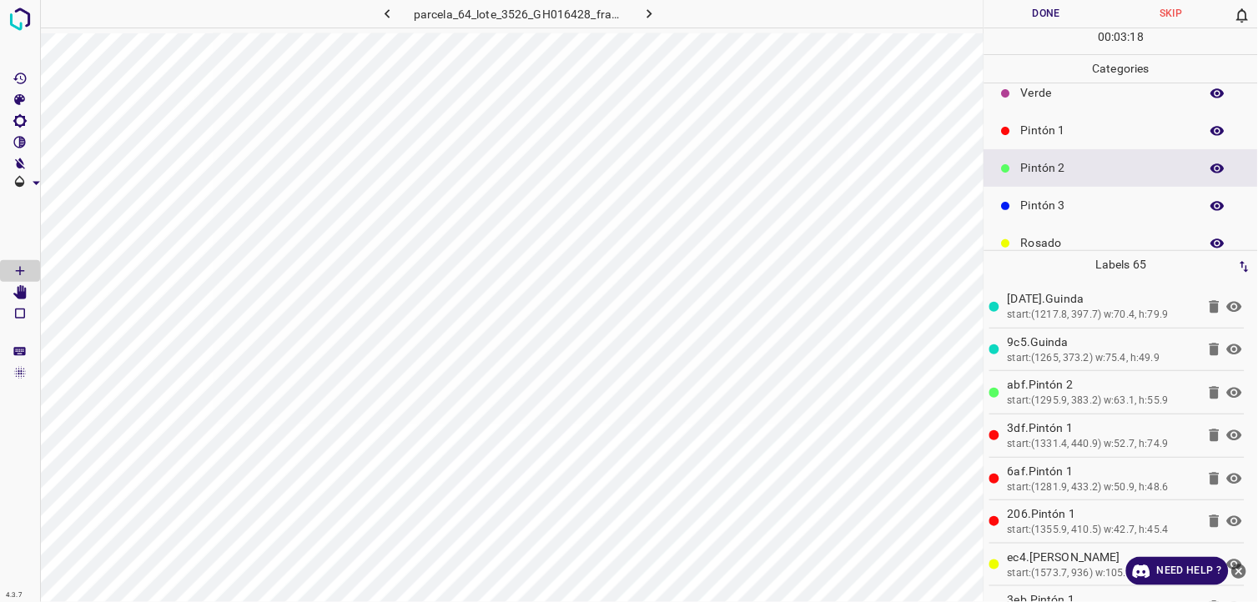
click at [1119, 222] on div "Pintón 3" at bounding box center [1121, 206] width 274 height 38
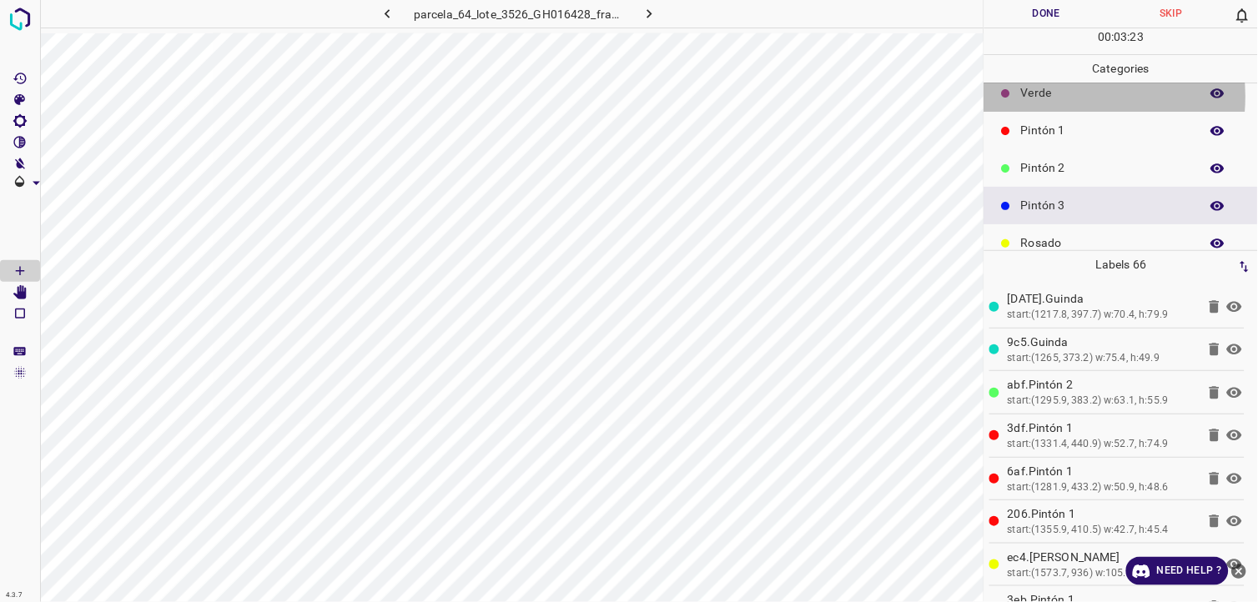
click at [1060, 96] on p "Verde" at bounding box center [1106, 93] width 170 height 18
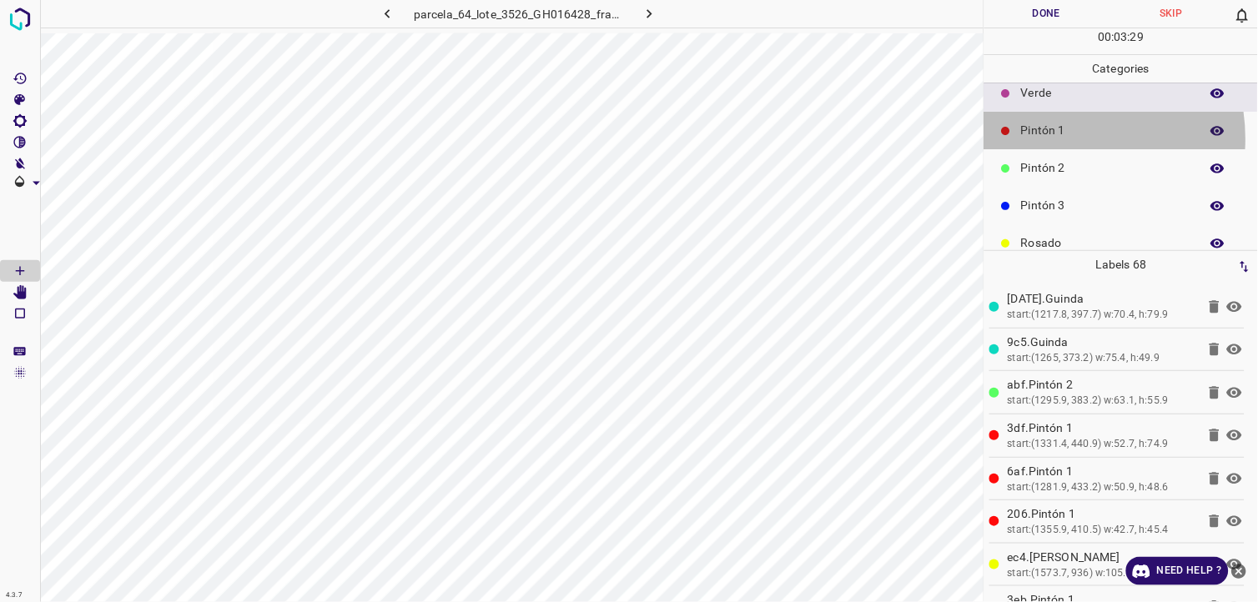
click at [1057, 138] on p "Pintón 1" at bounding box center [1106, 131] width 170 height 18
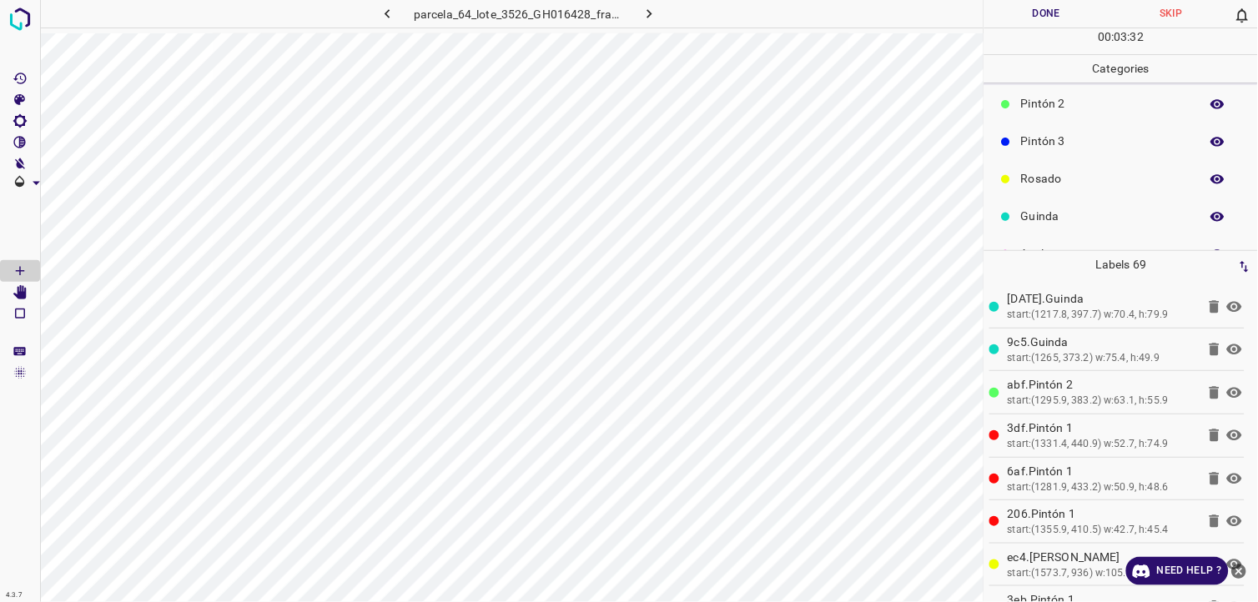
scroll to position [146, 0]
click at [1057, 157] on p "Rosado" at bounding box center [1106, 151] width 170 height 18
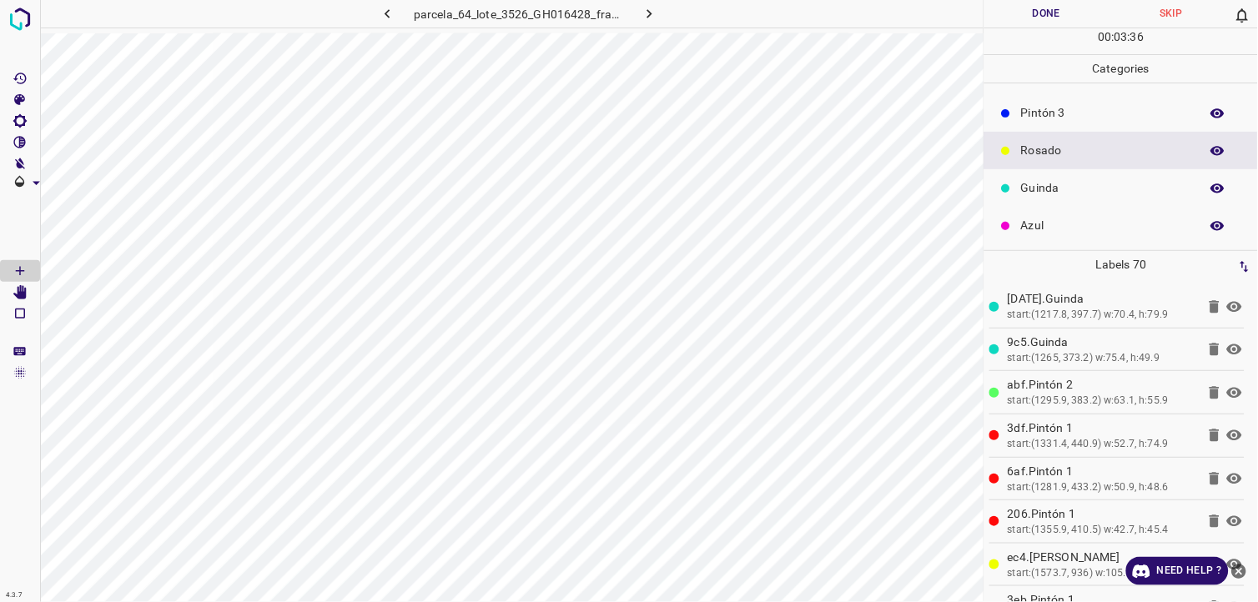
click at [1052, 225] on p "Azul" at bounding box center [1106, 226] width 170 height 18
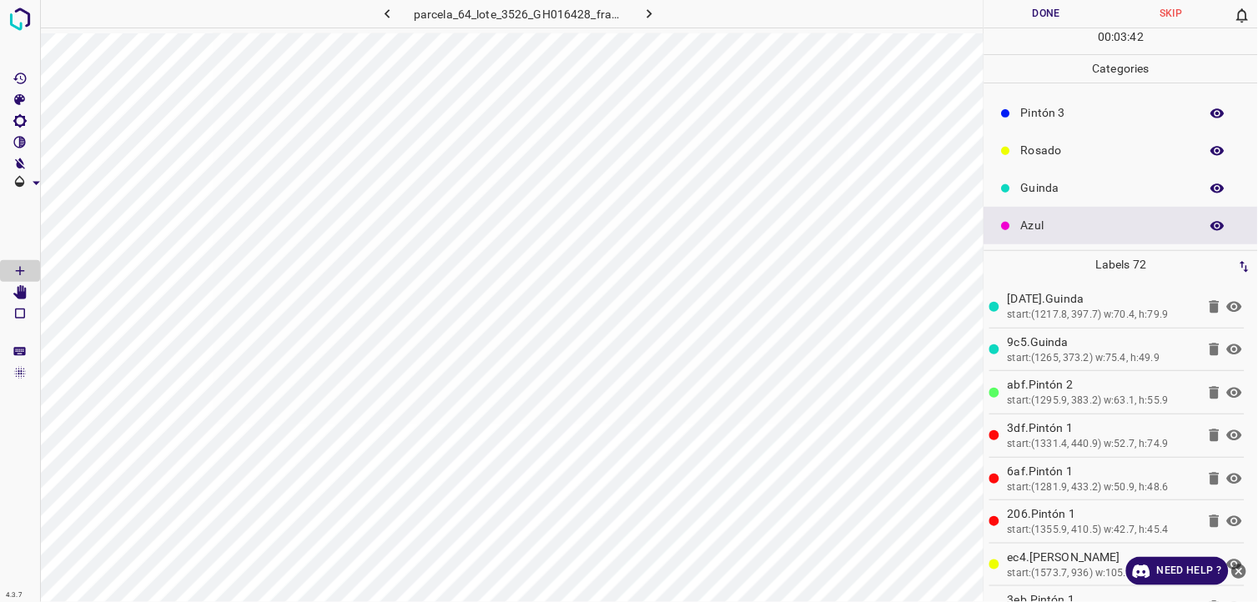
click at [1085, 200] on div "Guinda" at bounding box center [1121, 188] width 274 height 38
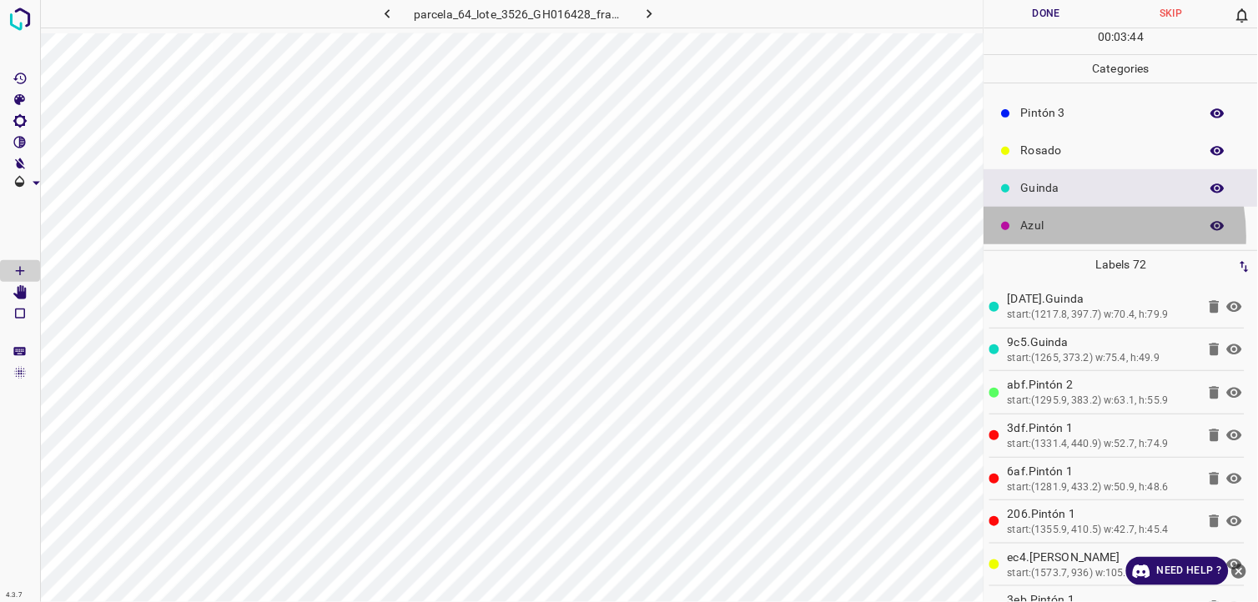
click at [1059, 236] on div "Azul" at bounding box center [1121, 226] width 274 height 38
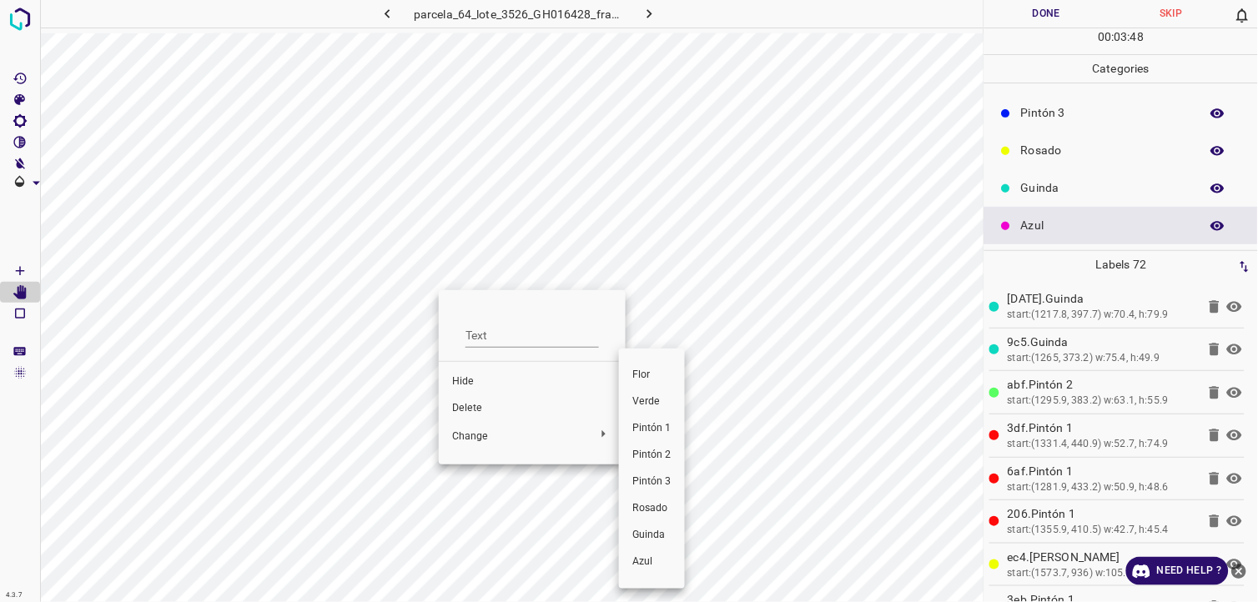
click at [669, 507] on span "Rosado" at bounding box center [651, 508] width 39 height 15
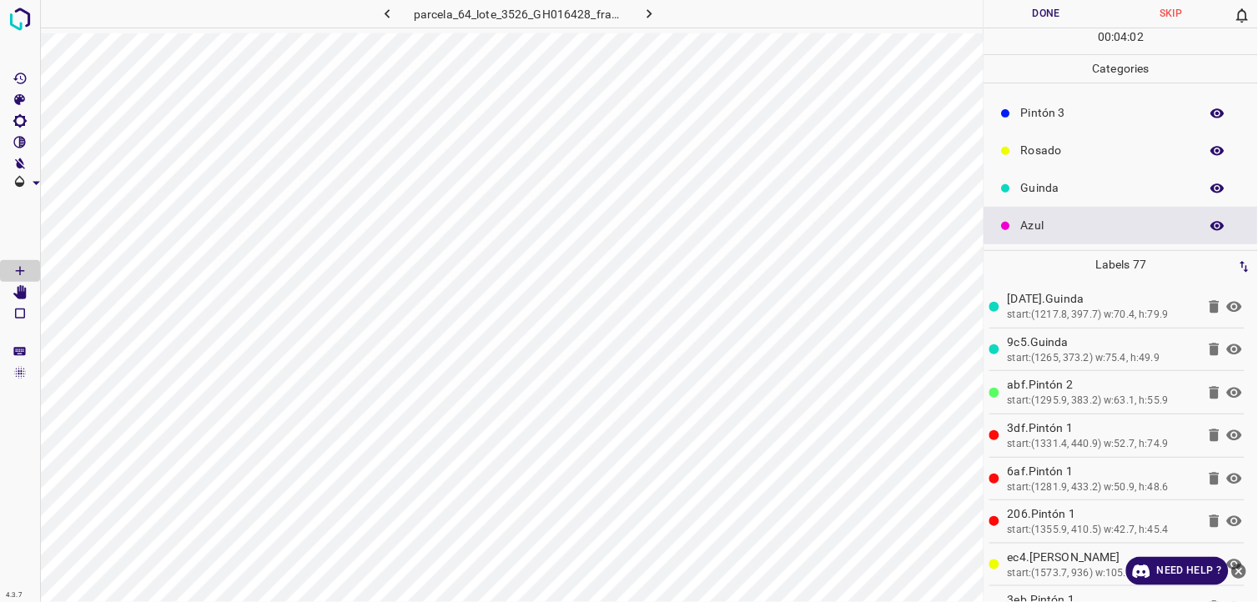
scroll to position [53, 0]
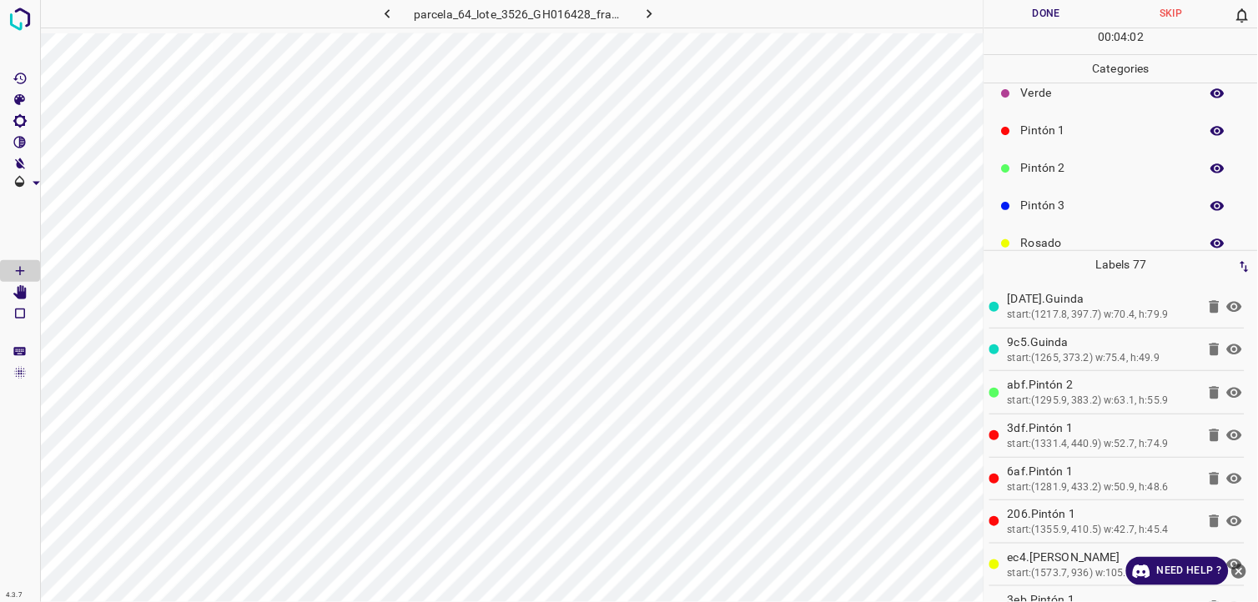
click at [1063, 167] on p "Pintón 2" at bounding box center [1106, 168] width 170 height 18
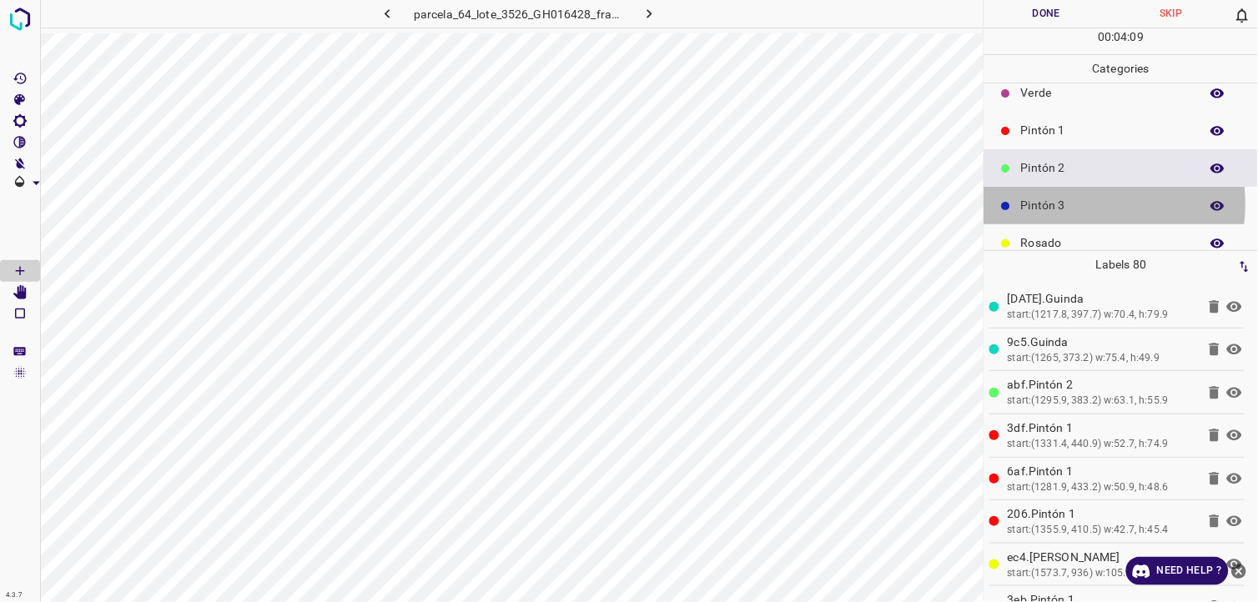
click at [1086, 204] on p "Pintón 3" at bounding box center [1106, 206] width 170 height 18
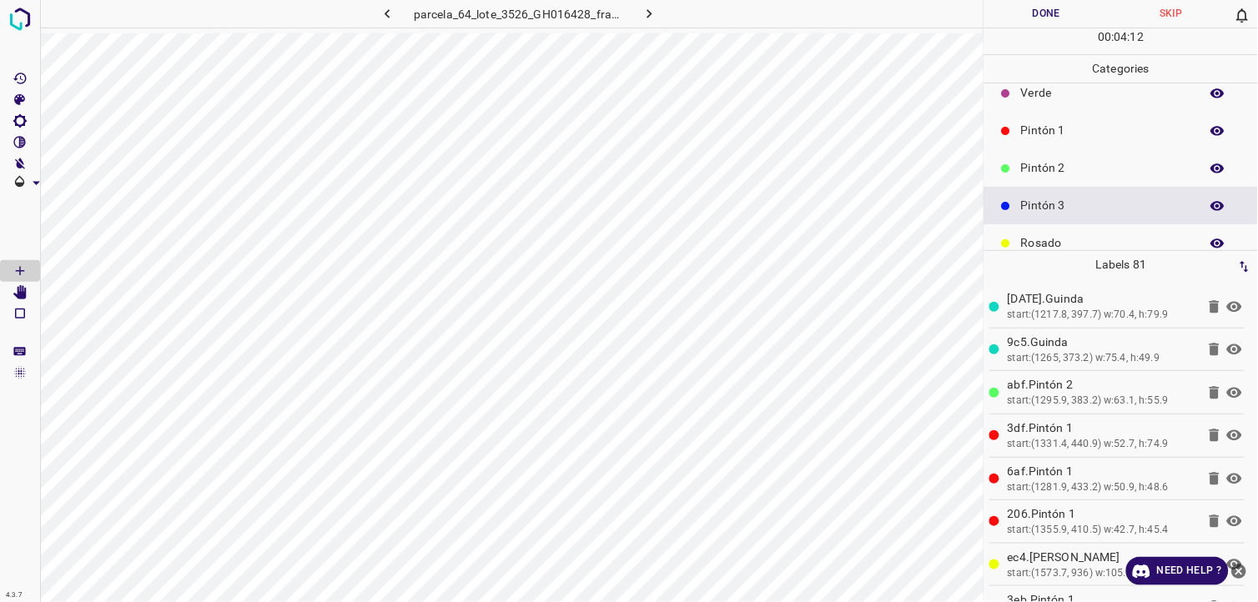
click at [1046, 126] on p "Pintón 1" at bounding box center [1106, 131] width 170 height 18
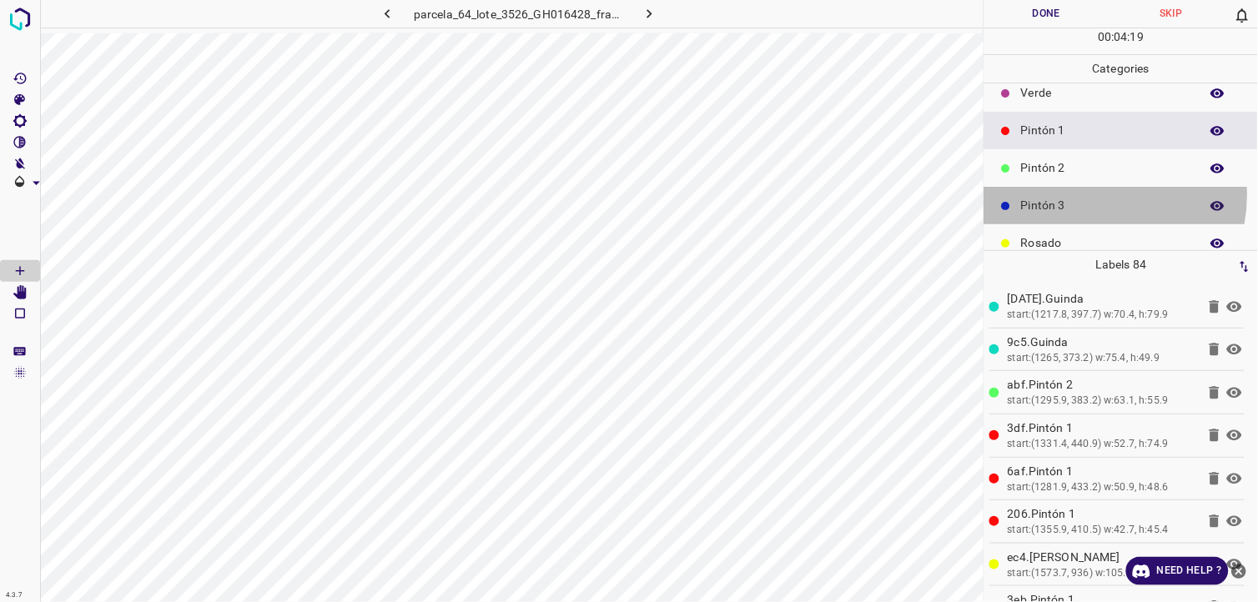
click at [1093, 195] on div "Pintón 3" at bounding box center [1121, 206] width 274 height 38
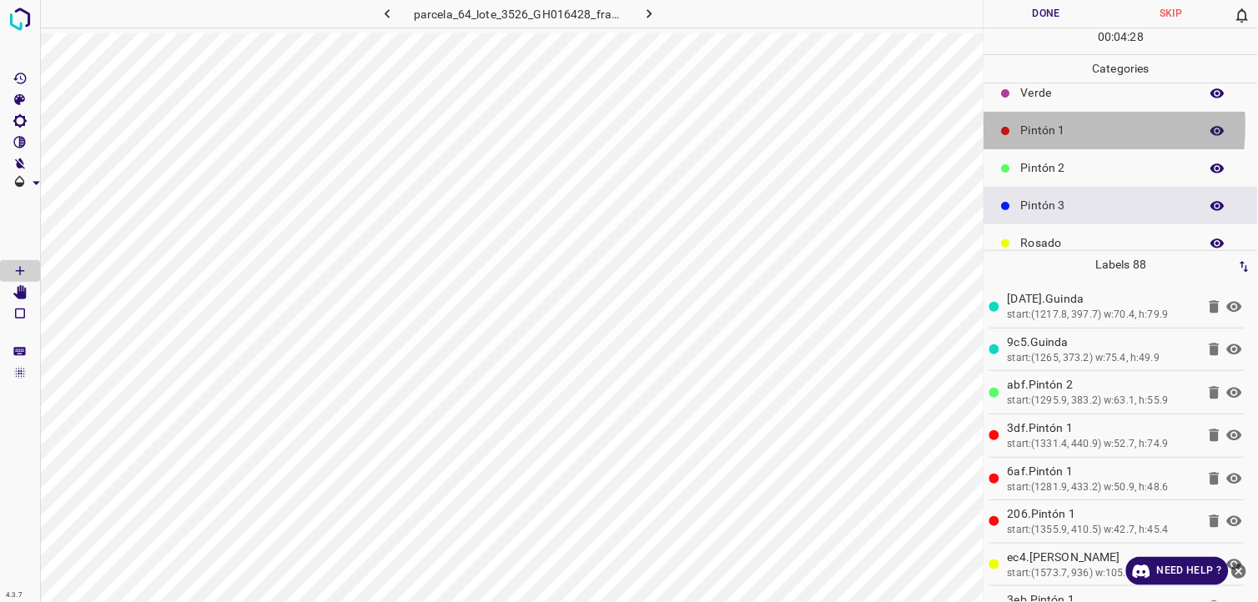
click at [1040, 126] on p "Pintón 1" at bounding box center [1106, 131] width 170 height 18
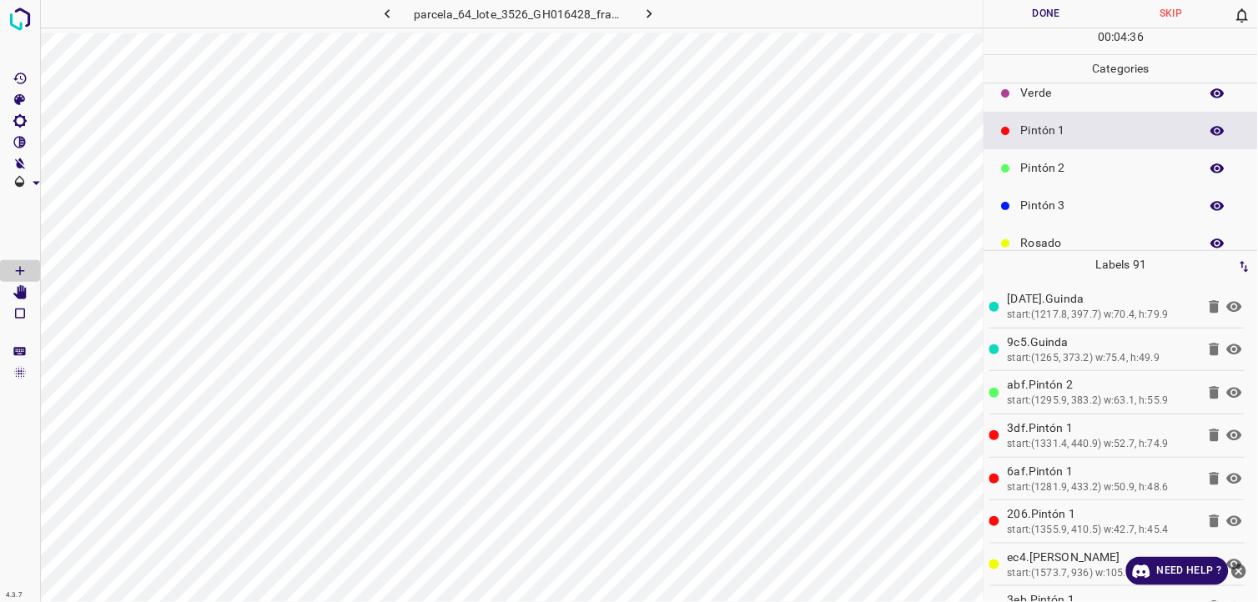
scroll to position [146, 0]
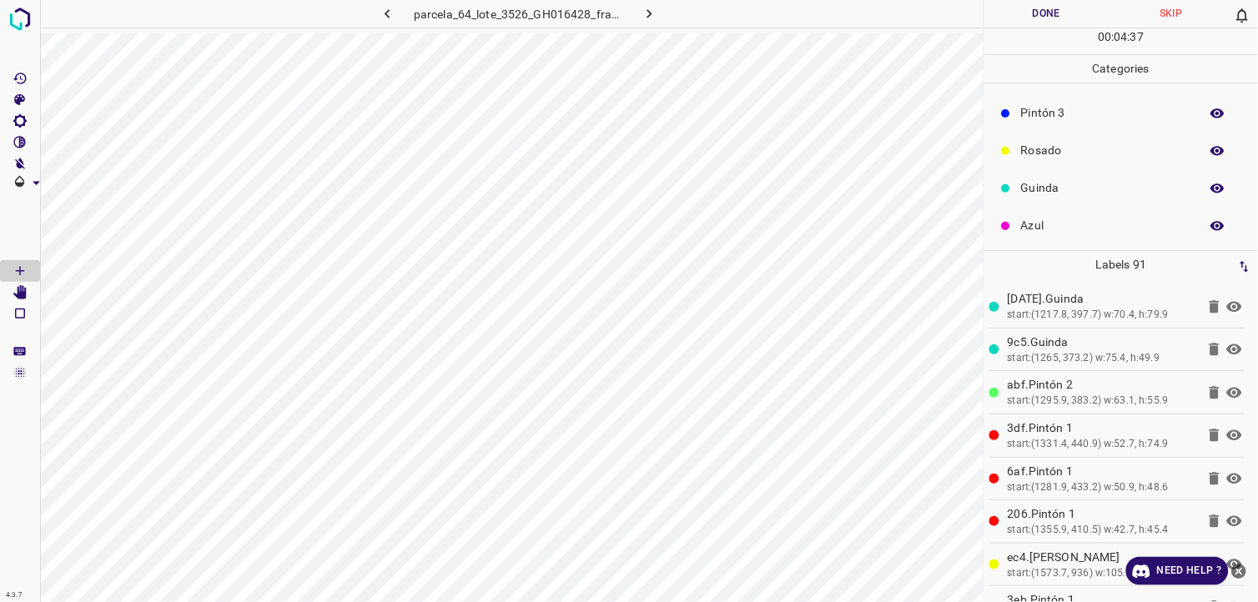
click at [1039, 197] on div "Guinda" at bounding box center [1121, 188] width 274 height 38
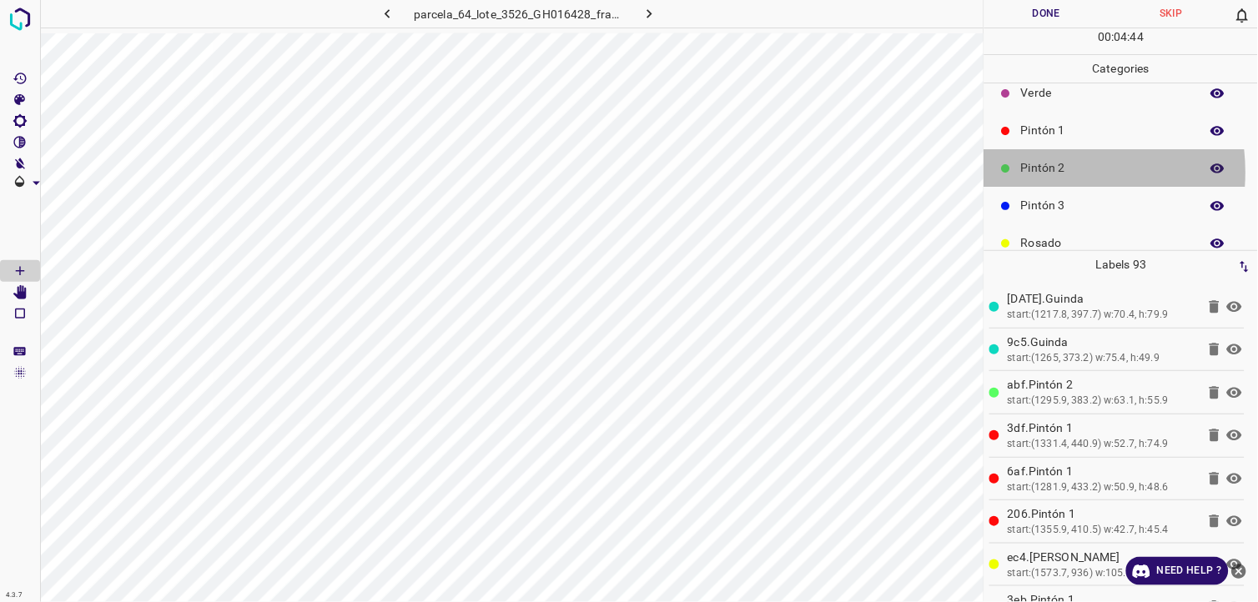
click at [1038, 172] on p "Pintón 2" at bounding box center [1106, 168] width 170 height 18
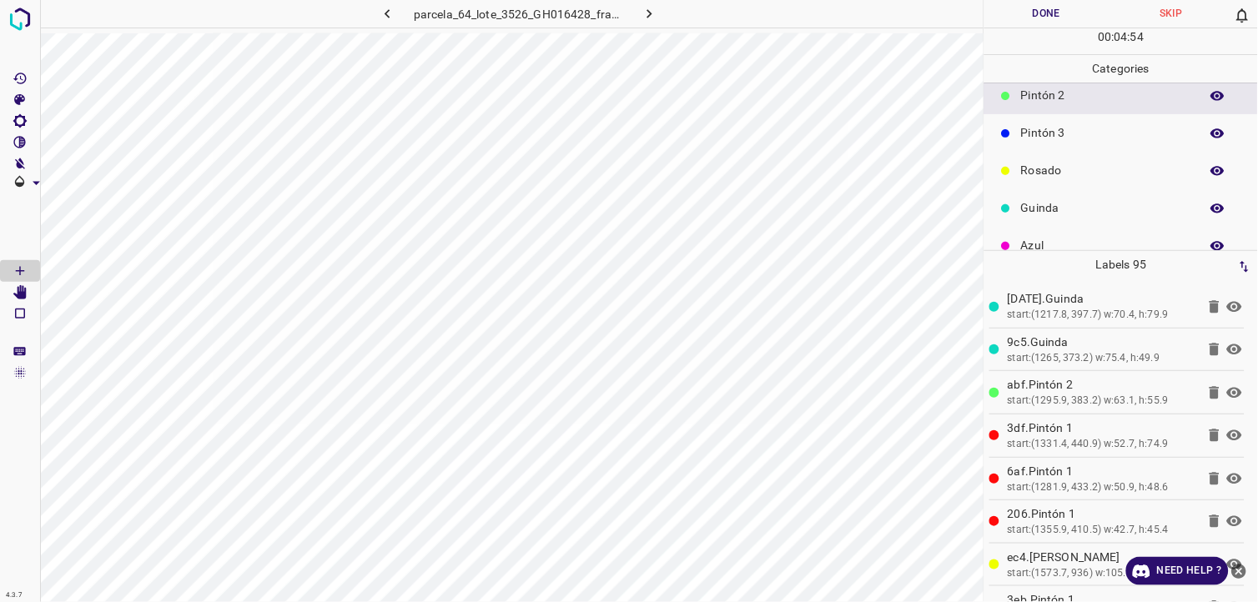
scroll to position [146, 0]
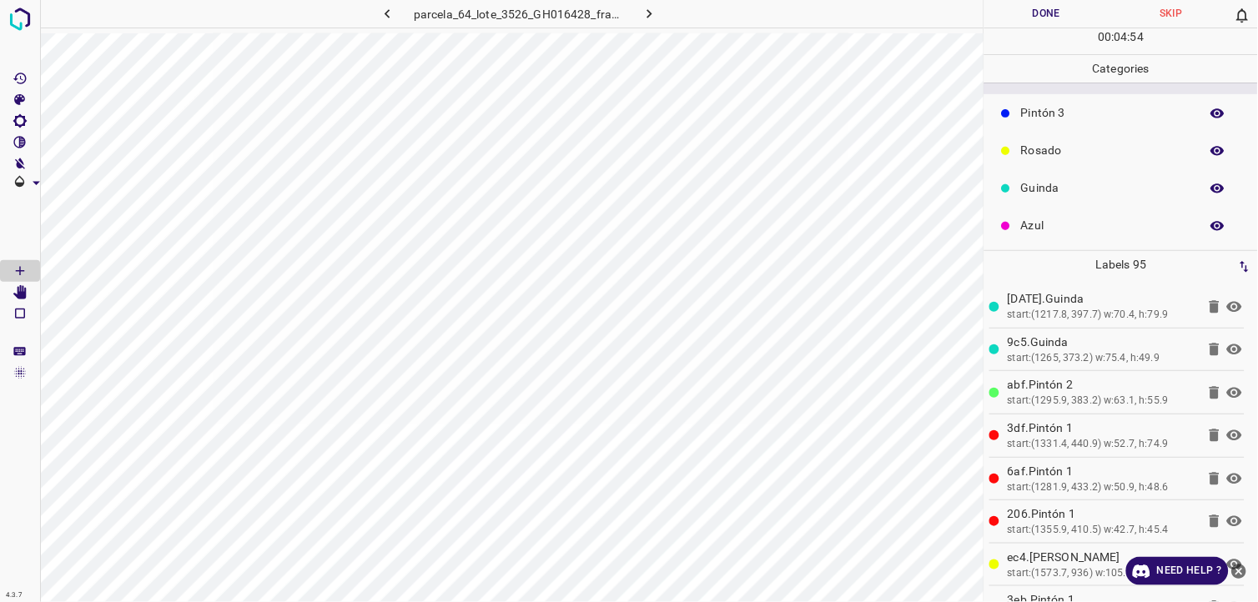
click at [1055, 153] on p "Rosado" at bounding box center [1106, 151] width 170 height 18
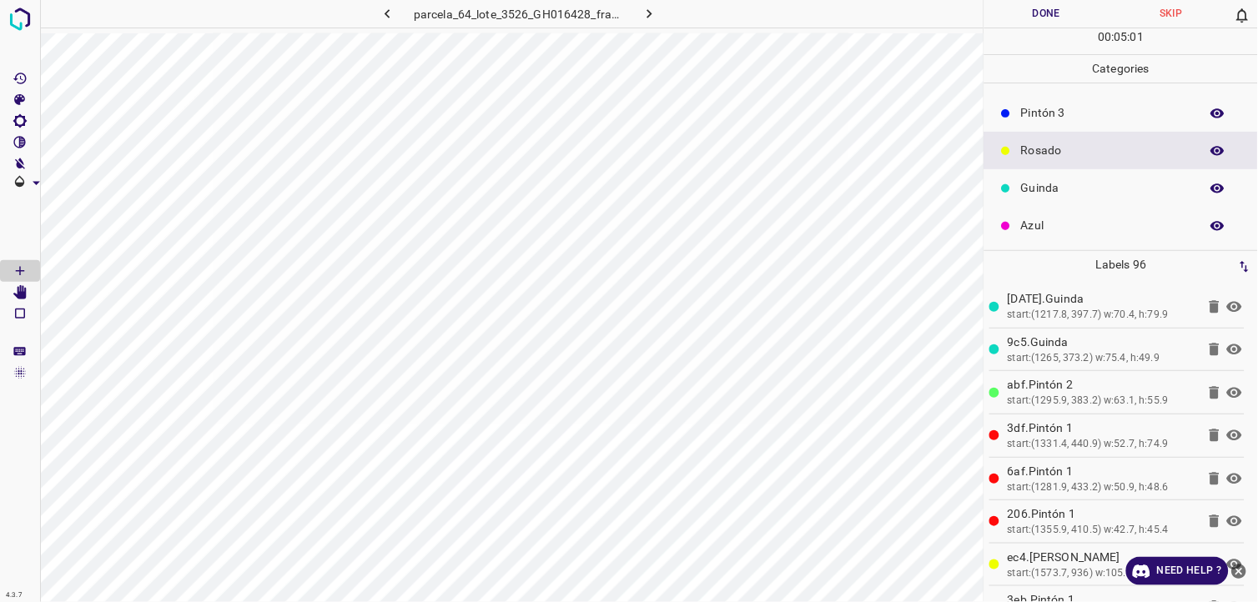
scroll to position [53, 0]
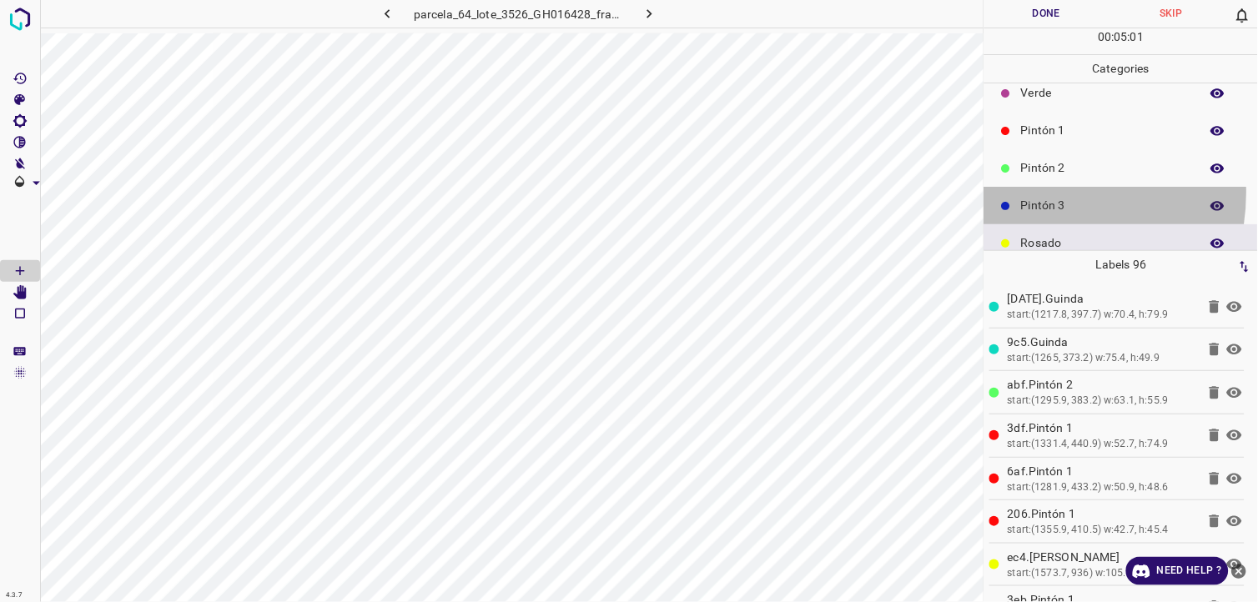
click at [1032, 192] on div "Pintón 3" at bounding box center [1121, 206] width 274 height 38
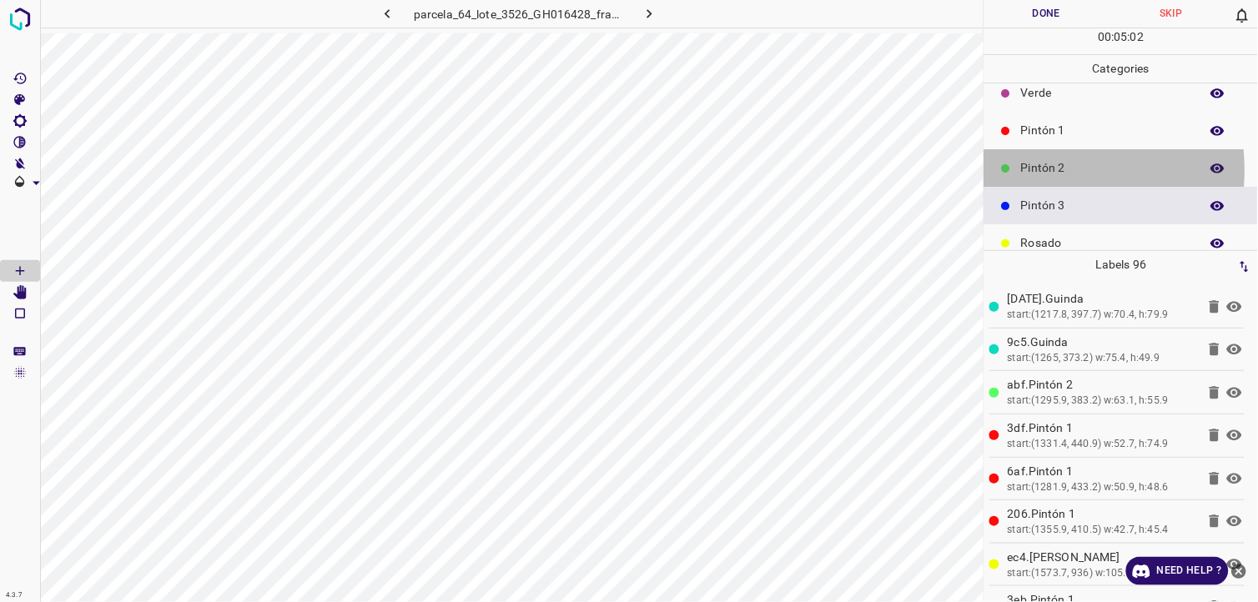
click at [1043, 169] on p "Pintón 2" at bounding box center [1106, 168] width 170 height 18
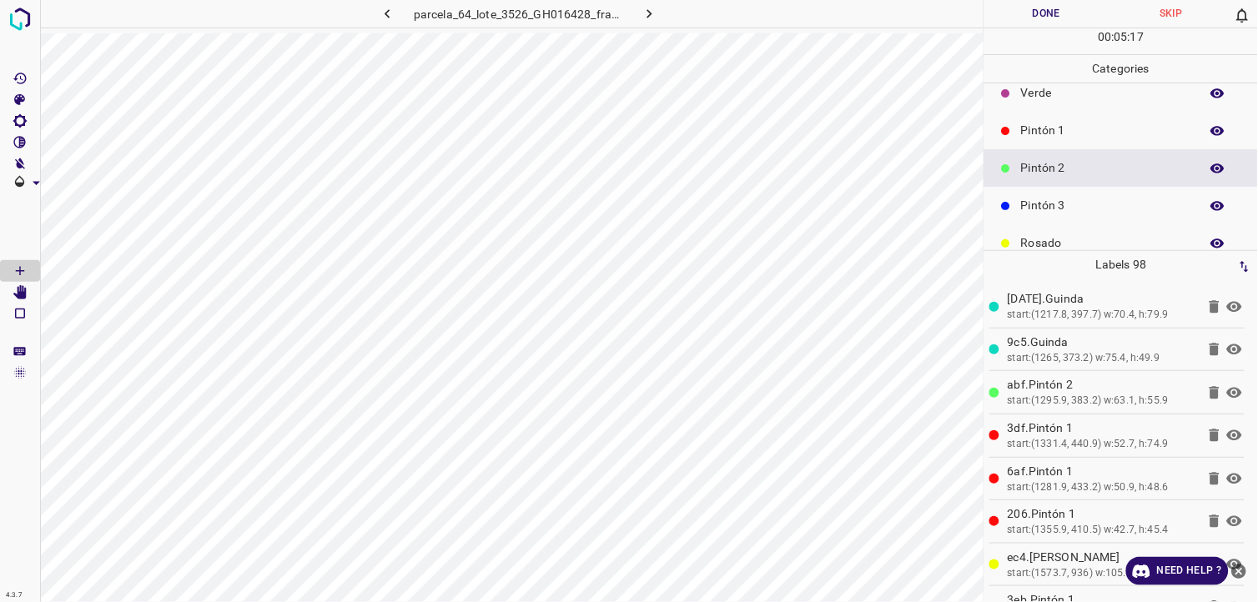
click at [1081, 200] on p "Pintón 3" at bounding box center [1106, 206] width 170 height 18
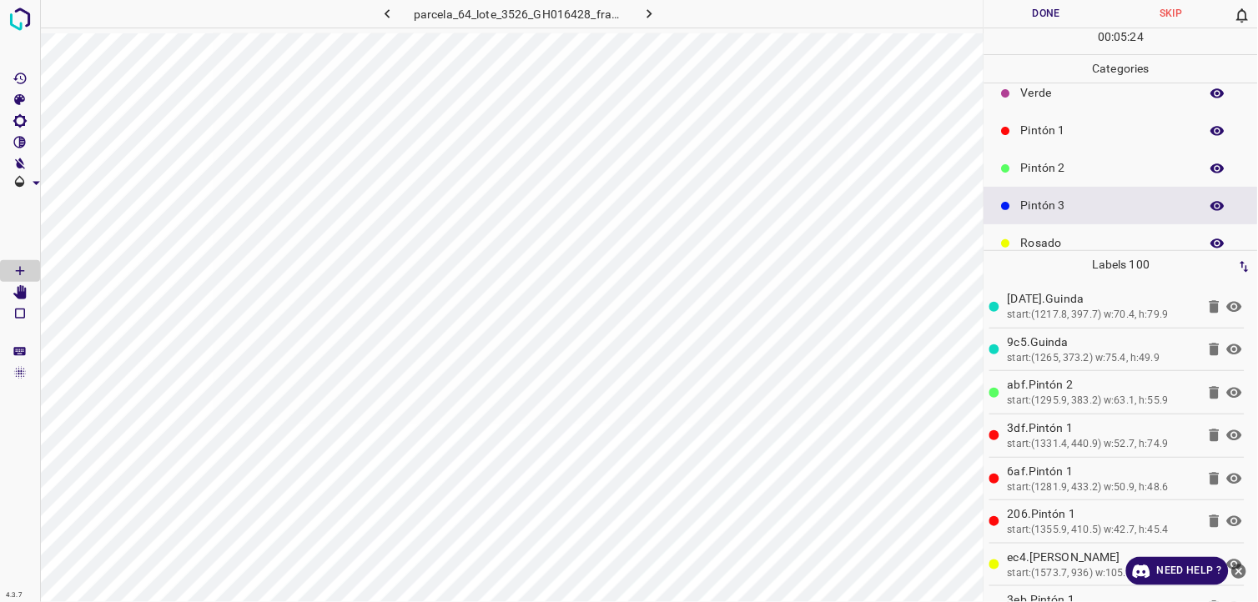
click at [1048, 243] on p "Rosado" at bounding box center [1106, 243] width 170 height 18
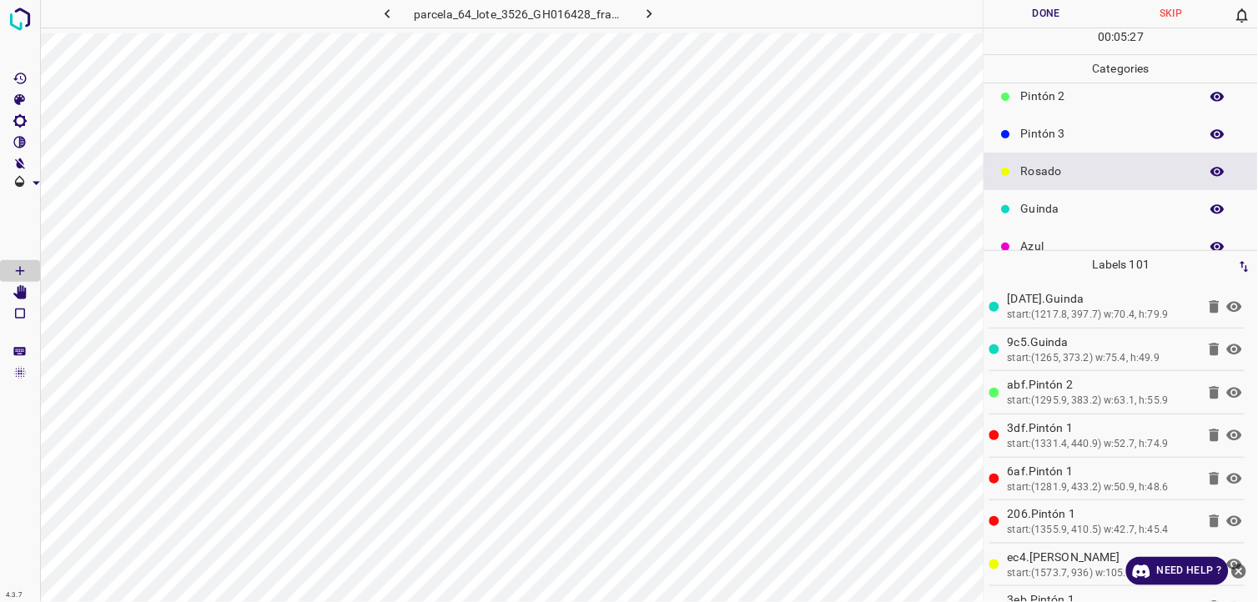
scroll to position [146, 0]
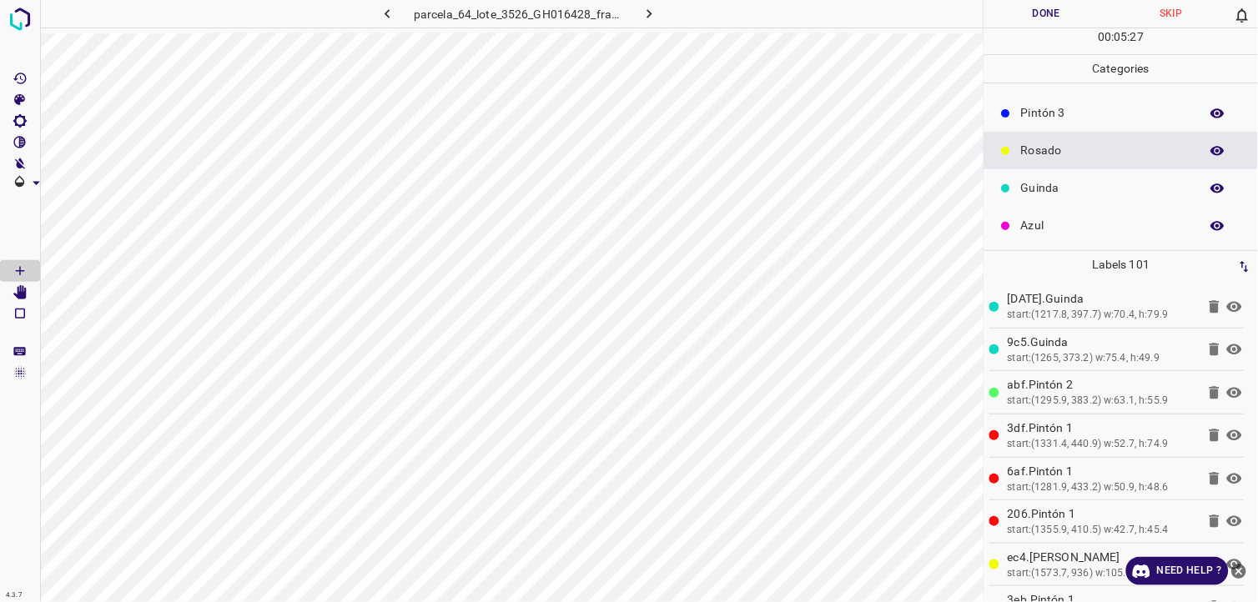
click at [1079, 220] on p "Azul" at bounding box center [1106, 226] width 170 height 18
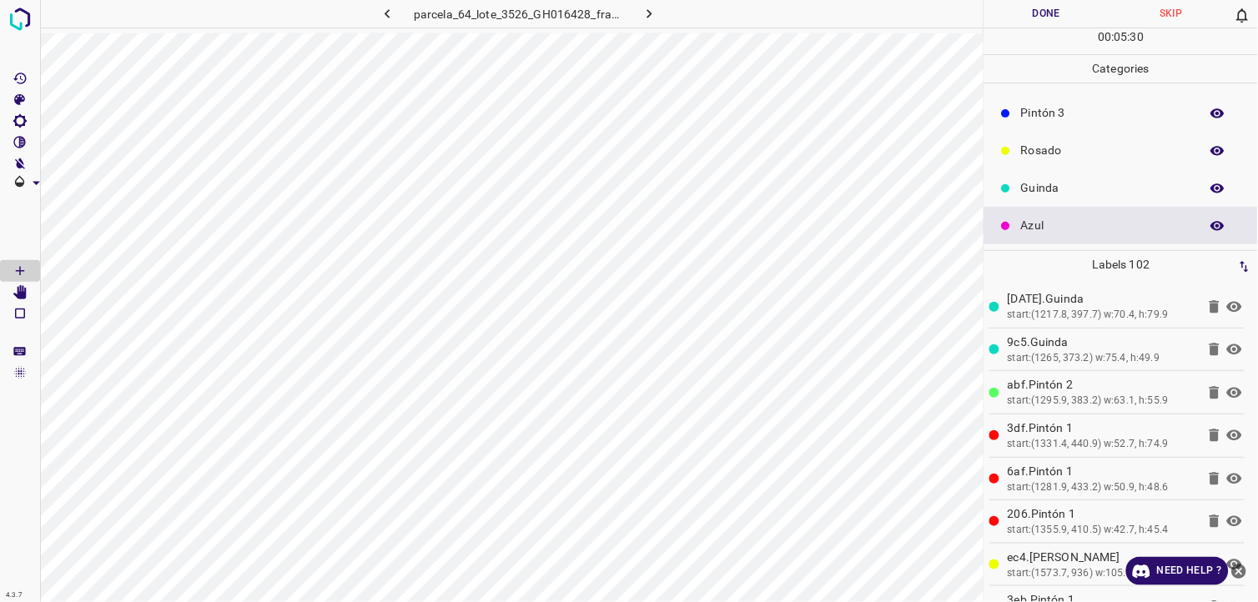
click at [1057, 123] on div "Pintón 3" at bounding box center [1121, 113] width 274 height 38
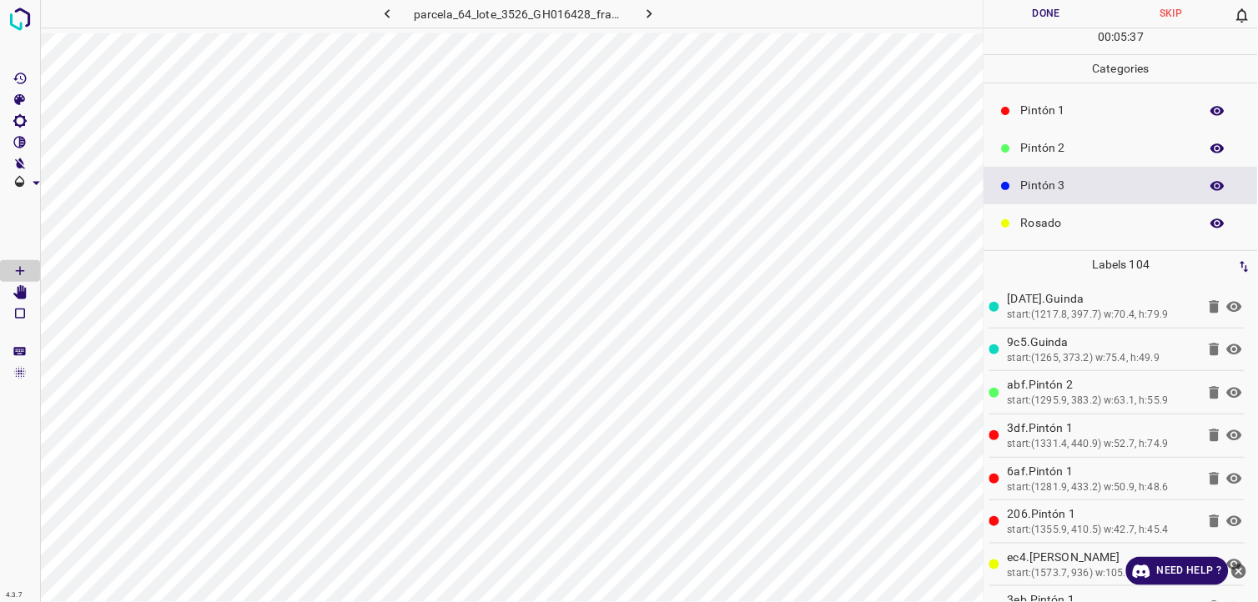
scroll to position [53, 0]
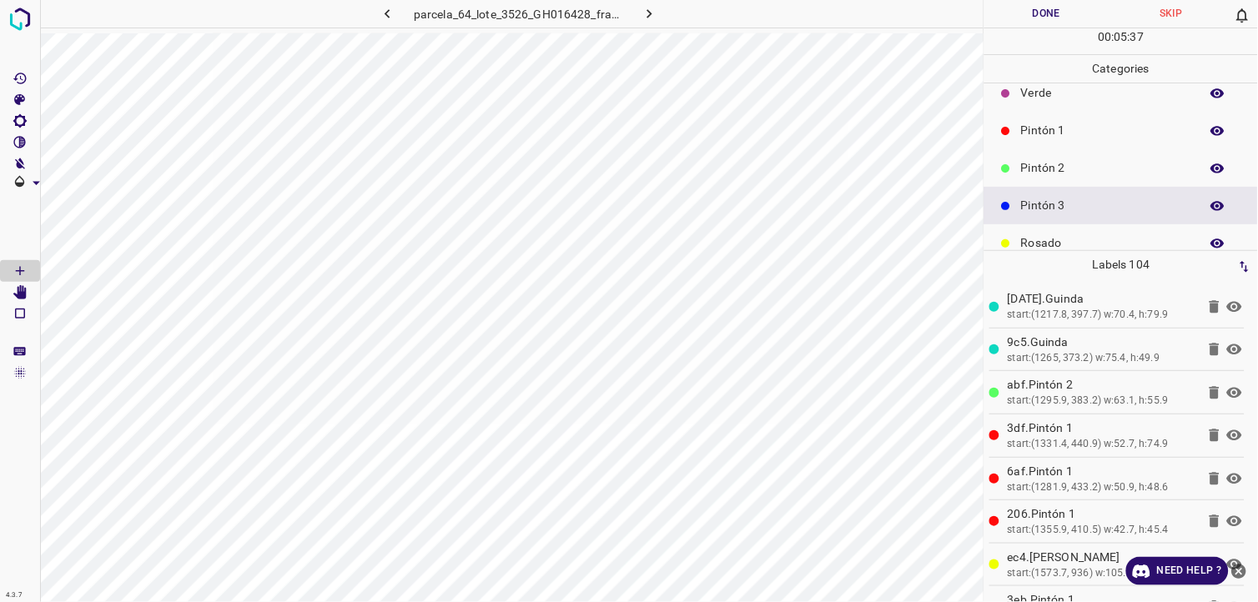
click at [1055, 163] on p "Pintón 2" at bounding box center [1106, 168] width 170 height 18
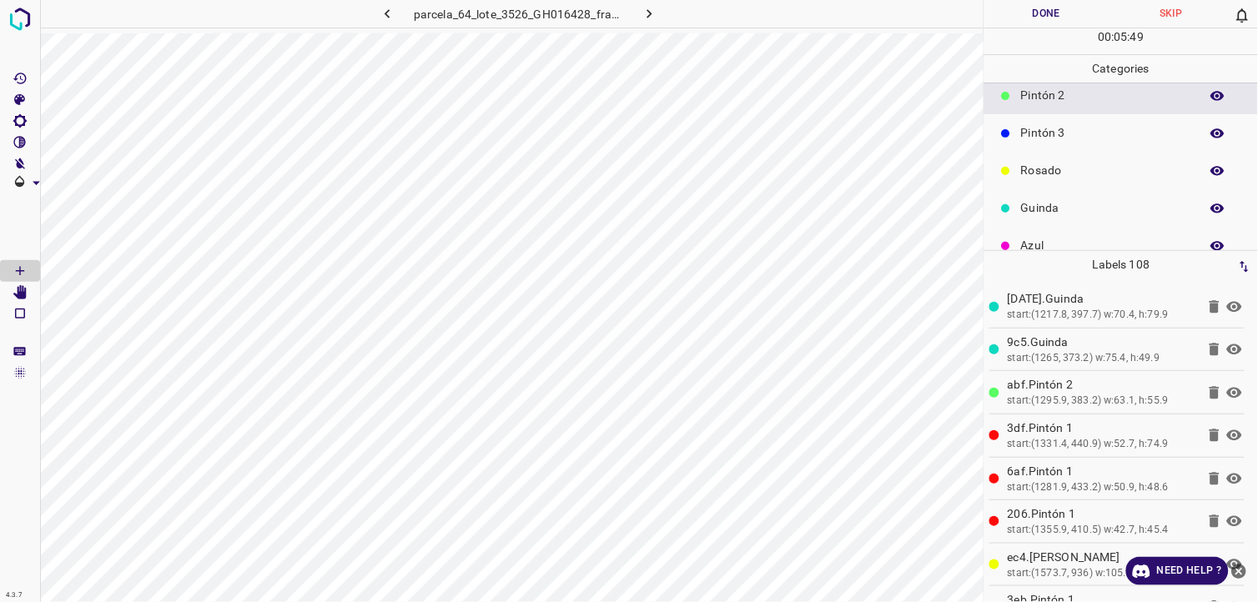
scroll to position [146, 0]
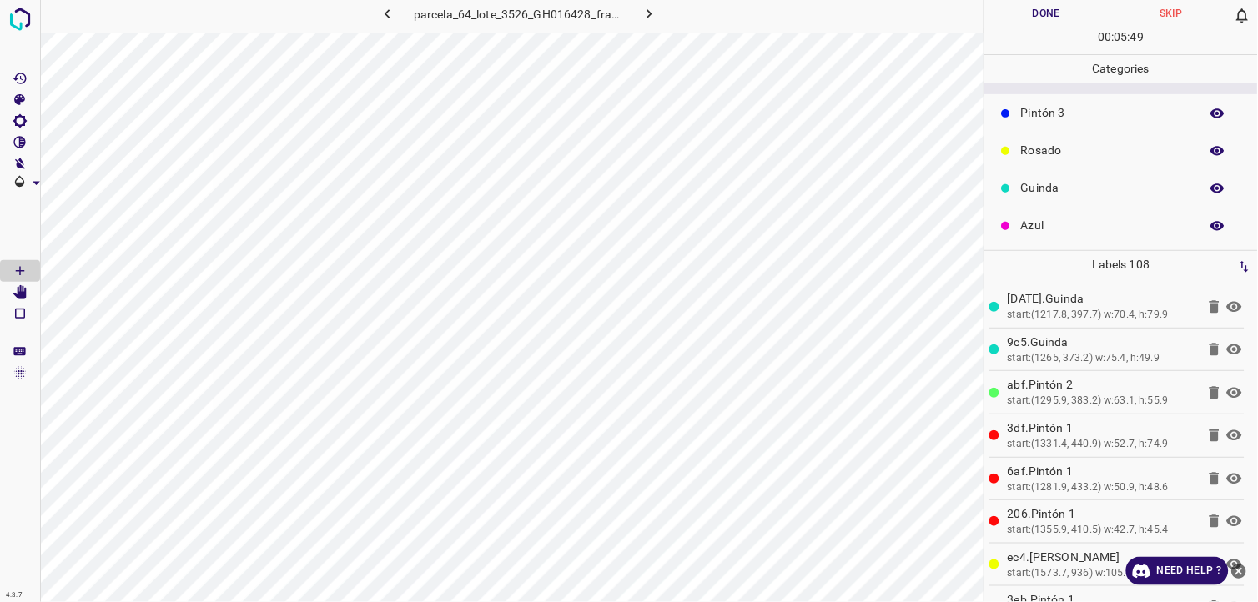
click at [1070, 163] on div "Rosado" at bounding box center [1121, 151] width 274 height 38
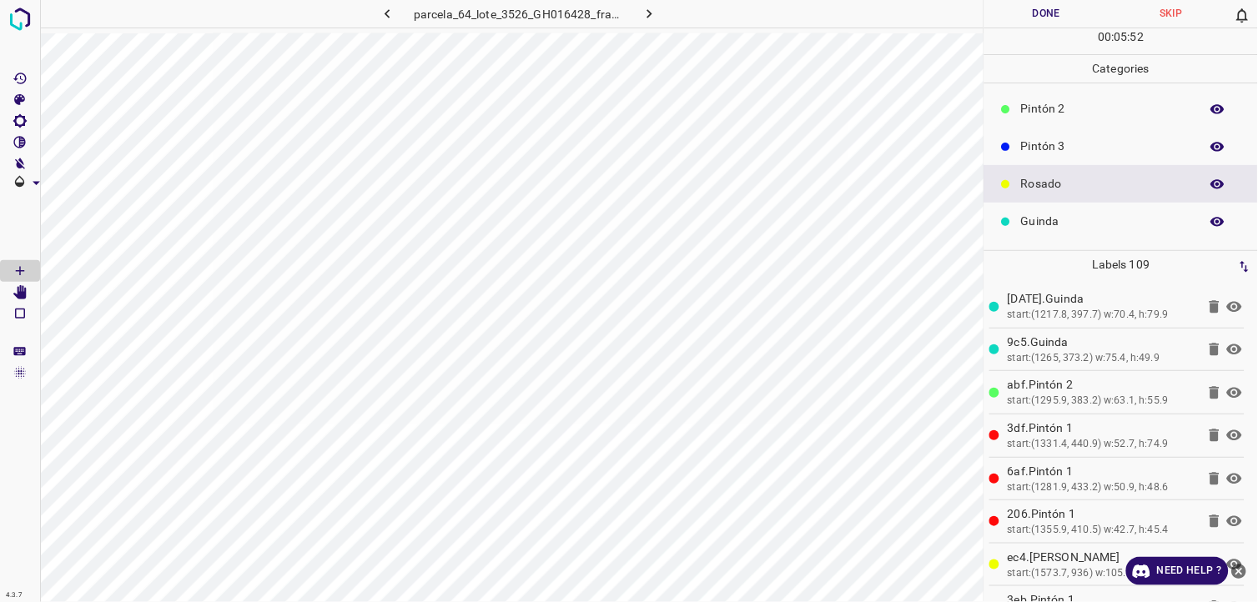
scroll to position [53, 0]
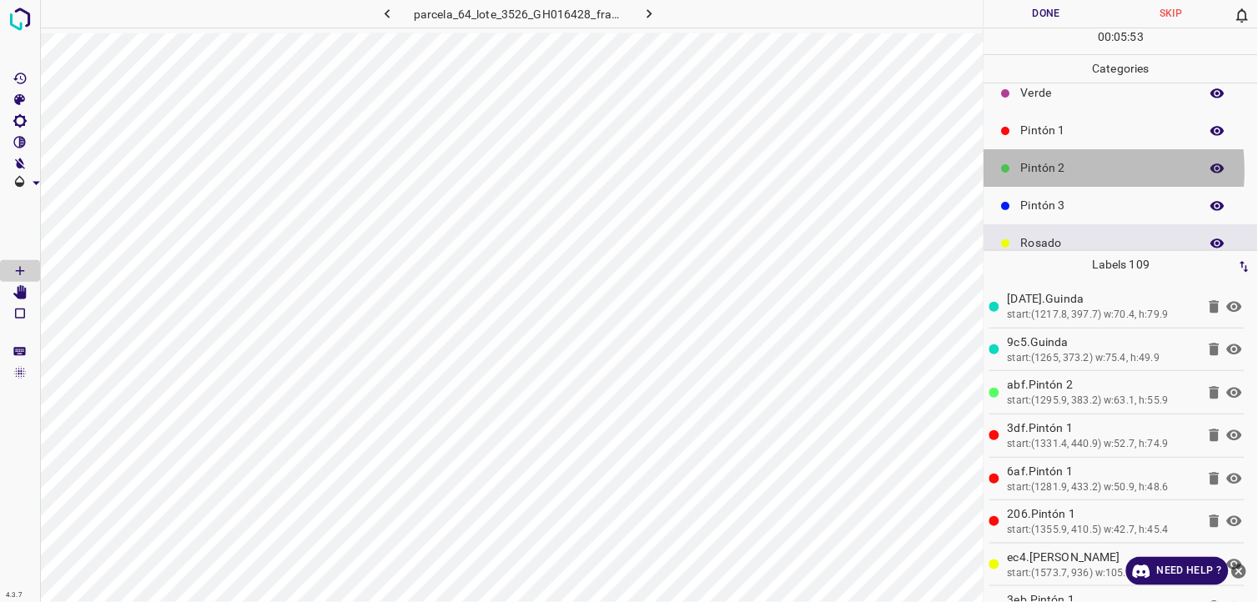
click at [1055, 170] on p "Pintón 2" at bounding box center [1106, 168] width 170 height 18
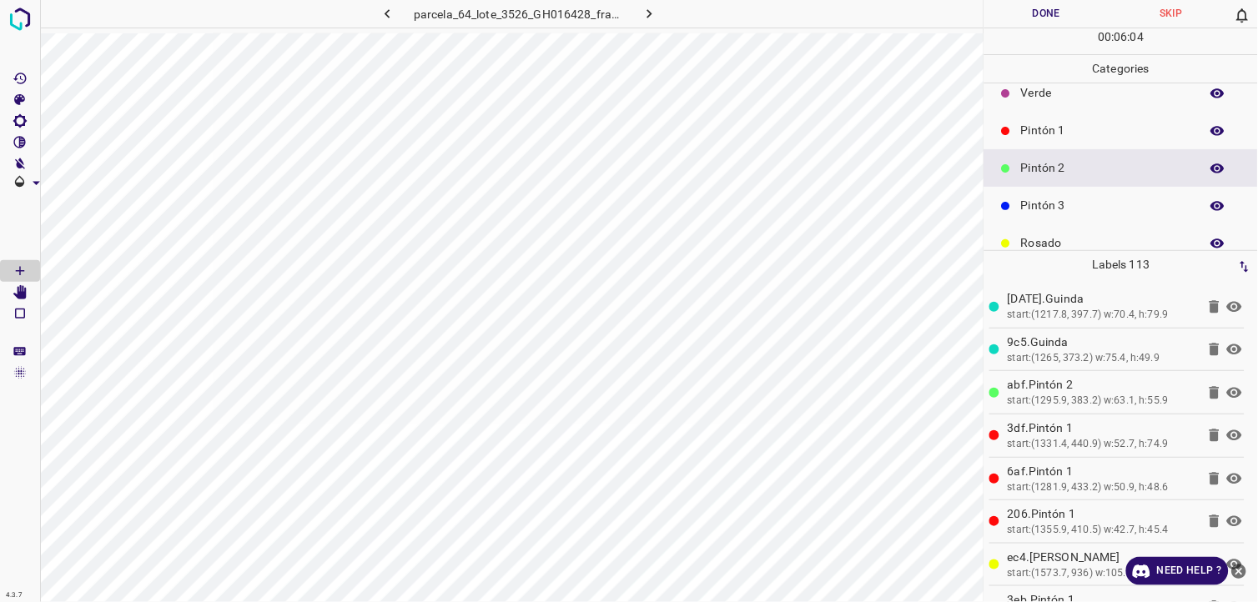
scroll to position [146, 0]
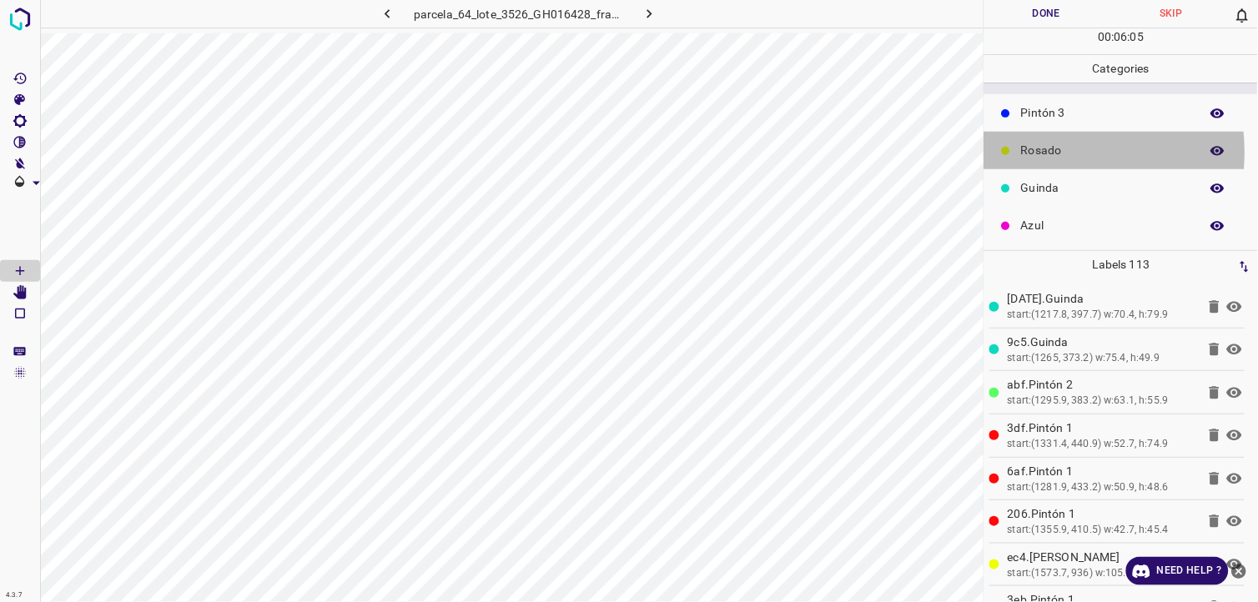
click at [1056, 152] on p "Rosado" at bounding box center [1106, 151] width 170 height 18
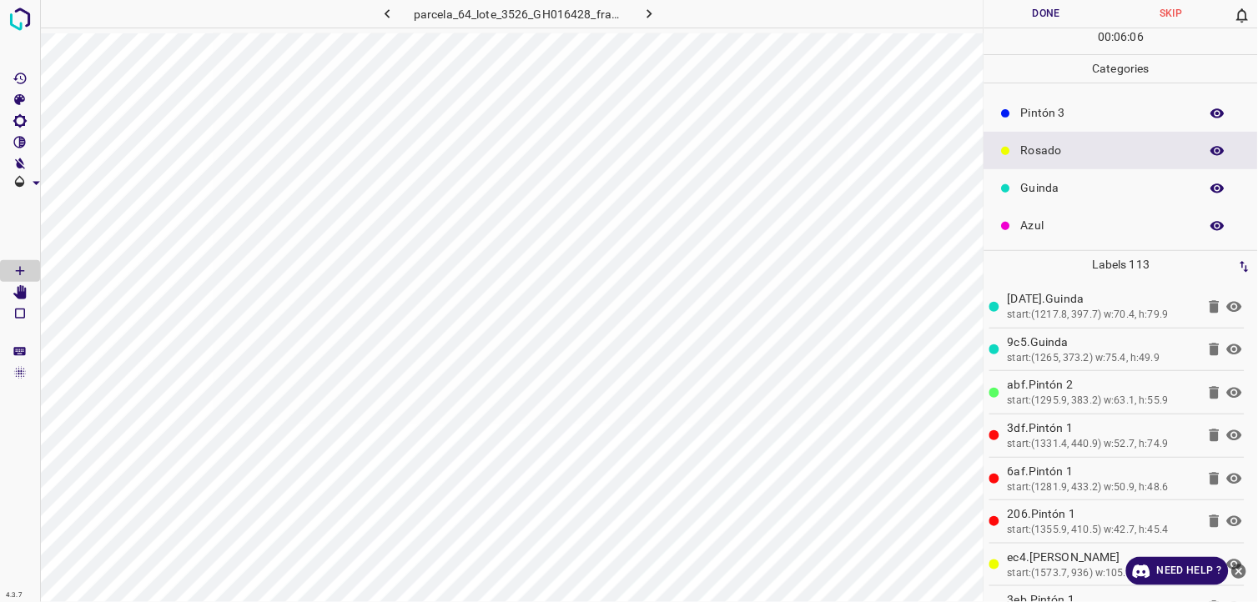
click at [1088, 201] on div "Guinda" at bounding box center [1121, 188] width 274 height 38
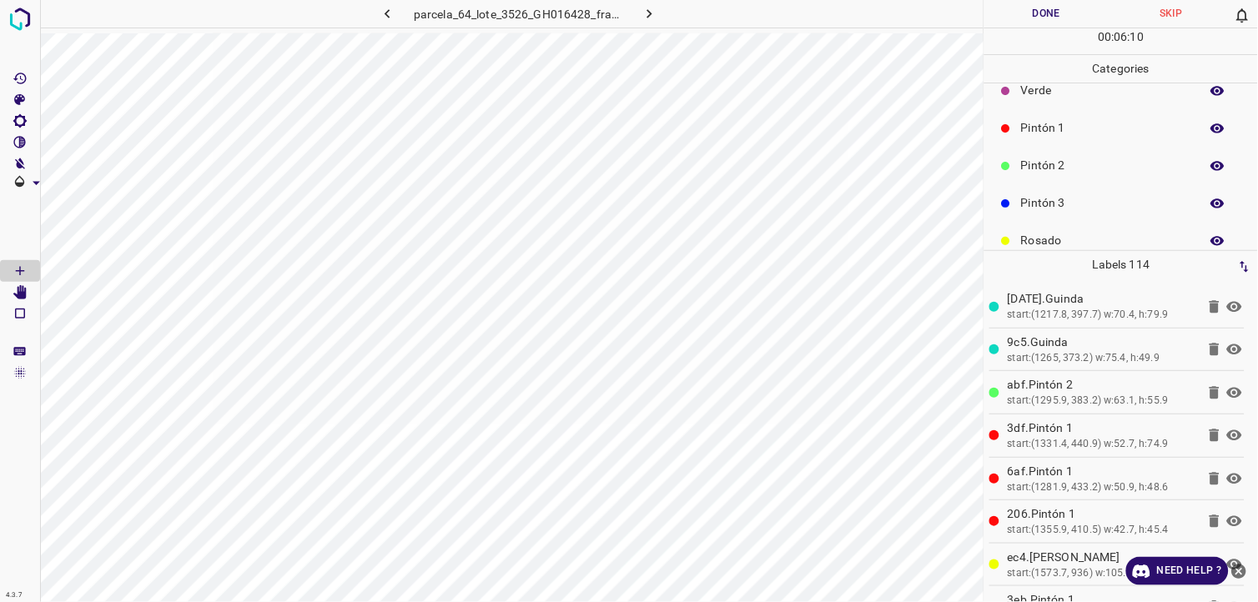
scroll to position [53, 0]
click at [1053, 172] on p "Pintón 2" at bounding box center [1106, 168] width 170 height 18
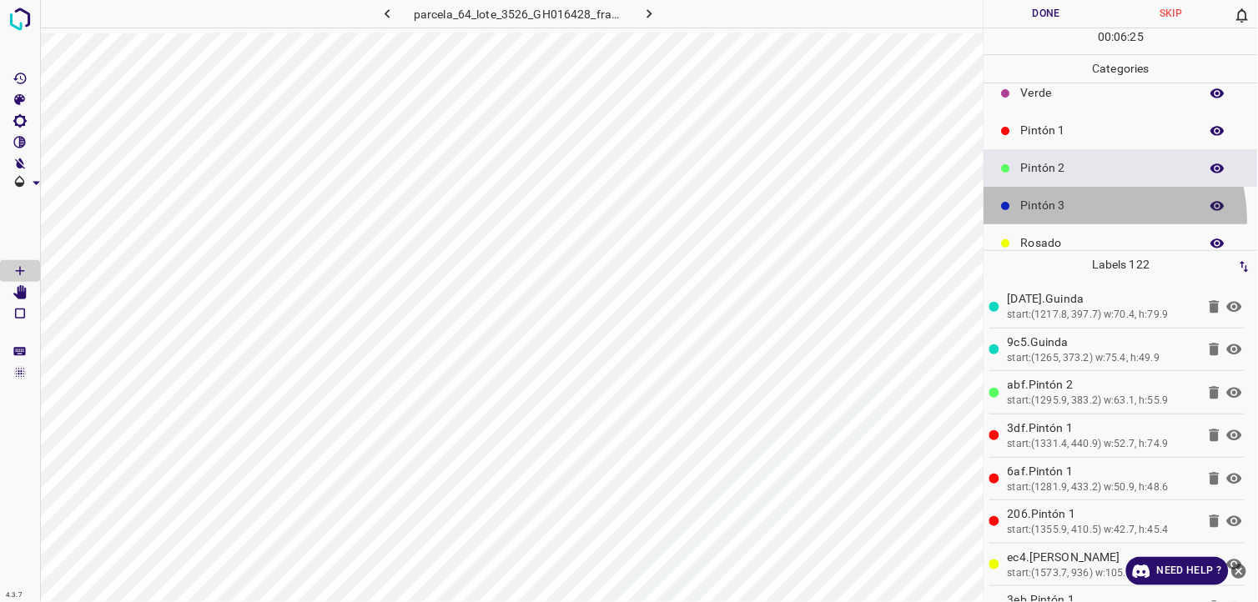
click at [1104, 219] on div "Pintón 3" at bounding box center [1121, 206] width 274 height 38
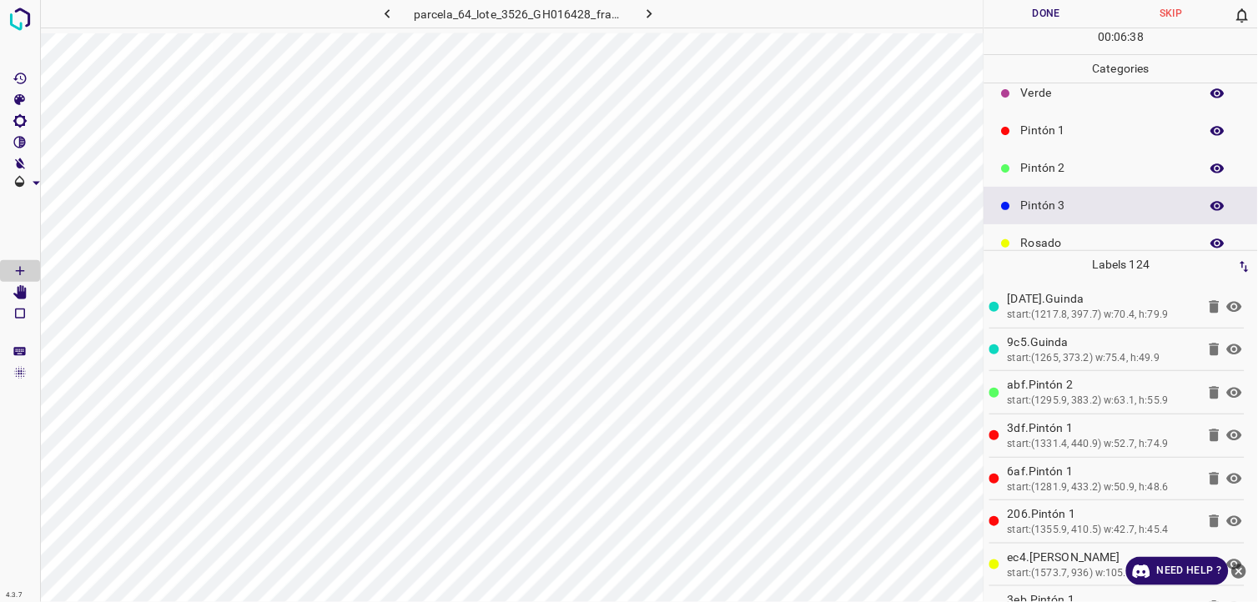
scroll to position [146, 0]
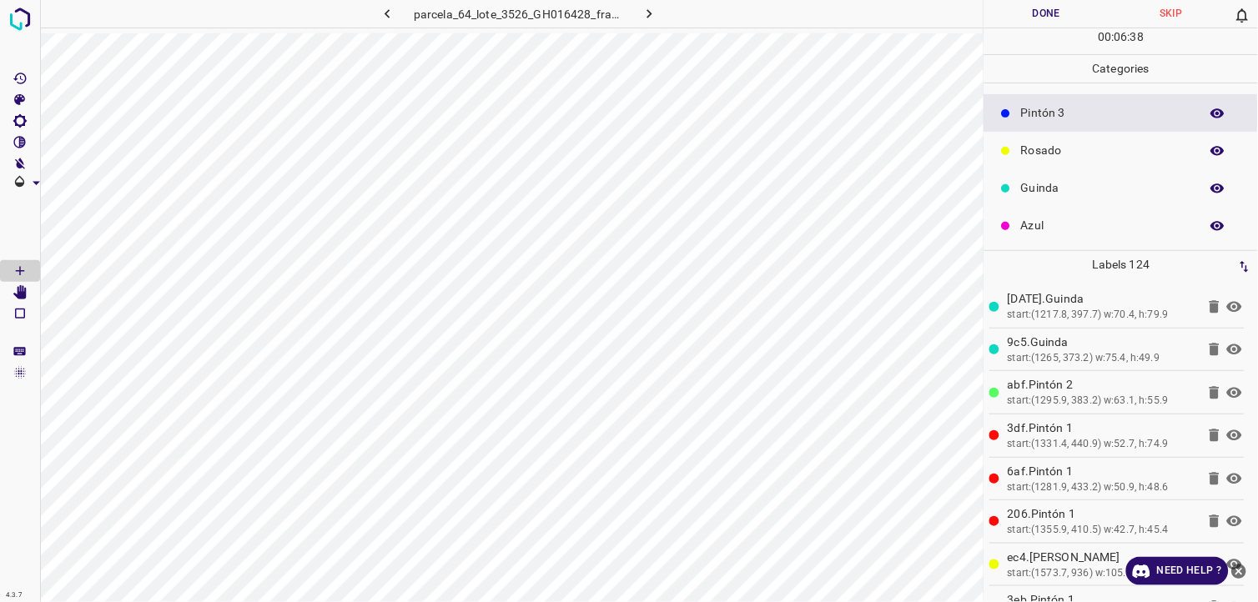
click at [1044, 159] on div "Rosado" at bounding box center [1121, 151] width 274 height 38
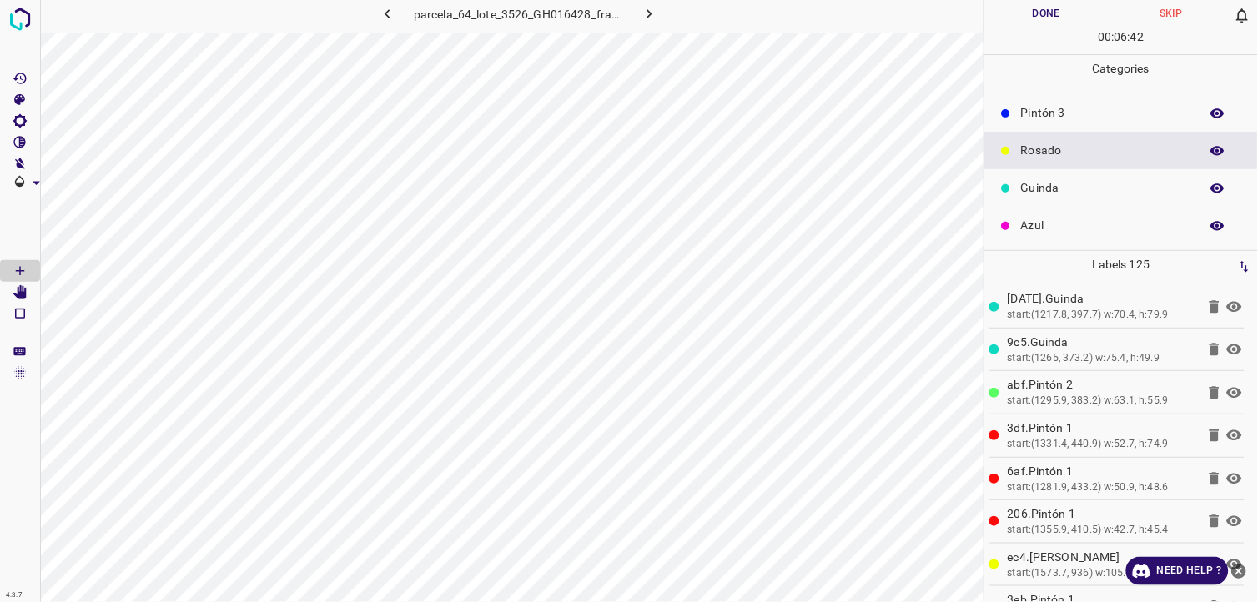
click at [1077, 123] on div "Pintón 3" at bounding box center [1121, 113] width 274 height 38
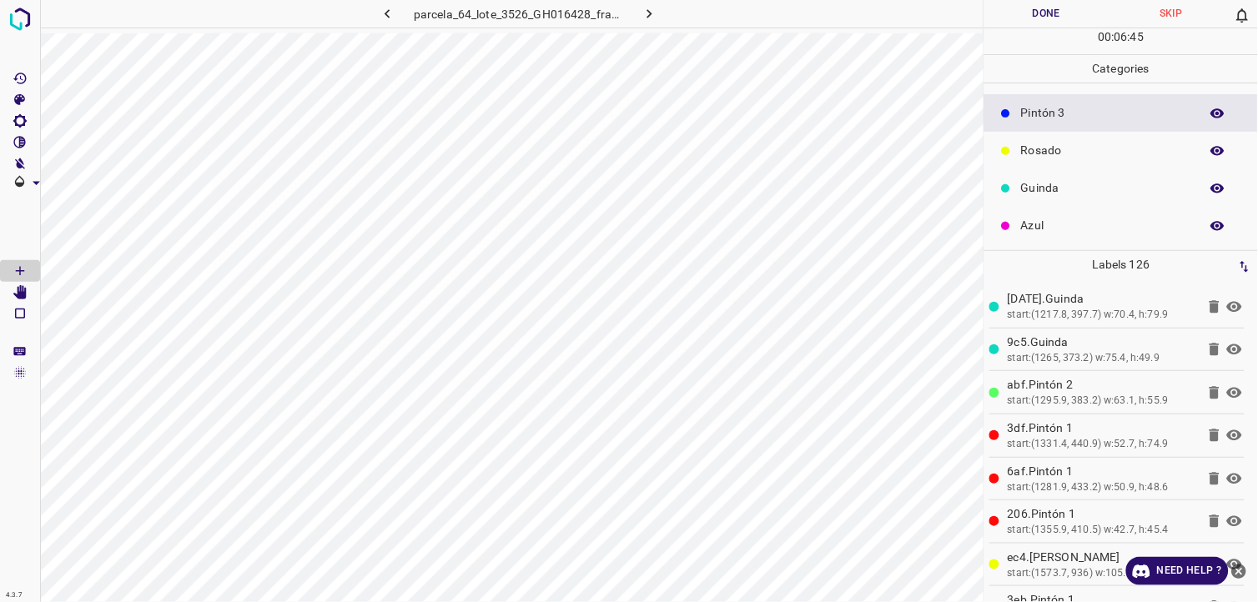
click at [1060, 211] on div "Azul" at bounding box center [1121, 226] width 274 height 38
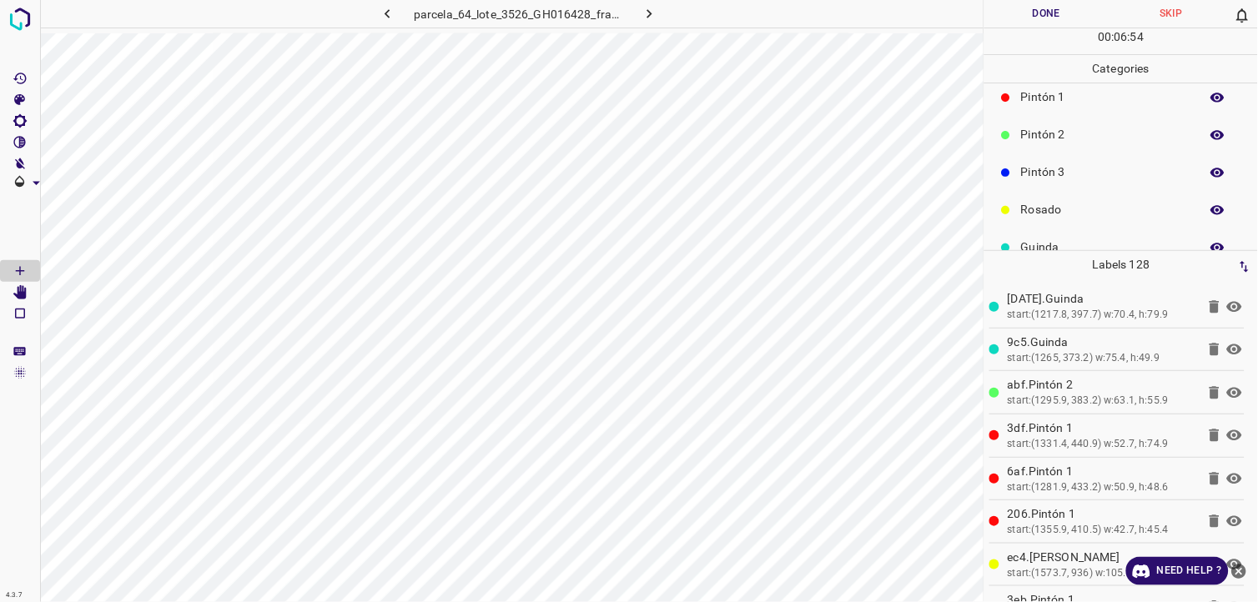
scroll to position [53, 0]
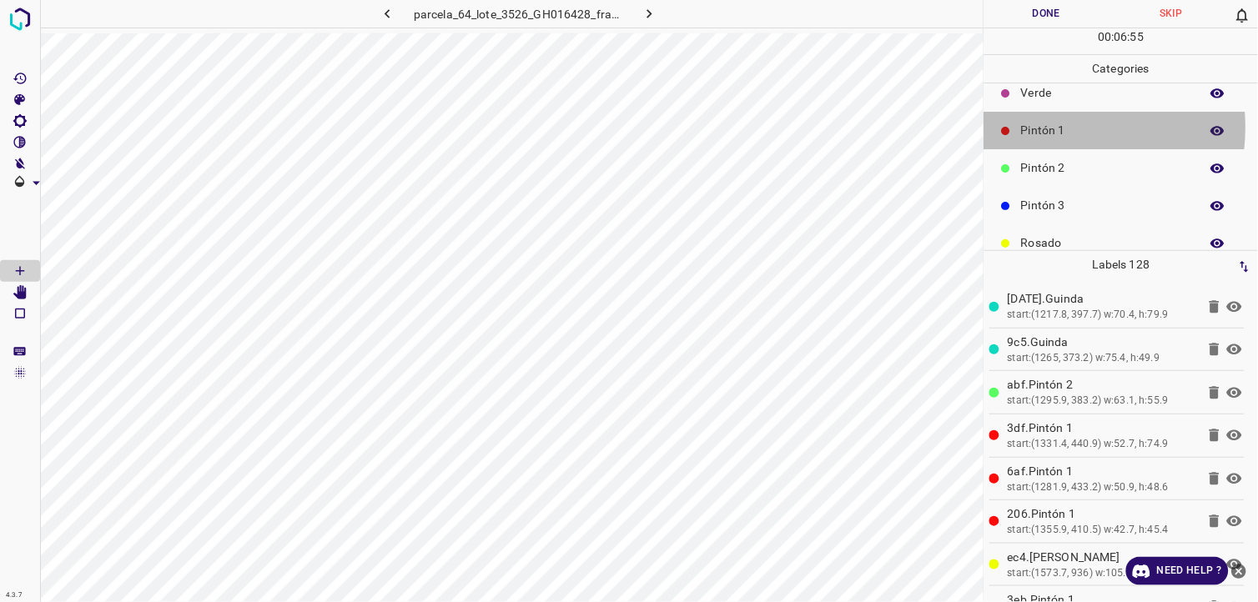
click at [1040, 127] on p "Pintón 1" at bounding box center [1106, 131] width 170 height 18
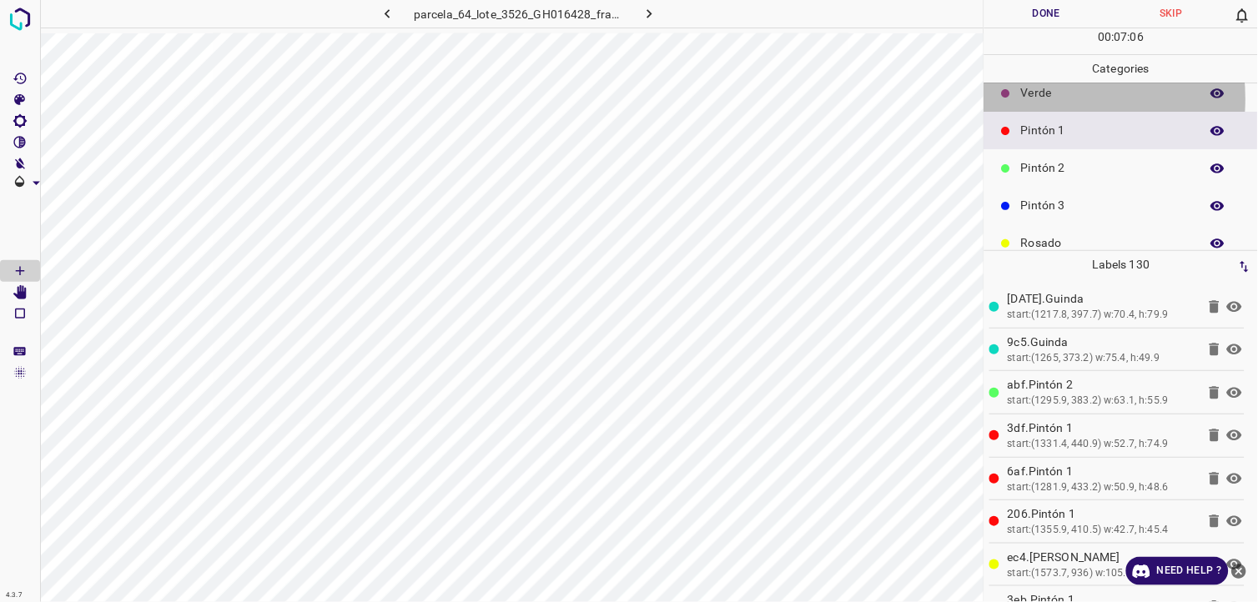
click at [1030, 98] on p "Verde" at bounding box center [1106, 93] width 170 height 18
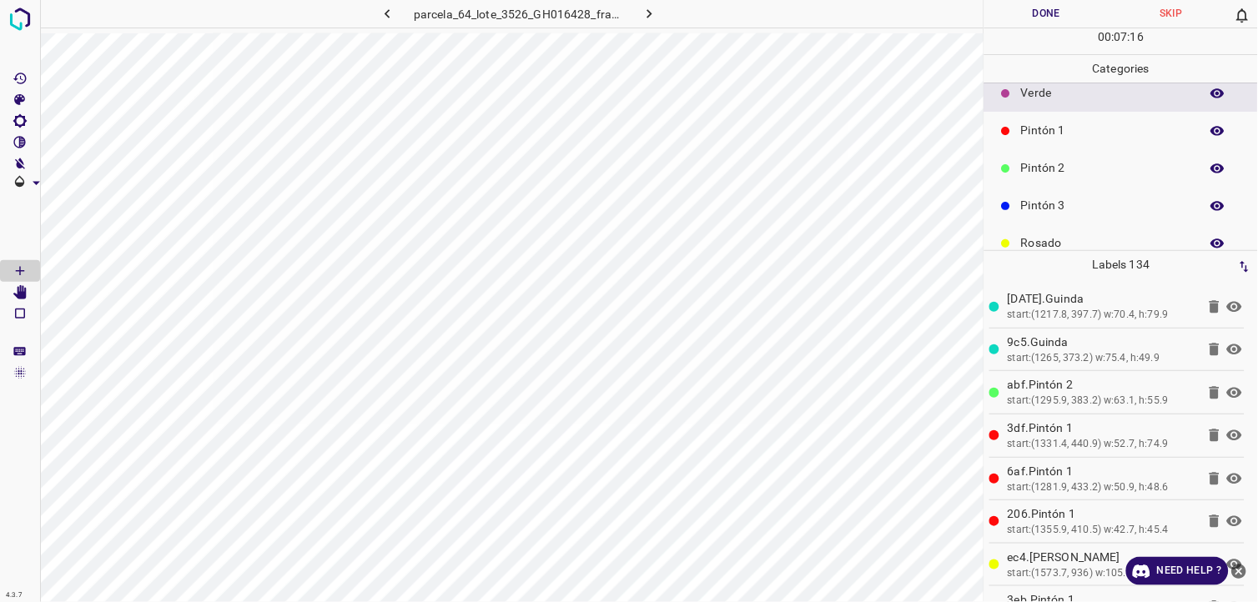
click at [1039, 122] on p "Pintón 1" at bounding box center [1106, 131] width 170 height 18
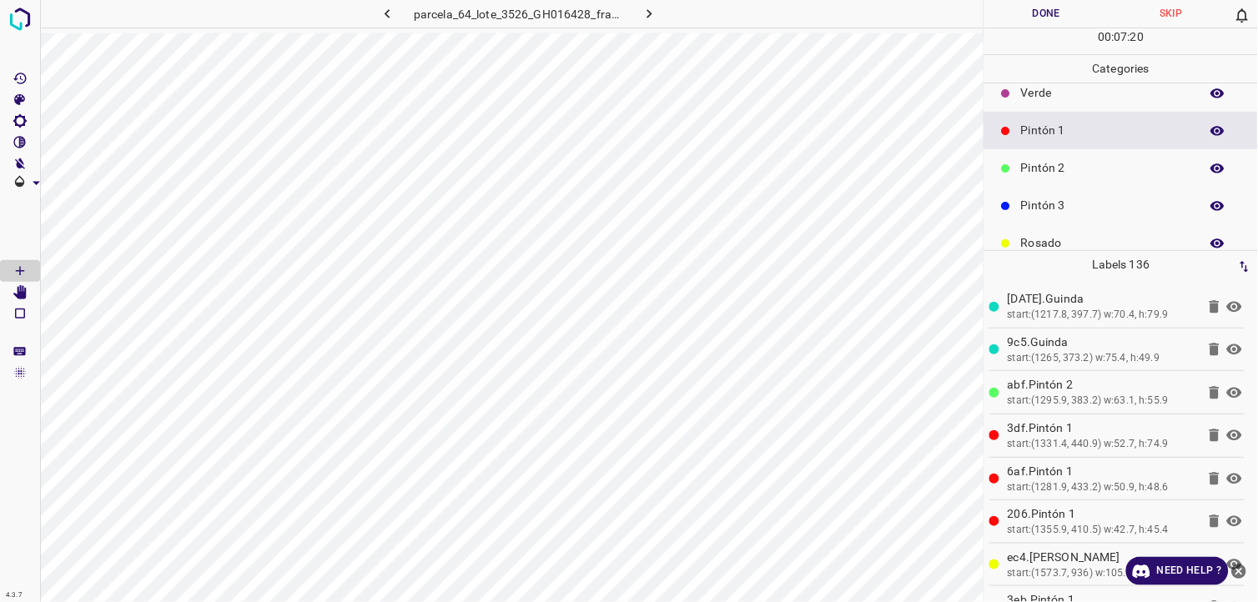
scroll to position [146, 0]
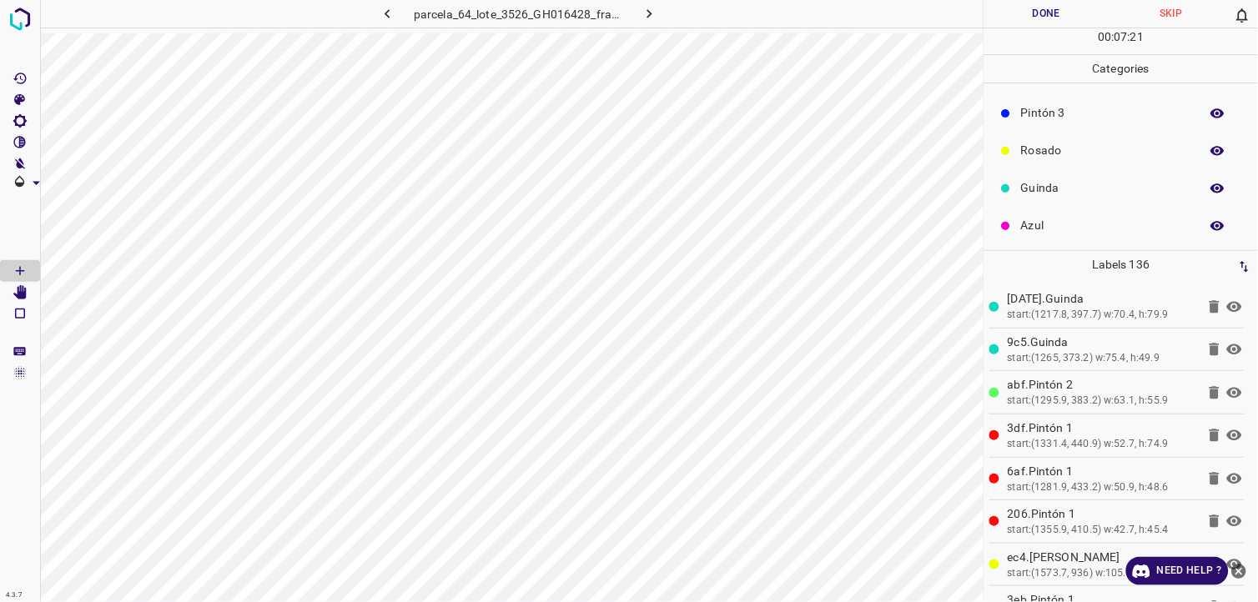
click at [1039, 190] on p "Guinda" at bounding box center [1106, 188] width 170 height 18
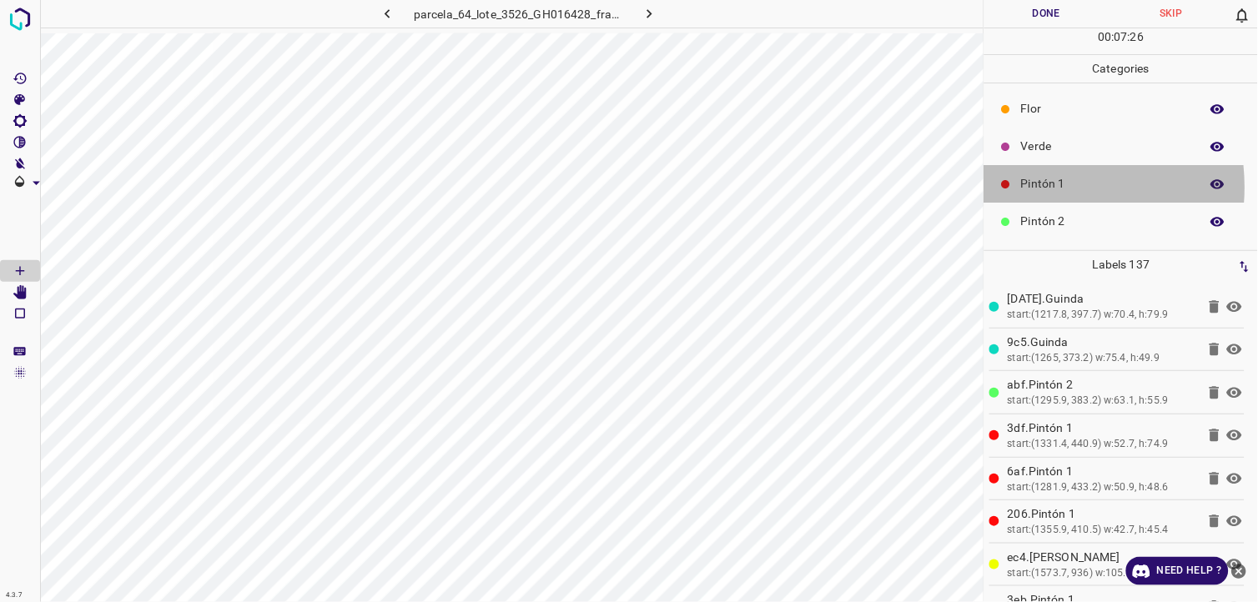
click at [1036, 188] on p "Pintón 1" at bounding box center [1106, 184] width 170 height 18
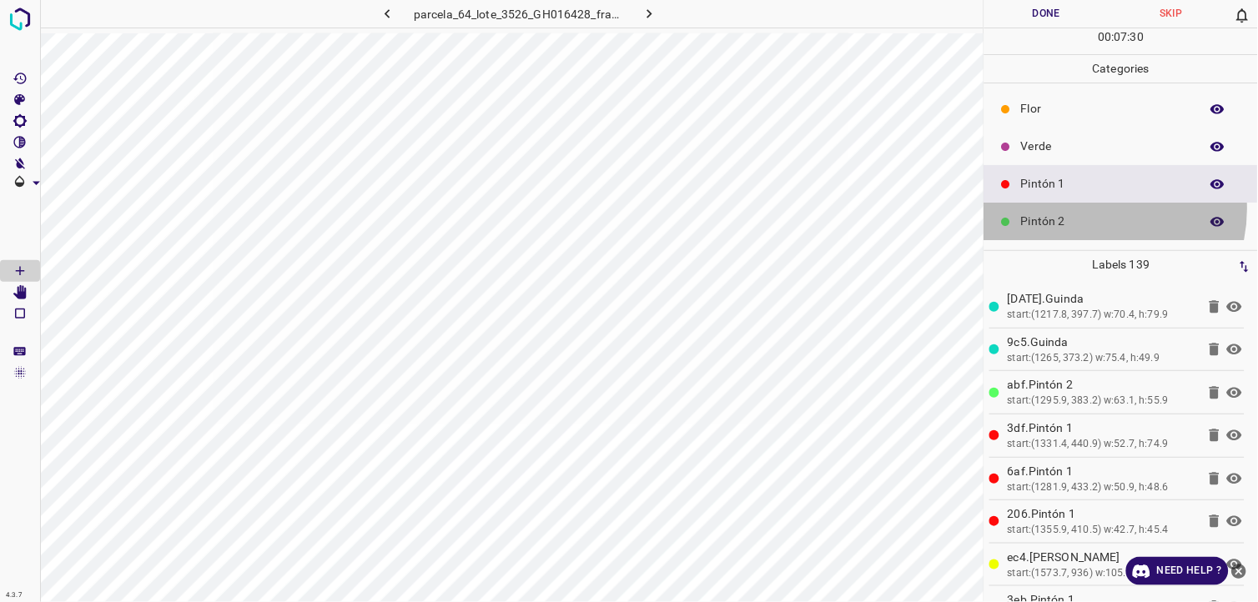
click at [1094, 209] on div "Pintón 2" at bounding box center [1121, 222] width 274 height 38
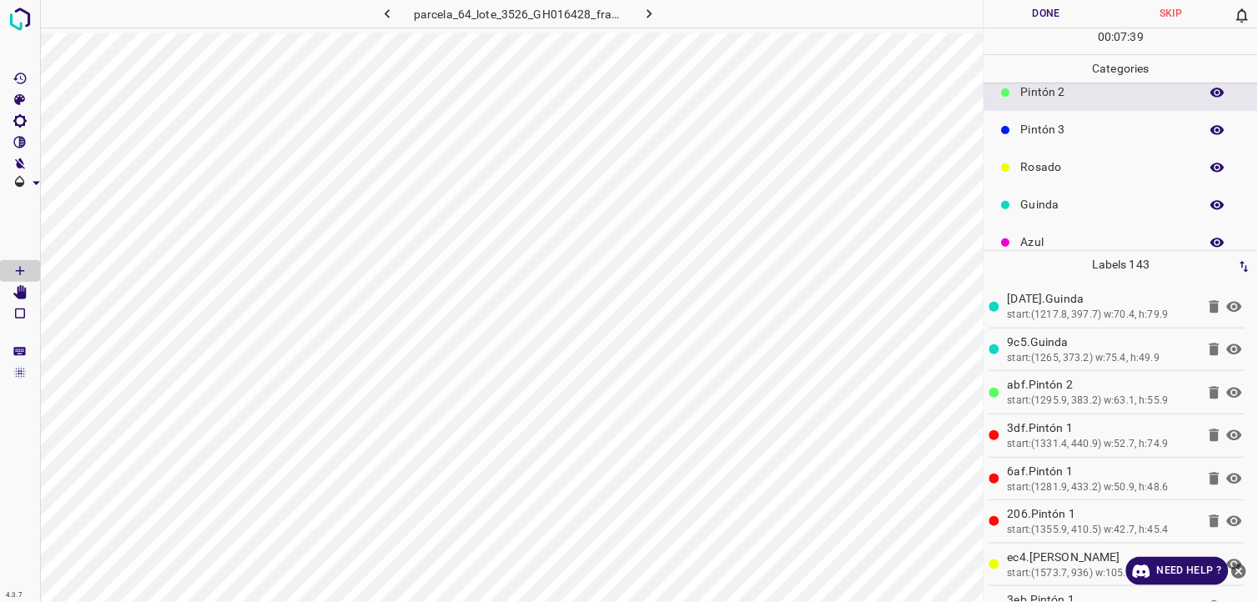
scroll to position [146, 0]
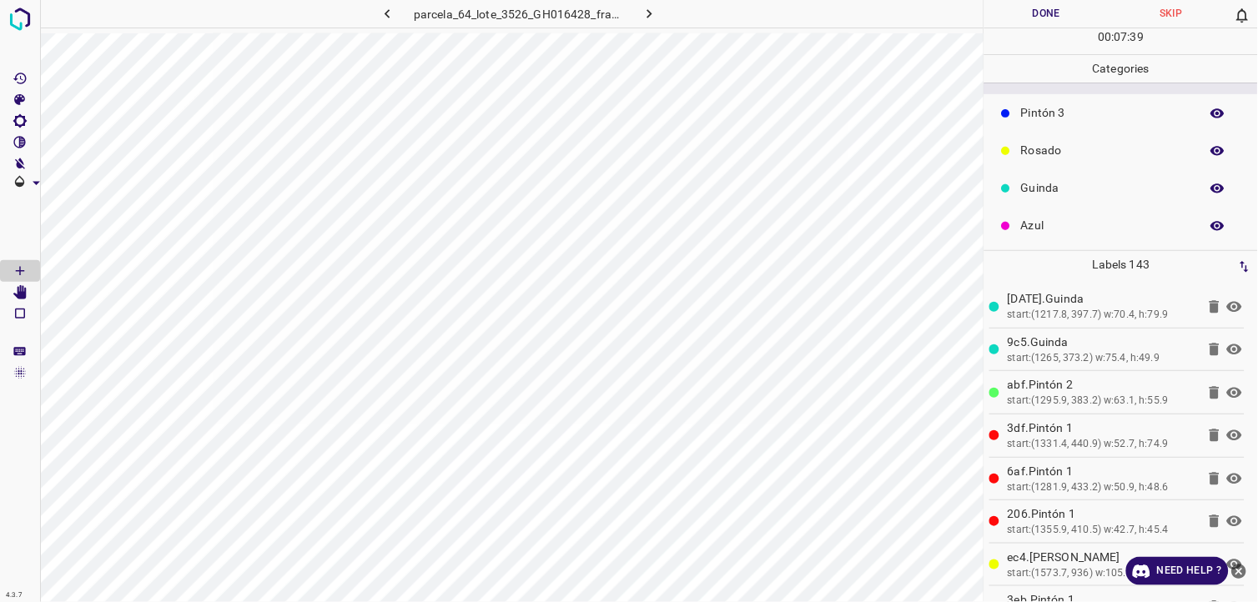
click at [1051, 213] on div "Azul" at bounding box center [1121, 226] width 274 height 38
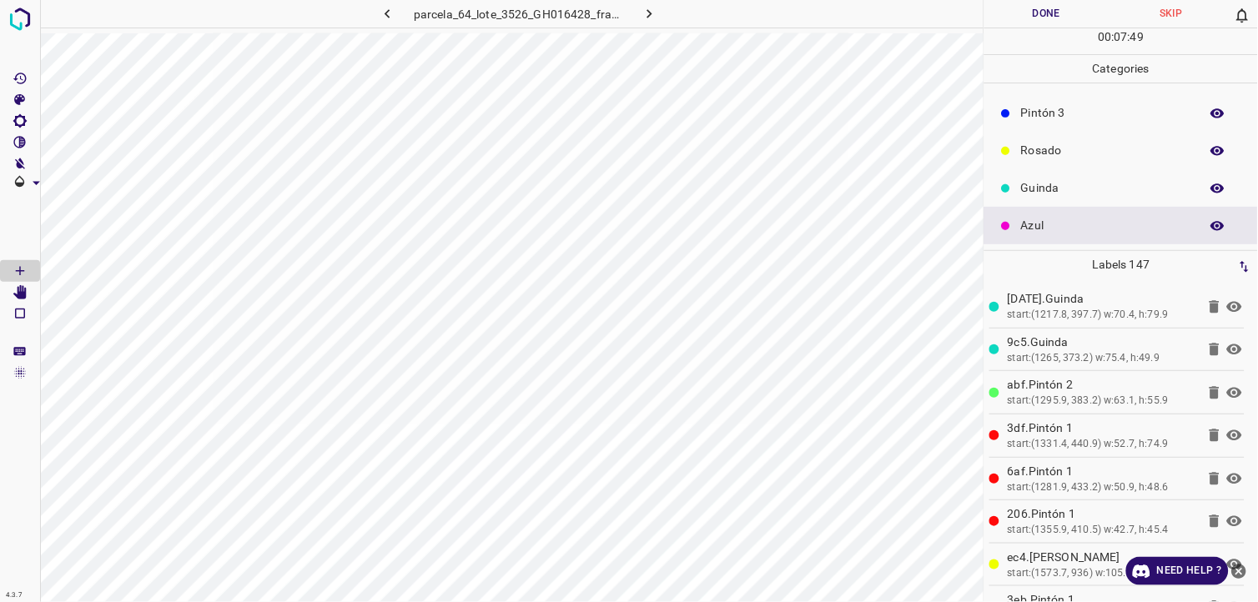
click at [1119, 168] on div "Rosado" at bounding box center [1121, 151] width 274 height 38
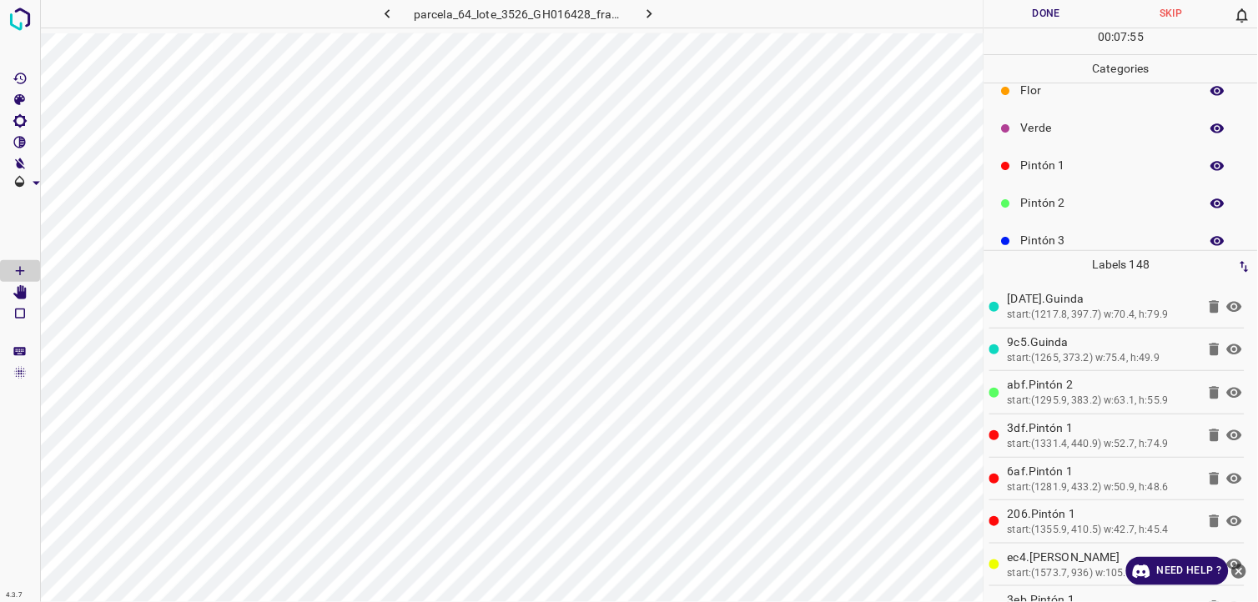
scroll to position [0, 0]
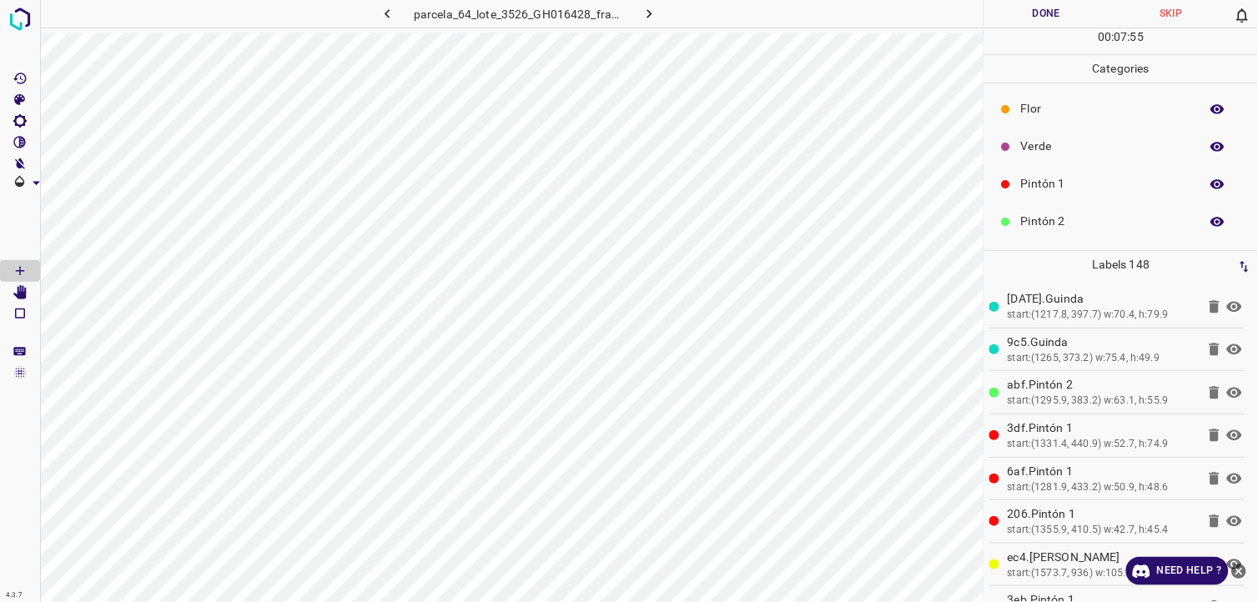
click at [1070, 200] on div "Pintón 1" at bounding box center [1121, 184] width 274 height 38
click at [1099, 225] on p "Pintón 2" at bounding box center [1106, 222] width 170 height 18
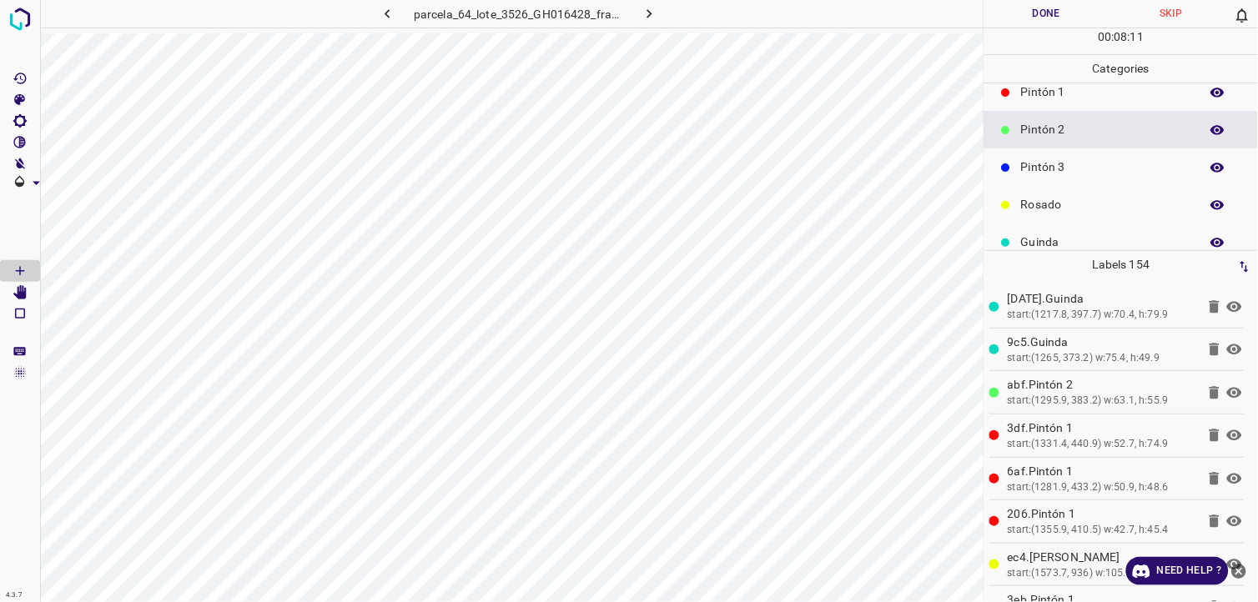
scroll to position [146, 0]
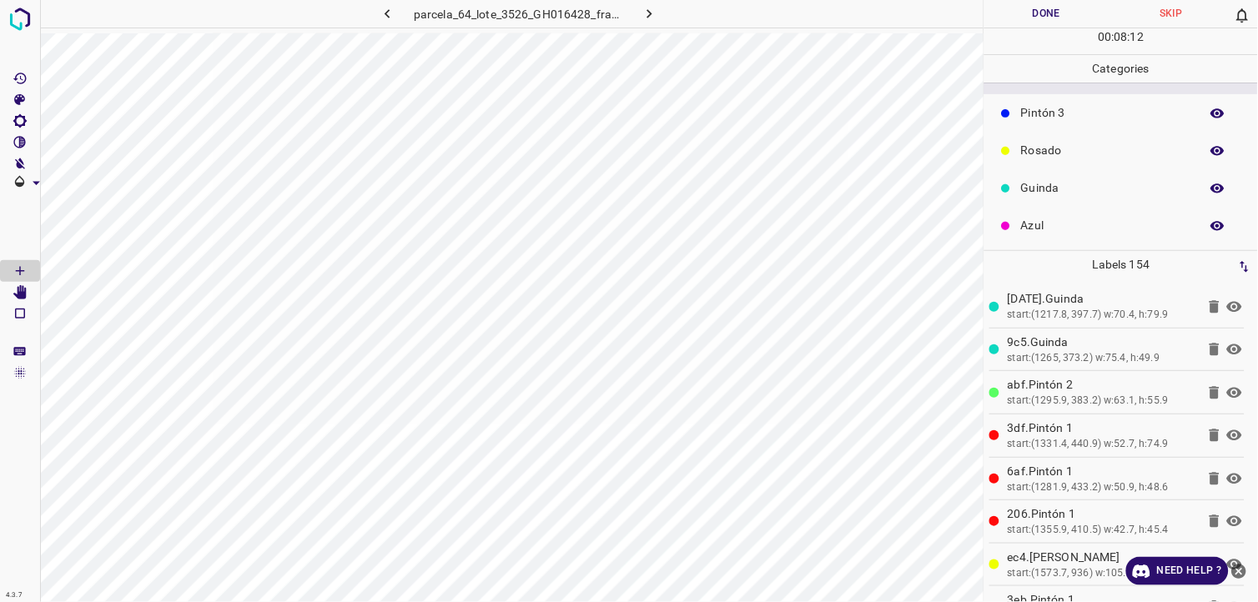
click at [1054, 194] on p "Guinda" at bounding box center [1106, 188] width 170 height 18
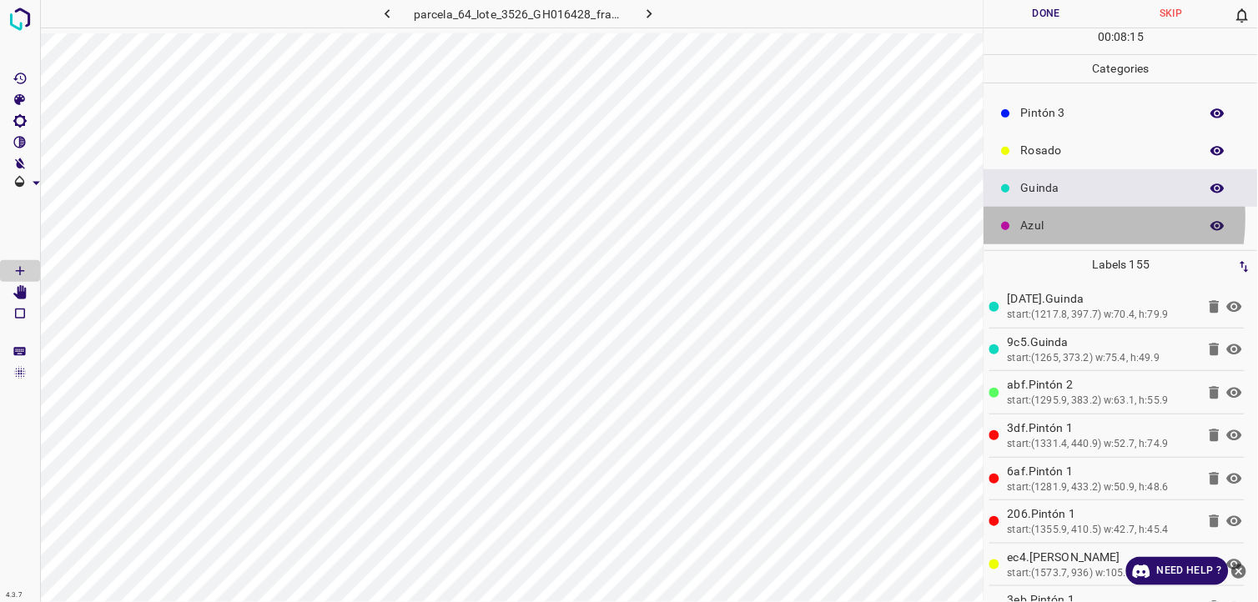
click at [1049, 218] on p "Azul" at bounding box center [1106, 226] width 170 height 18
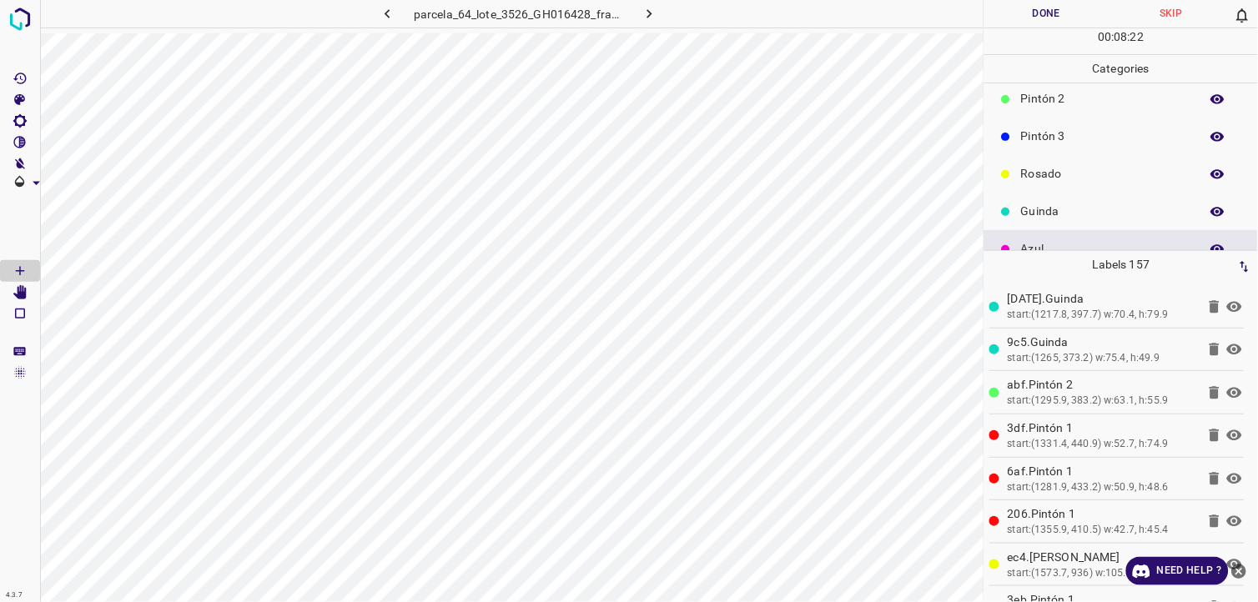
scroll to position [53, 0]
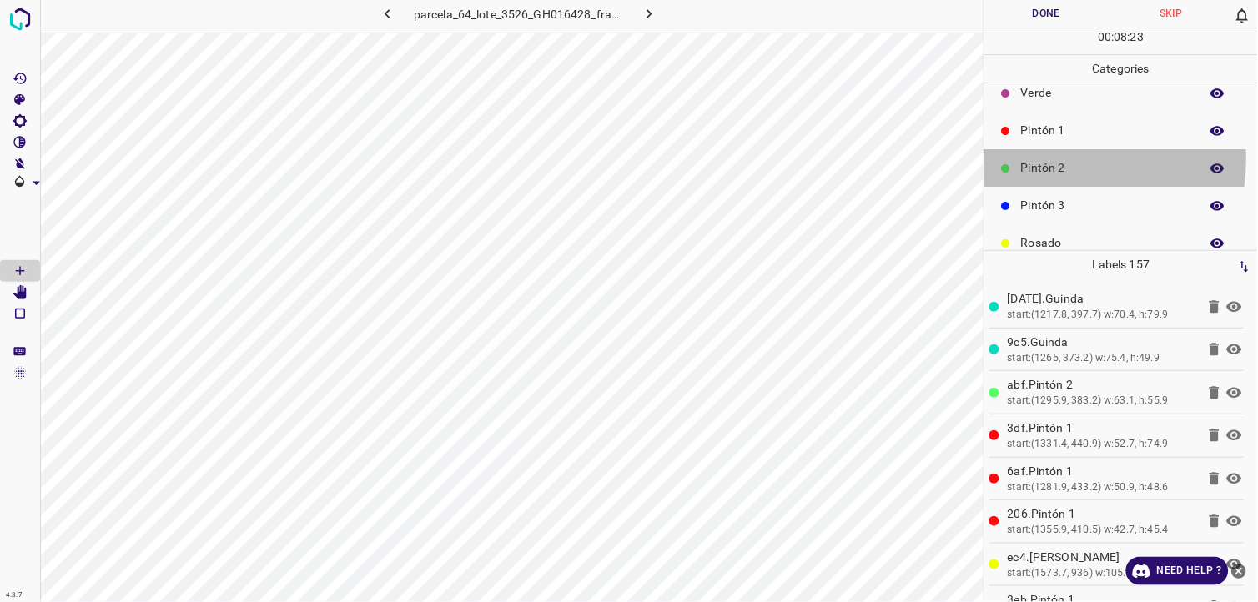
click at [1049, 159] on p "Pintón 2" at bounding box center [1106, 168] width 170 height 18
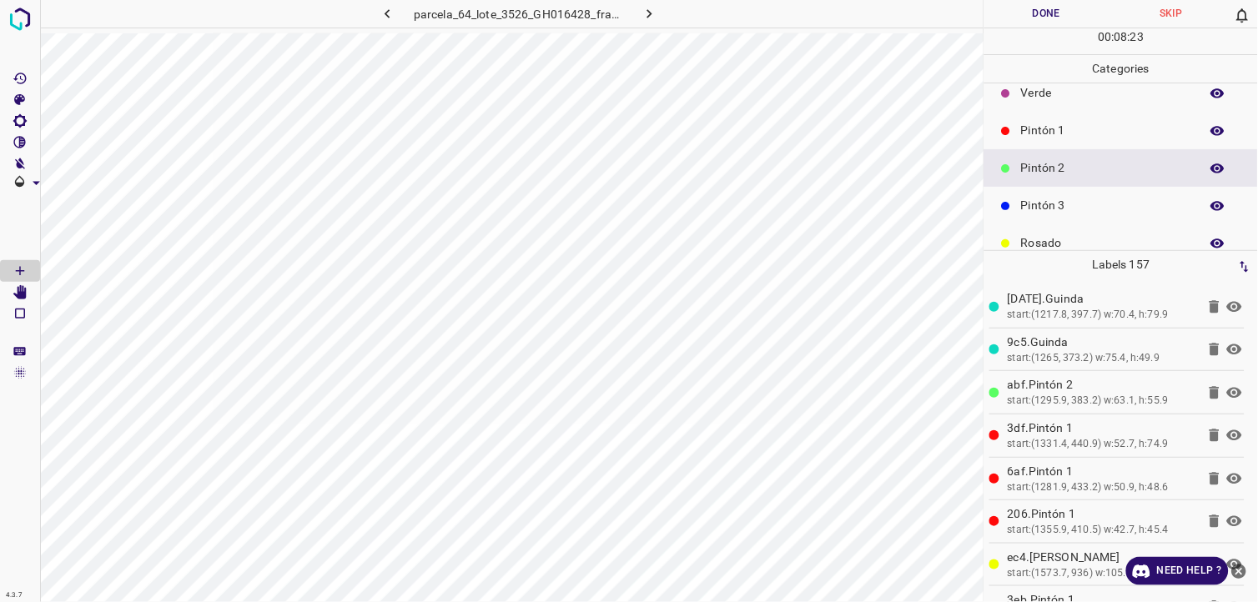
click at [1048, 142] on div "Pintón 1" at bounding box center [1121, 131] width 274 height 38
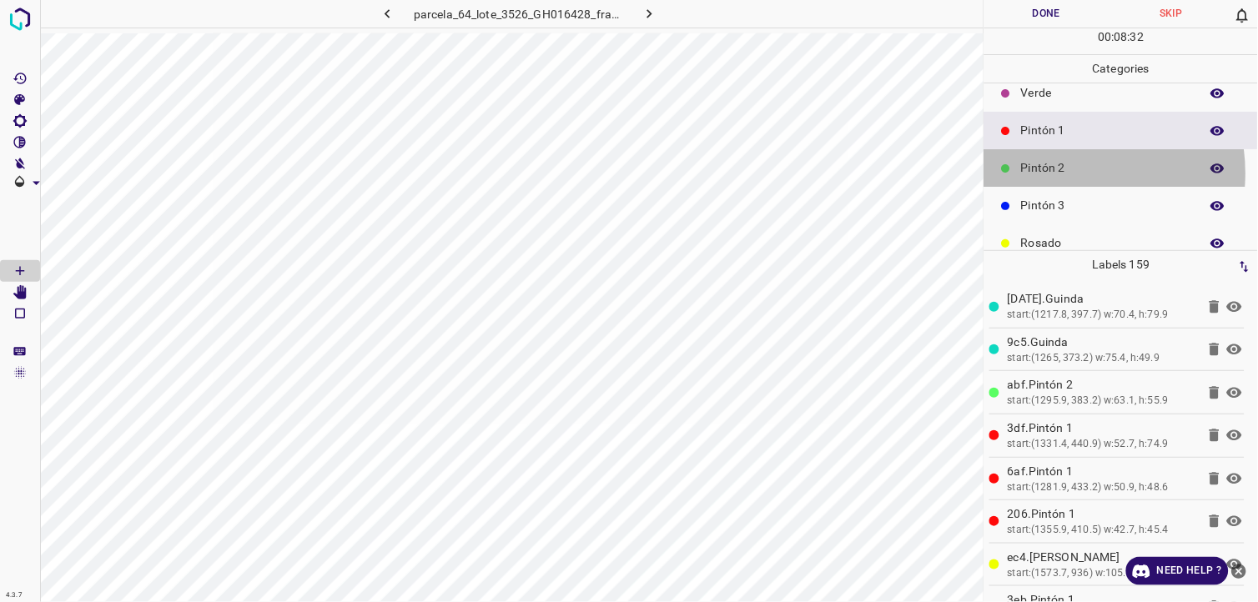
click at [1065, 173] on p "Pintón 2" at bounding box center [1106, 168] width 170 height 18
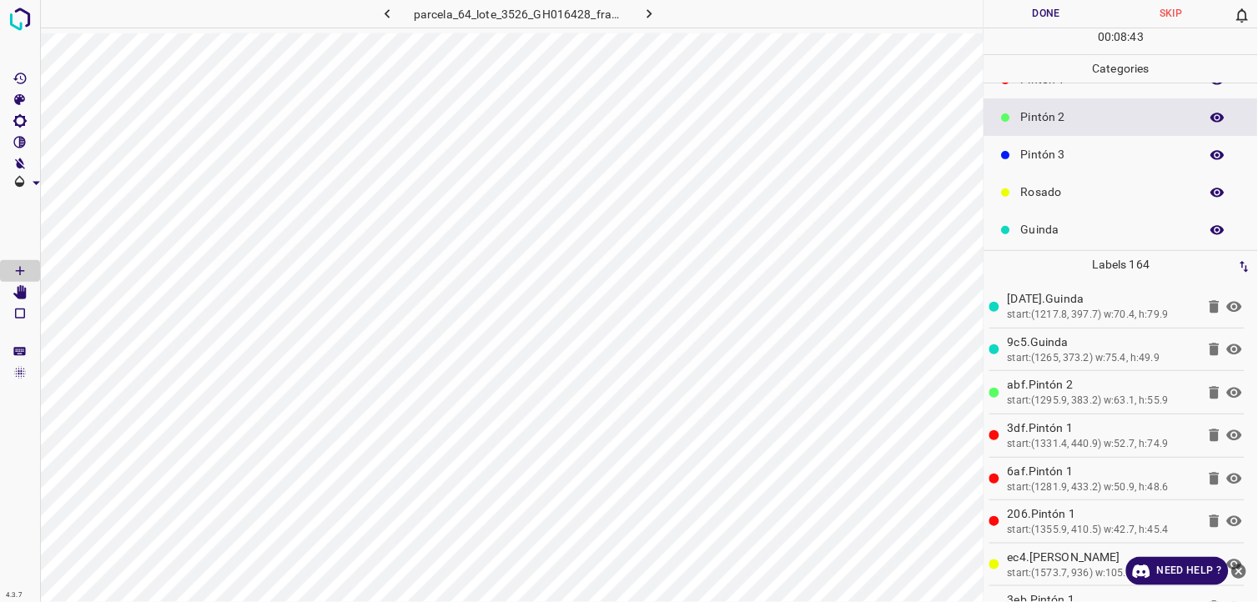
scroll to position [146, 0]
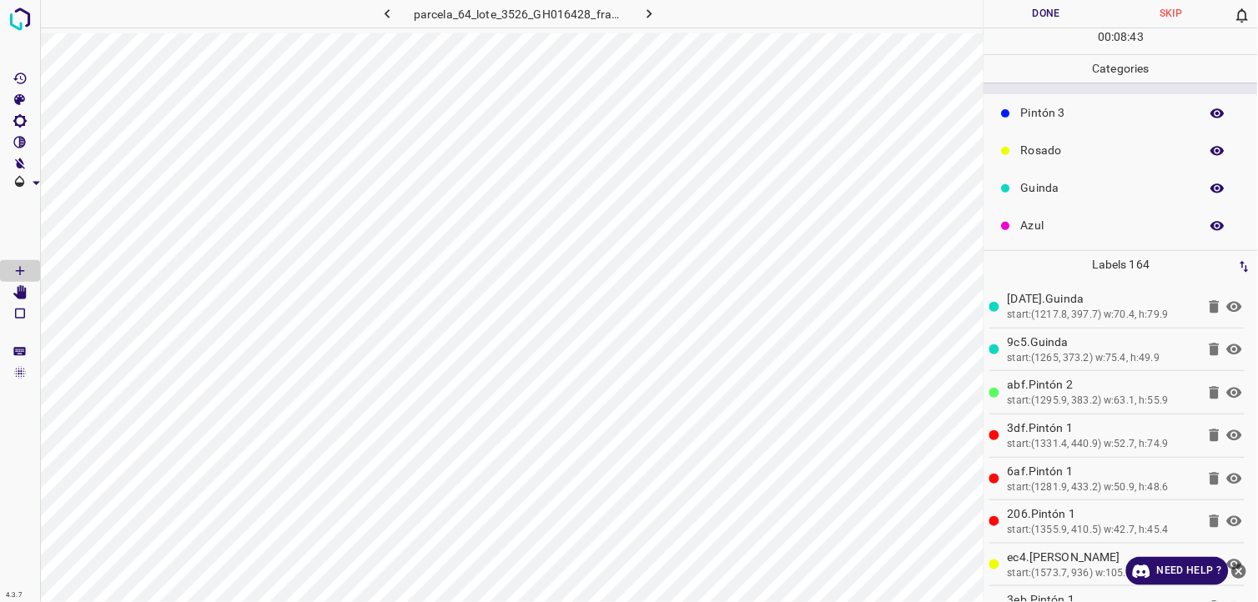
click at [1069, 153] on p "Rosado" at bounding box center [1106, 151] width 170 height 18
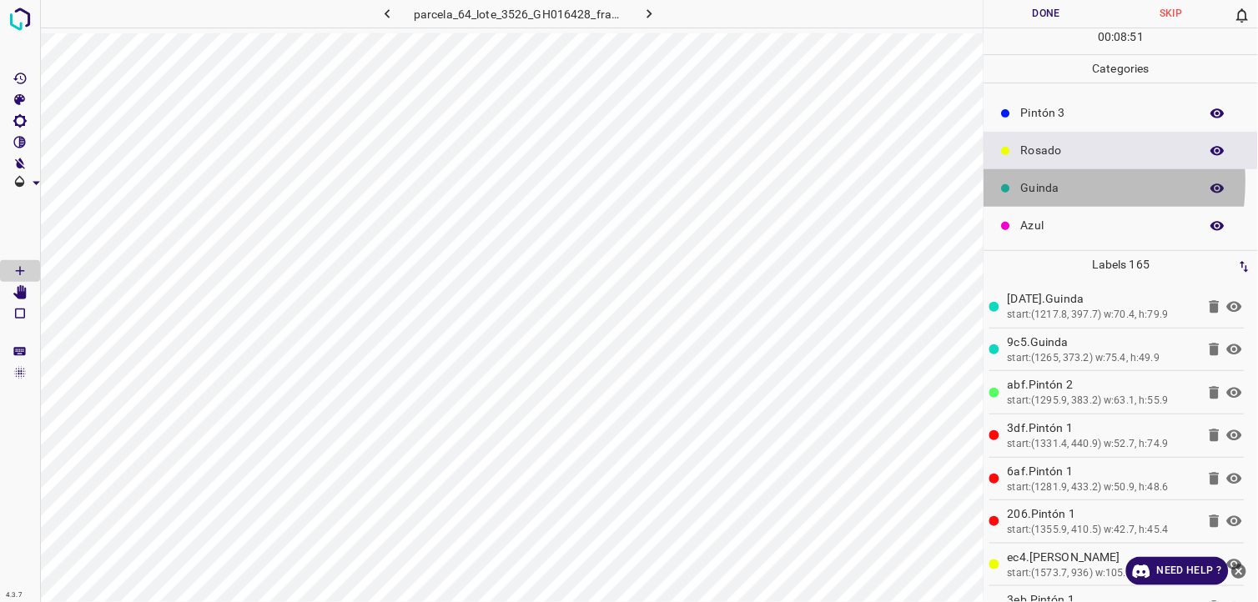
click at [1021, 181] on p "Guinda" at bounding box center [1106, 188] width 170 height 18
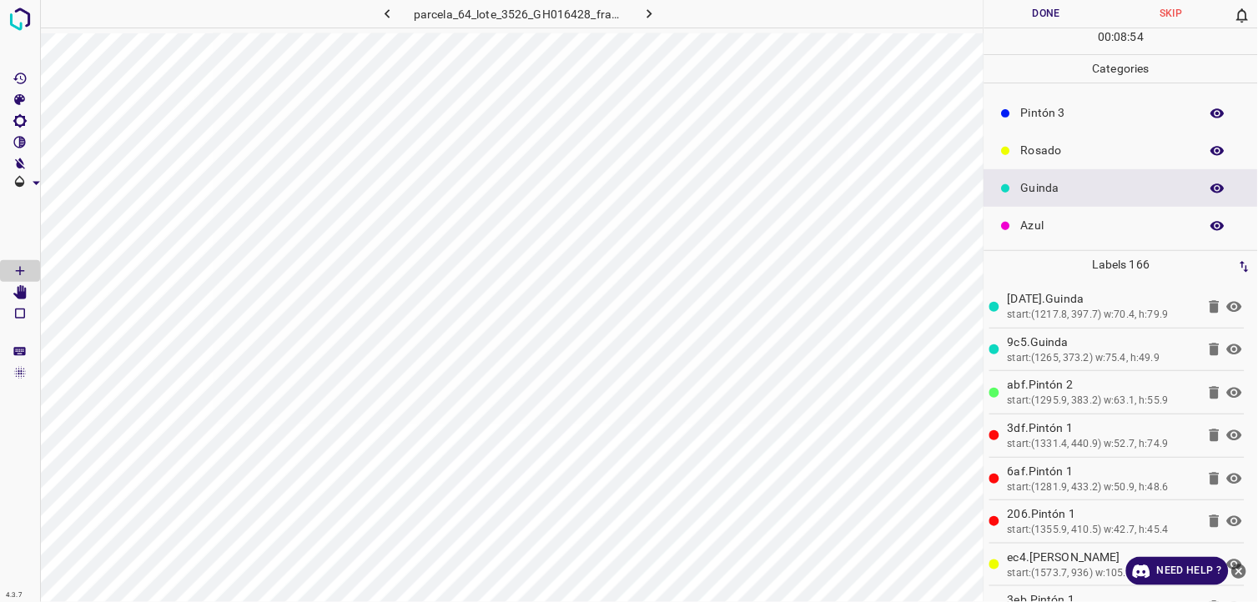
click at [1044, 118] on p "Pintón 3" at bounding box center [1106, 113] width 170 height 18
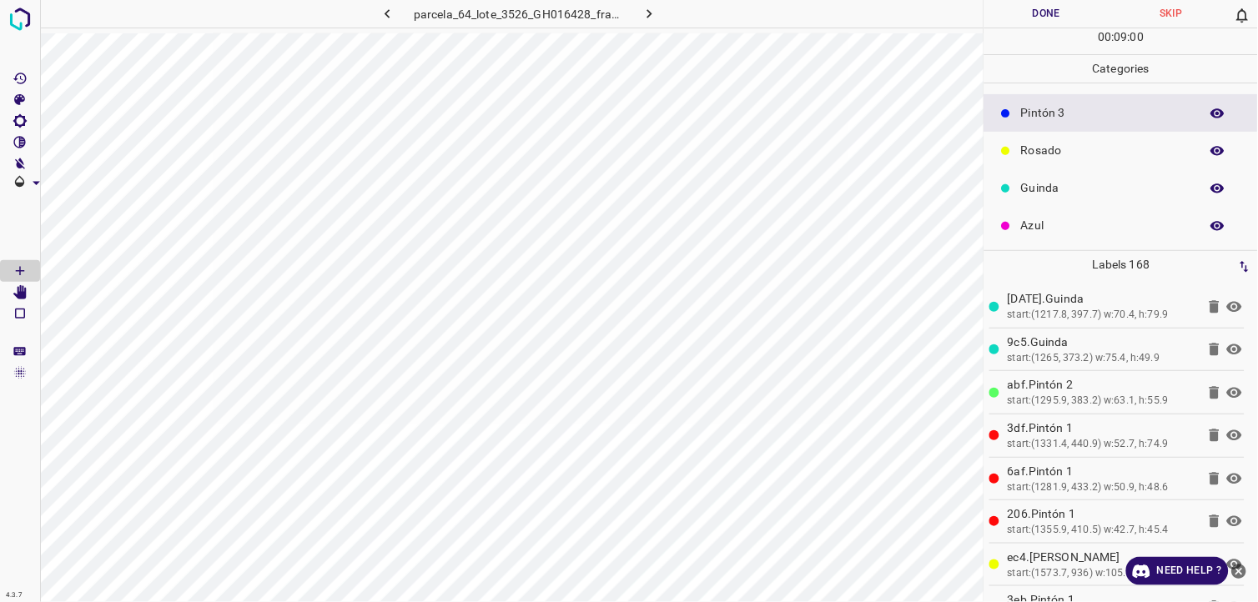
scroll to position [53, 0]
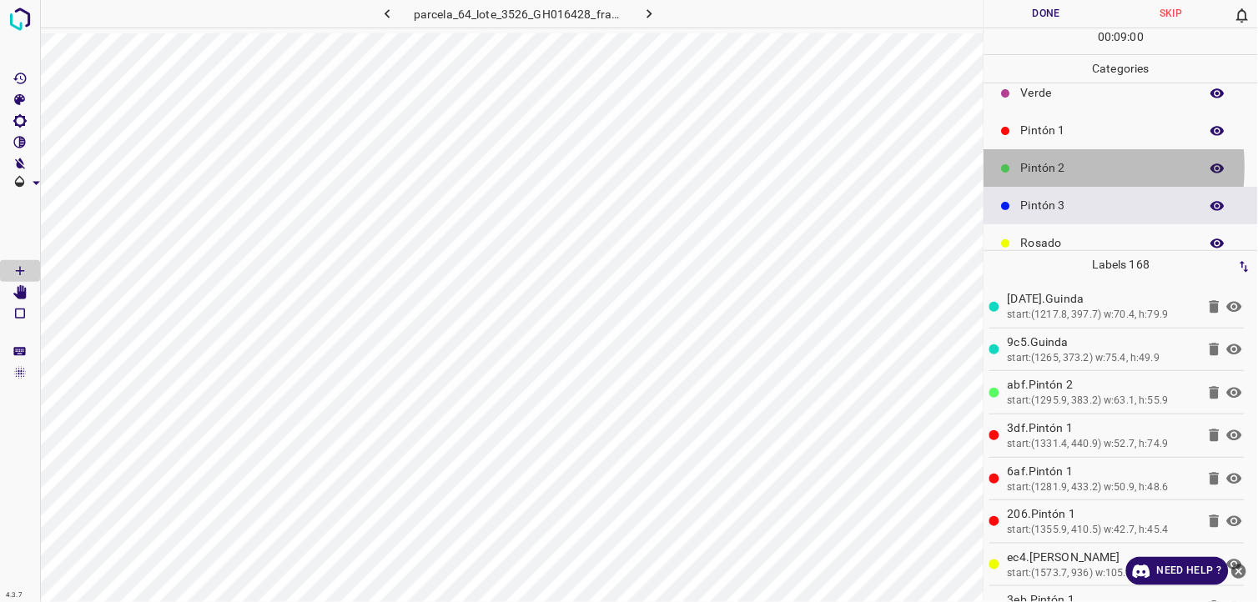
click at [1049, 167] on p "Pintón 2" at bounding box center [1106, 168] width 170 height 18
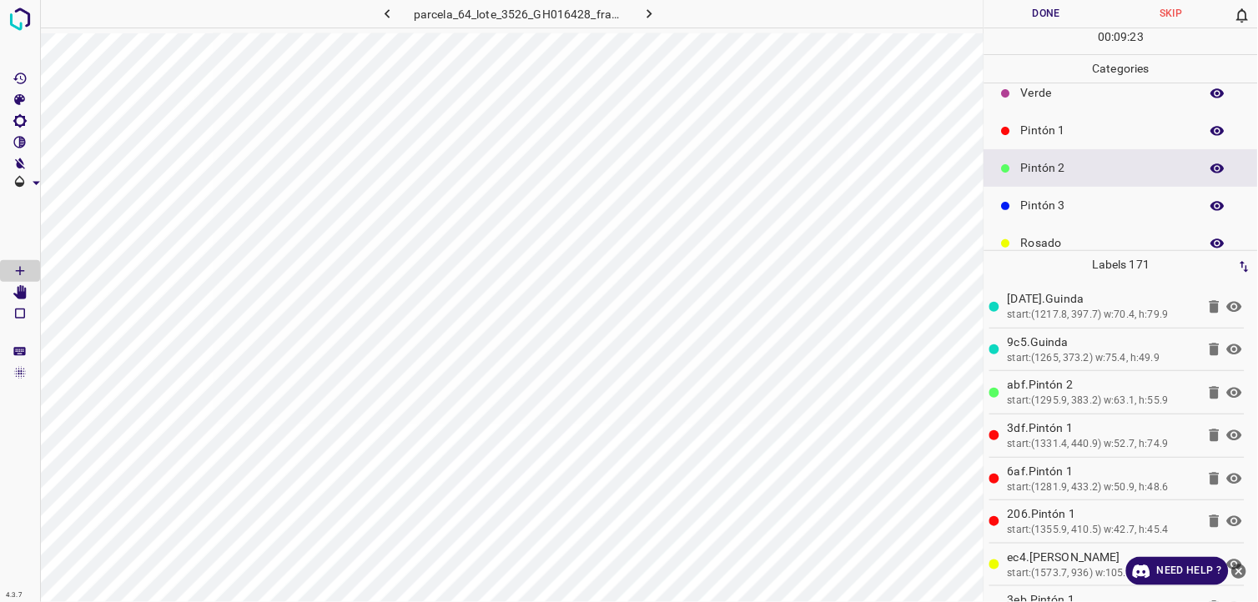
click at [1078, 3] on button "Done" at bounding box center [1046, 14] width 125 height 28
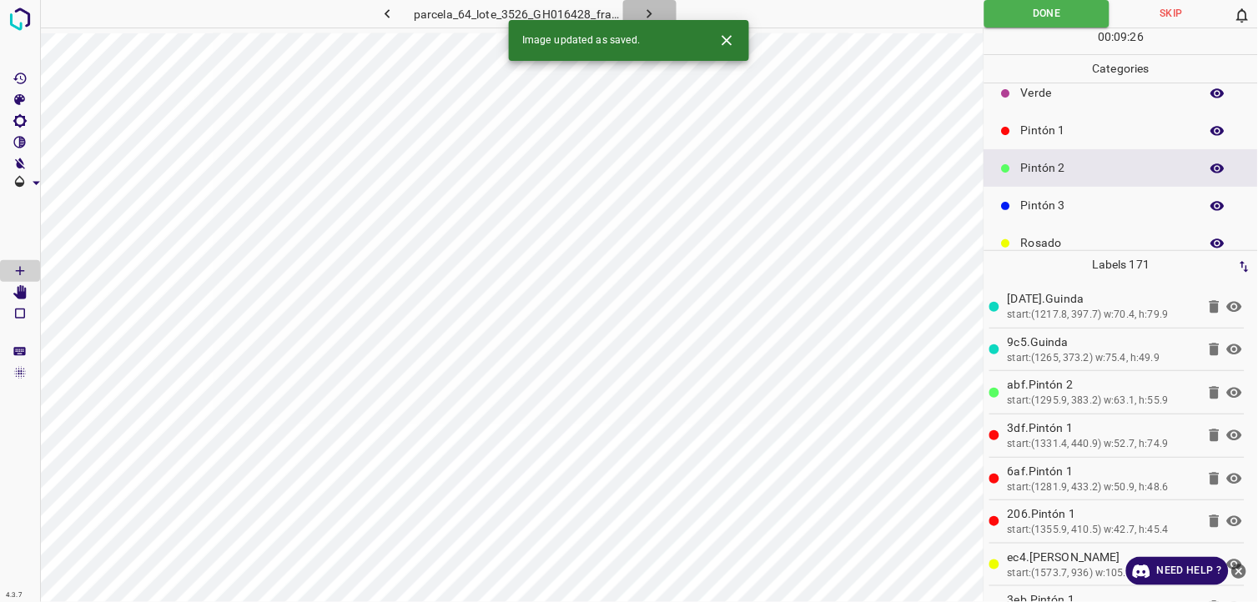
click at [673, 14] on button "button" at bounding box center [649, 14] width 53 height 28
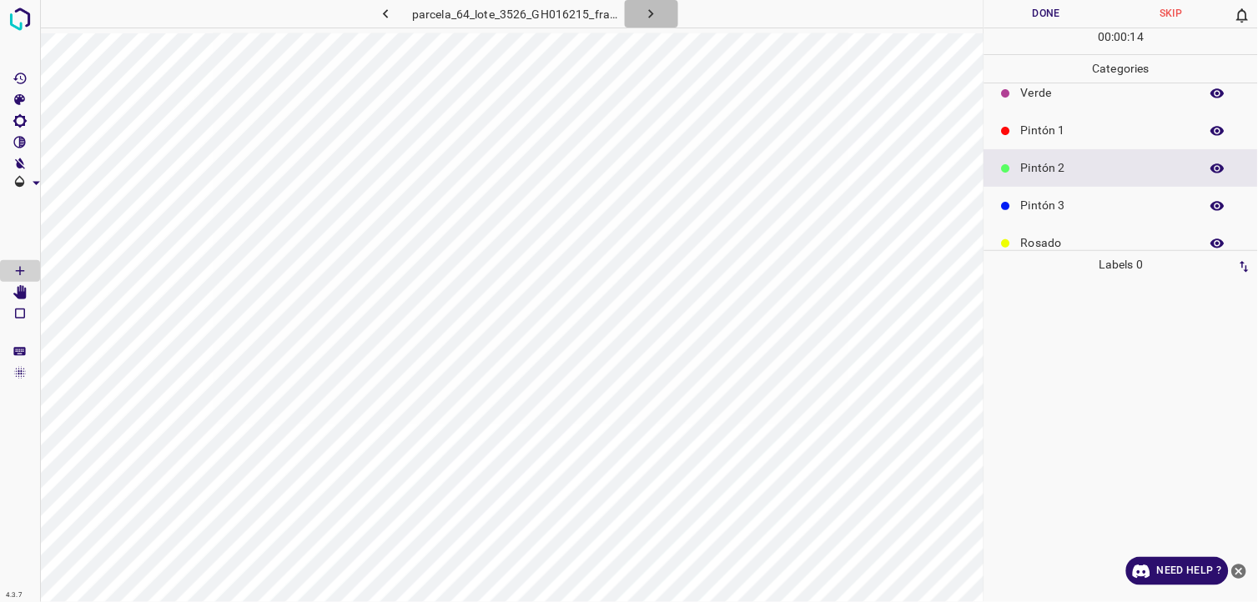
click at [657, 18] on icon "button" at bounding box center [651, 14] width 18 height 18
drag, startPoint x: 634, startPoint y: 7, endPoint x: 646, endPoint y: 3, distance: 12.4
click at [636, 6] on button "button" at bounding box center [651, 14] width 53 height 28
click at [645, 15] on icon "button" at bounding box center [651, 14] width 18 height 18
click at [1107, 214] on div "Pintón 3" at bounding box center [1121, 206] width 274 height 38
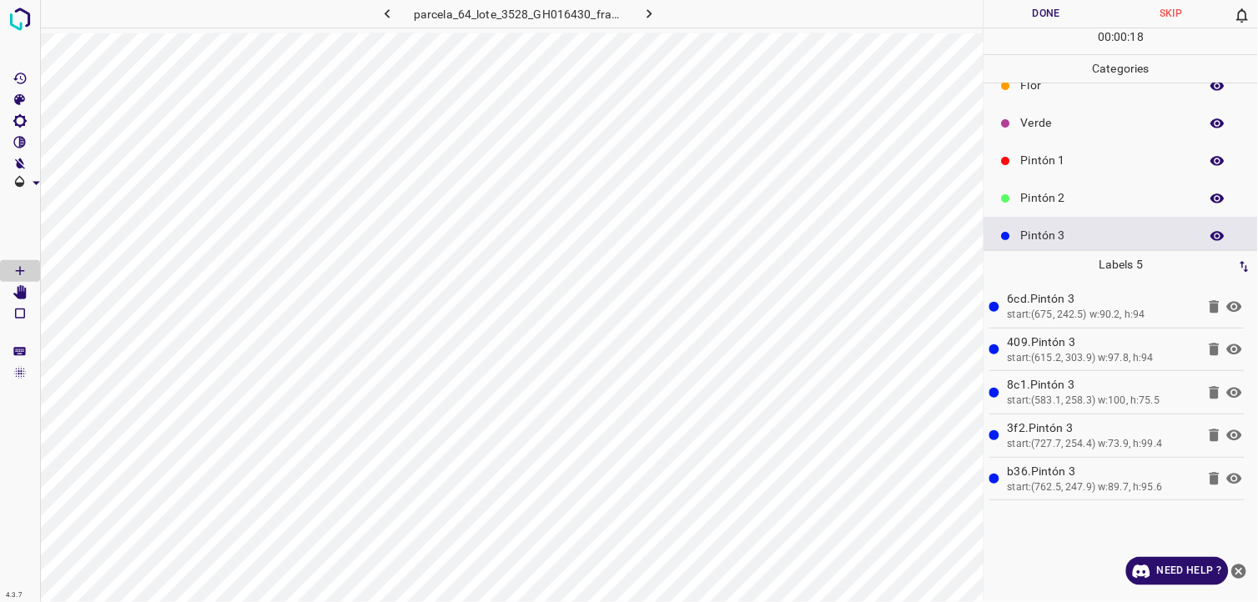
scroll to position [0, 0]
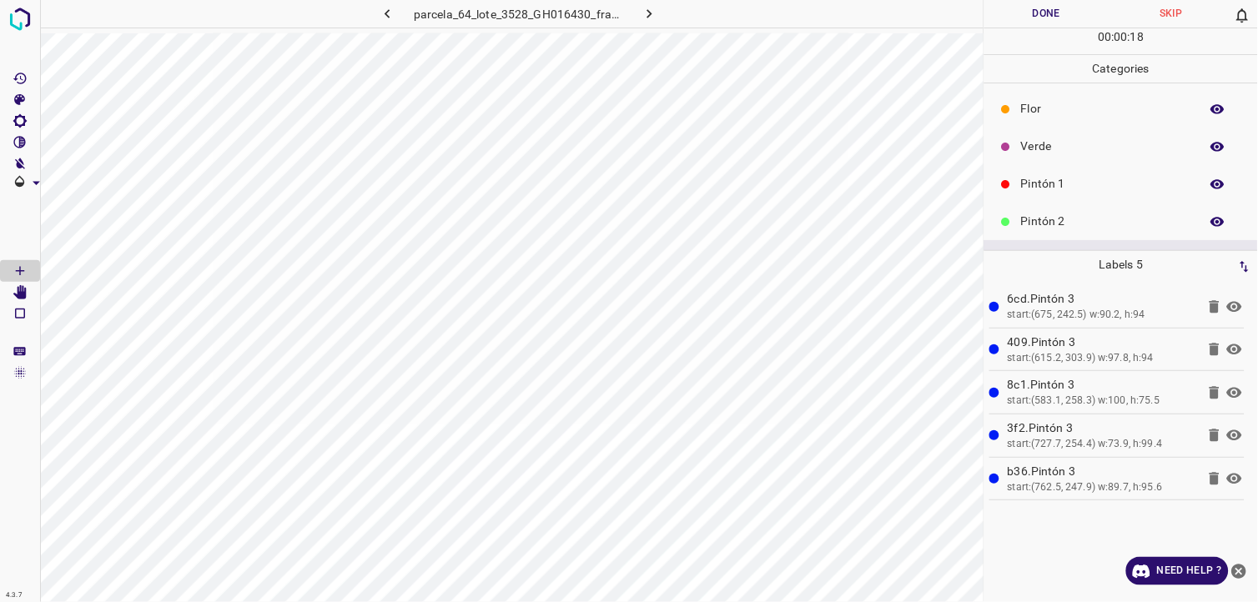
click at [1059, 142] on p "Verde" at bounding box center [1106, 147] width 170 height 18
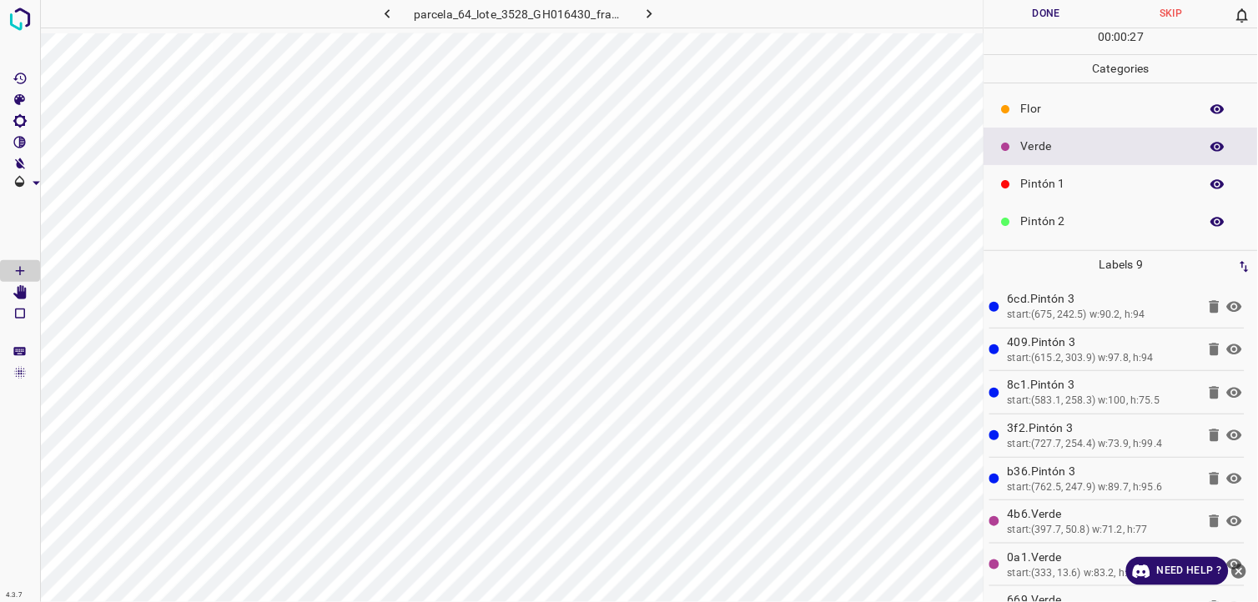
click at [1057, 202] on ul "Flor Verde Pintón 1 Pintón 2 Pintón 3 Rosado Guinda Azul" at bounding box center [1121, 240] width 274 height 314
drag, startPoint x: 1055, startPoint y: 214, endPoint x: 1010, endPoint y: 242, distance: 52.8
click at [1057, 214] on p "Pintón 2" at bounding box center [1106, 222] width 170 height 18
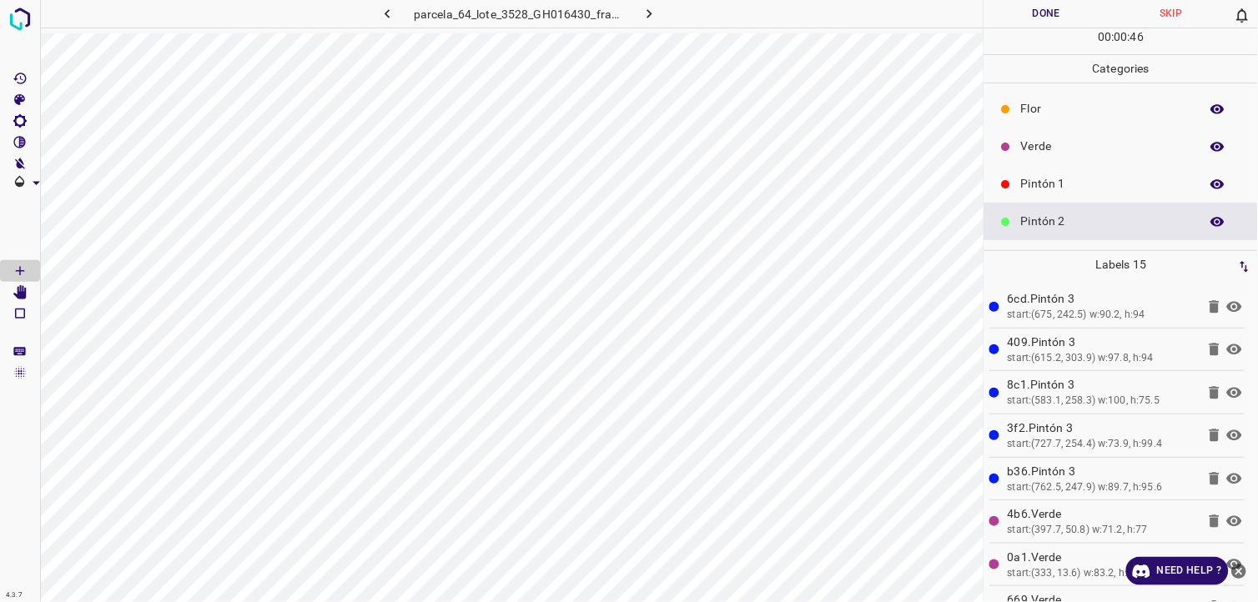
scroll to position [93, 0]
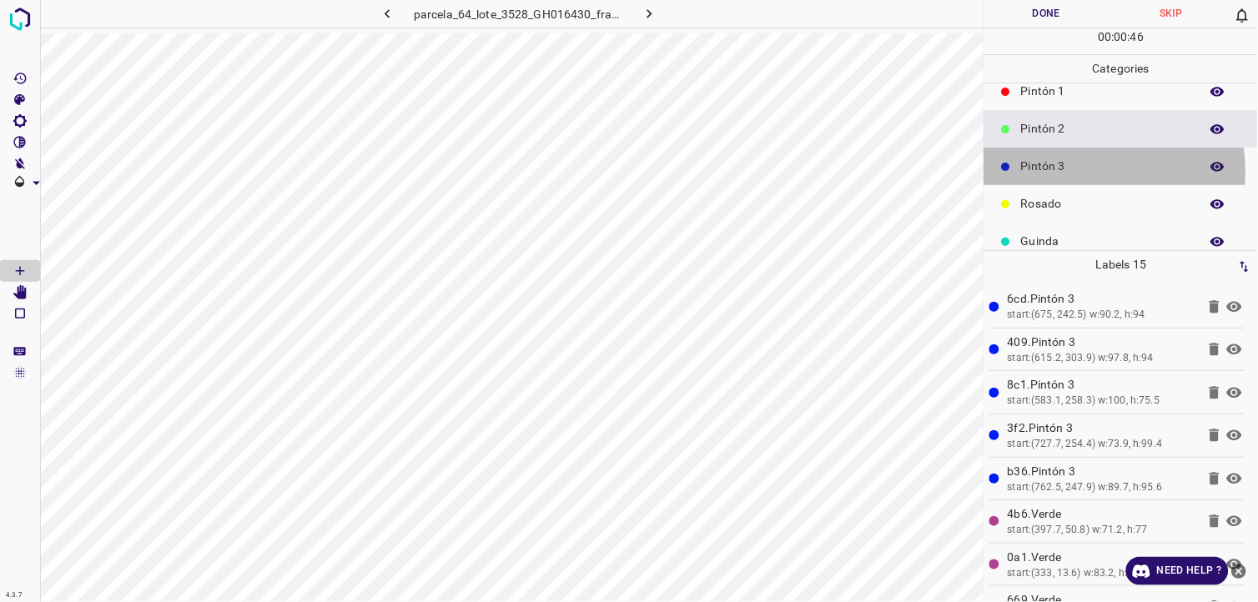
click at [1065, 172] on p "Pintón 3" at bounding box center [1106, 167] width 170 height 18
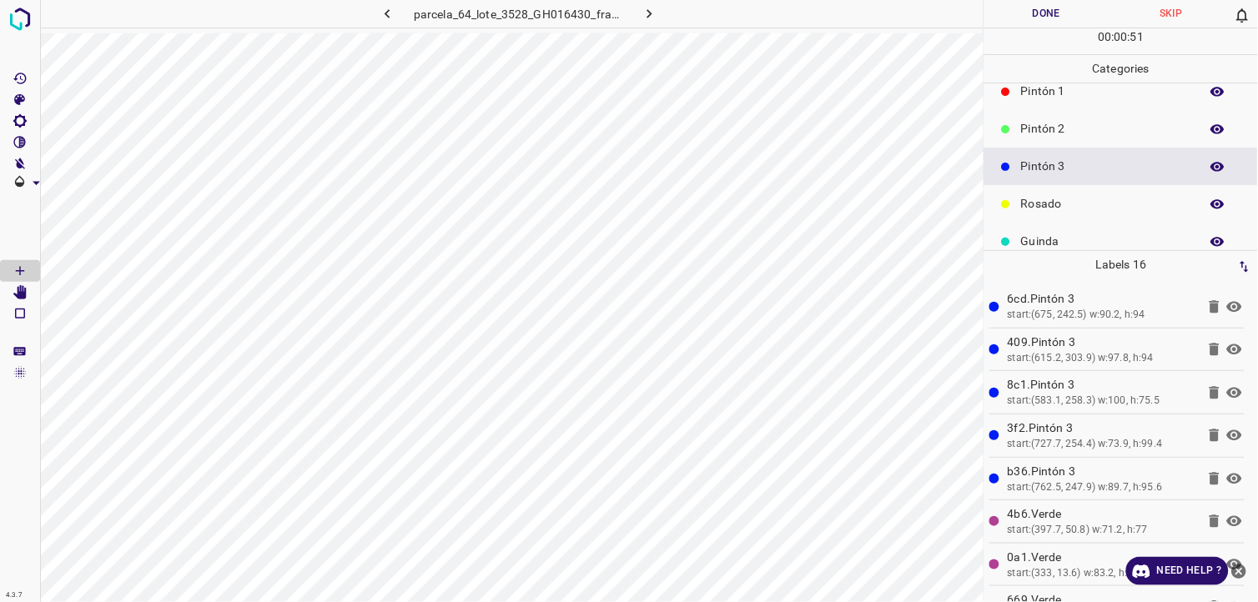
click at [1012, 121] on div at bounding box center [1006, 129] width 17 height 17
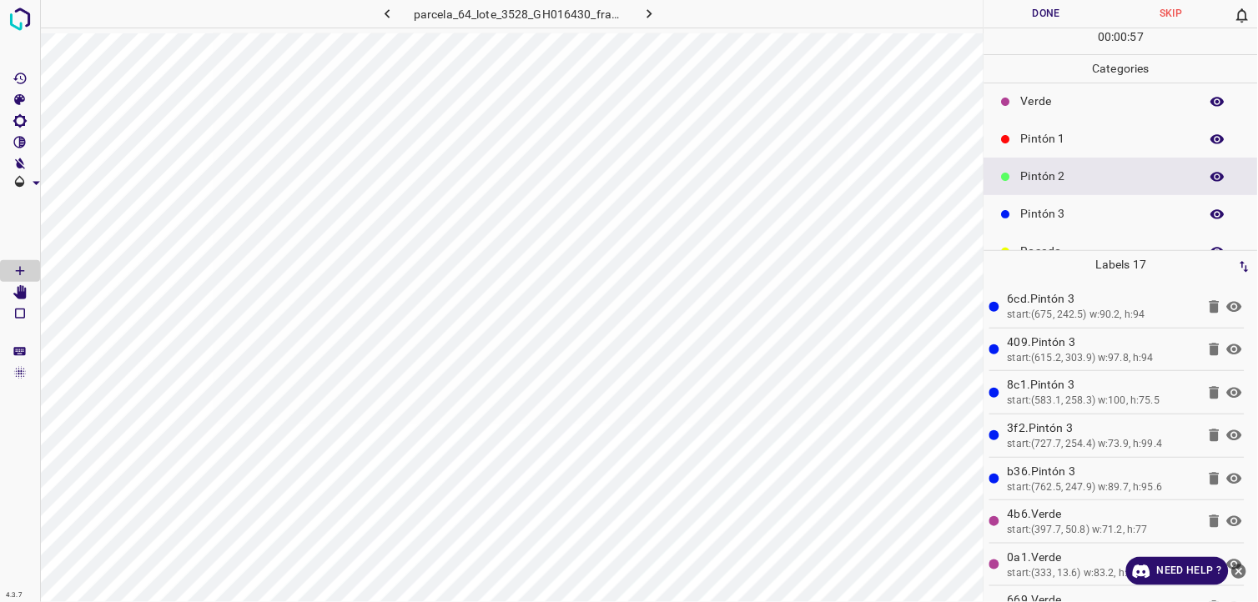
scroll to position [0, 0]
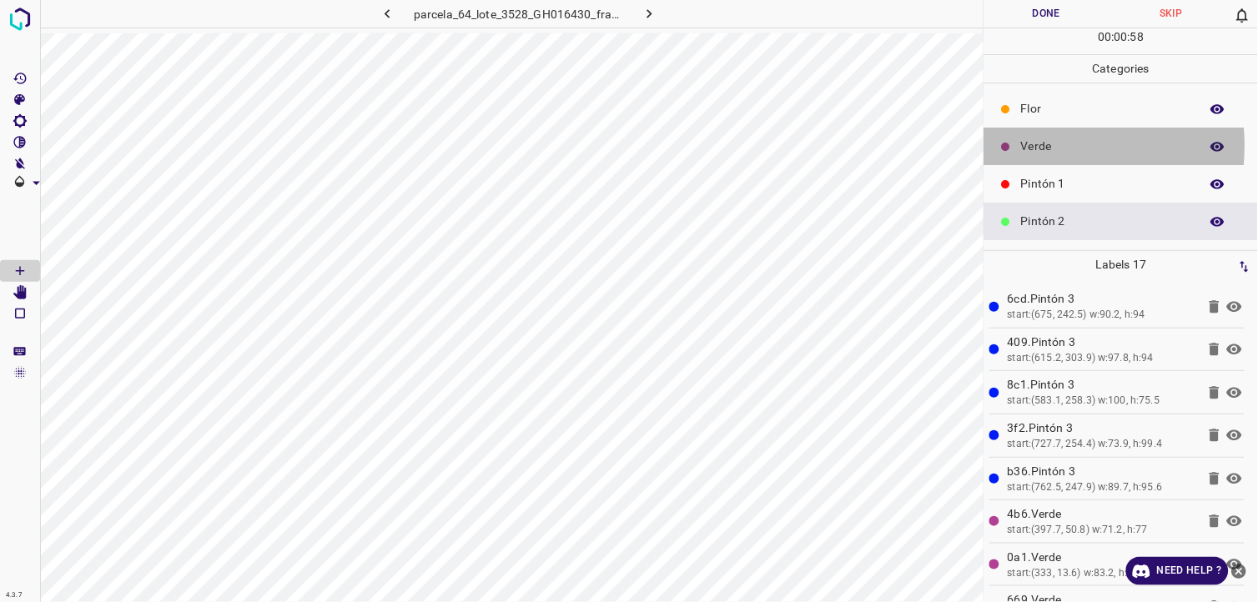
click at [1027, 146] on p "Verde" at bounding box center [1106, 147] width 170 height 18
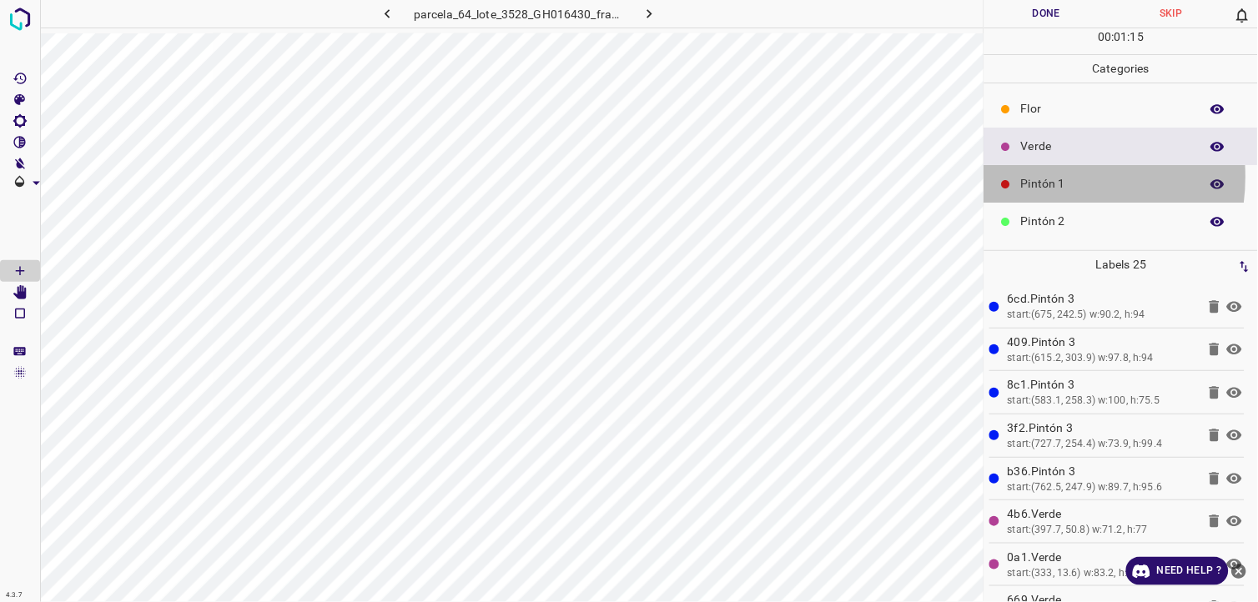
click at [1037, 177] on p "Pintón 1" at bounding box center [1106, 184] width 170 height 18
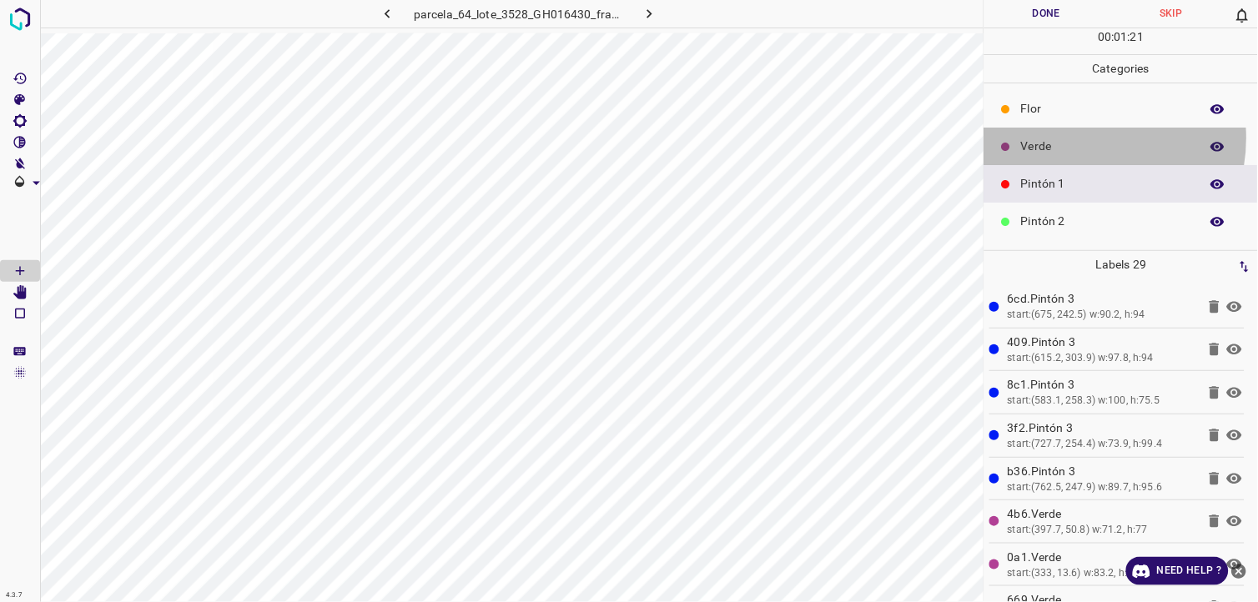
click at [1076, 138] on p "Verde" at bounding box center [1106, 147] width 170 height 18
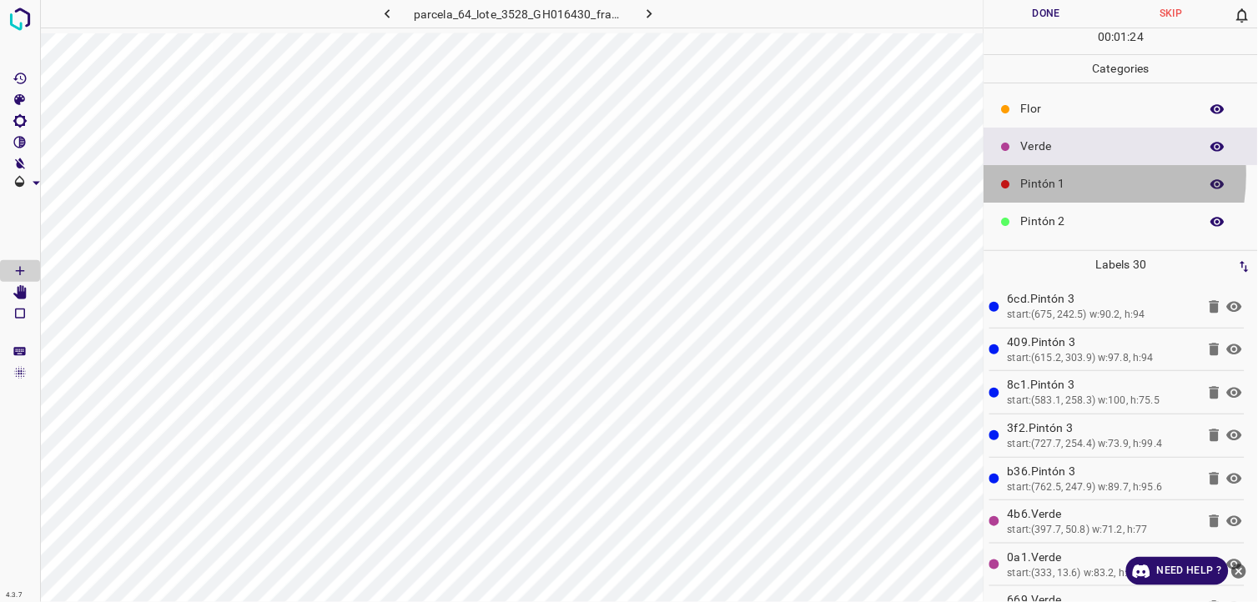
click at [1049, 175] on p "Pintón 1" at bounding box center [1106, 184] width 170 height 18
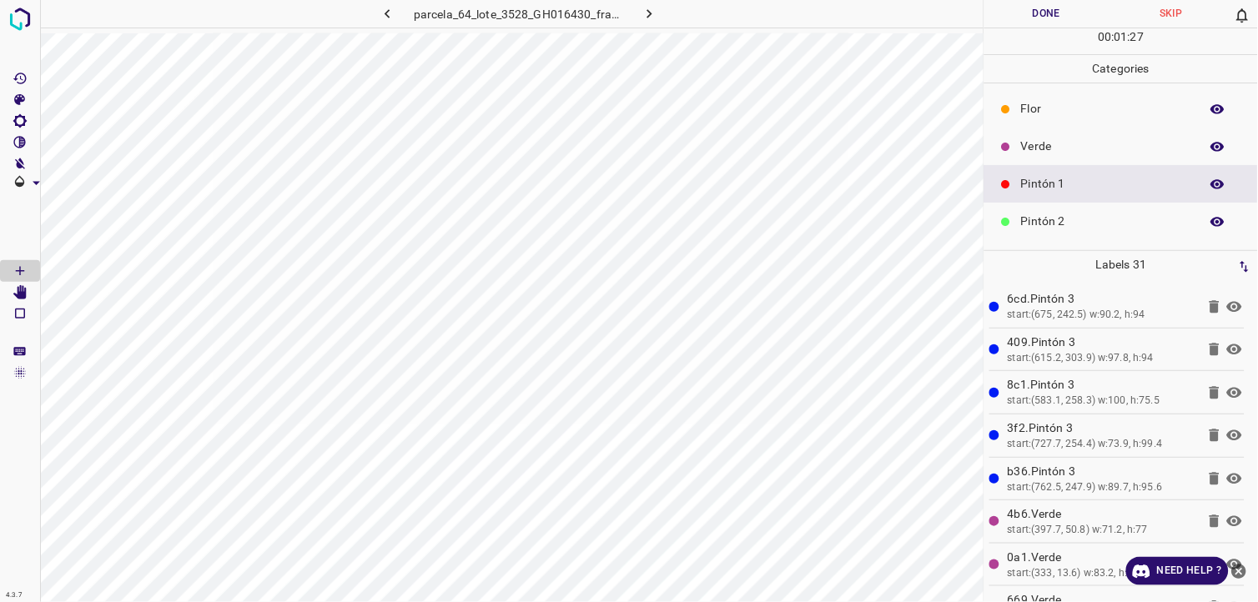
click at [1084, 220] on p "Pintón 2" at bounding box center [1106, 222] width 170 height 18
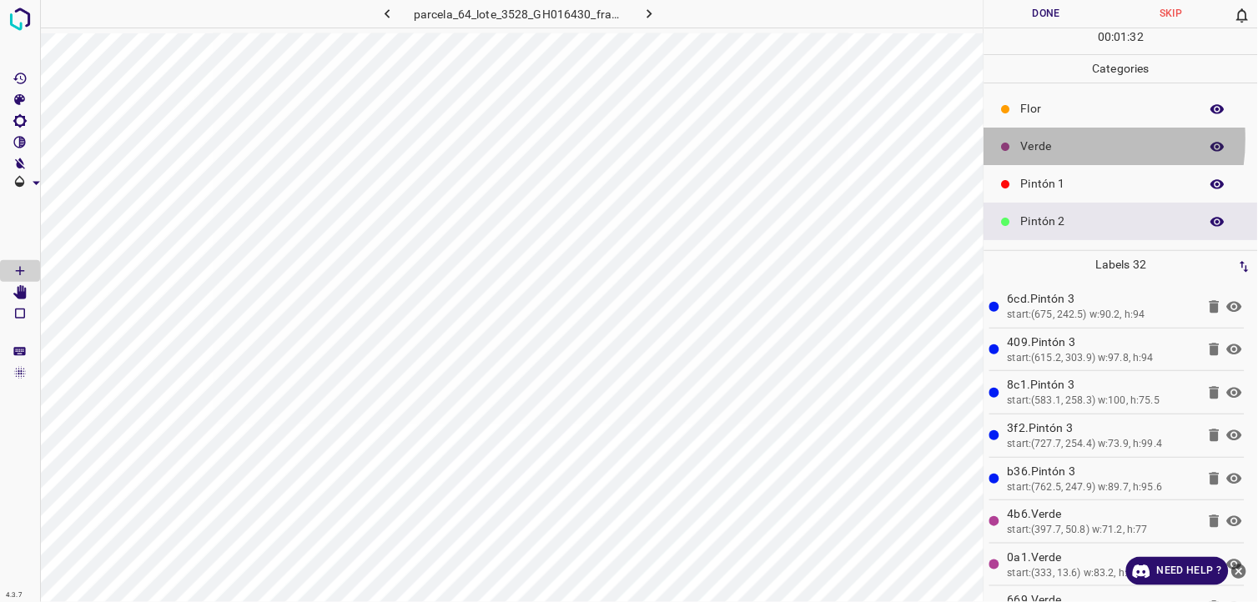
click at [1049, 139] on p "Verde" at bounding box center [1106, 147] width 170 height 18
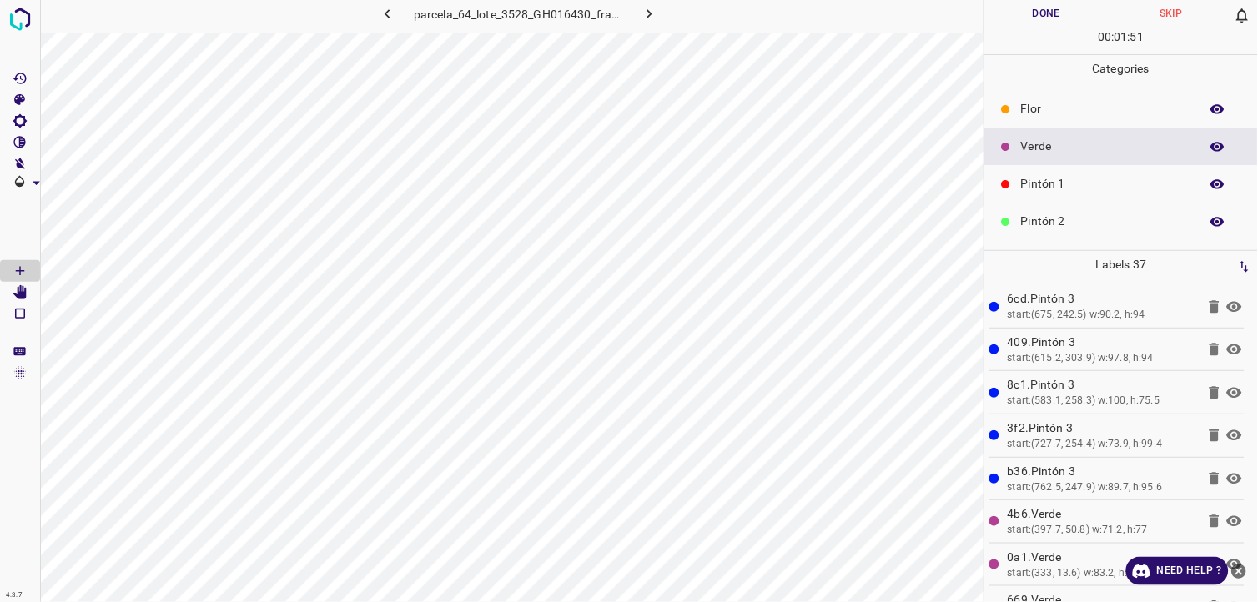
click at [1004, 165] on div "Pintón 1" at bounding box center [1121, 184] width 274 height 38
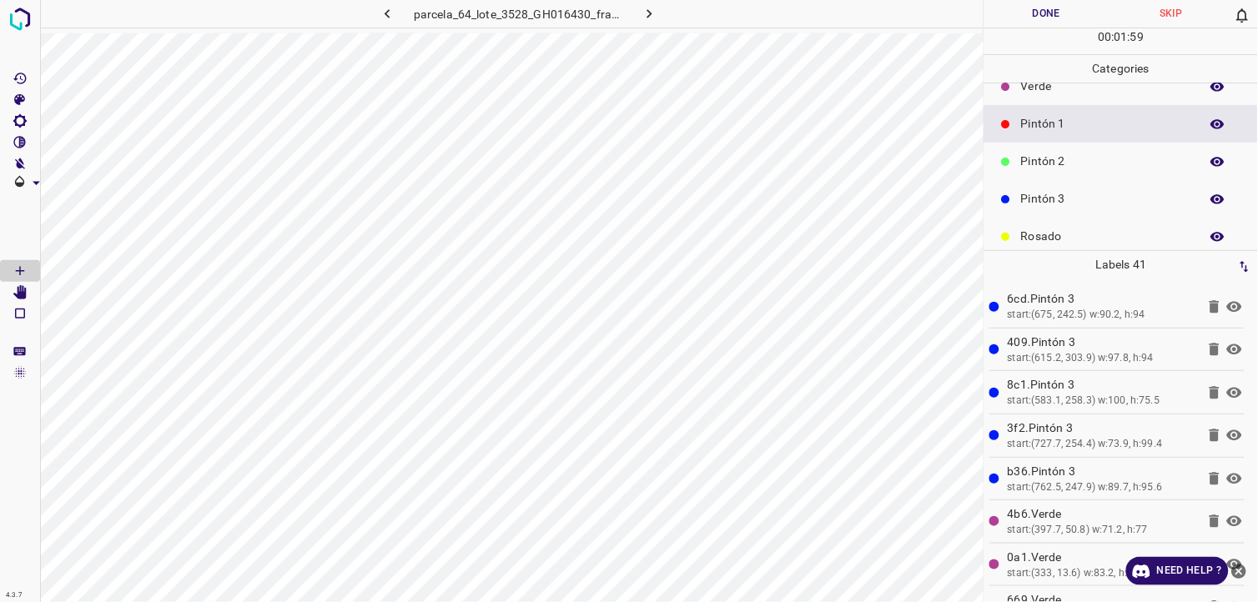
scroll to position [93, 0]
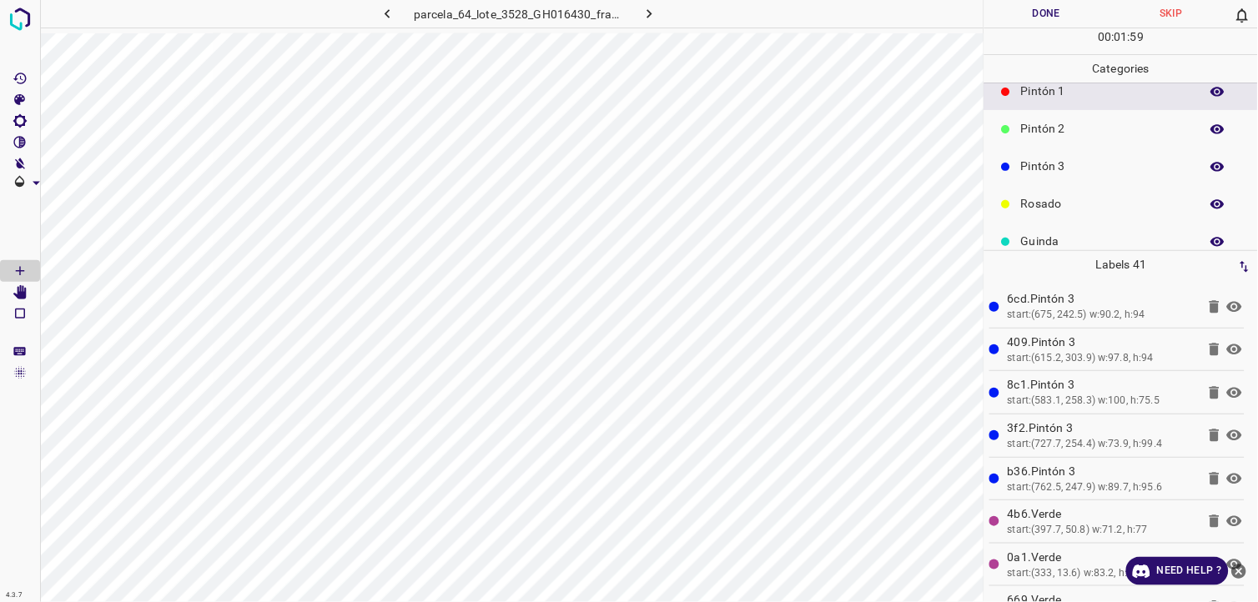
click at [1053, 168] on p "Pintón 3" at bounding box center [1106, 167] width 170 height 18
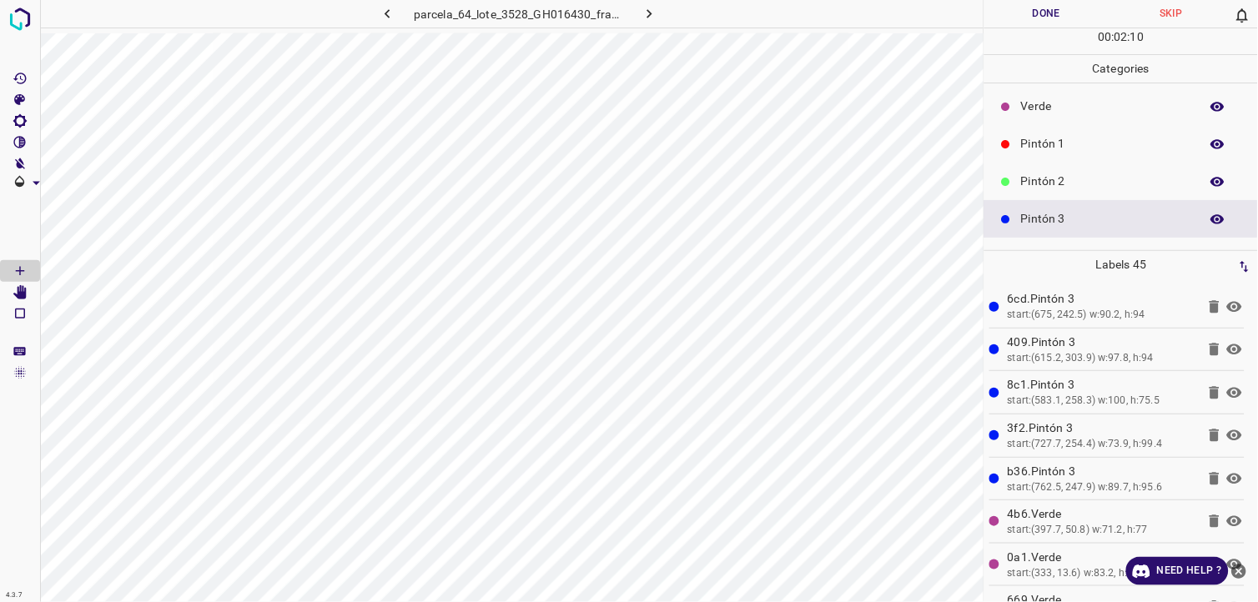
scroll to position [0, 0]
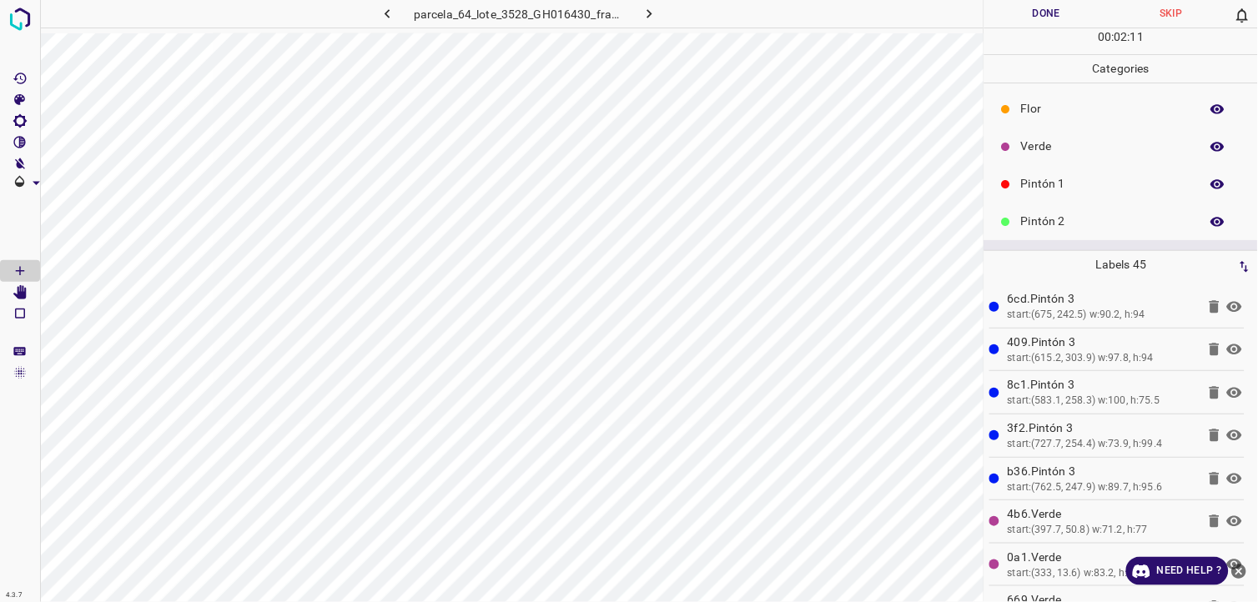
click at [1068, 146] on p "Verde" at bounding box center [1106, 147] width 170 height 18
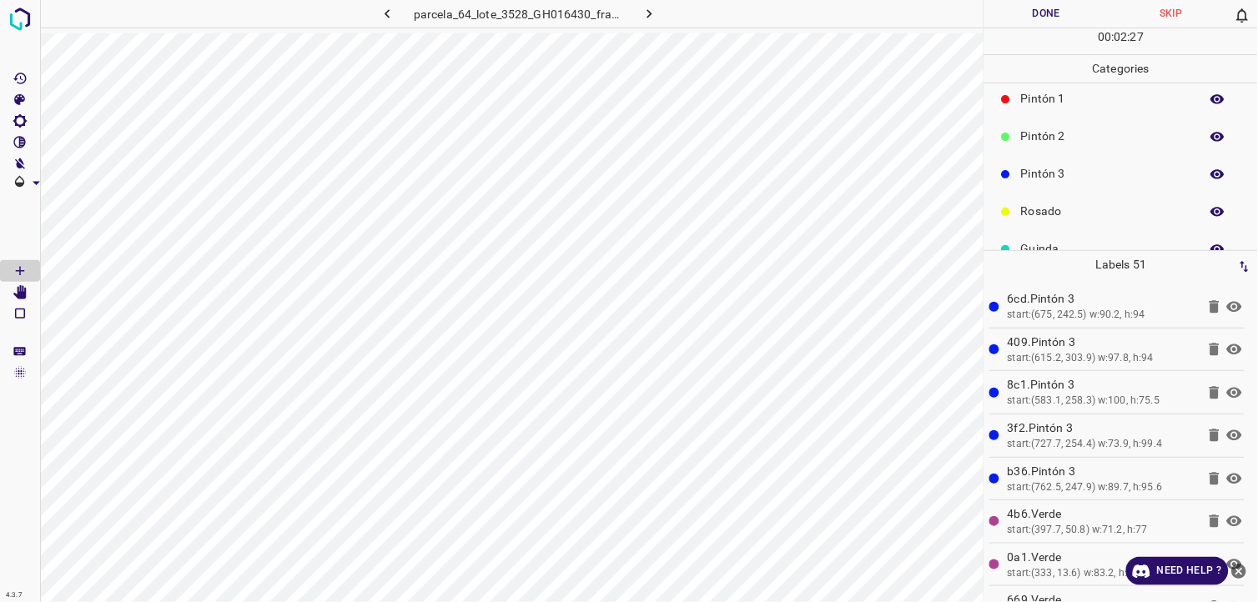
scroll to position [93, 0]
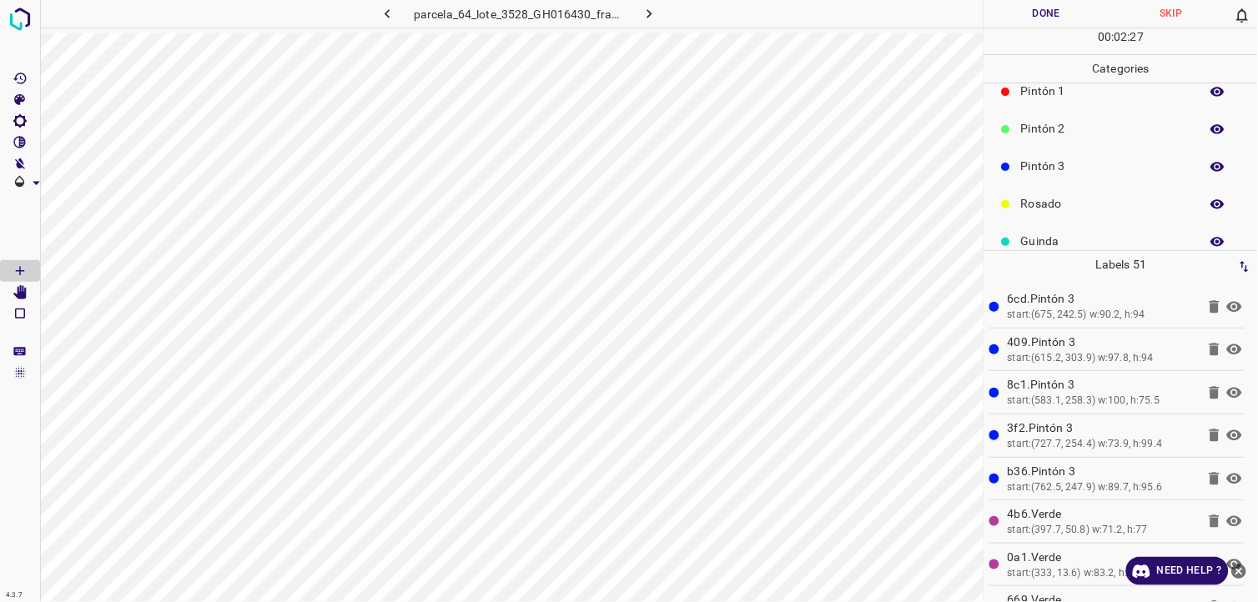
click at [1072, 140] on div "Pintón 2" at bounding box center [1121, 129] width 274 height 38
click at [1069, 153] on div "Pintón 3" at bounding box center [1121, 167] width 274 height 38
drag, startPoint x: 1074, startPoint y: 113, endPoint x: 988, endPoint y: 179, distance: 107.6
click at [1074, 113] on div "Pintón 2" at bounding box center [1121, 129] width 274 height 38
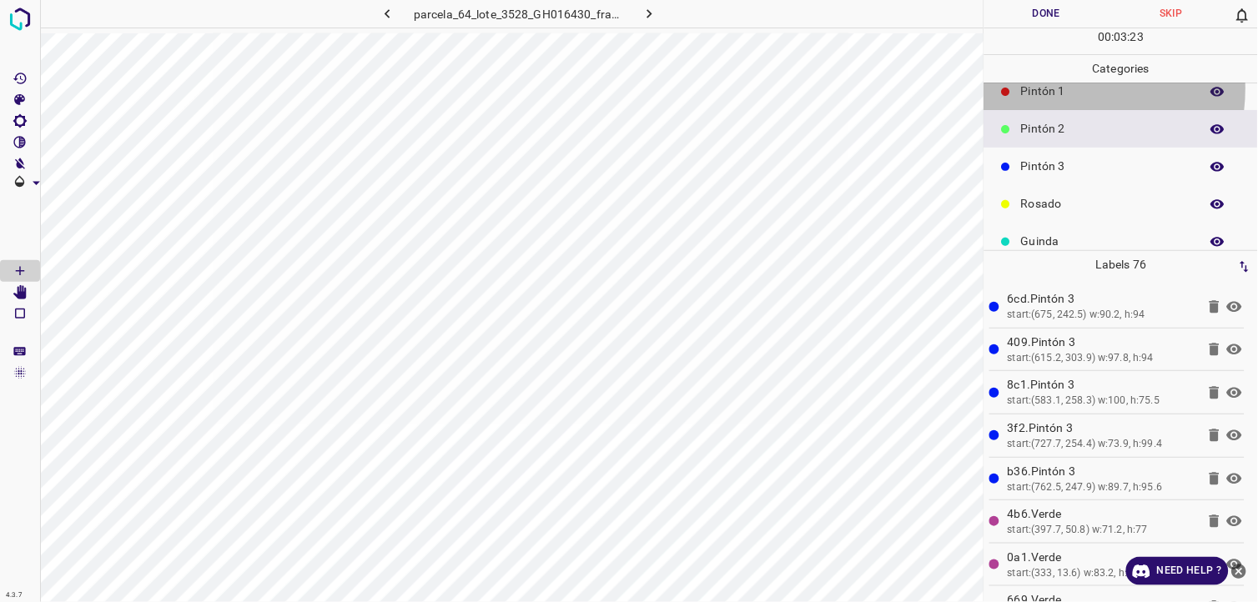
click at [1053, 88] on p "Pintón 1" at bounding box center [1106, 92] width 170 height 18
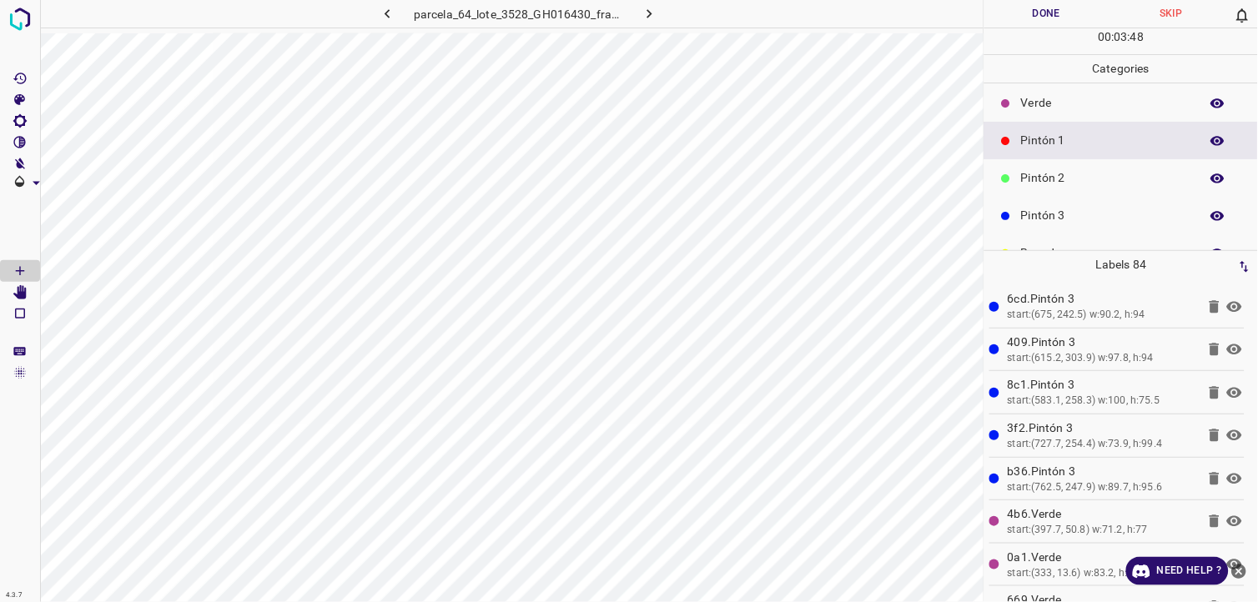
scroll to position [0, 0]
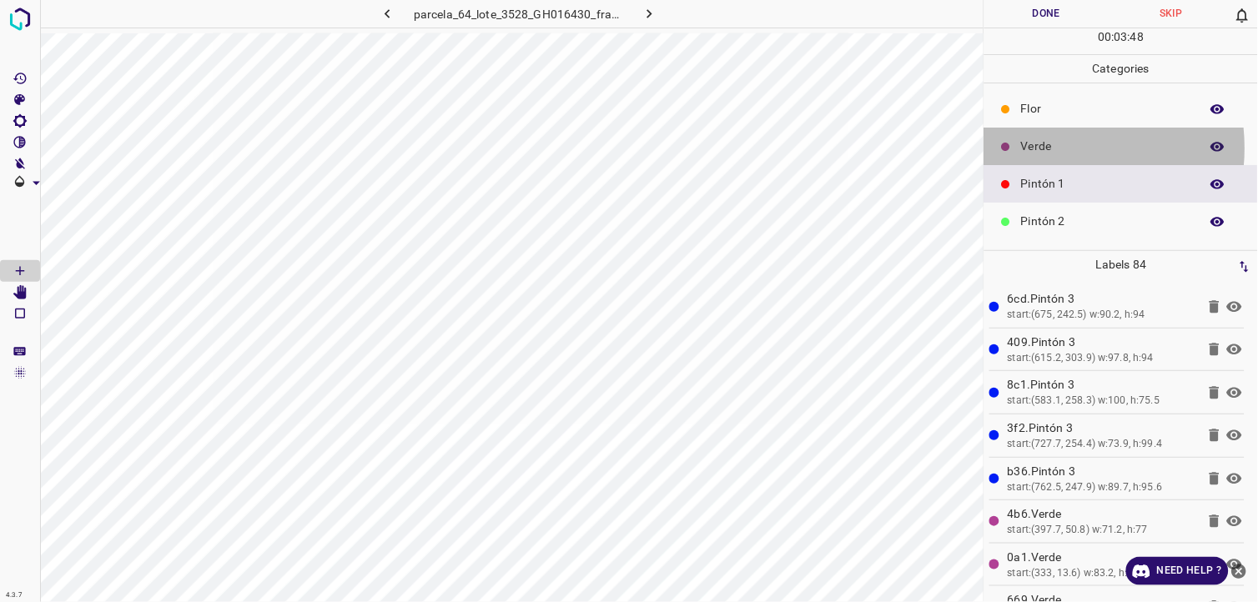
click at [1047, 148] on p "Verde" at bounding box center [1106, 147] width 170 height 18
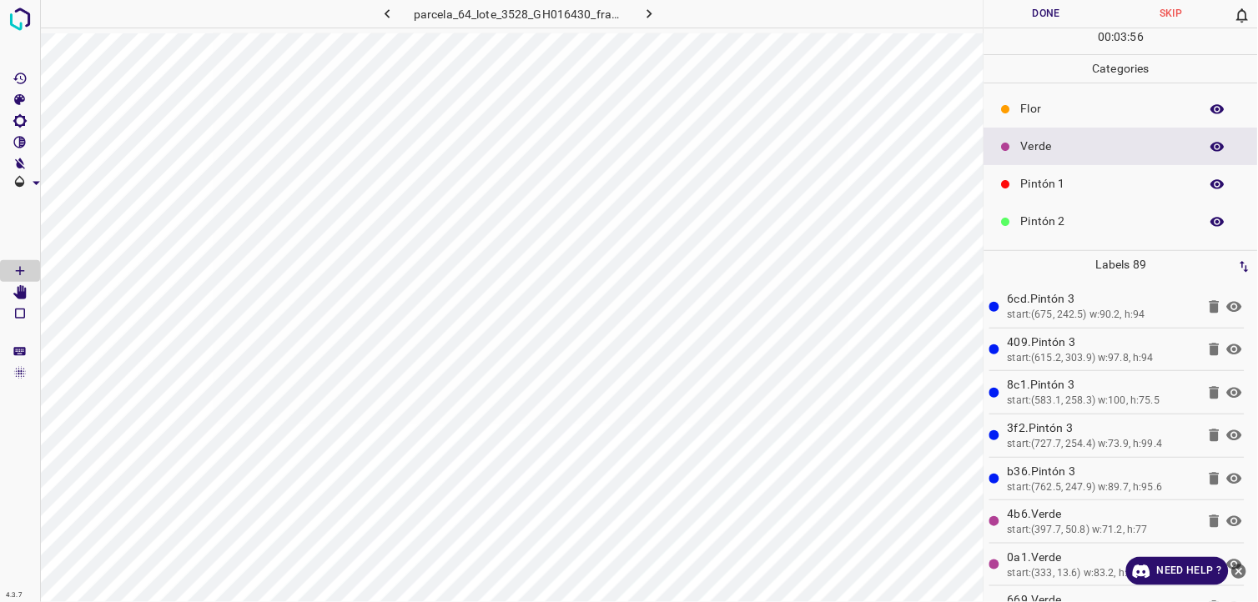
click at [1029, 167] on div "Pintón 1" at bounding box center [1121, 184] width 274 height 38
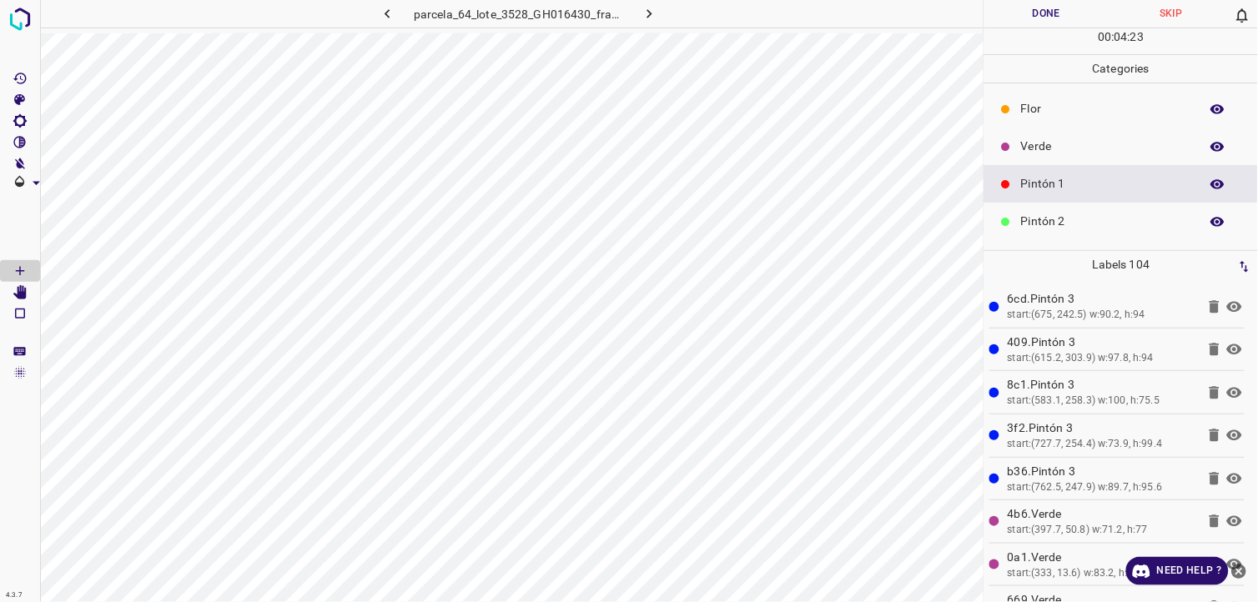
click at [1044, 144] on p "Verde" at bounding box center [1106, 147] width 170 height 18
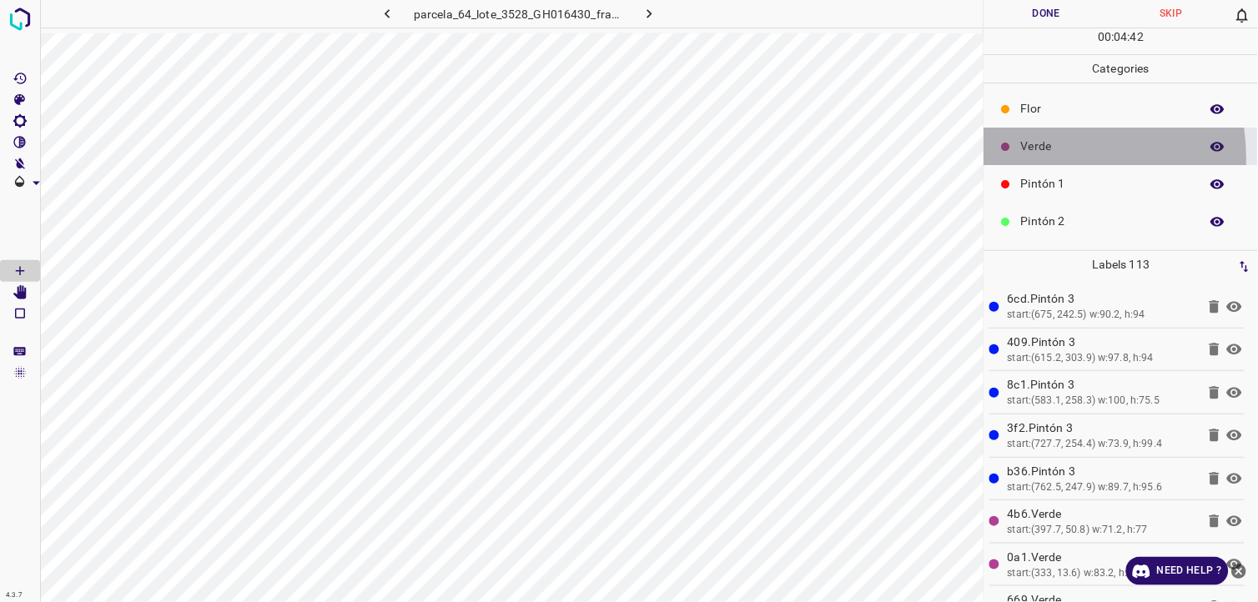
drag, startPoint x: 1032, startPoint y: 158, endPoint x: 1032, endPoint y: 181, distance: 22.5
click at [1033, 161] on div "Verde" at bounding box center [1121, 147] width 274 height 38
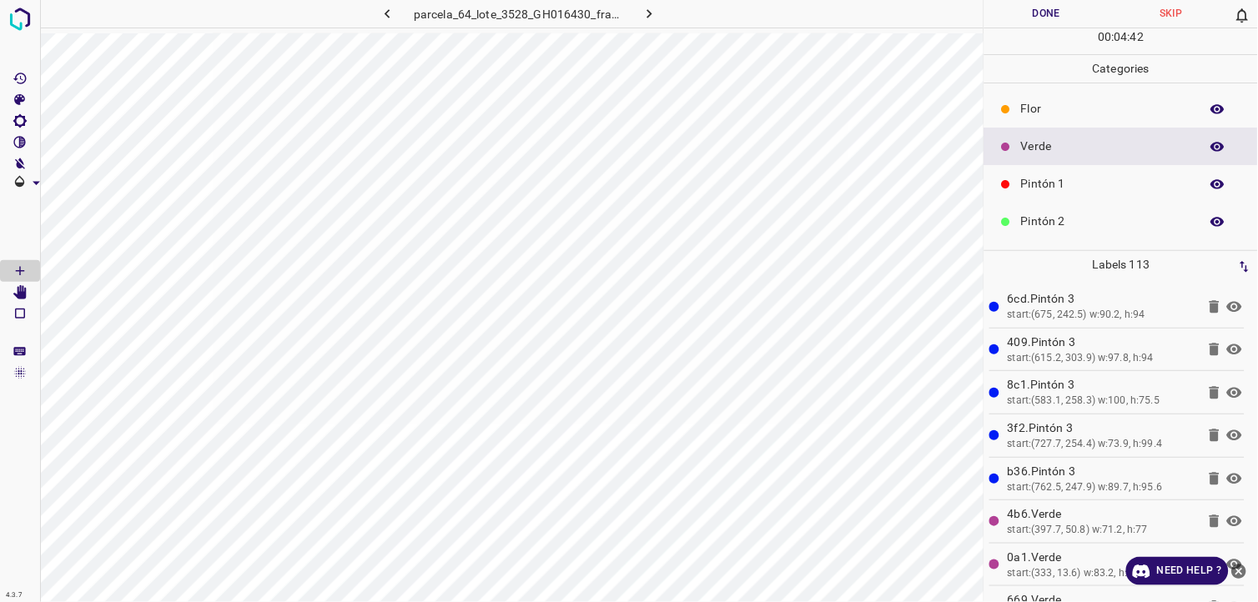
click at [1031, 182] on p "Pintón 1" at bounding box center [1106, 184] width 170 height 18
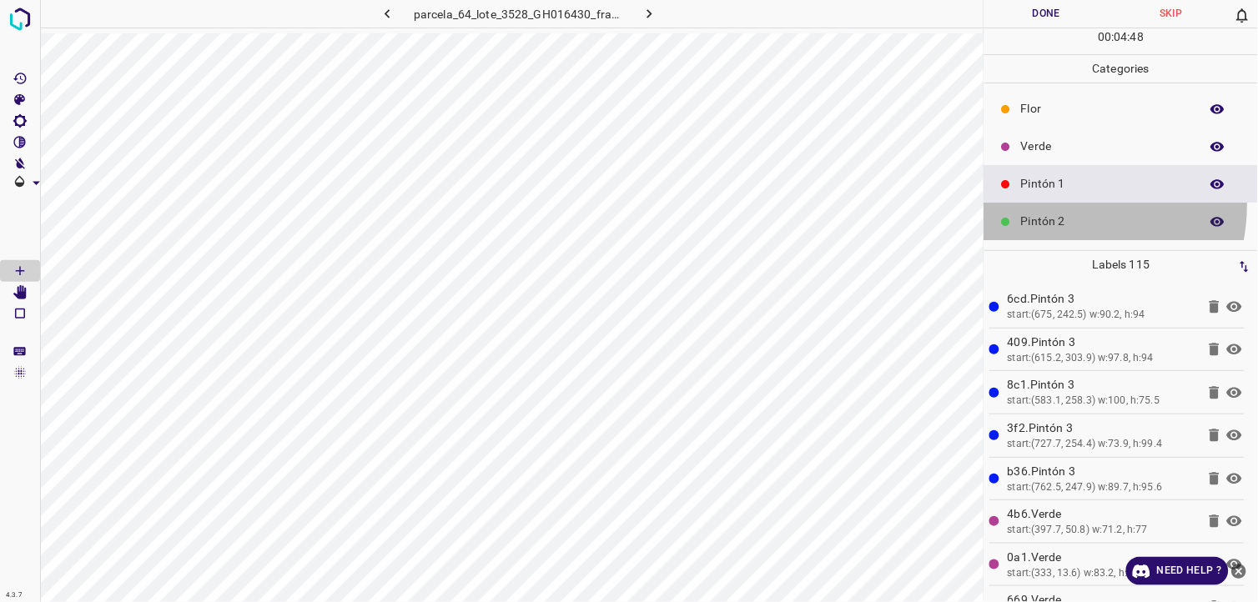
click at [1049, 204] on div "Pintón 2" at bounding box center [1121, 222] width 274 height 38
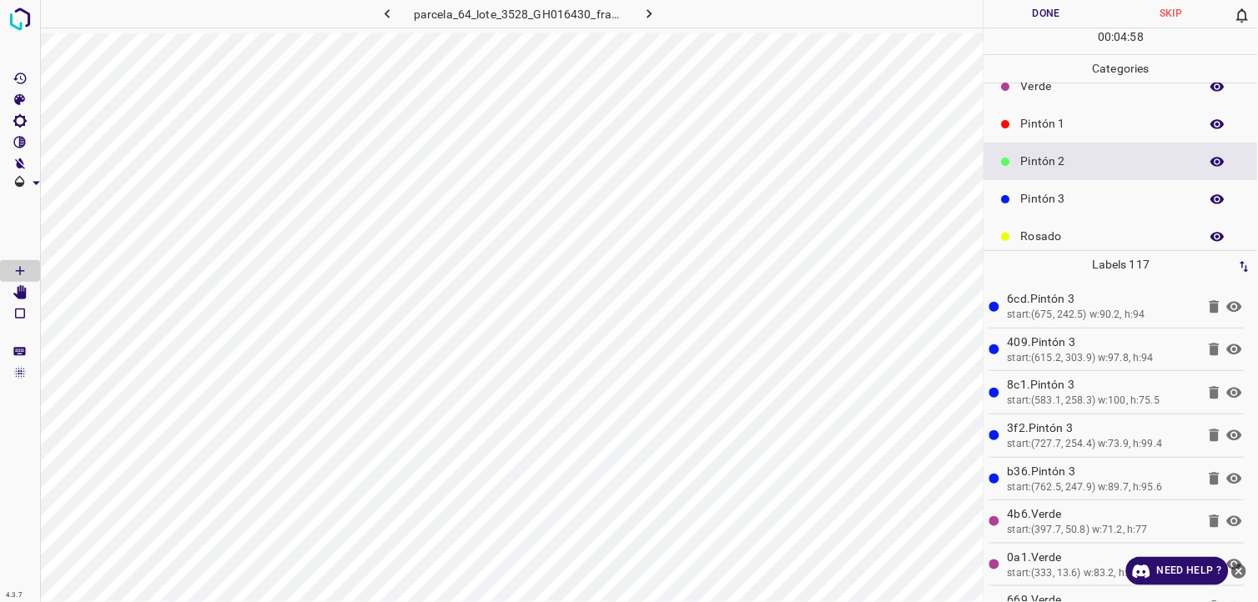
scroll to position [93, 0]
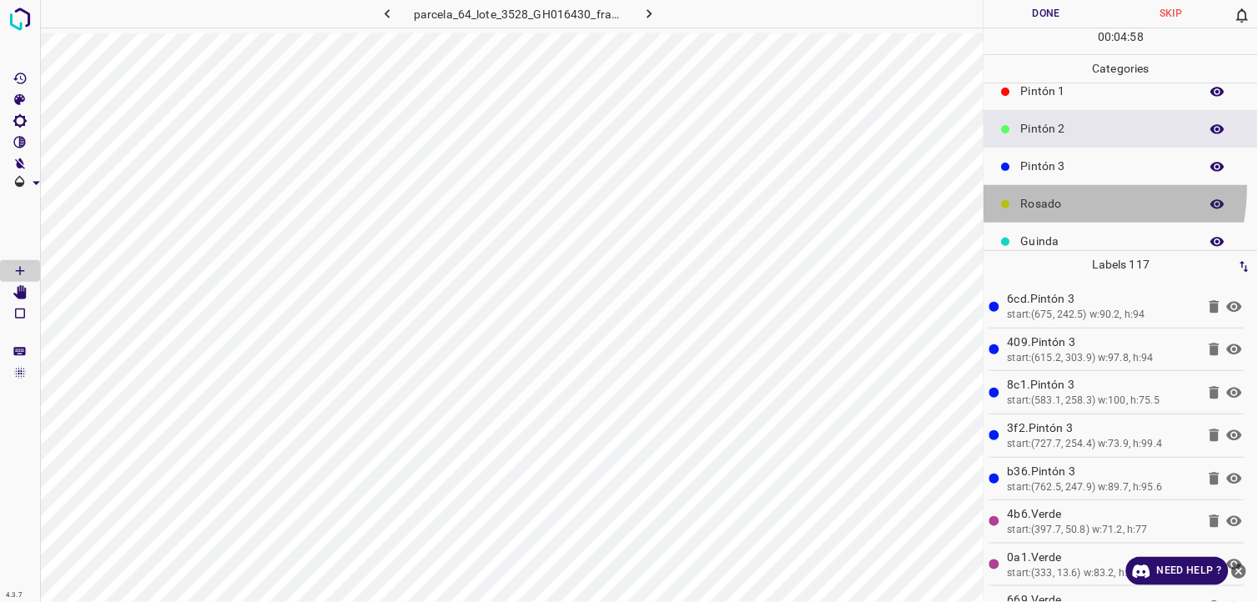
click at [1034, 186] on div "Rosado" at bounding box center [1121, 204] width 274 height 38
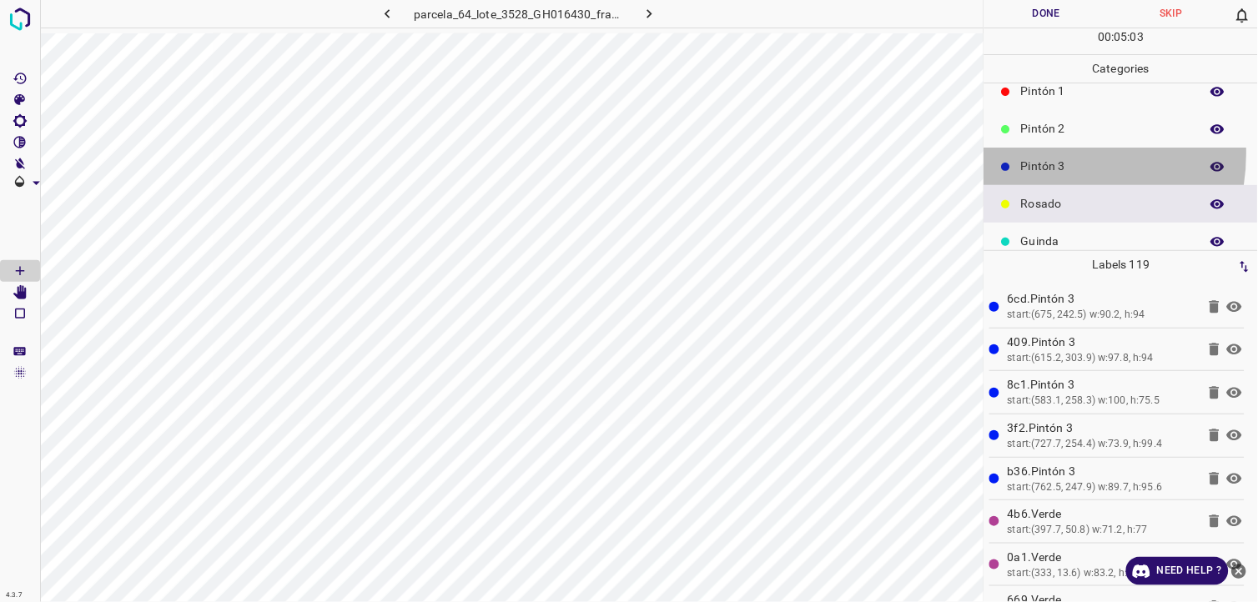
click at [1036, 153] on div "Pintón 3" at bounding box center [1121, 167] width 274 height 38
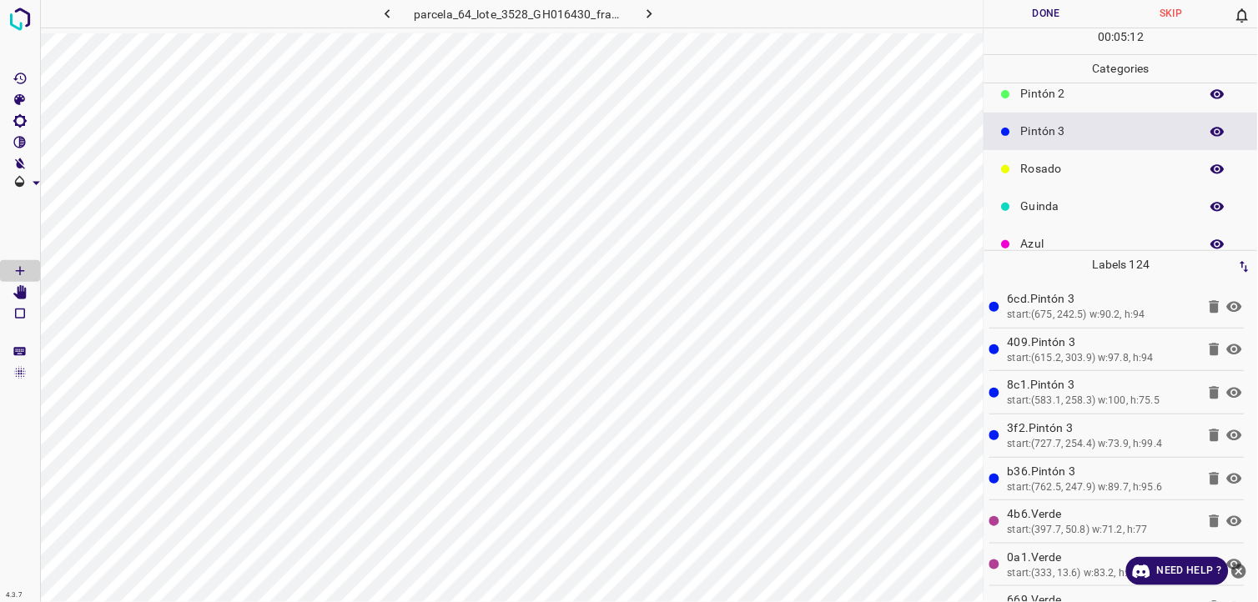
scroll to position [146, 0]
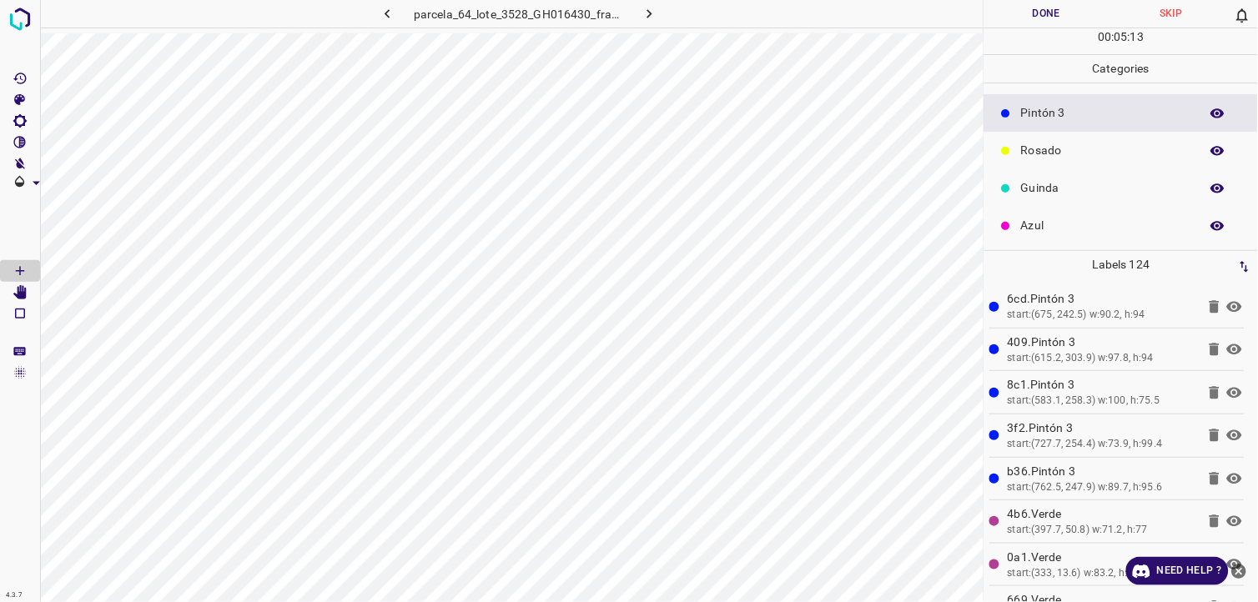
click at [1045, 185] on p "Guinda" at bounding box center [1106, 188] width 170 height 18
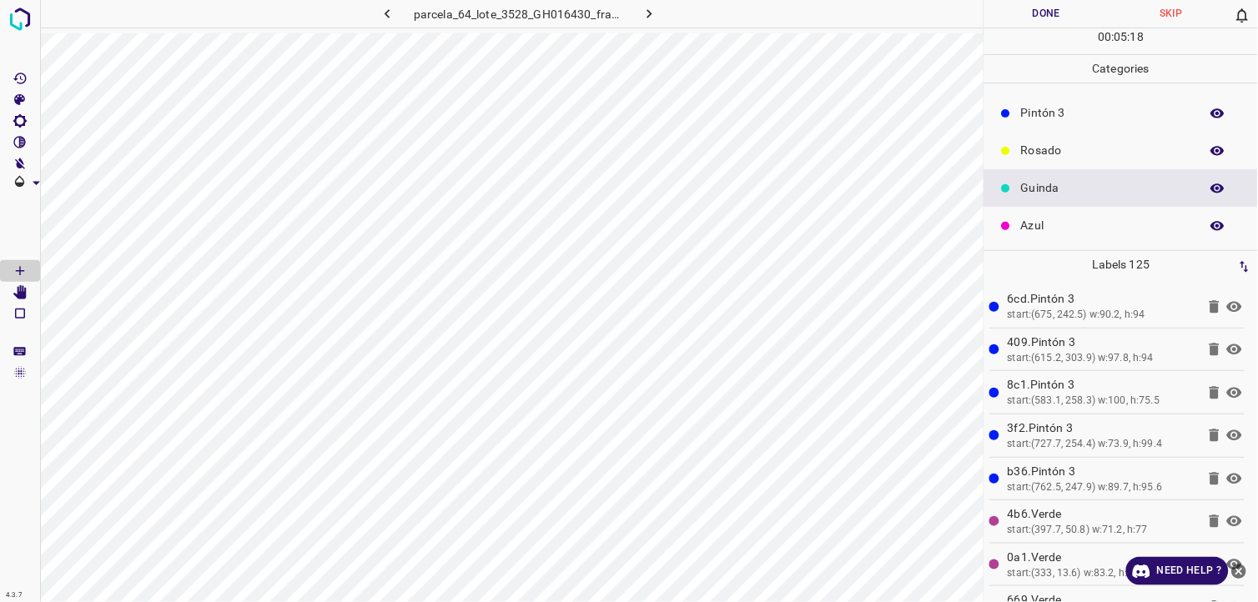
click at [1039, 114] on p "Pintón 3" at bounding box center [1106, 113] width 170 height 18
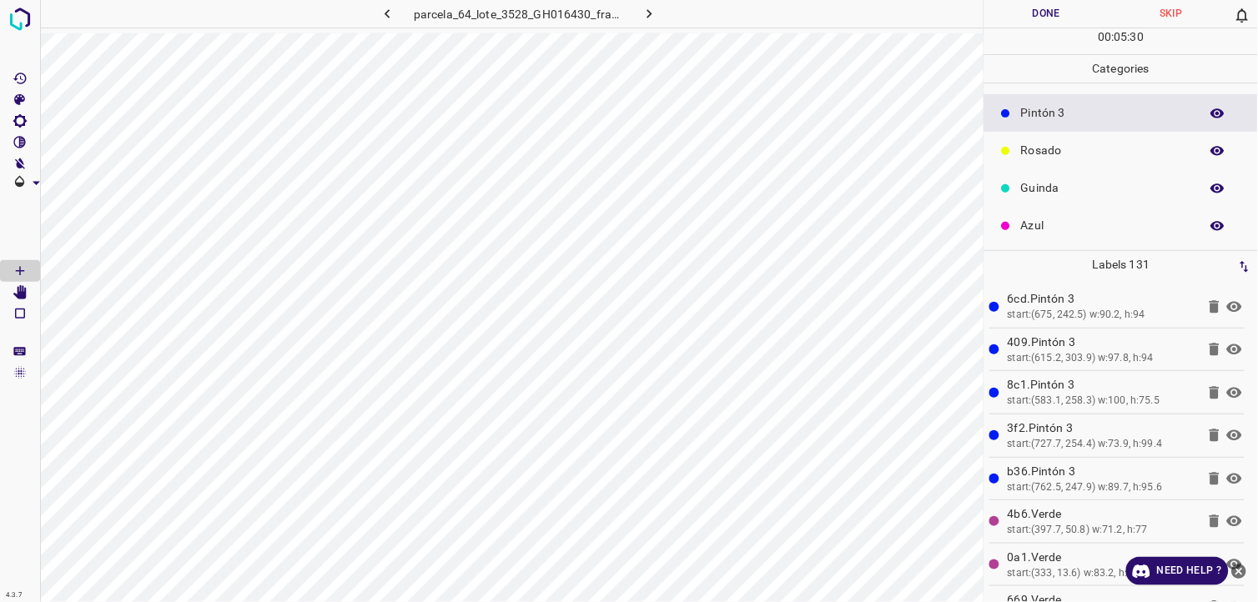
scroll to position [53, 0]
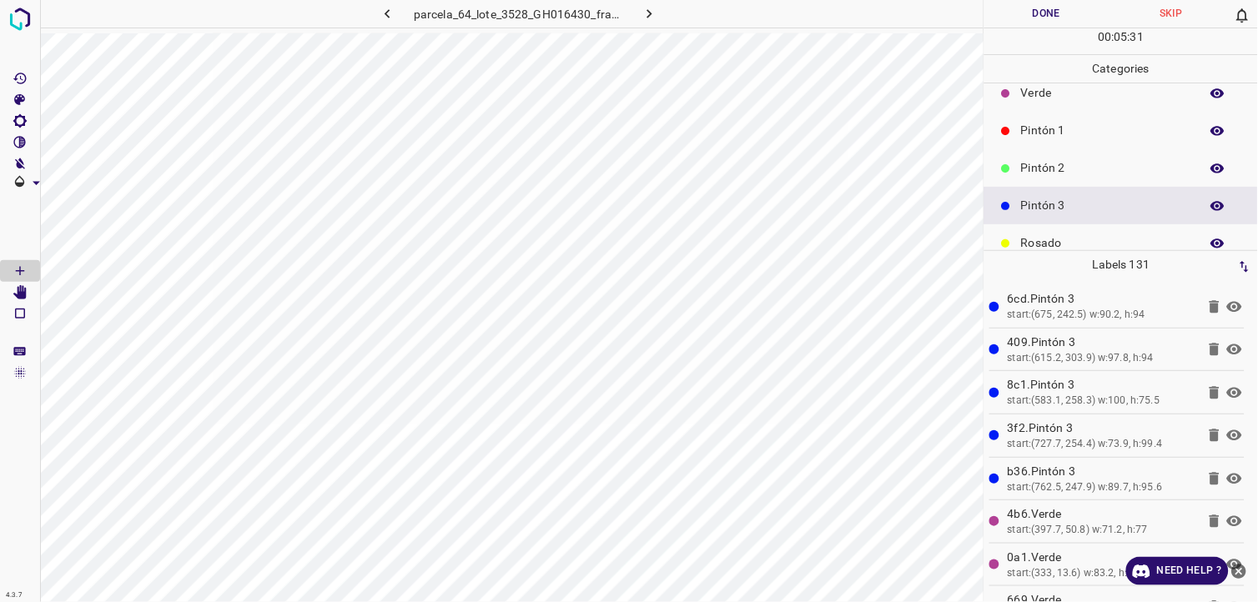
click at [1048, 174] on p "Pintón 2" at bounding box center [1106, 168] width 170 height 18
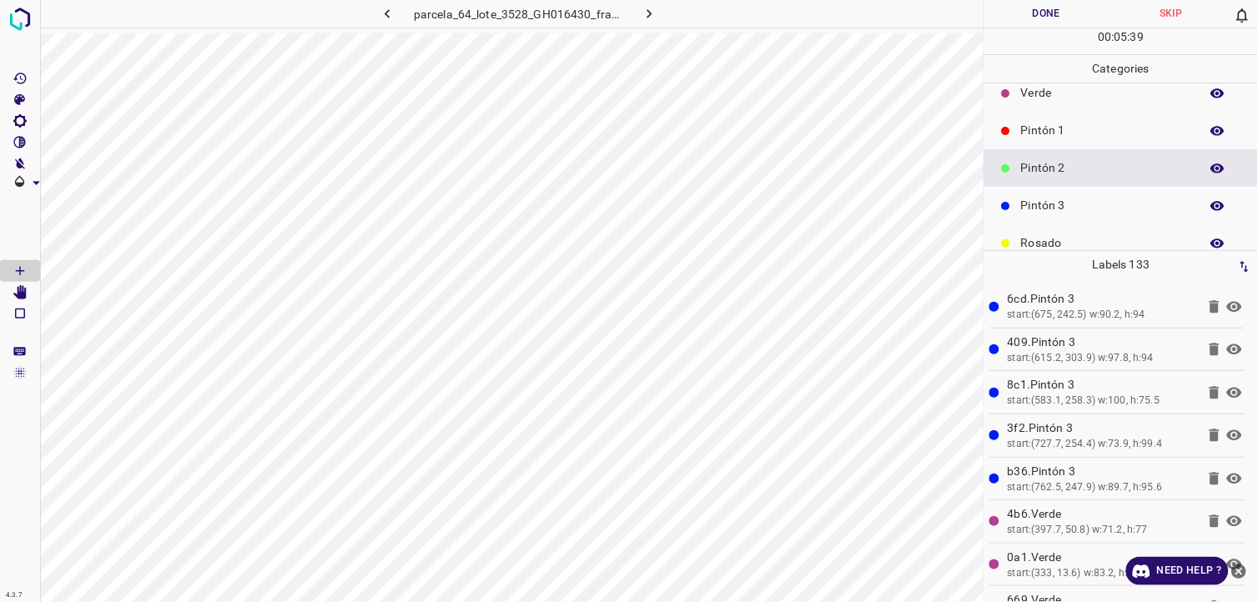
click at [1040, 202] on p "Pintón 3" at bounding box center [1106, 206] width 170 height 18
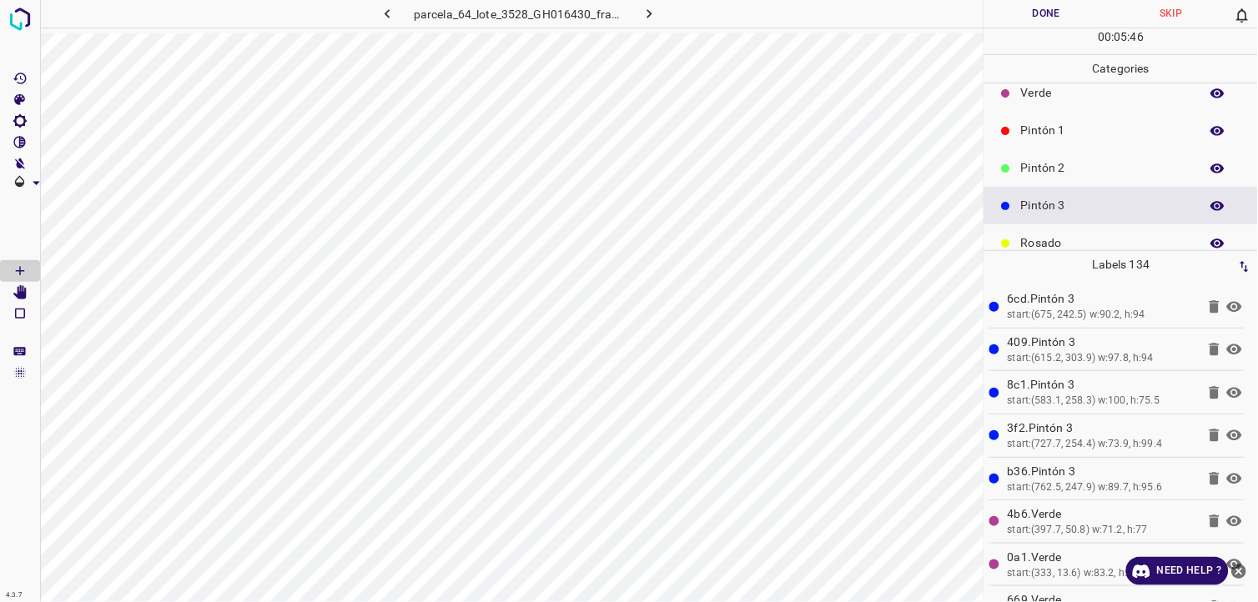
click at [1053, 130] on p "Pintón 1" at bounding box center [1106, 131] width 170 height 18
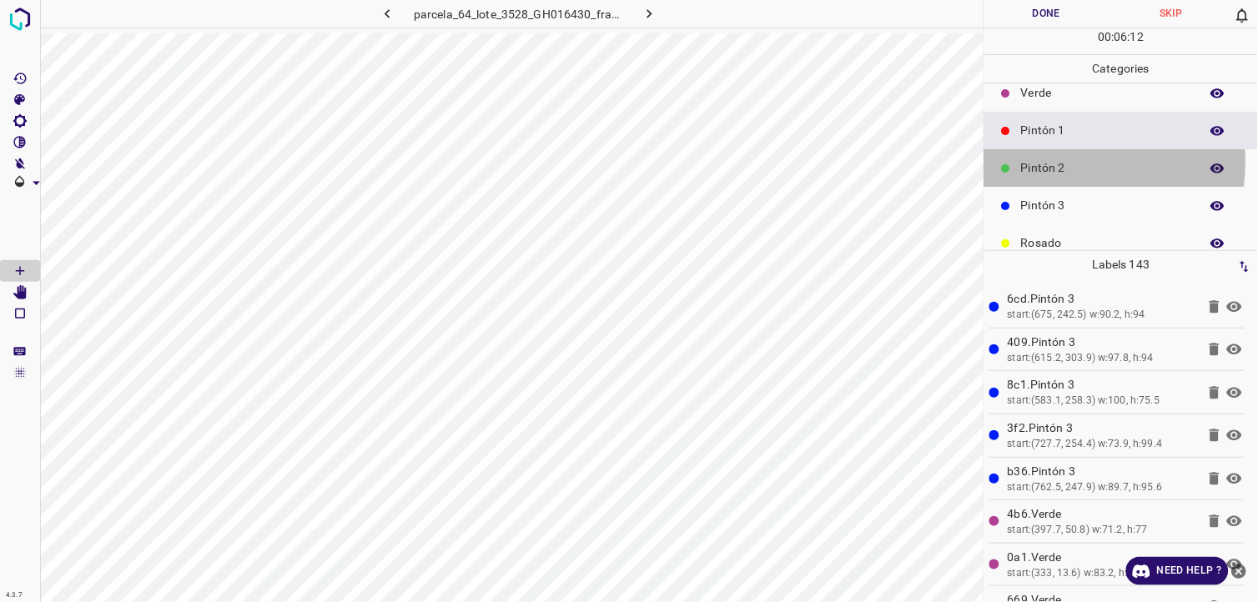
click at [1066, 167] on p "Pintón 2" at bounding box center [1106, 168] width 170 height 18
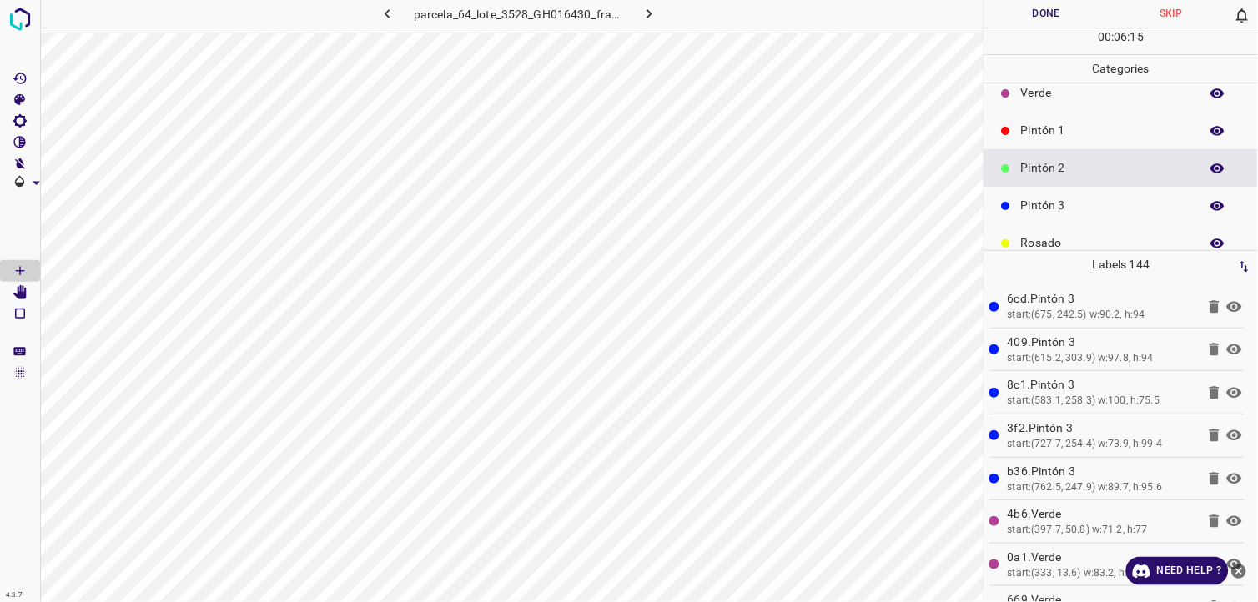
click at [1028, 143] on div "Pintón 1" at bounding box center [1121, 131] width 274 height 38
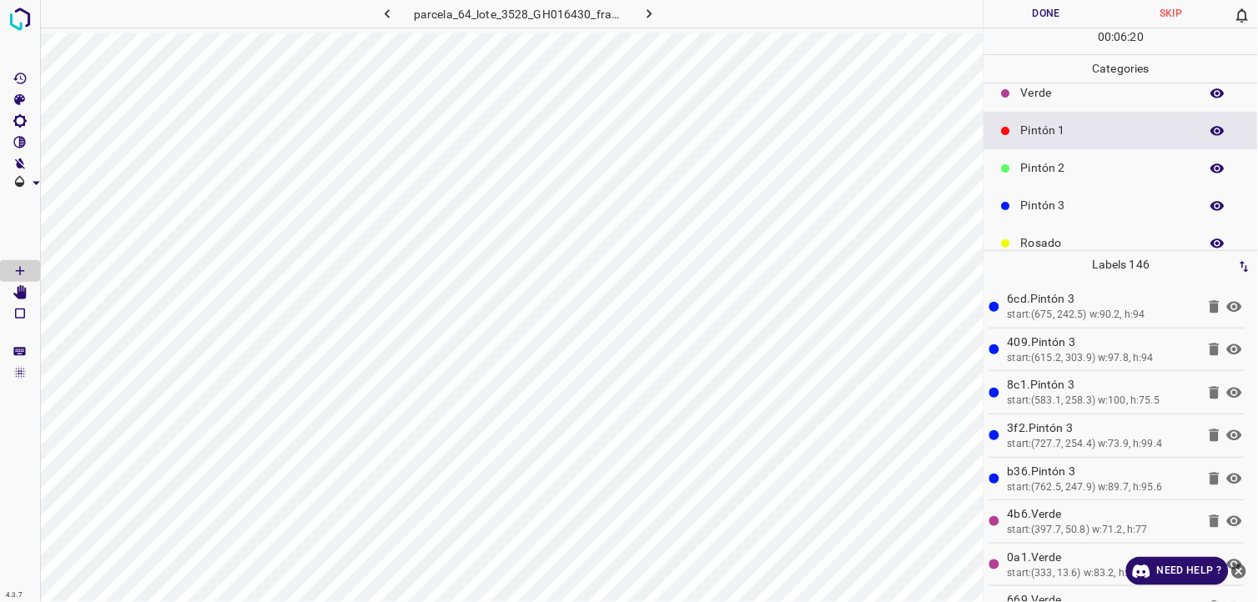
click at [1084, 202] on p "Pintón 3" at bounding box center [1106, 206] width 170 height 18
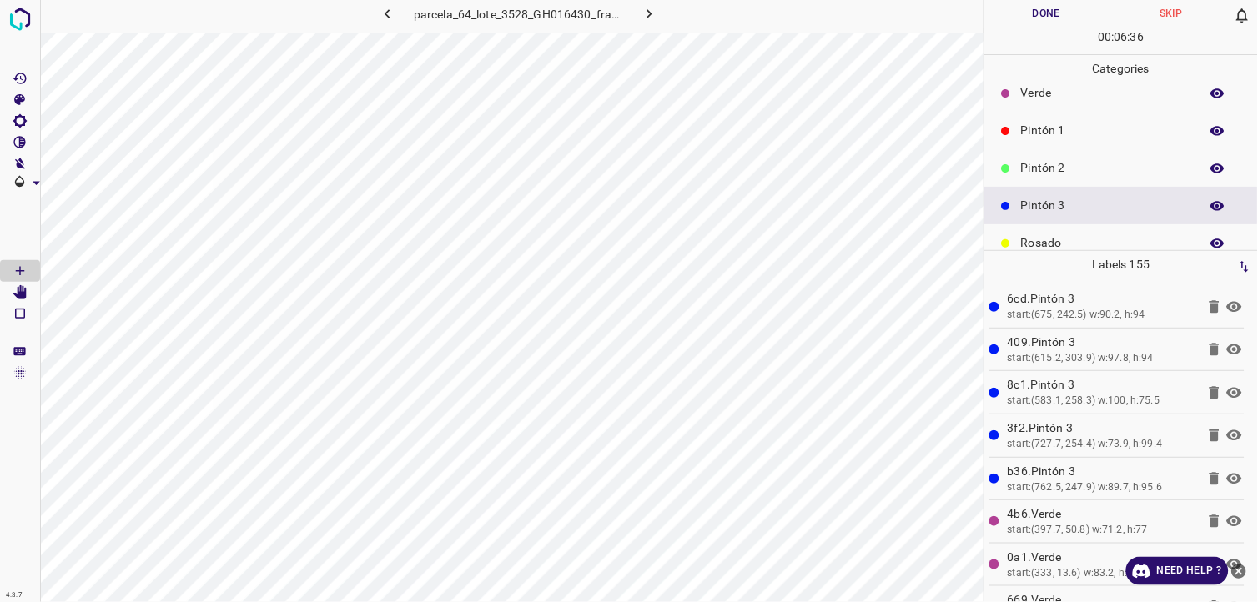
scroll to position [146, 0]
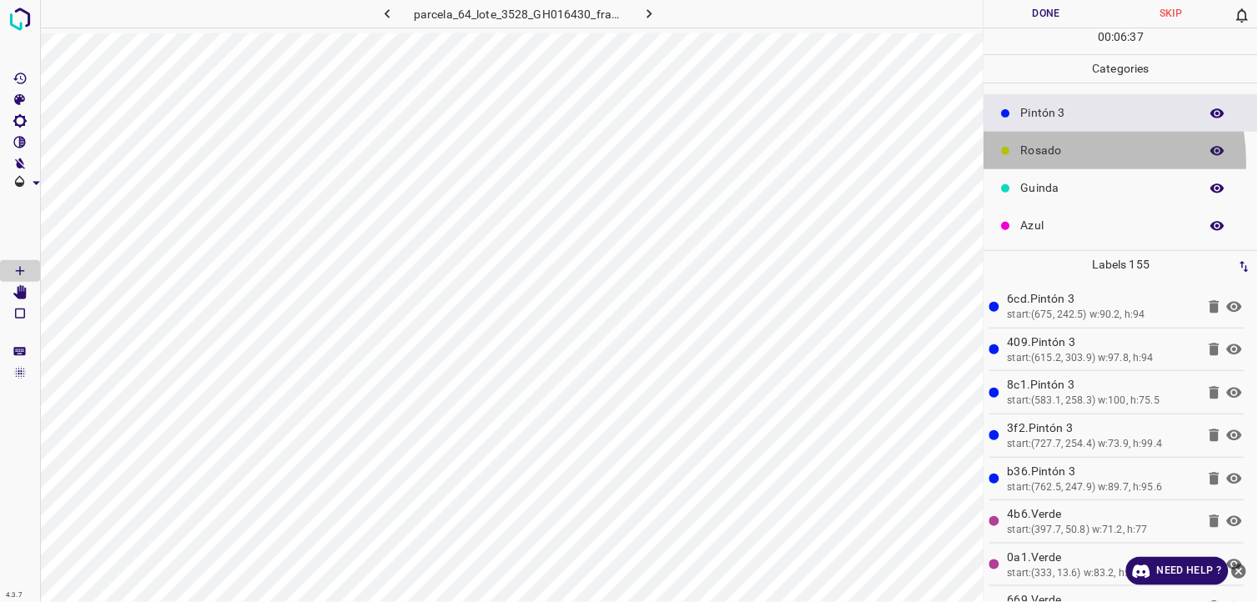
click at [1034, 163] on div "Rosado" at bounding box center [1121, 151] width 274 height 38
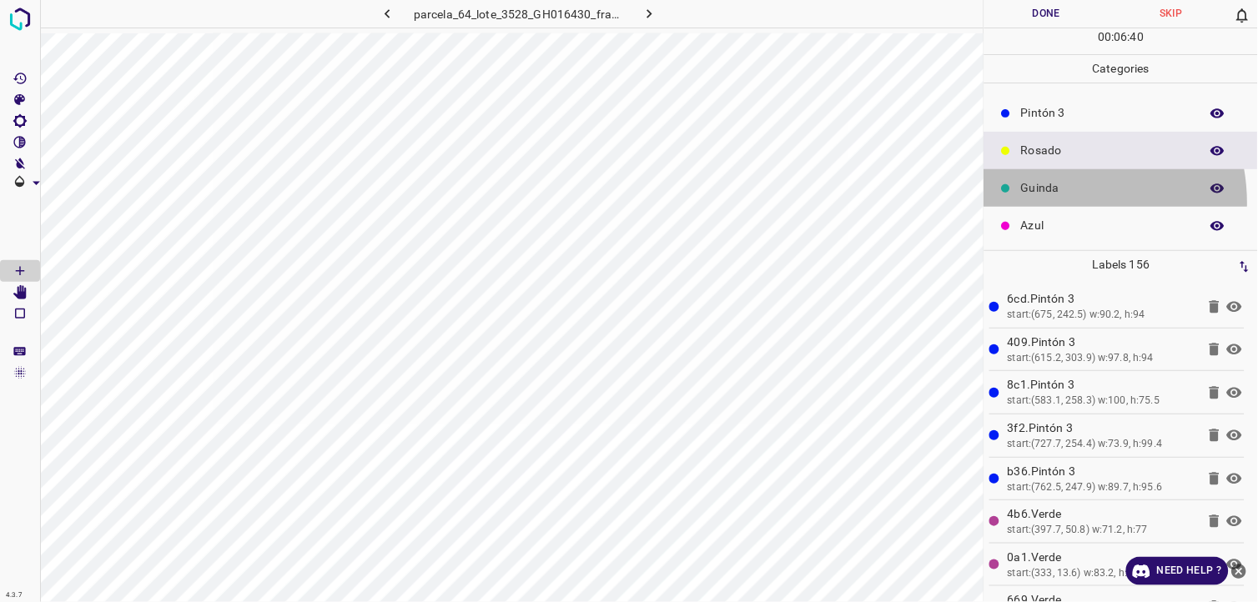
click at [1051, 202] on div "Guinda" at bounding box center [1121, 188] width 274 height 38
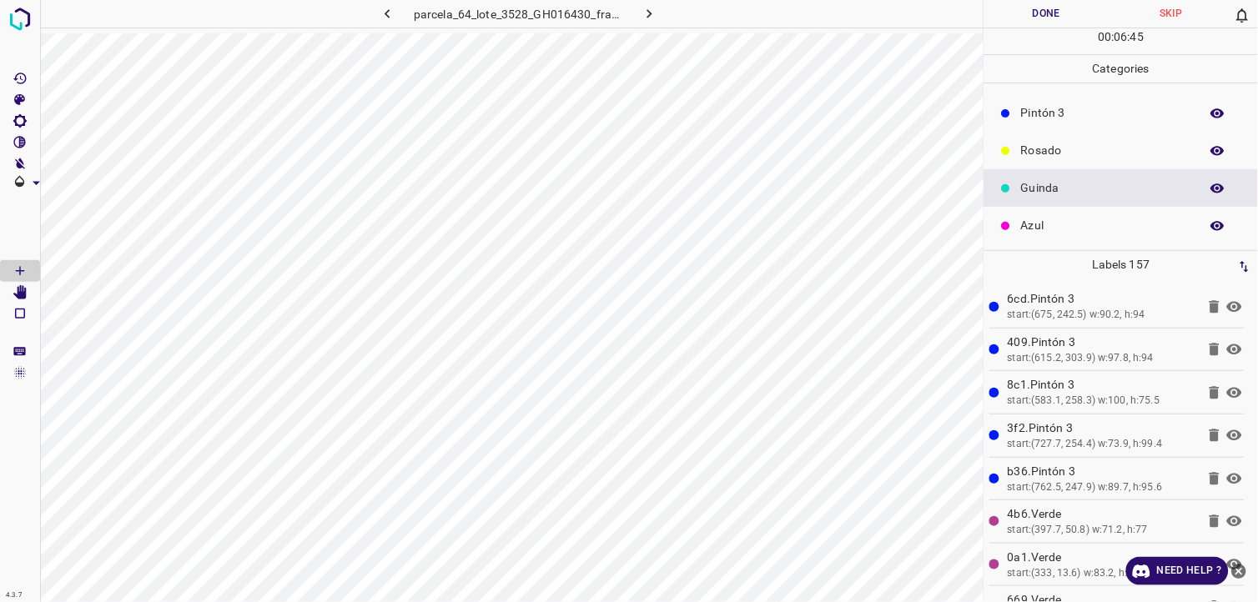
click at [1044, 220] on p "Azul" at bounding box center [1106, 226] width 170 height 18
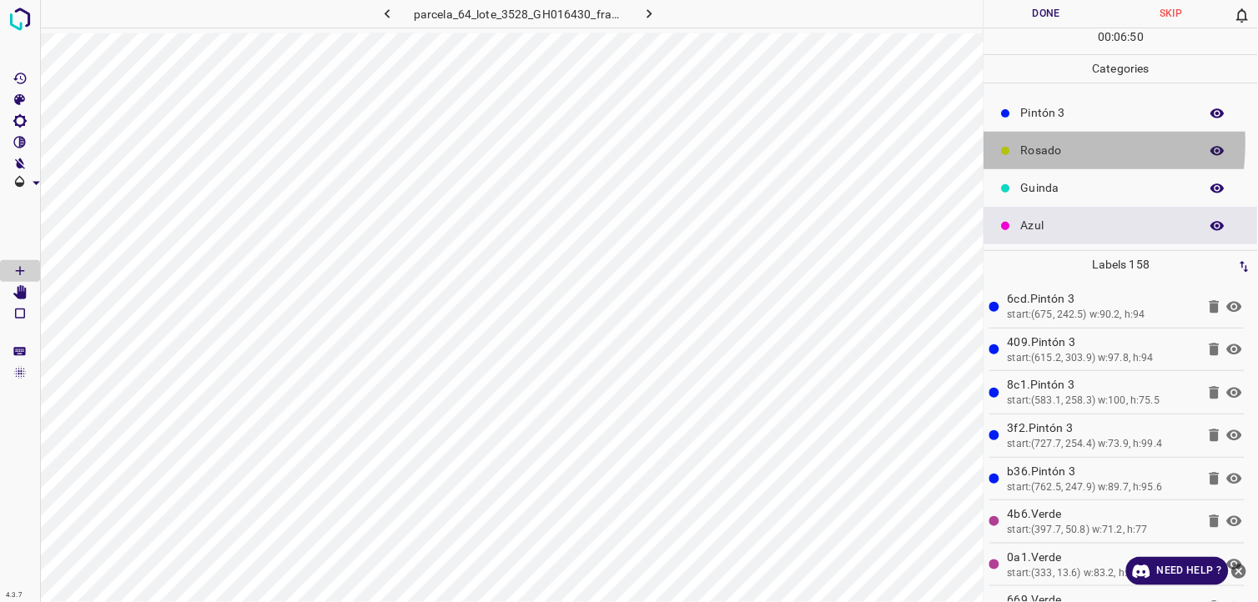
click at [1012, 148] on div "Rosado" at bounding box center [1121, 151] width 274 height 38
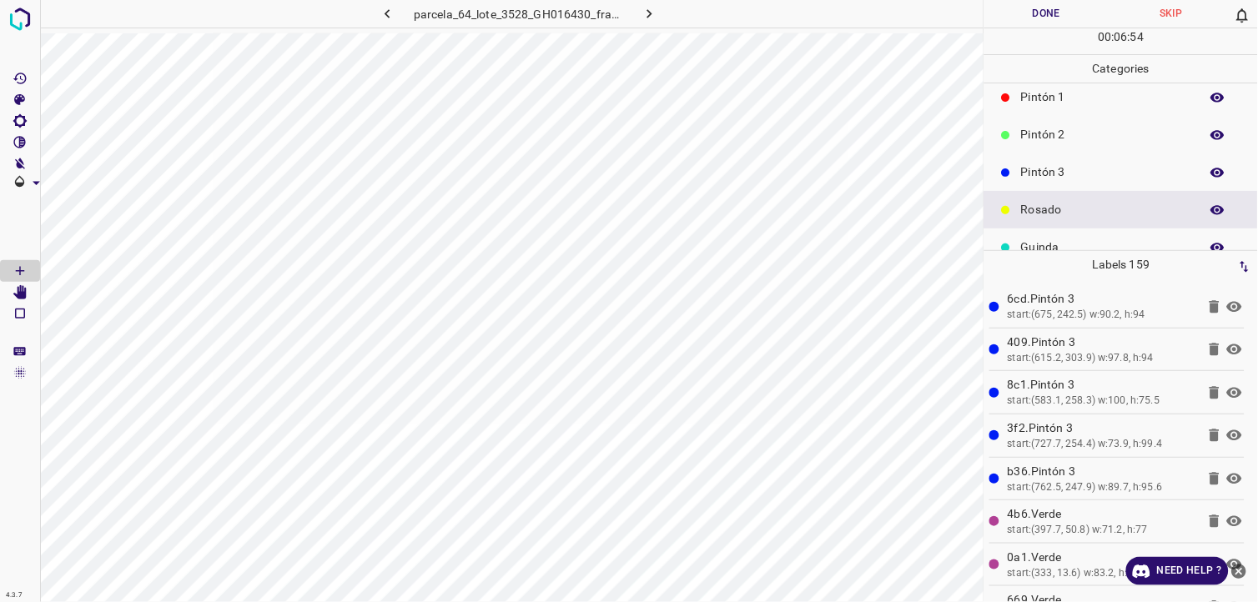
scroll to position [53, 0]
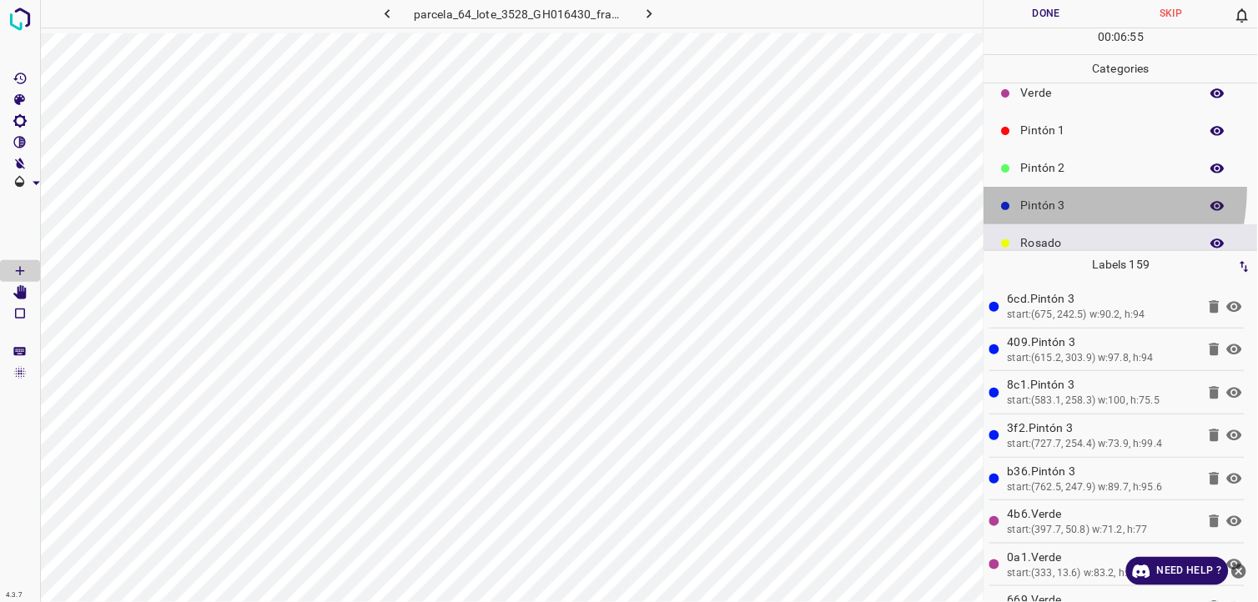
click at [1033, 187] on div "Pintón 3" at bounding box center [1121, 206] width 274 height 38
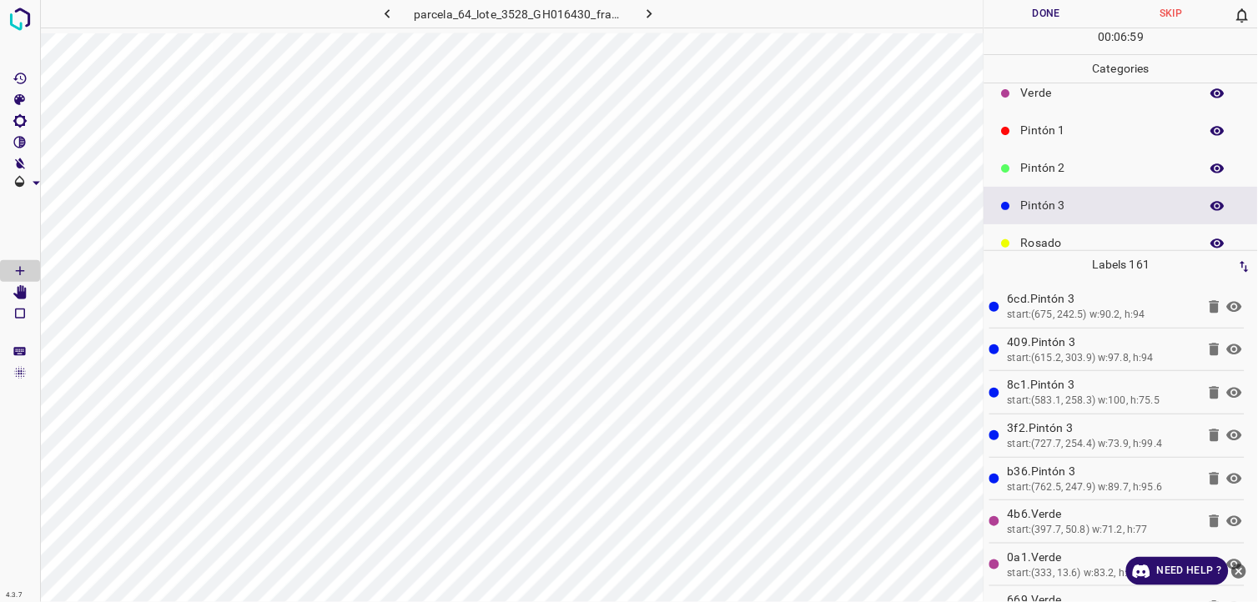
click at [1072, 135] on p "Pintón 1" at bounding box center [1106, 131] width 170 height 18
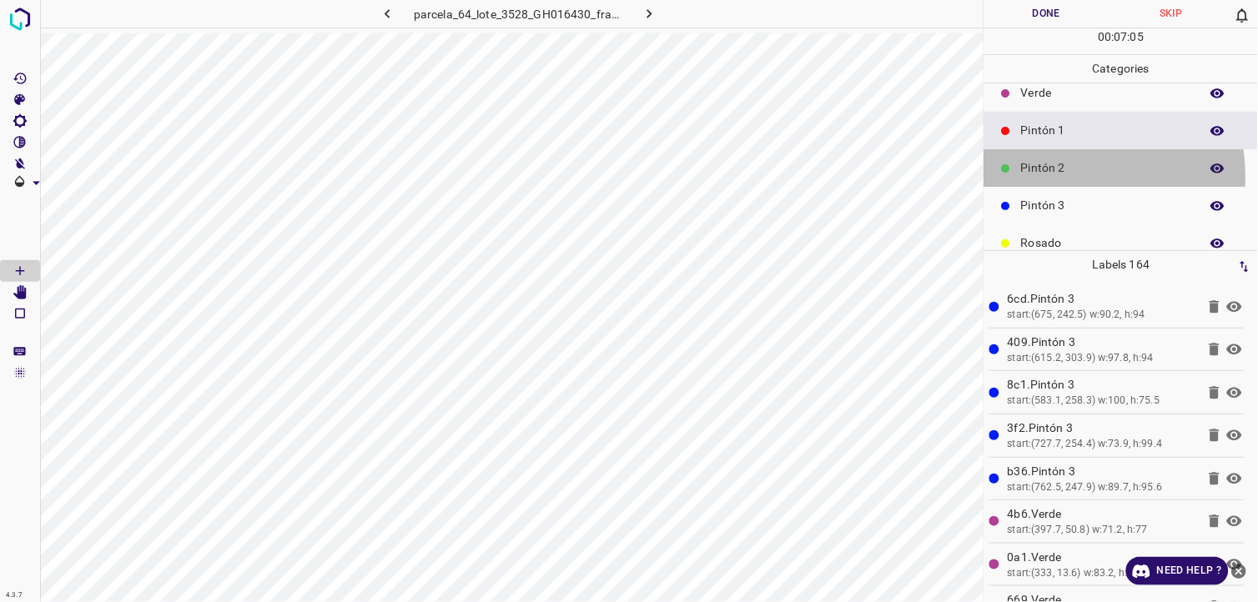
click at [1062, 174] on p "Pintón 2" at bounding box center [1106, 168] width 170 height 18
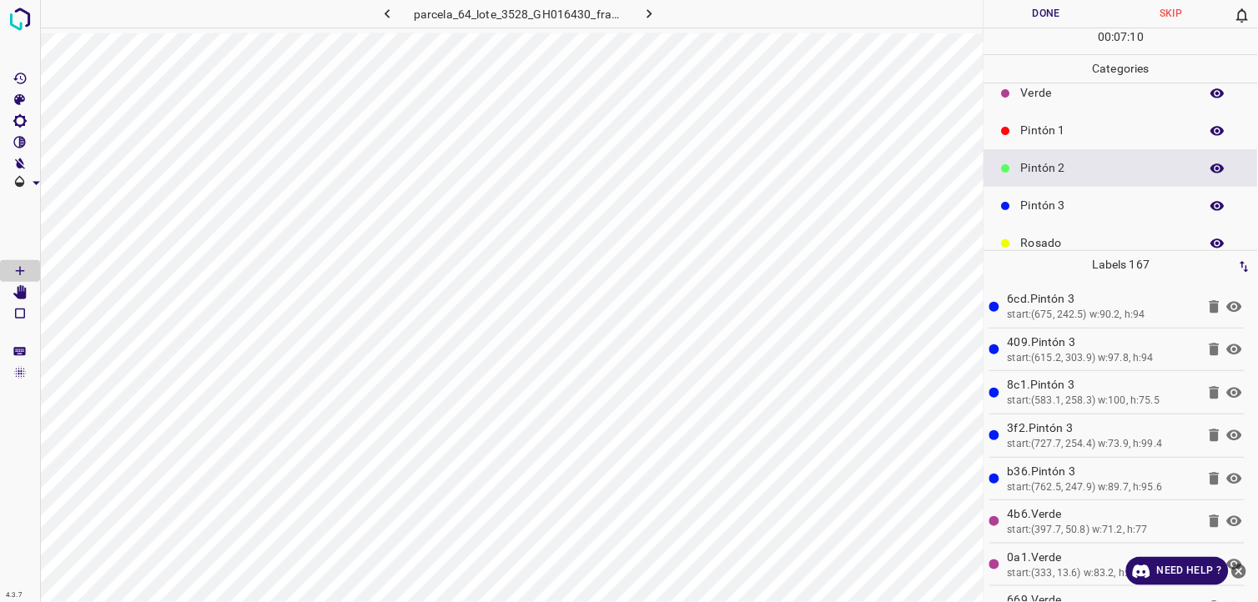
click at [1099, 211] on p "Pintón 3" at bounding box center [1106, 206] width 170 height 18
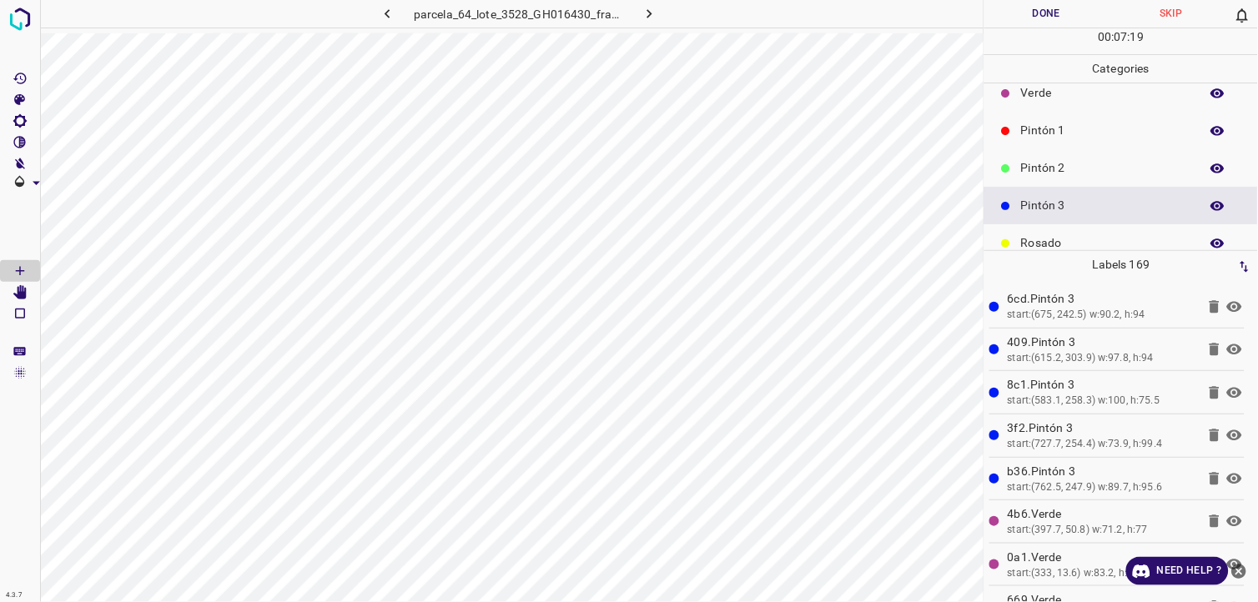
click at [1037, 129] on p "Pintón 1" at bounding box center [1106, 131] width 170 height 18
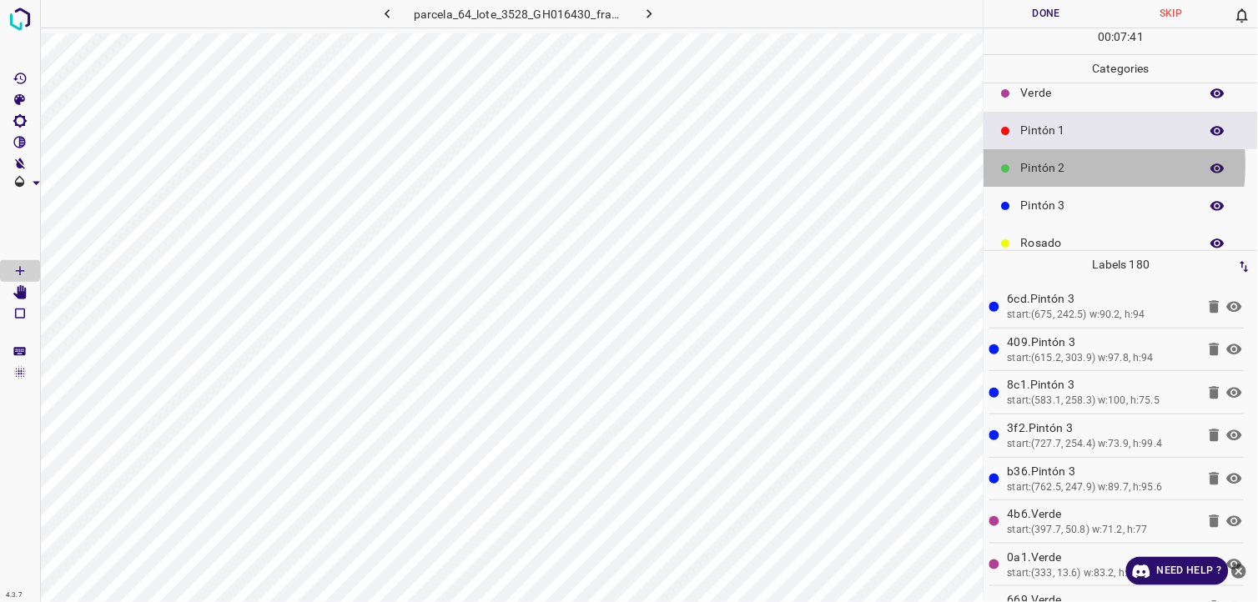
click at [1014, 163] on div at bounding box center [1006, 168] width 17 height 17
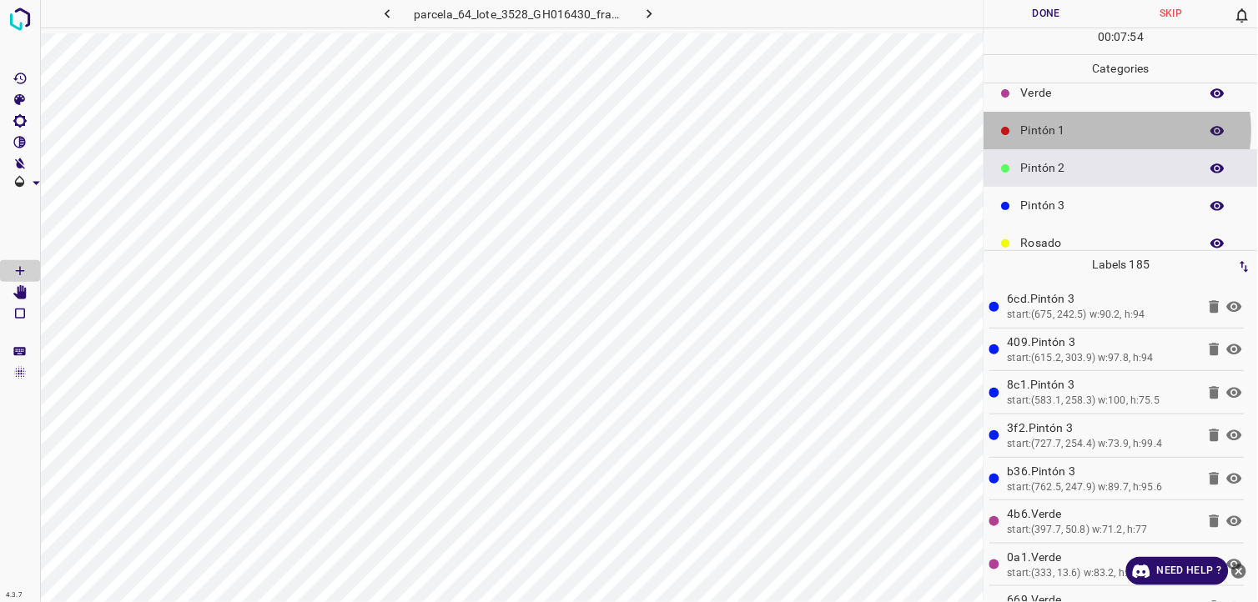
click at [1118, 130] on p "Pintón 1" at bounding box center [1106, 131] width 170 height 18
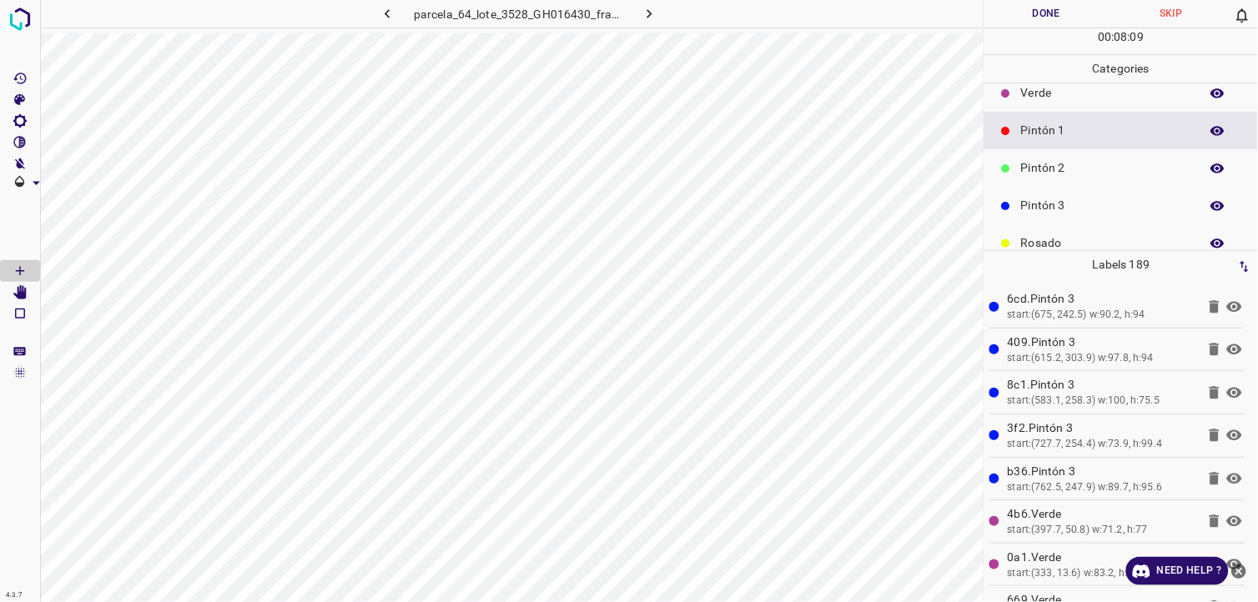
click at [1045, 18] on button "Done" at bounding box center [1046, 14] width 125 height 28
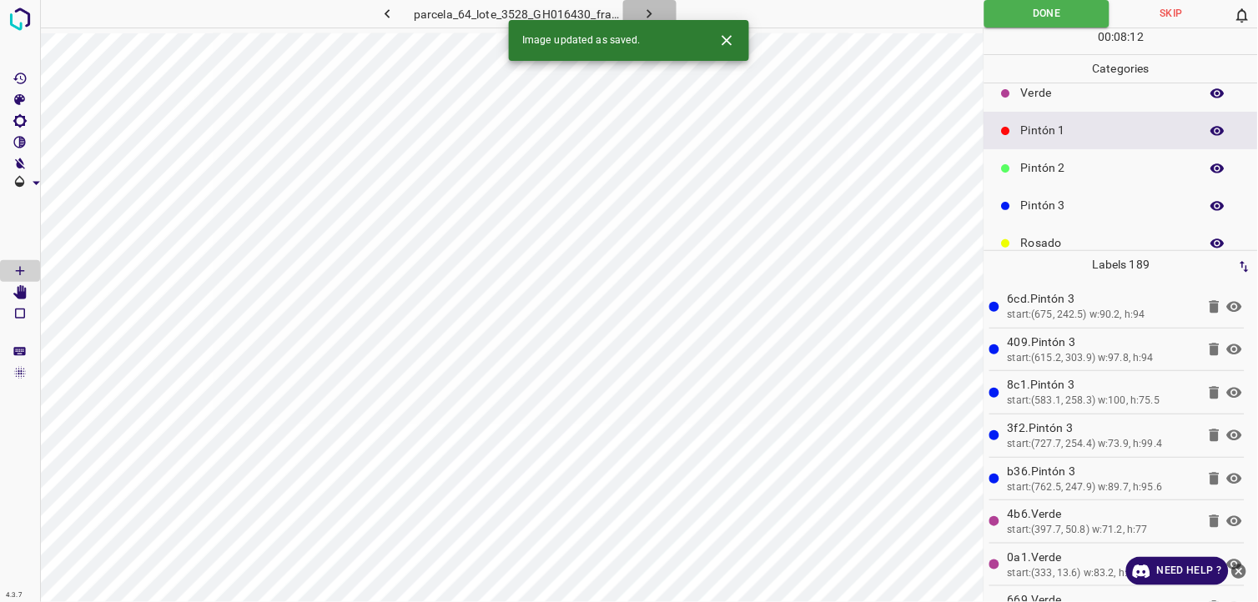
click at [656, 9] on icon "button" at bounding box center [650, 14] width 18 height 18
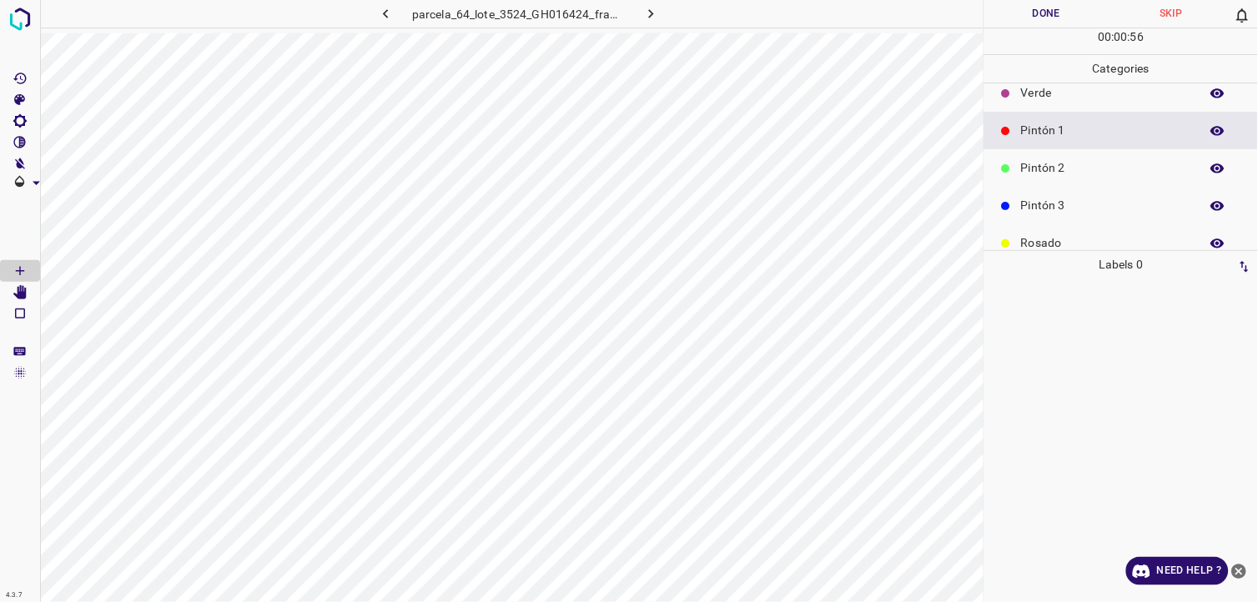
click at [684, 10] on div "parcela_64_lote_3524_GH016424_frame_00147_142208.jpg" at bounding box center [518, 14] width 425 height 28
click at [666, 14] on button "button" at bounding box center [651, 14] width 53 height 28
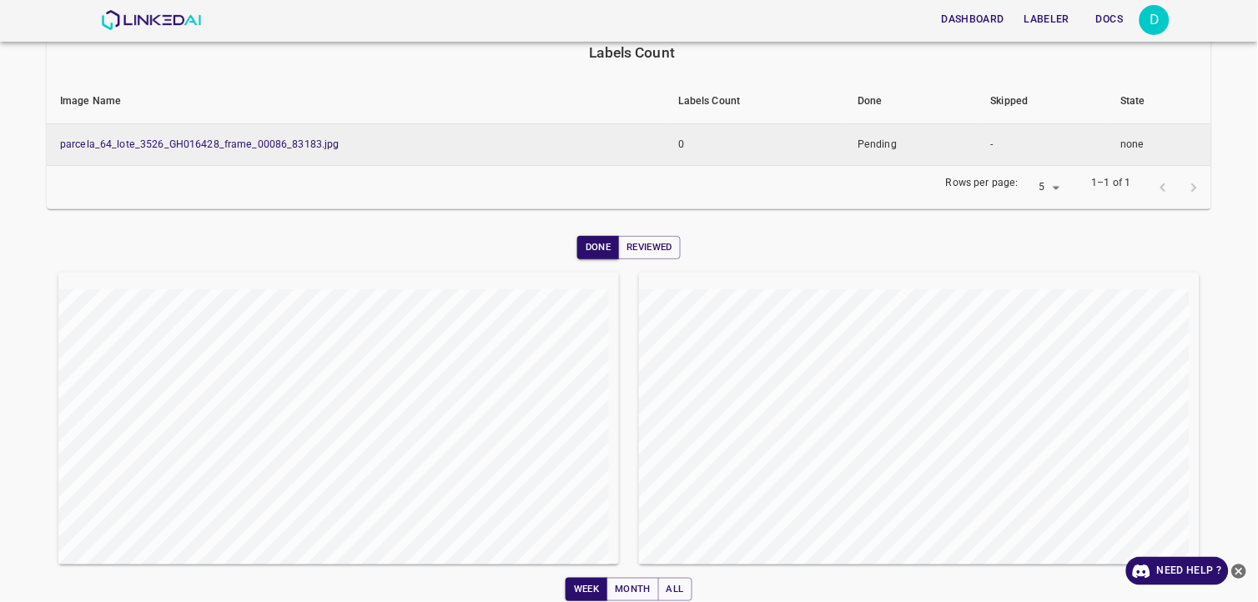
scroll to position [248, 0]
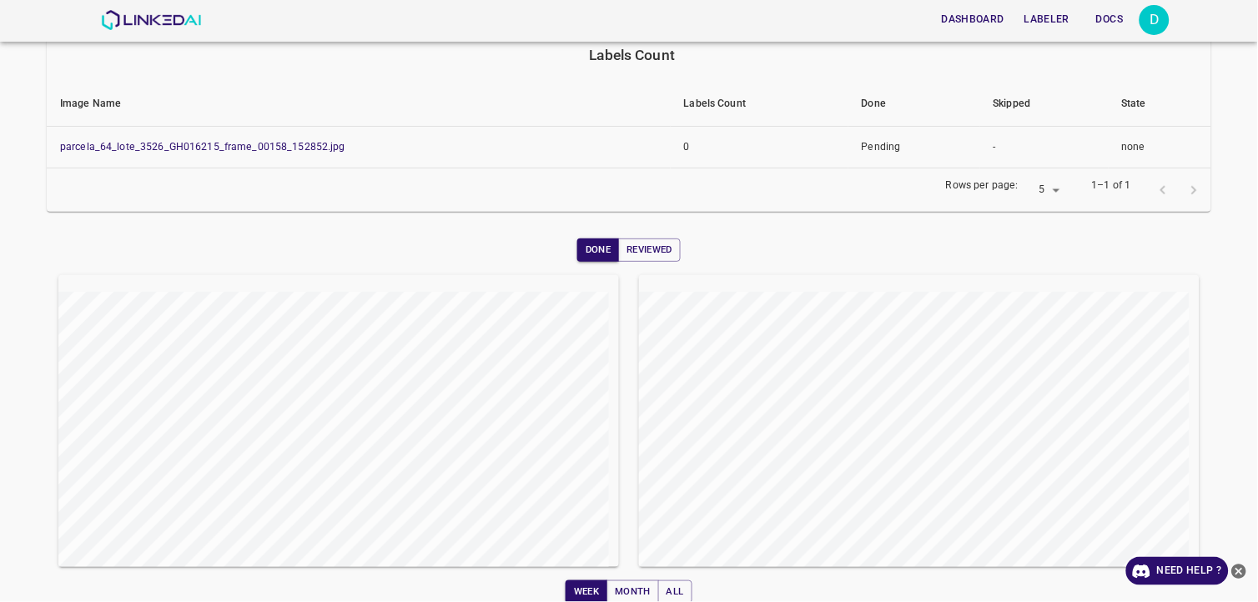
scroll to position [248, 0]
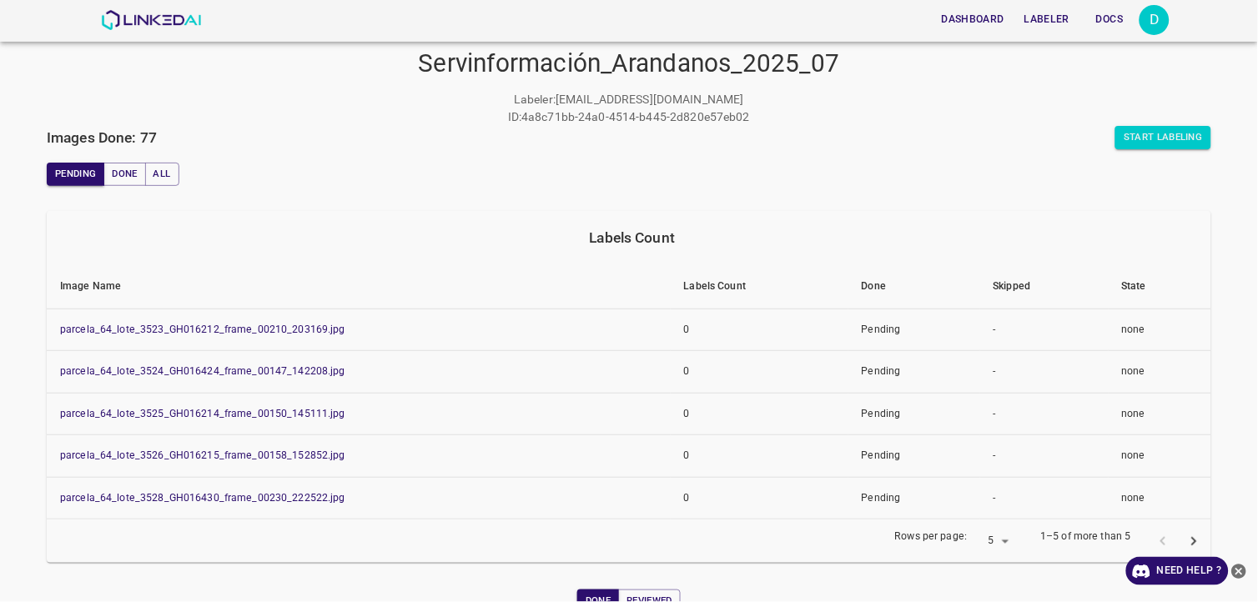
scroll to position [47, 0]
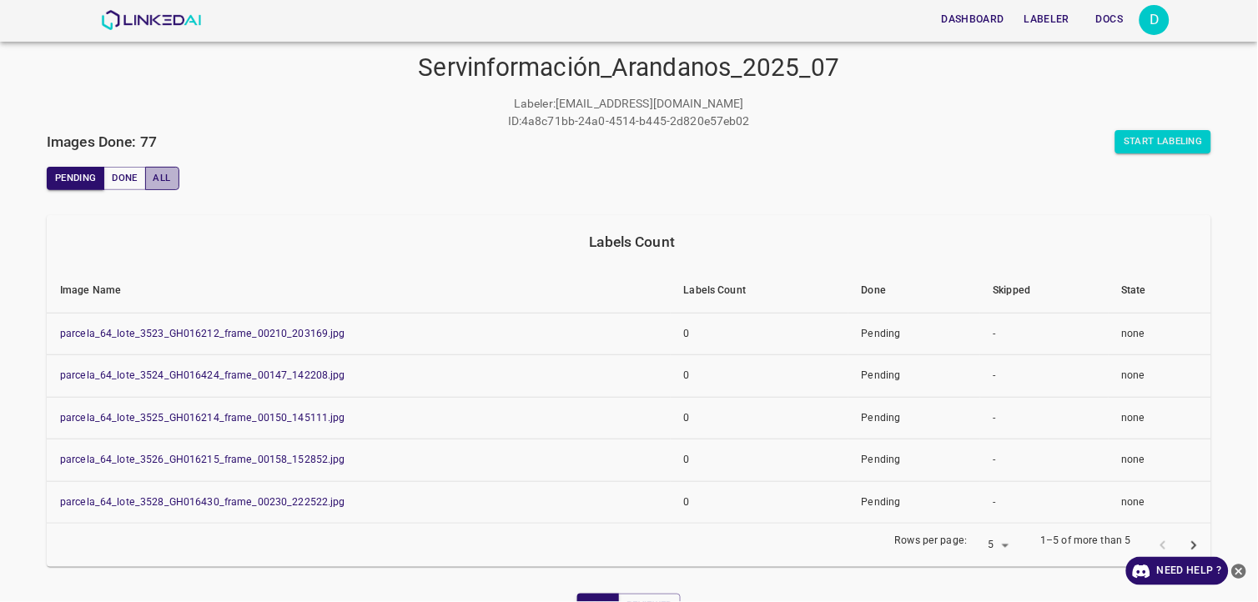
click at [154, 171] on button "All" at bounding box center [162, 178] width 34 height 23
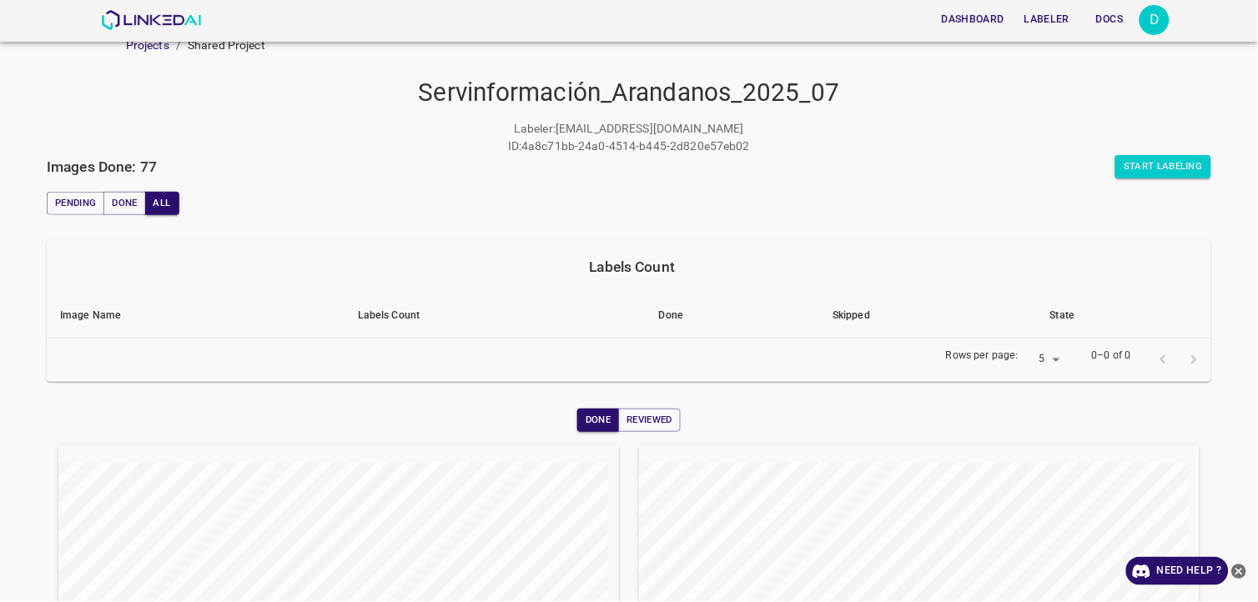
scroll to position [21, 0]
click at [127, 197] on button "Done" at bounding box center [124, 204] width 42 height 23
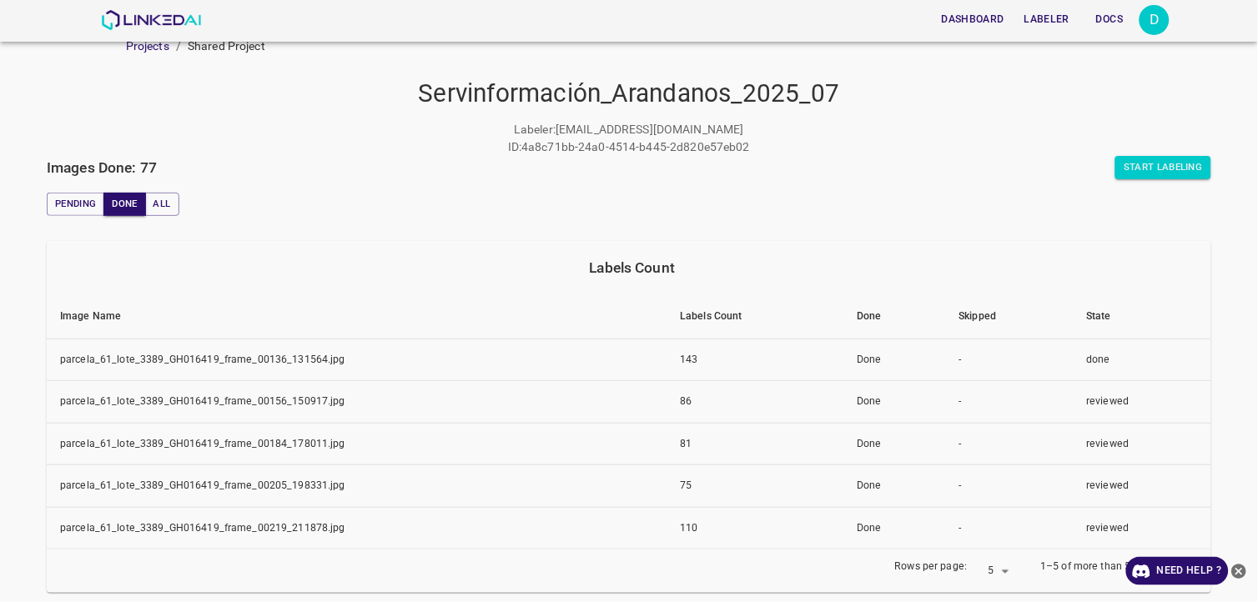
scroll to position [113, 0]
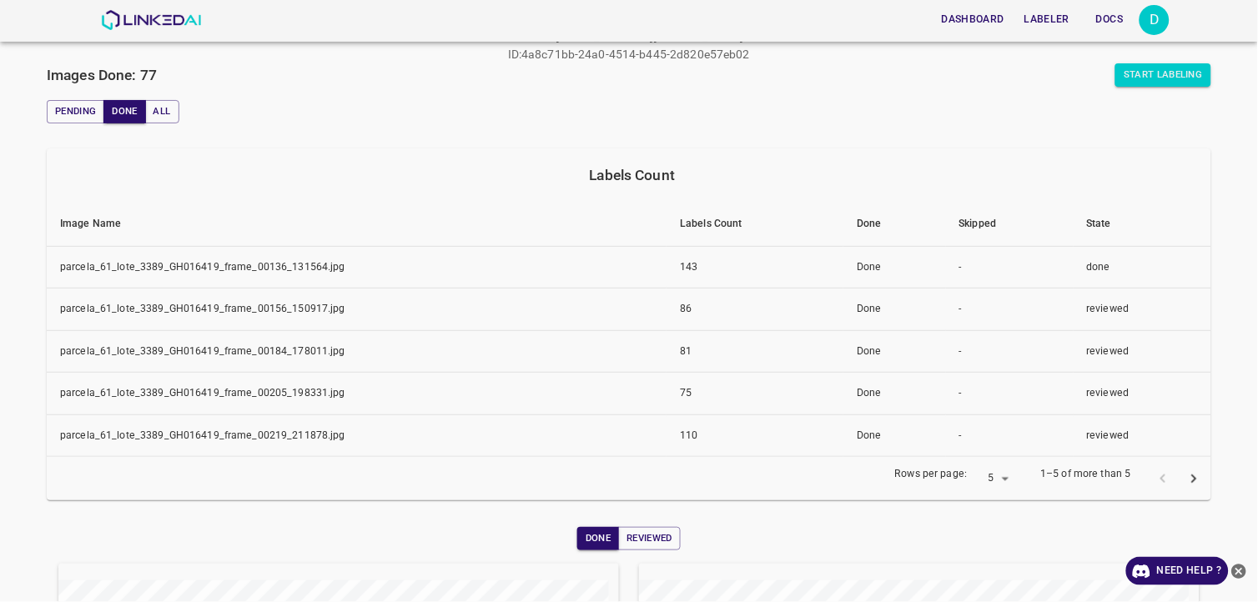
click at [1196, 484] on div "Rows per page: 5 5 1–5 of more than 5" at bounding box center [629, 478] width 1164 height 43
click at [1185, 486] on icon "next page" at bounding box center [1194, 479] width 18 height 18
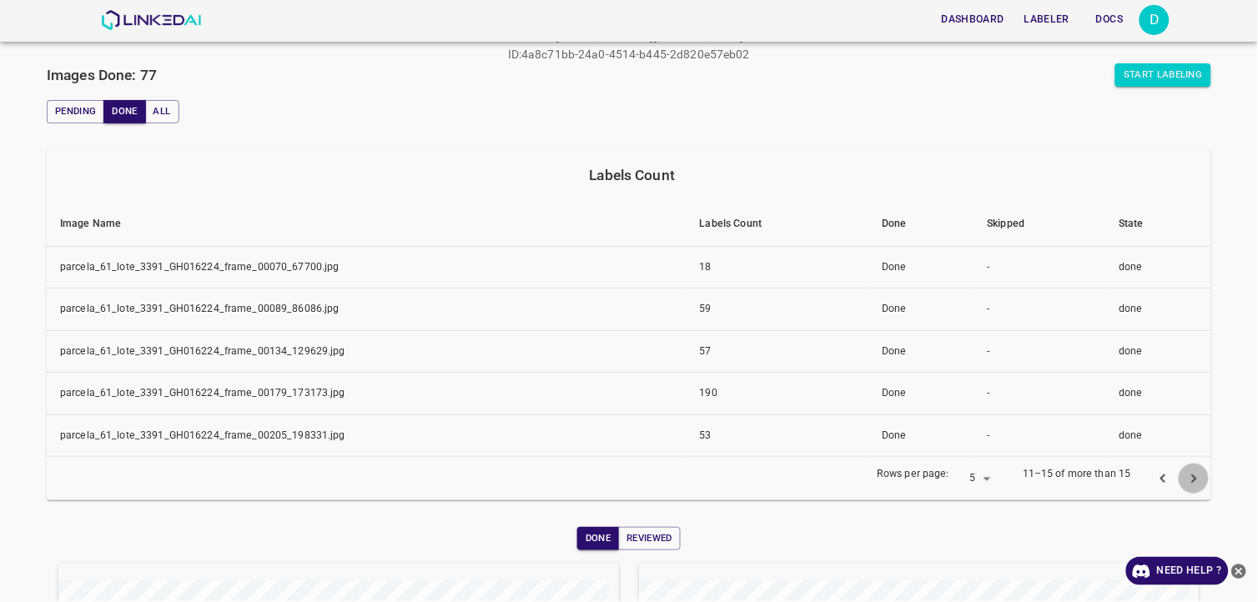
click at [1185, 480] on icon "next page" at bounding box center [1194, 479] width 18 height 18
click at [1185, 478] on icon "next page" at bounding box center [1194, 479] width 18 height 18
click at [1186, 478] on icon "next page" at bounding box center [1194, 479] width 18 height 18
click at [1185, 471] on icon "next page" at bounding box center [1194, 479] width 18 height 18
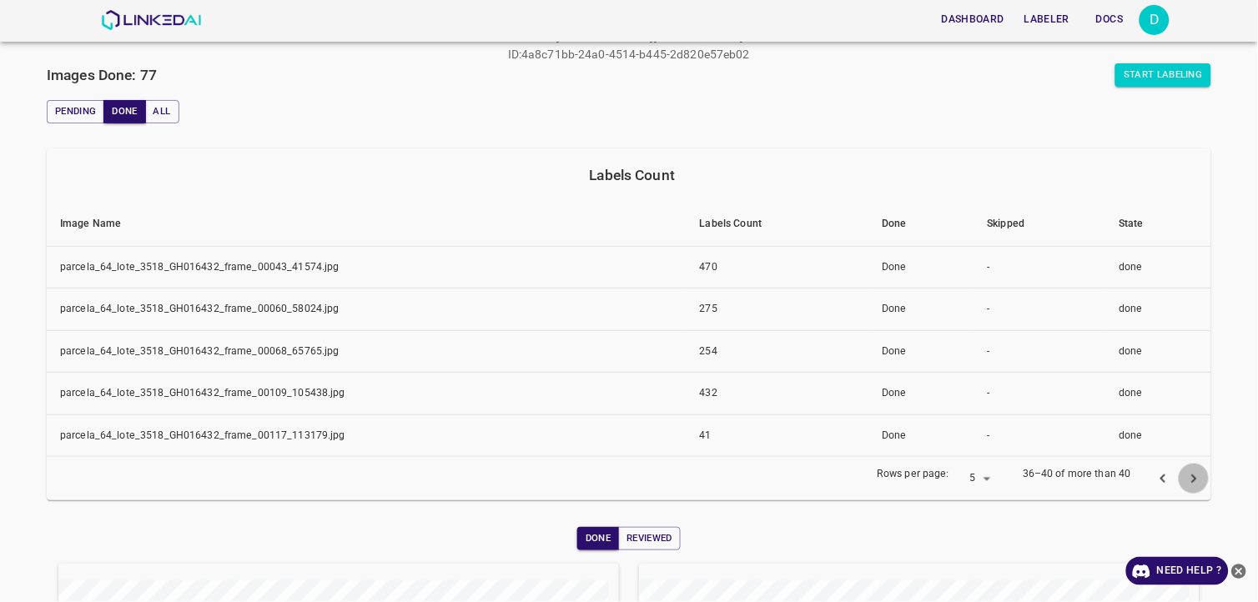
click at [1185, 471] on icon "next page" at bounding box center [1194, 479] width 18 height 18
click at [1179, 467] on button "next page" at bounding box center [1194, 479] width 31 height 31
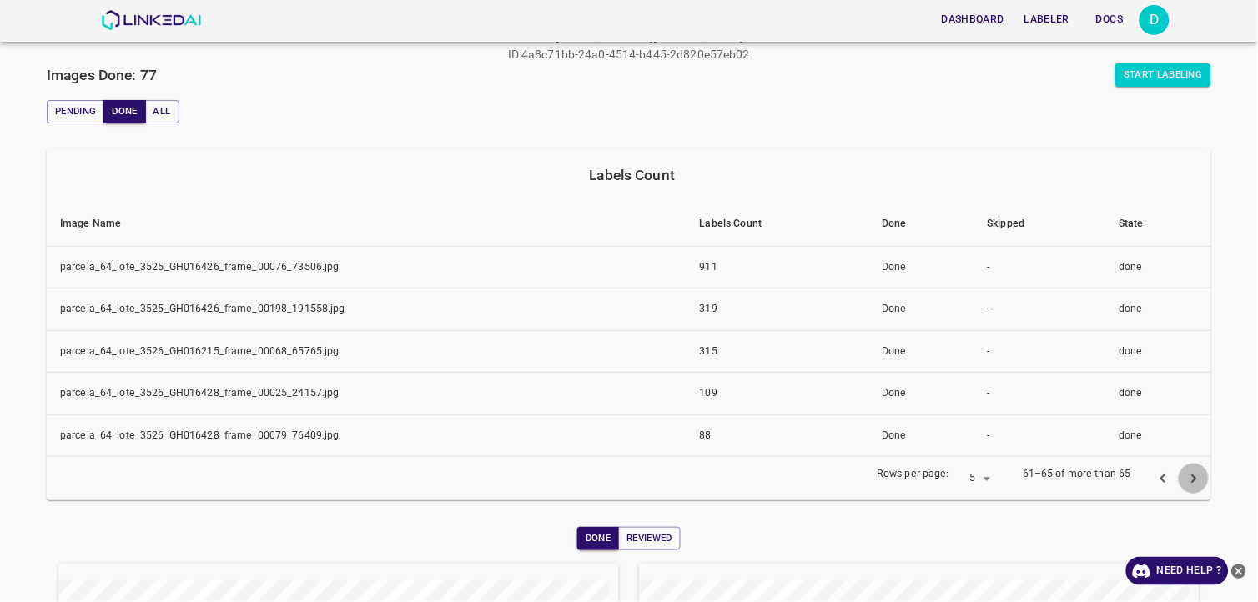
click at [1179, 467] on button "next page" at bounding box center [1194, 479] width 31 height 31
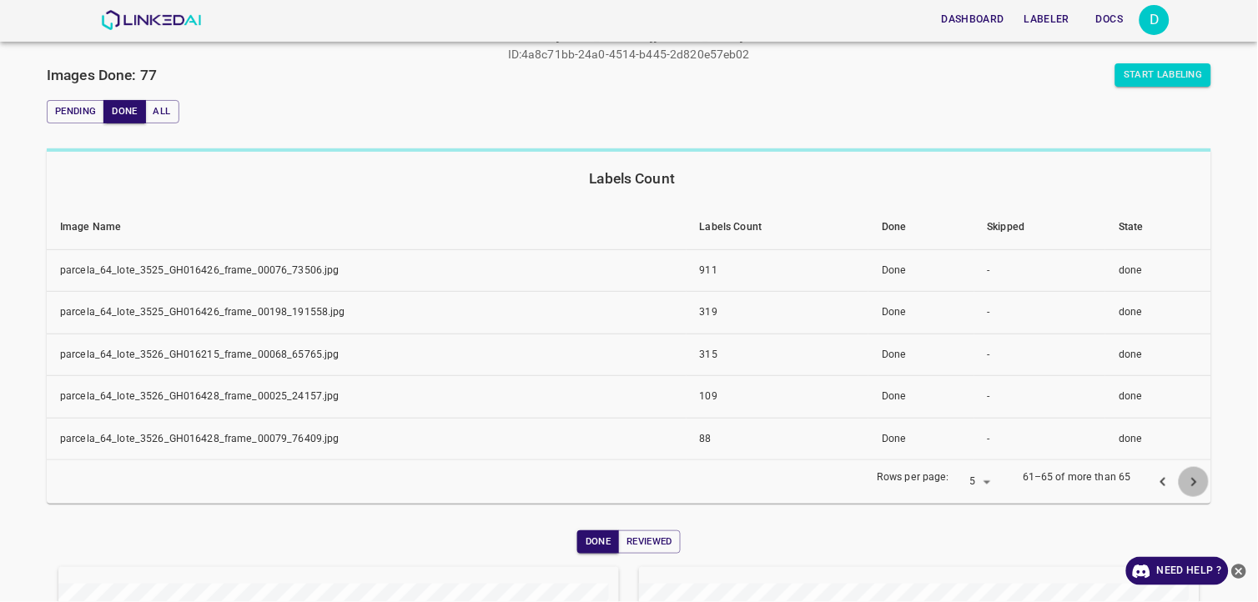
click at [1179, 467] on button "next page" at bounding box center [1194, 482] width 31 height 31
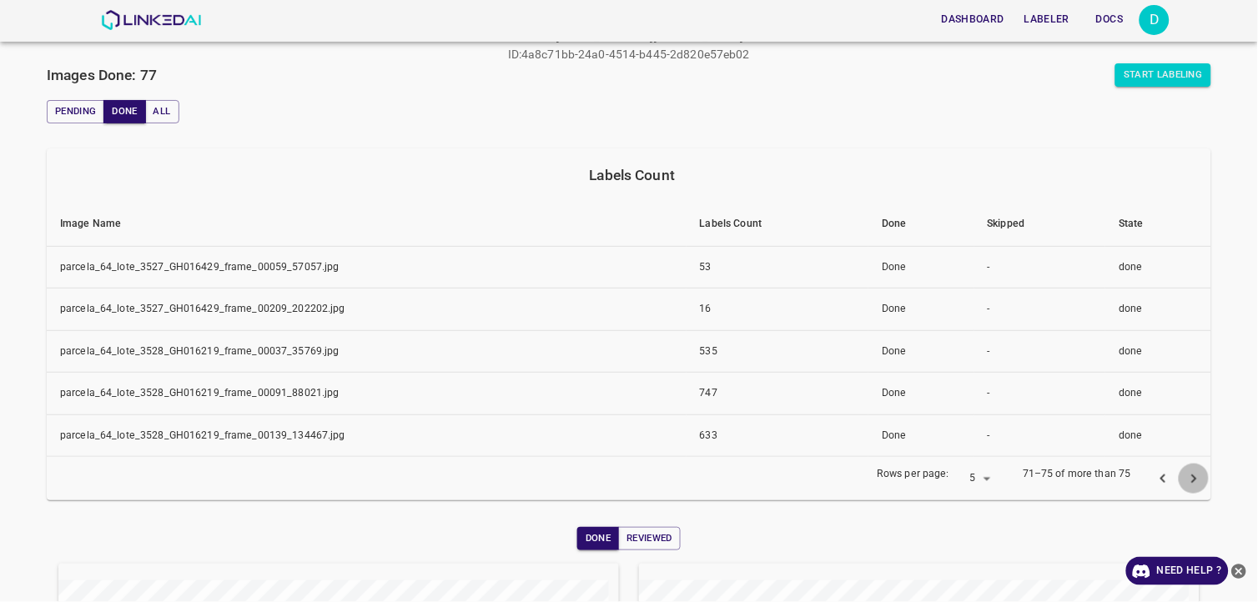
click at [1179, 467] on button "next page" at bounding box center [1194, 479] width 31 height 31
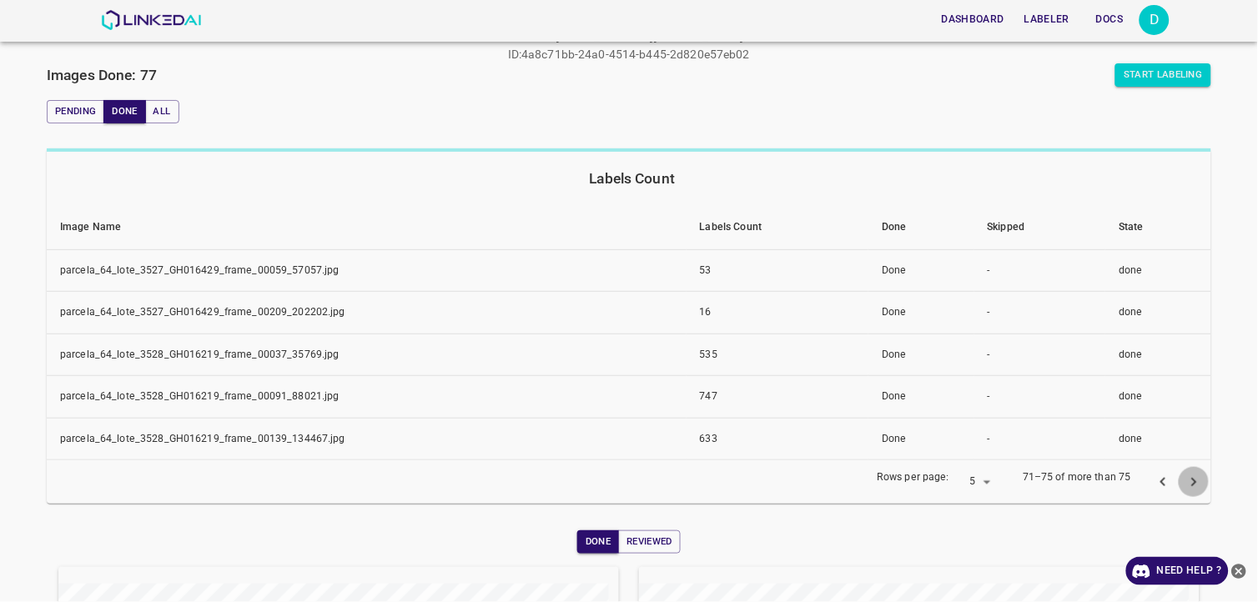
click at [1178, 467] on div "Servinformación_Arandanos_2025_07 Labeler : [EMAIL_ADDRESS][DOMAIN_NAME] ID : 4…" at bounding box center [629, 435] width 1258 height 947
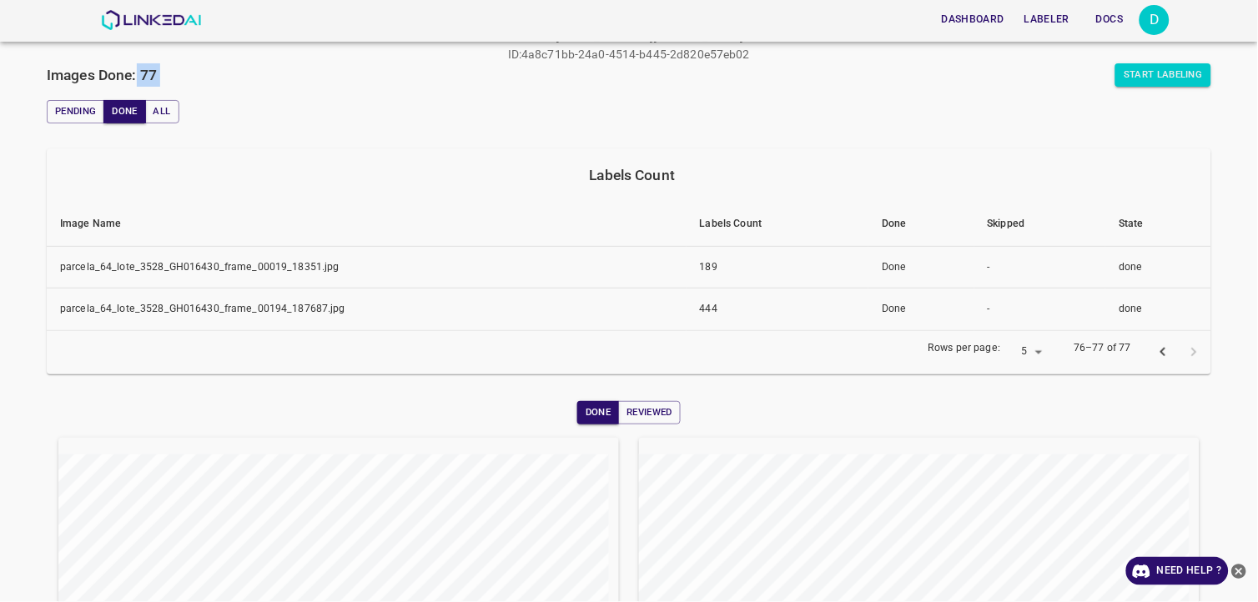
click at [139, 83] on div "Servinformación_Arandanos_2025_07 Labeler : [EMAIL_ADDRESS][DOMAIN_NAME] ID : 4…" at bounding box center [629, 370] width 1258 height 817
drag, startPoint x: 139, startPoint y: 83, endPoint x: 89, endPoint y: 107, distance: 55.2
click at [89, 107] on button "Pending" at bounding box center [76, 111] width 58 height 23
